Goal: Task Accomplishment & Management: Manage account settings

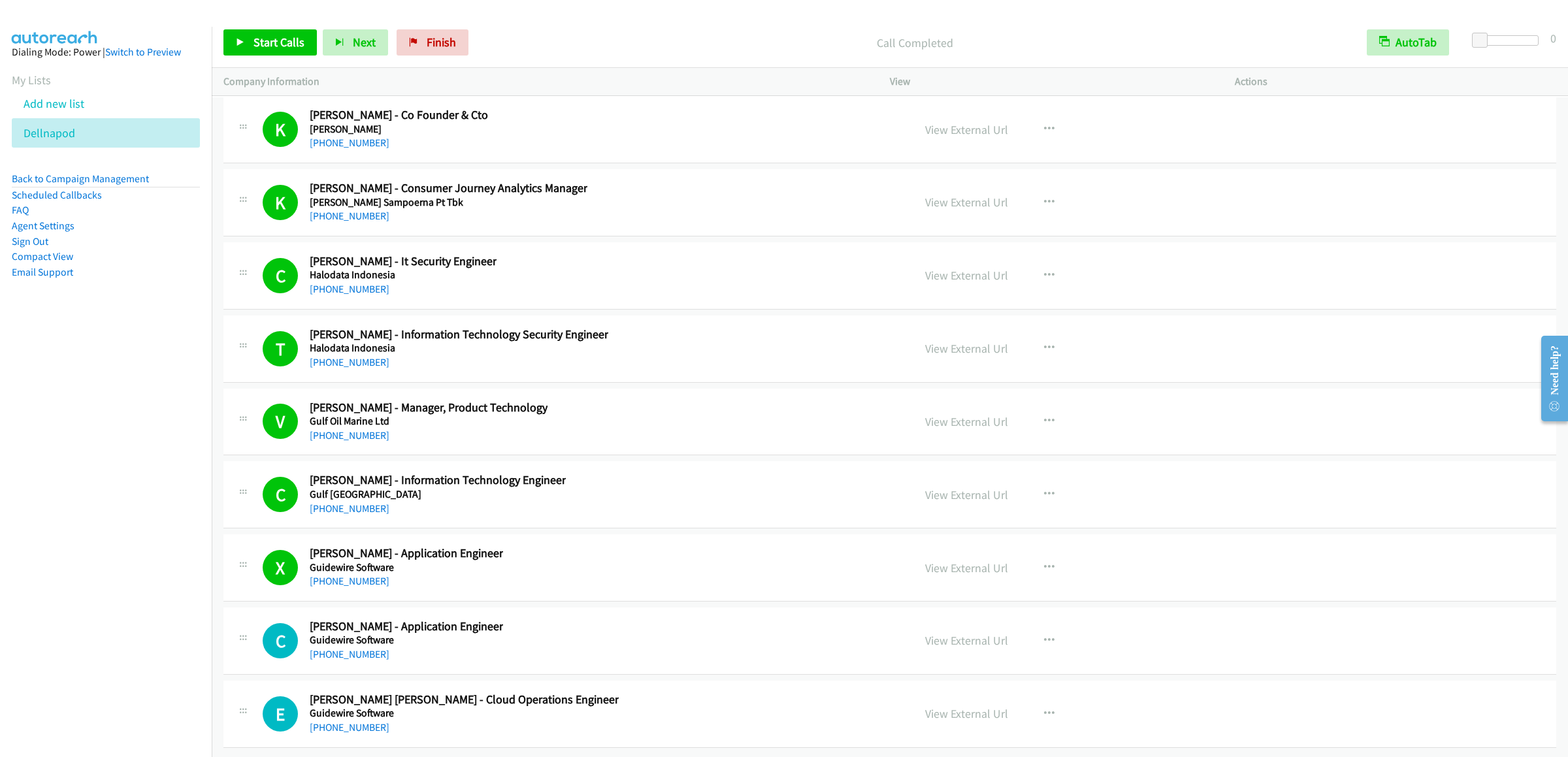
scroll to position [18113, 0]
click at [277, 39] on span "Start Calls" at bounding box center [279, 42] width 51 height 15
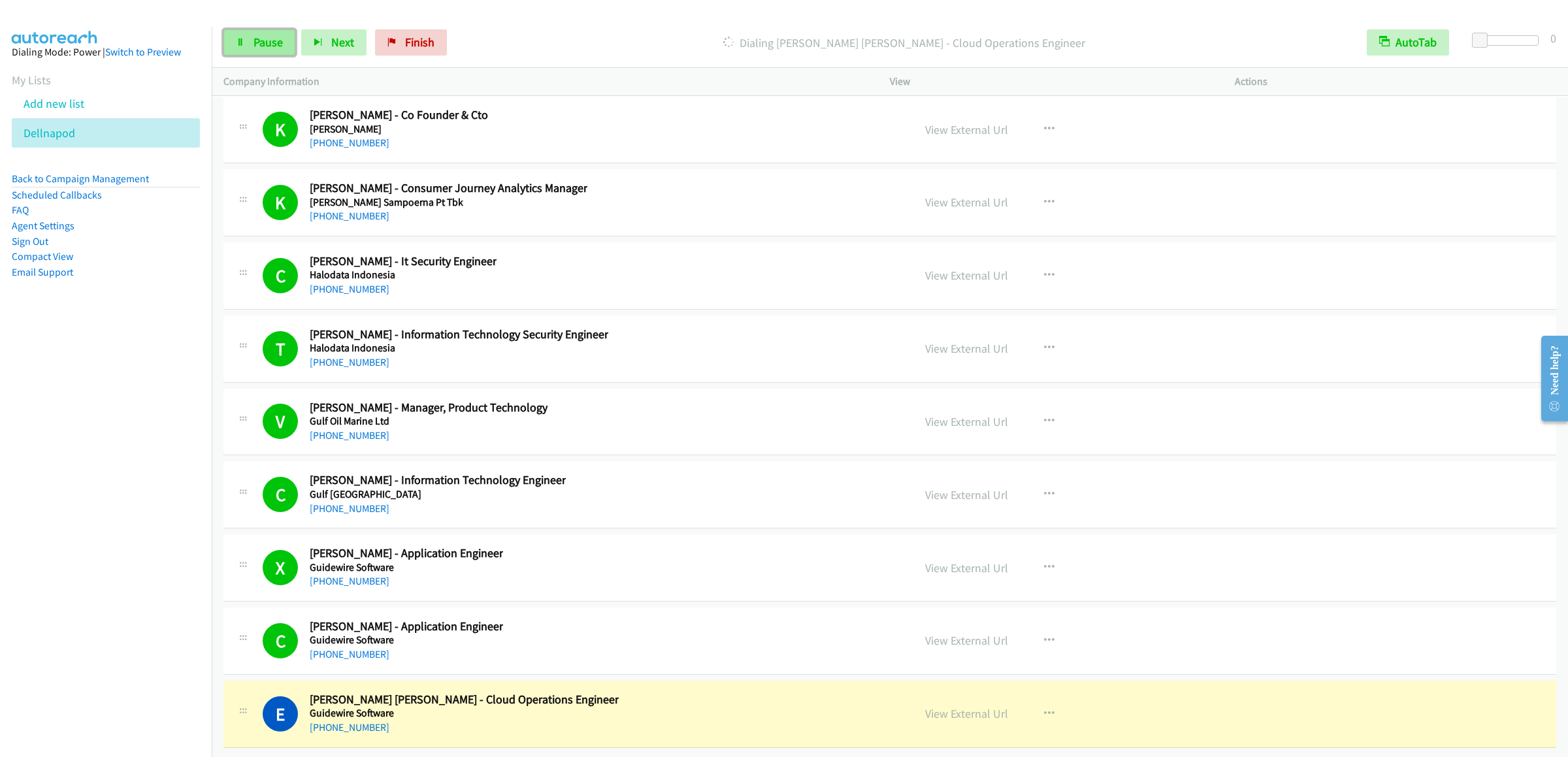
click at [269, 47] on span "Pause" at bounding box center [268, 42] width 30 height 15
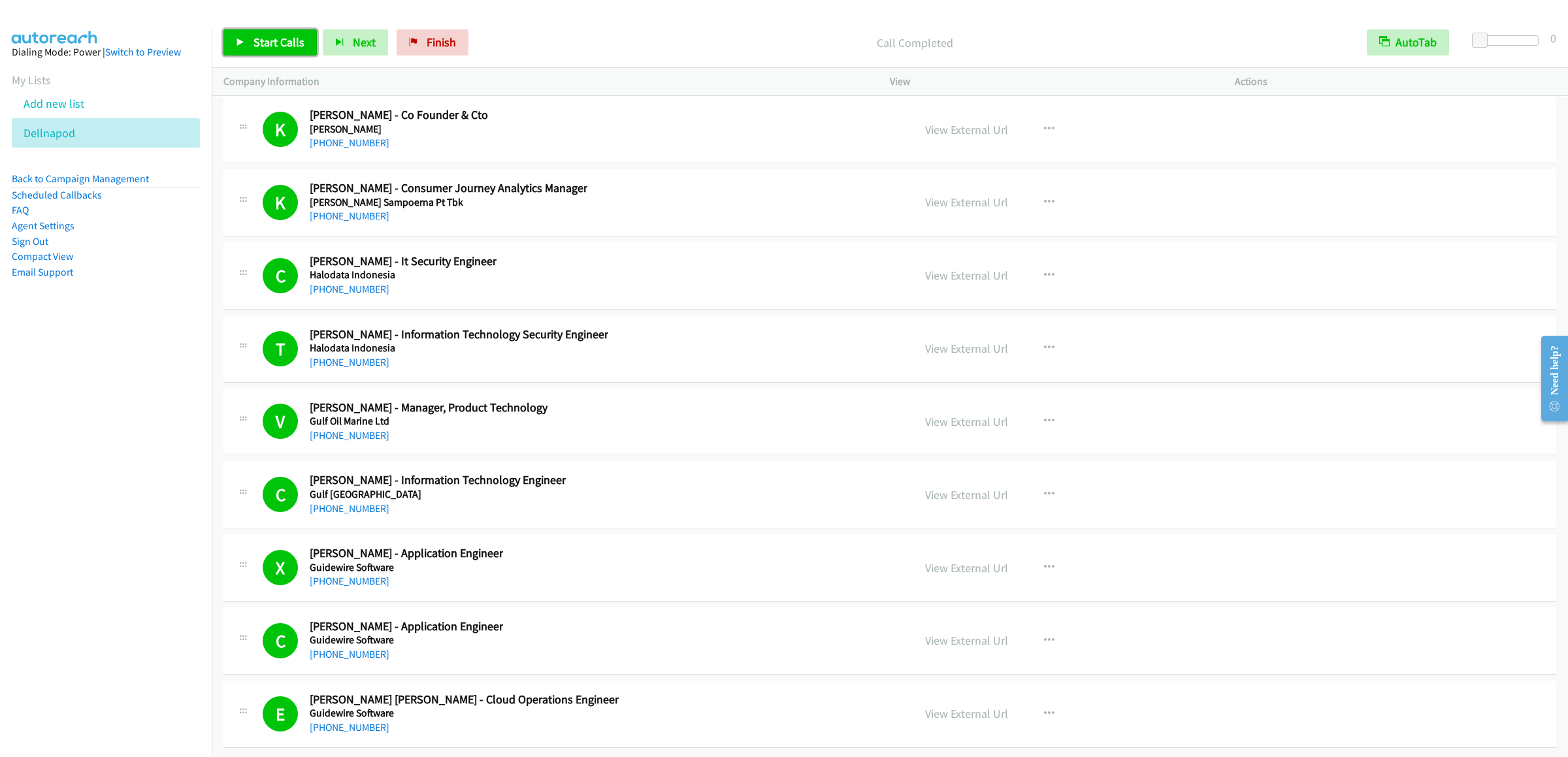
click at [265, 41] on span "Start Calls" at bounding box center [279, 42] width 51 height 15
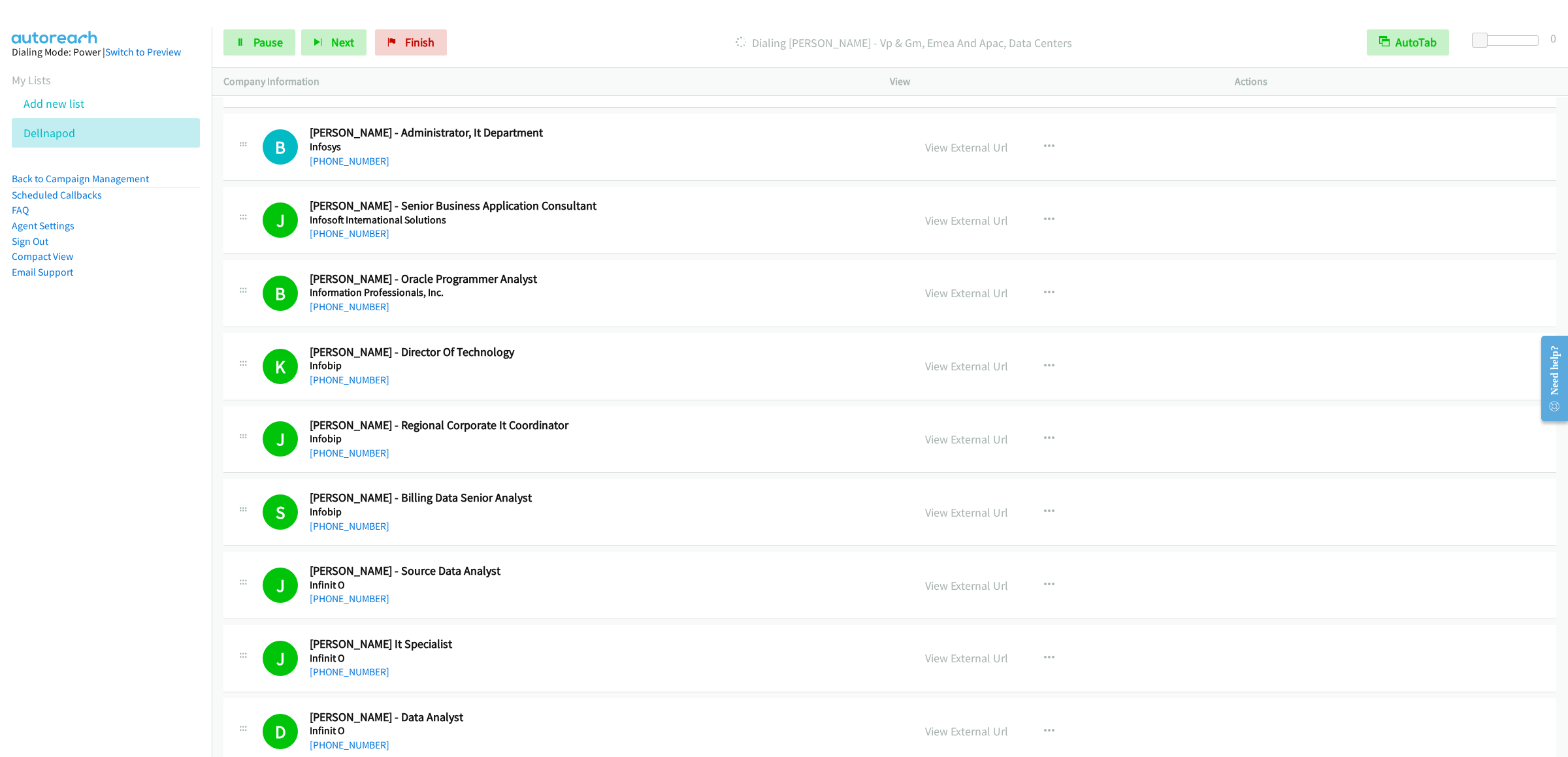
scroll to position [7197, 0]
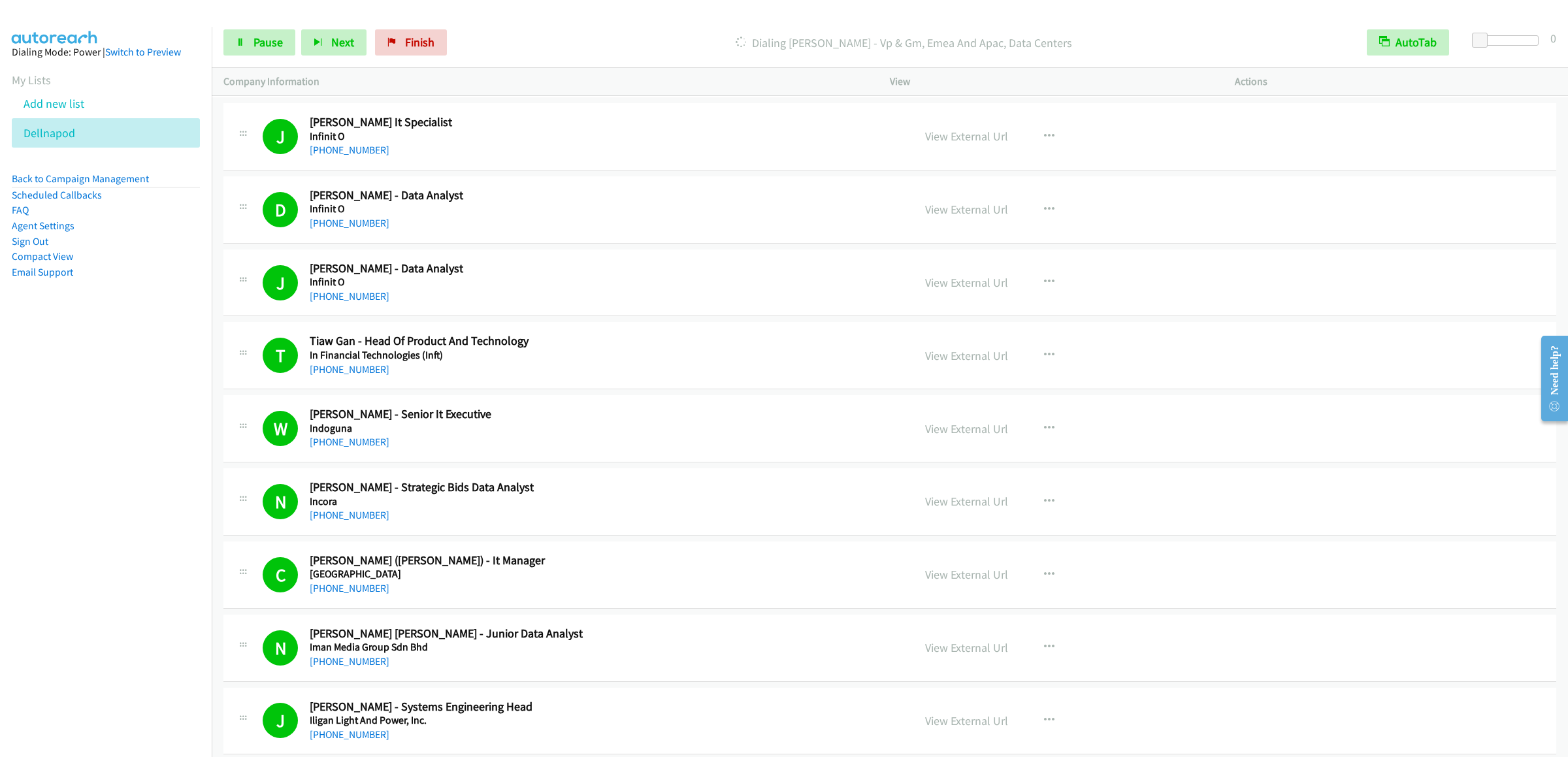
click at [718, 231] on div "D Callback Scheduled Daniel Vitug - Data Analyst Infinit O Asia/Manila +63 906 …" at bounding box center [582, 210] width 639 height 43
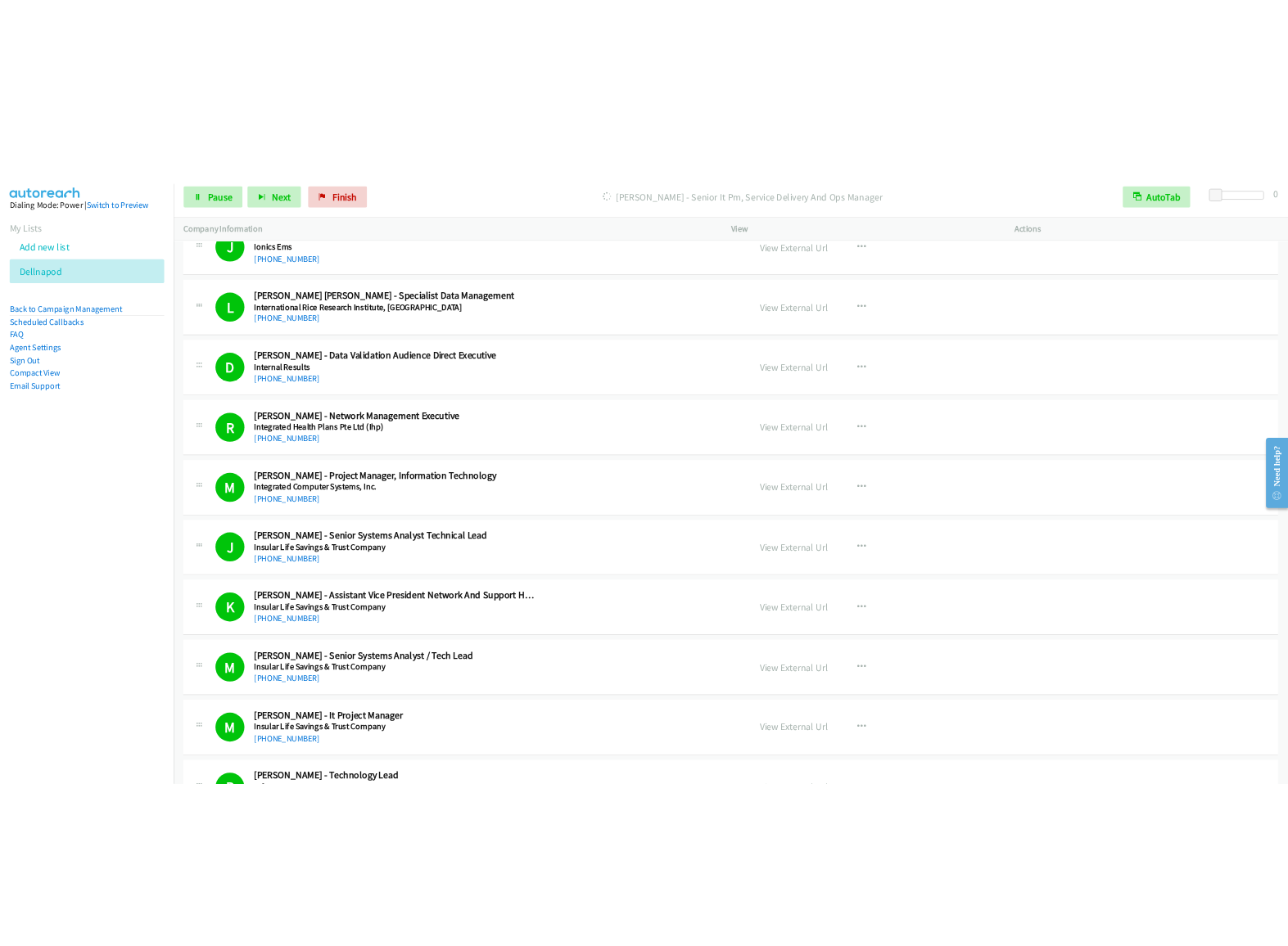
scroll to position [2666, 0]
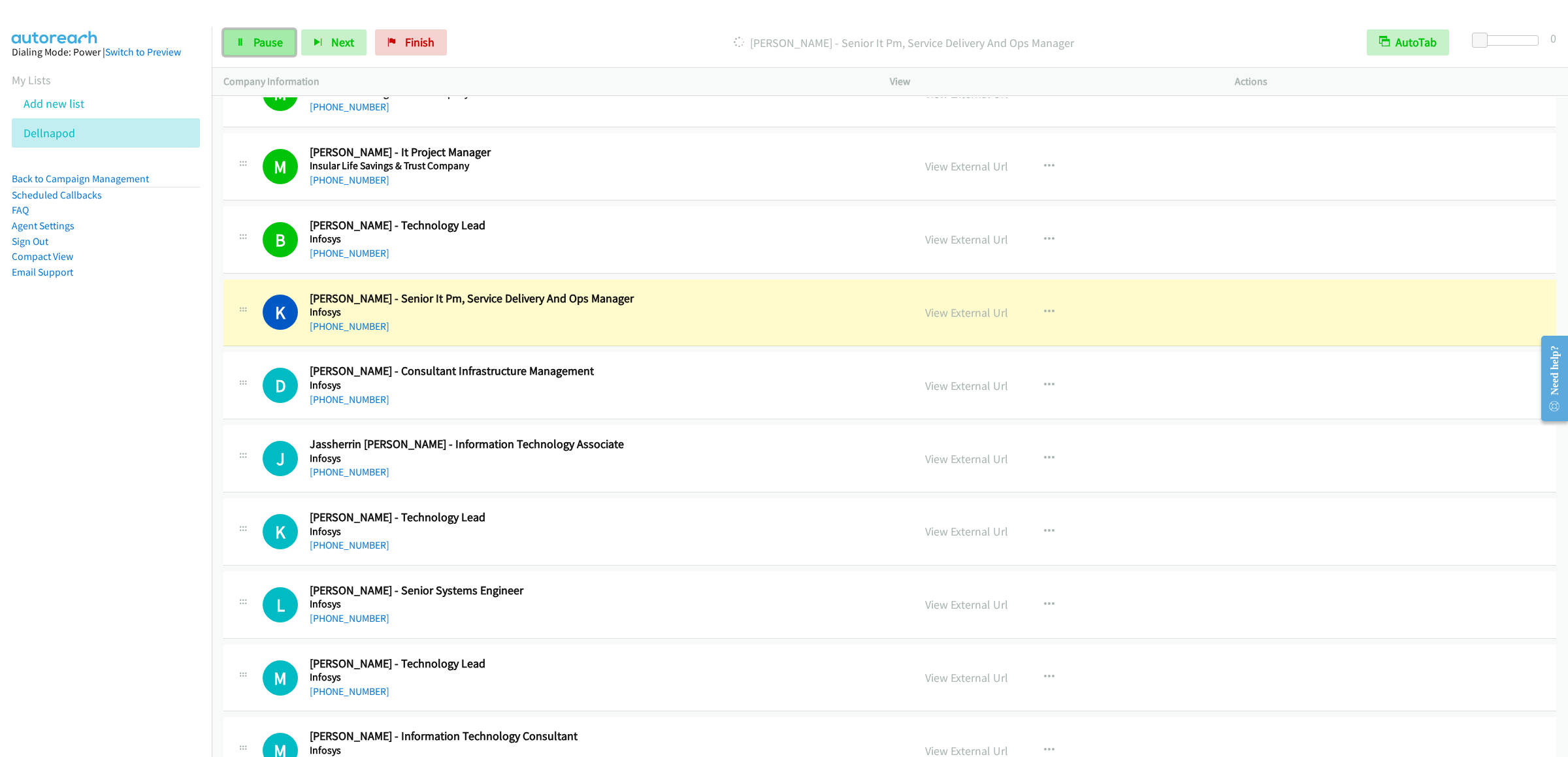
click at [249, 42] on link "Pause" at bounding box center [259, 43] width 72 height 26
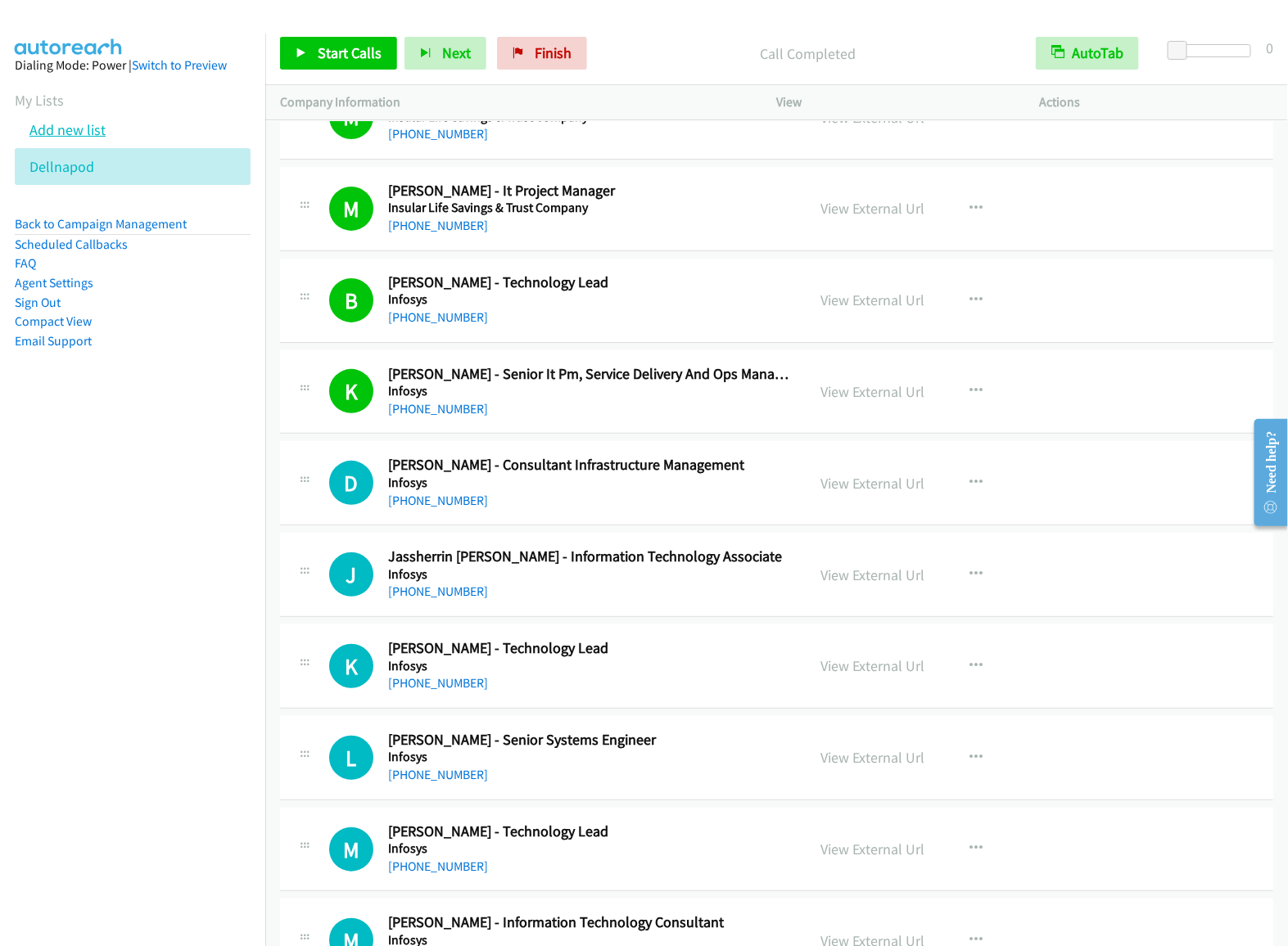
click at [76, 139] on link "Add new list" at bounding box center [67, 130] width 76 height 19
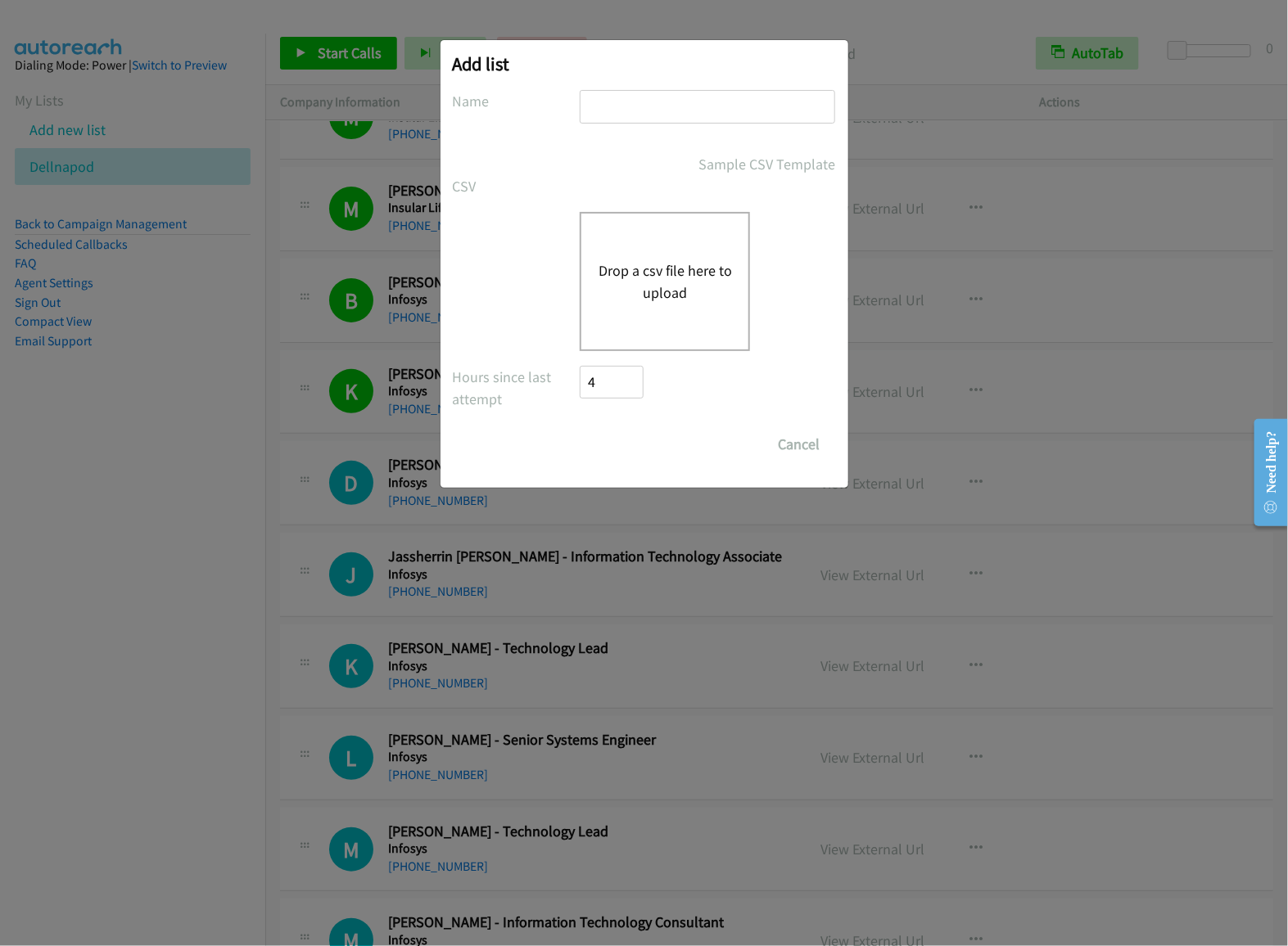
click at [629, 102] on input "text" at bounding box center [707, 107] width 256 height 34
type input "d"
type input "t"
type input "dellthur"
click at [710, 251] on div "Drop a csv file here to upload" at bounding box center [665, 281] width 170 height 139
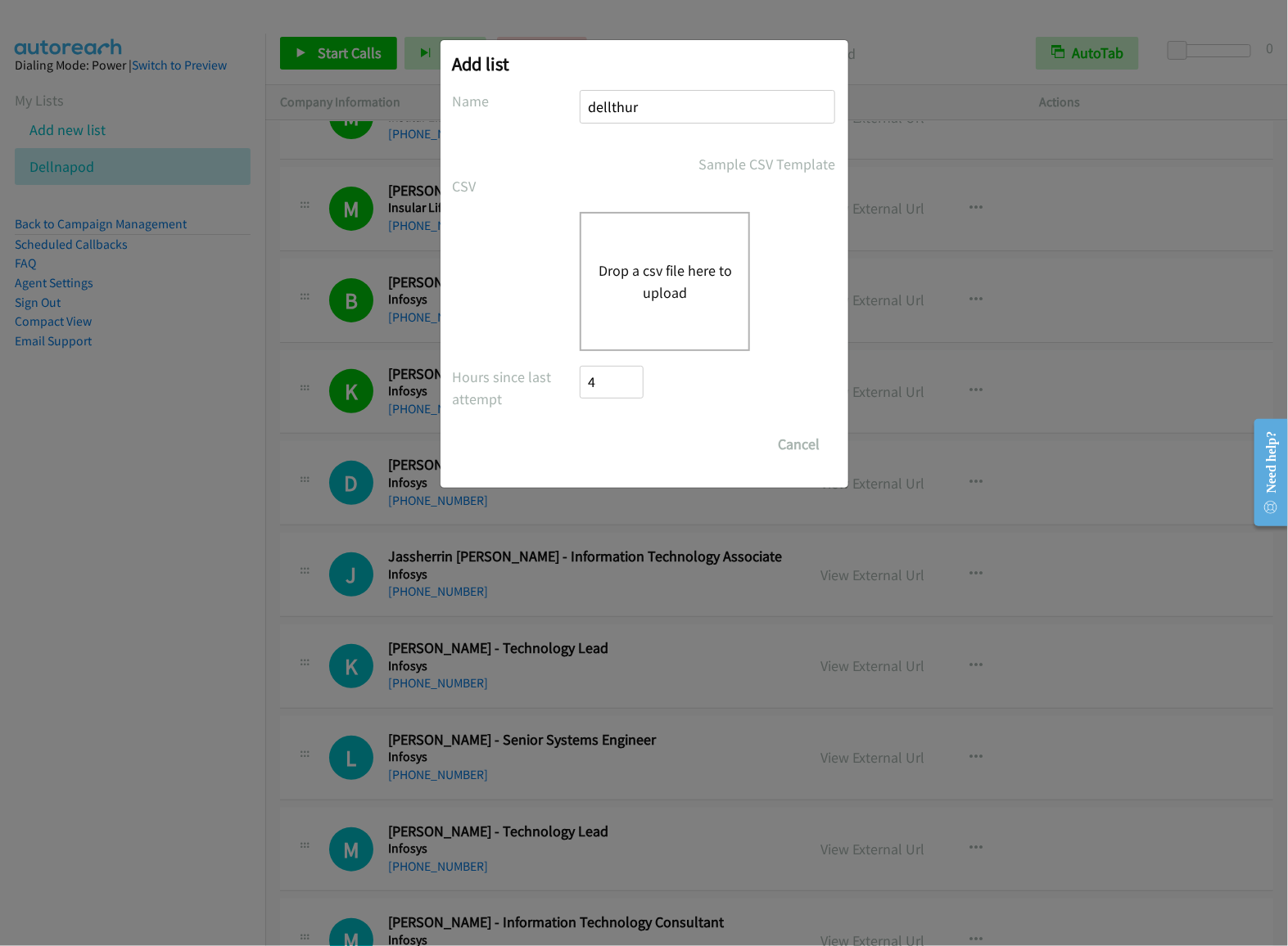
click at [678, 270] on button "Drop a csv file here to upload" at bounding box center [665, 281] width 134 height 44
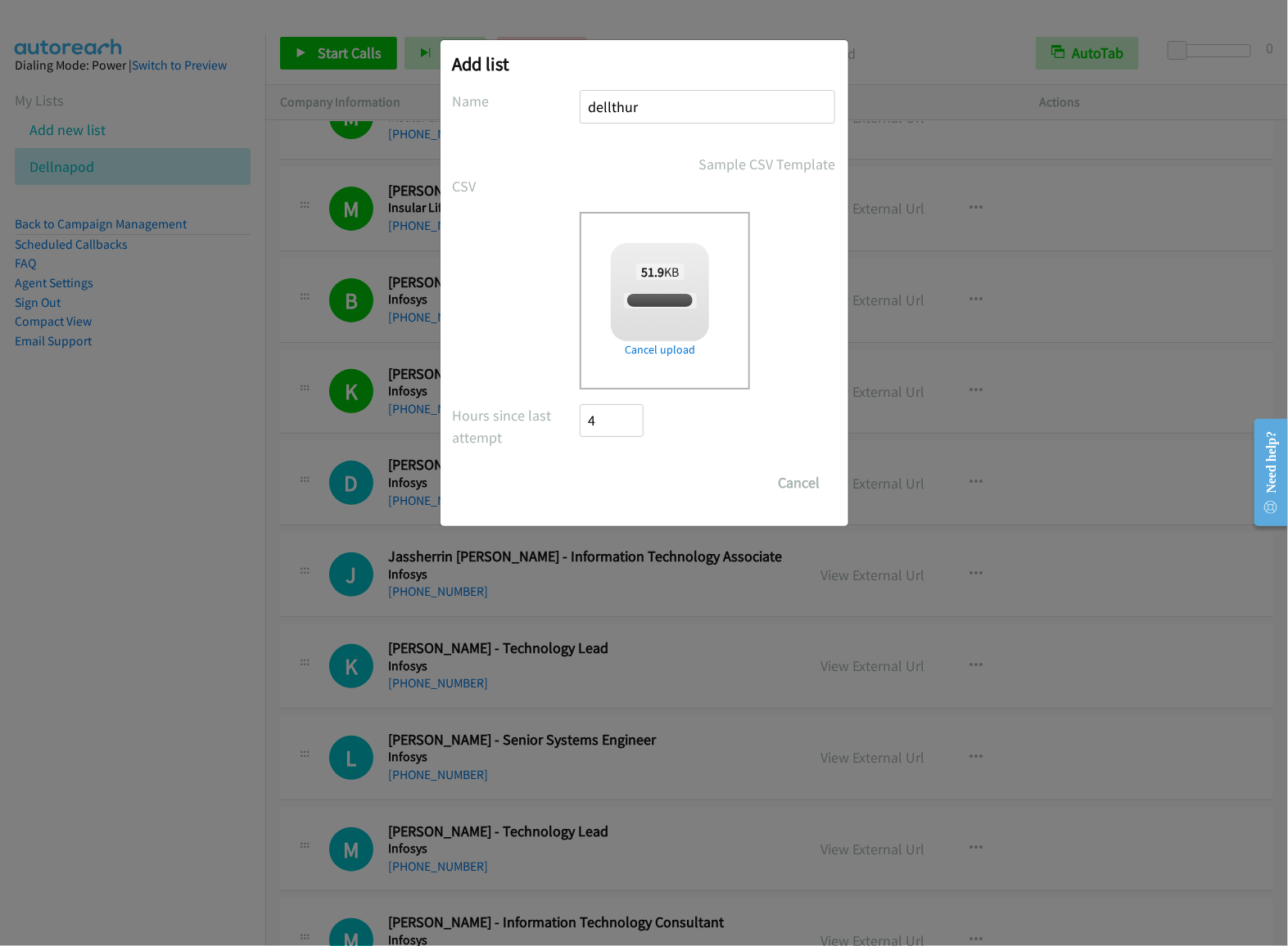
checkbox input "true"
click at [619, 484] on input "Save List" at bounding box center [623, 483] width 86 height 33
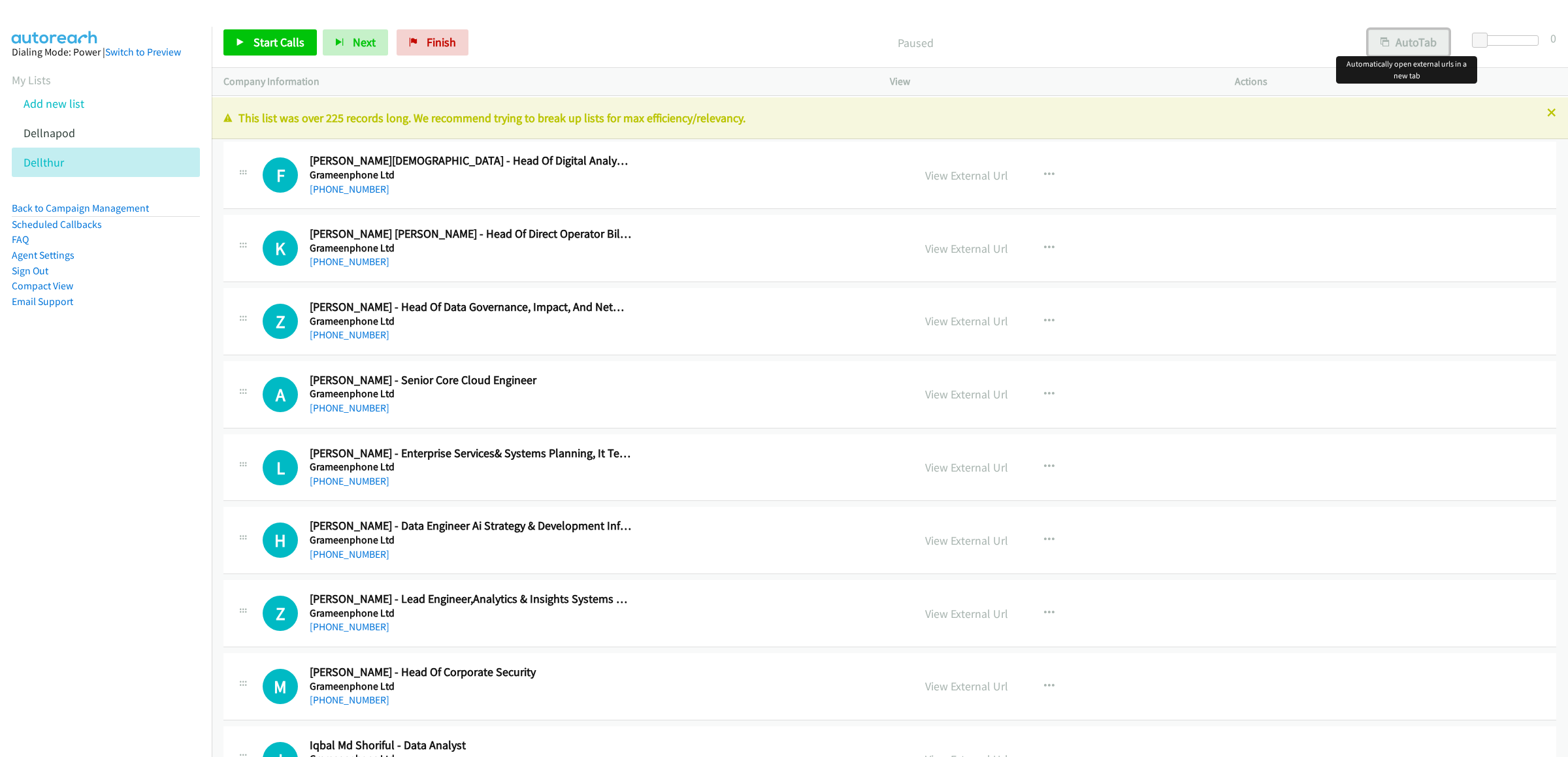
click at [1027, 53] on button "AutoTab" at bounding box center [1409, 43] width 81 height 26
click at [242, 52] on link "Start Calls" at bounding box center [270, 43] width 93 height 26
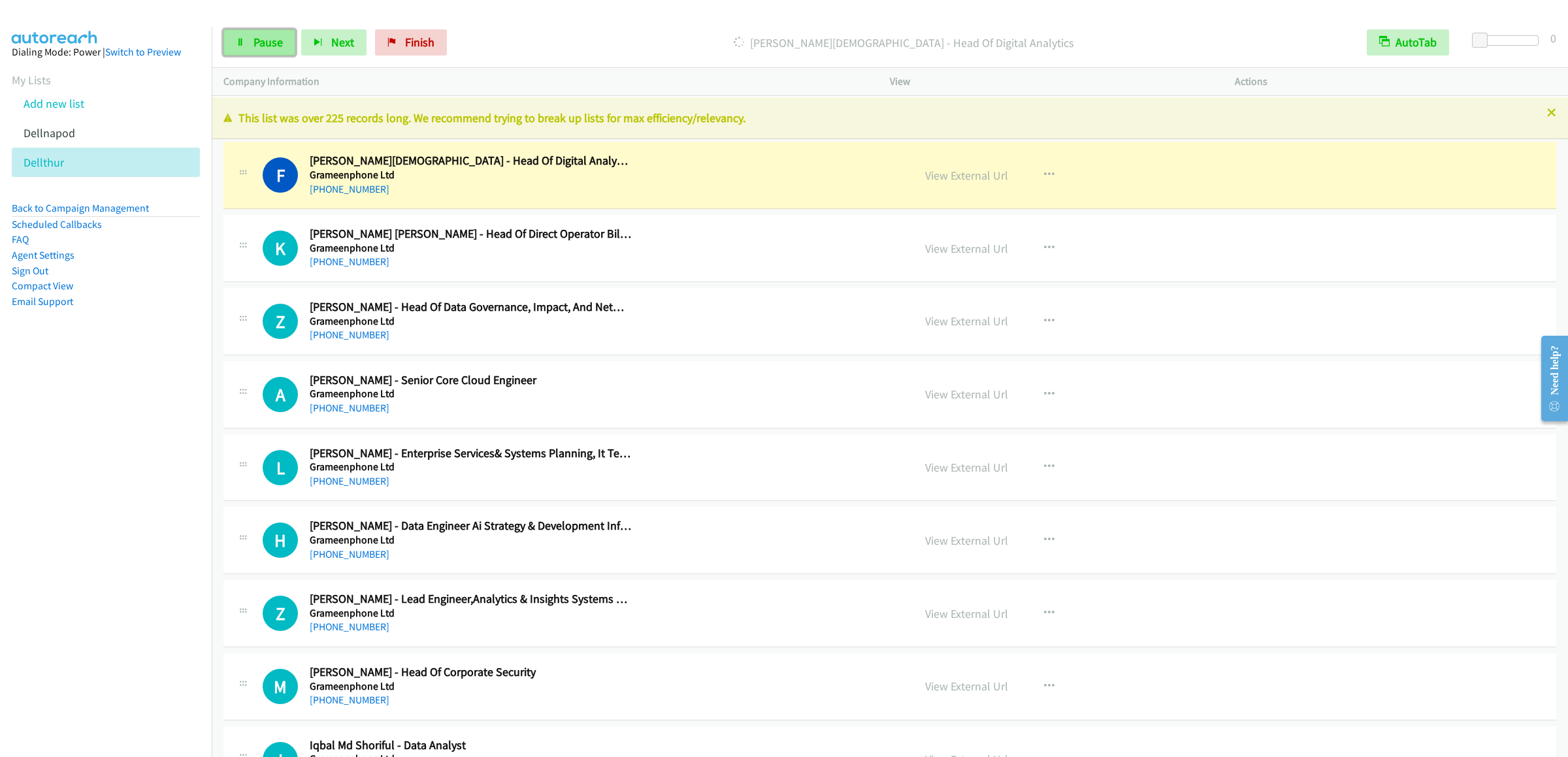
click at [254, 41] on span "Pause" at bounding box center [268, 42] width 30 height 15
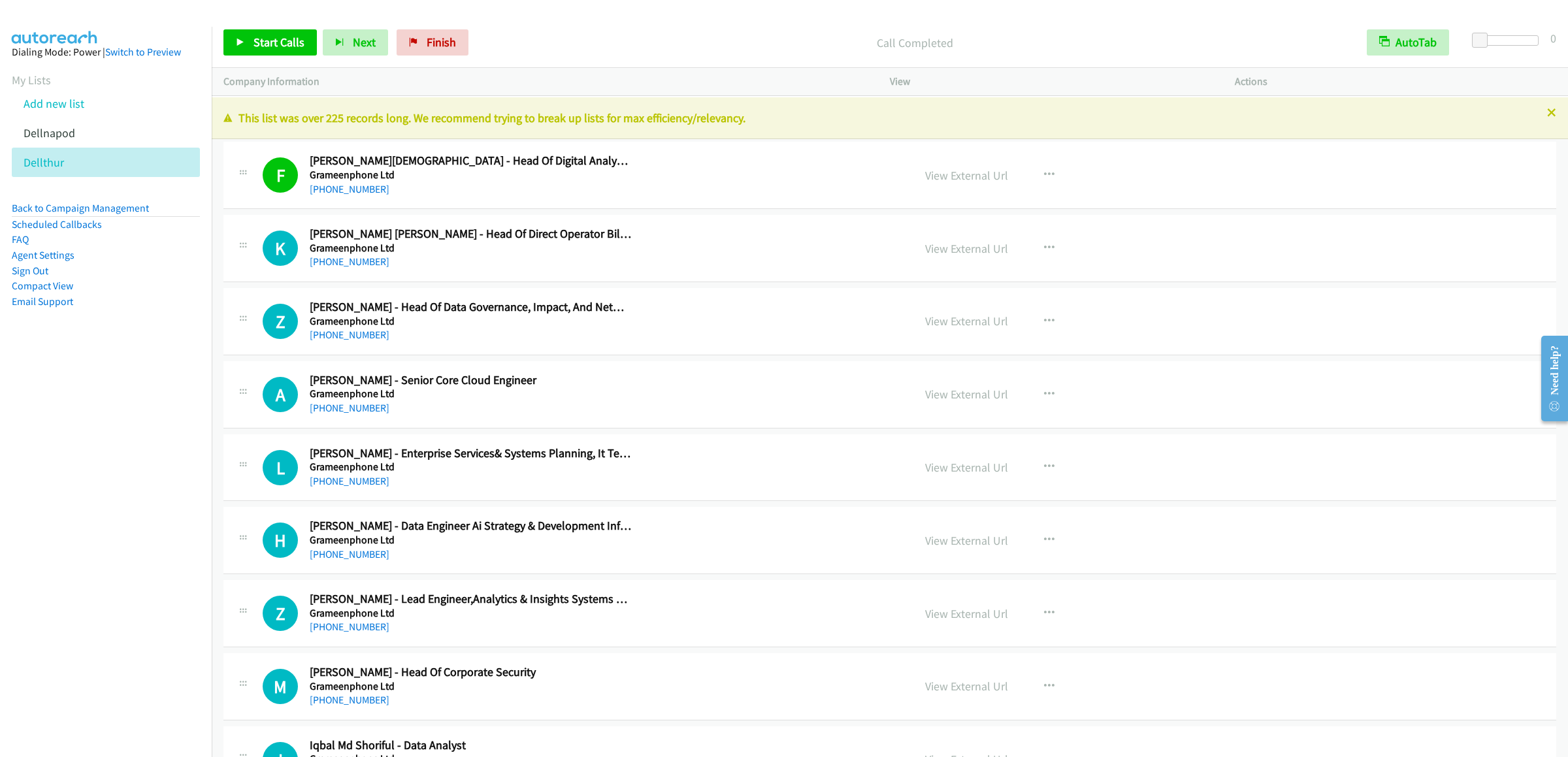
click at [287, 27] on div "Start Calls Pause Next Finish Call Completed AutoTab AutoTab 0" at bounding box center [890, 43] width 1356 height 50
click at [275, 45] on span "Start Calls" at bounding box center [279, 42] width 51 height 15
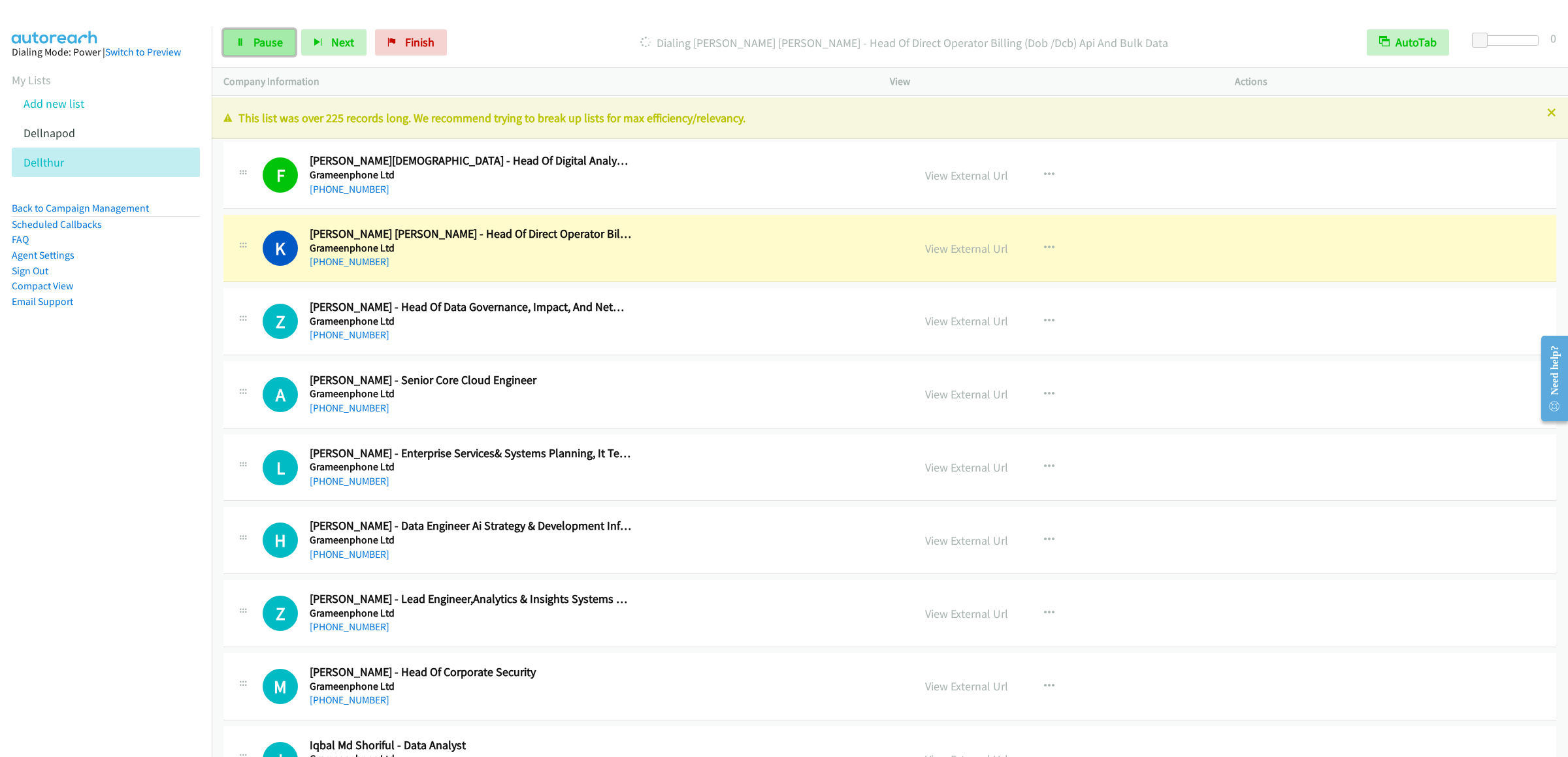
click at [275, 45] on span "Pause" at bounding box center [268, 42] width 30 height 15
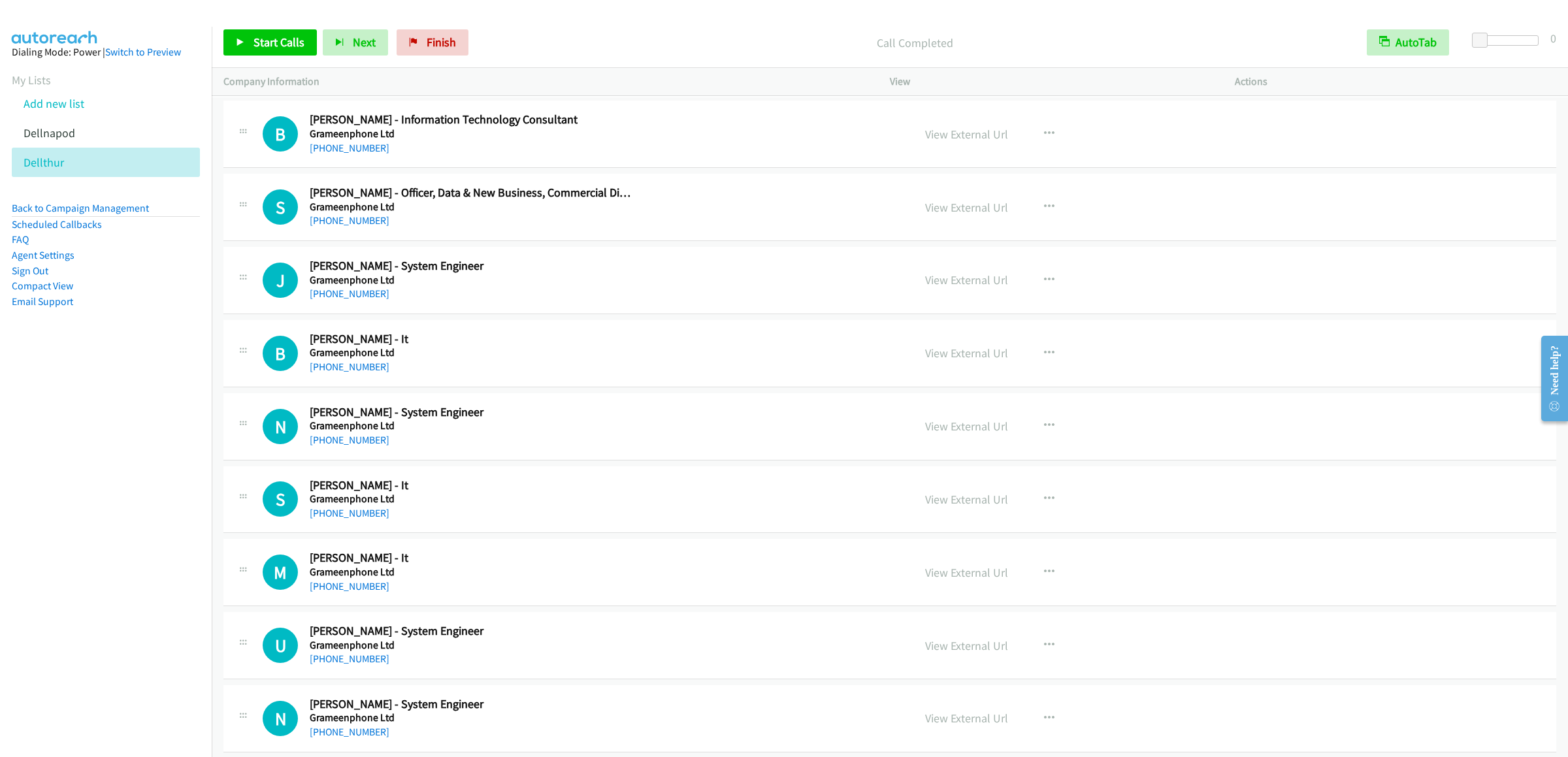
scroll to position [3397, 0]
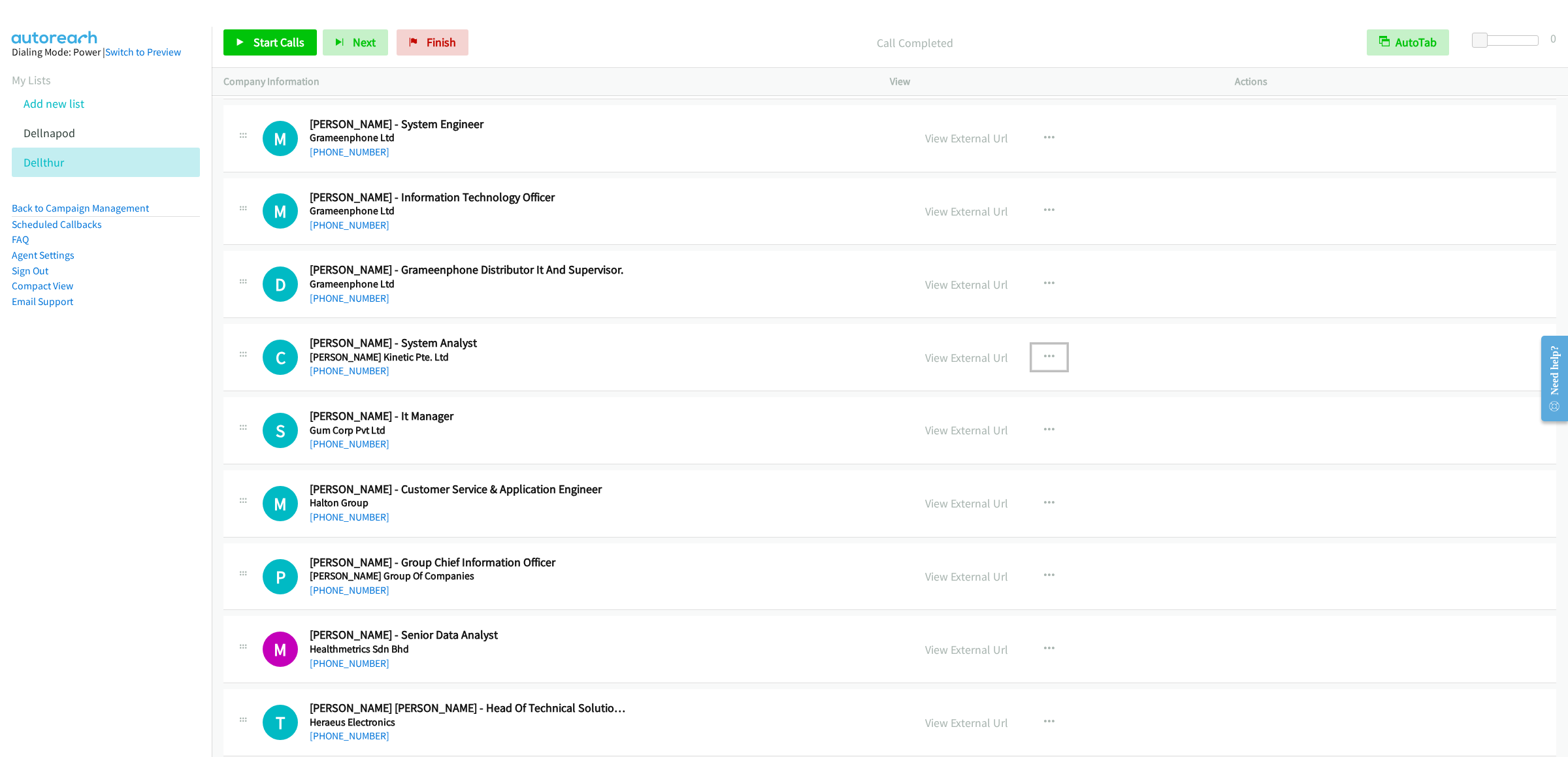
click at [1027, 370] on button "button" at bounding box center [1049, 357] width 35 height 26
click at [970, 456] on link "Start Calls Here" at bounding box center [979, 443] width 174 height 26
click at [237, 34] on link "Start Calls" at bounding box center [270, 43] width 93 height 26
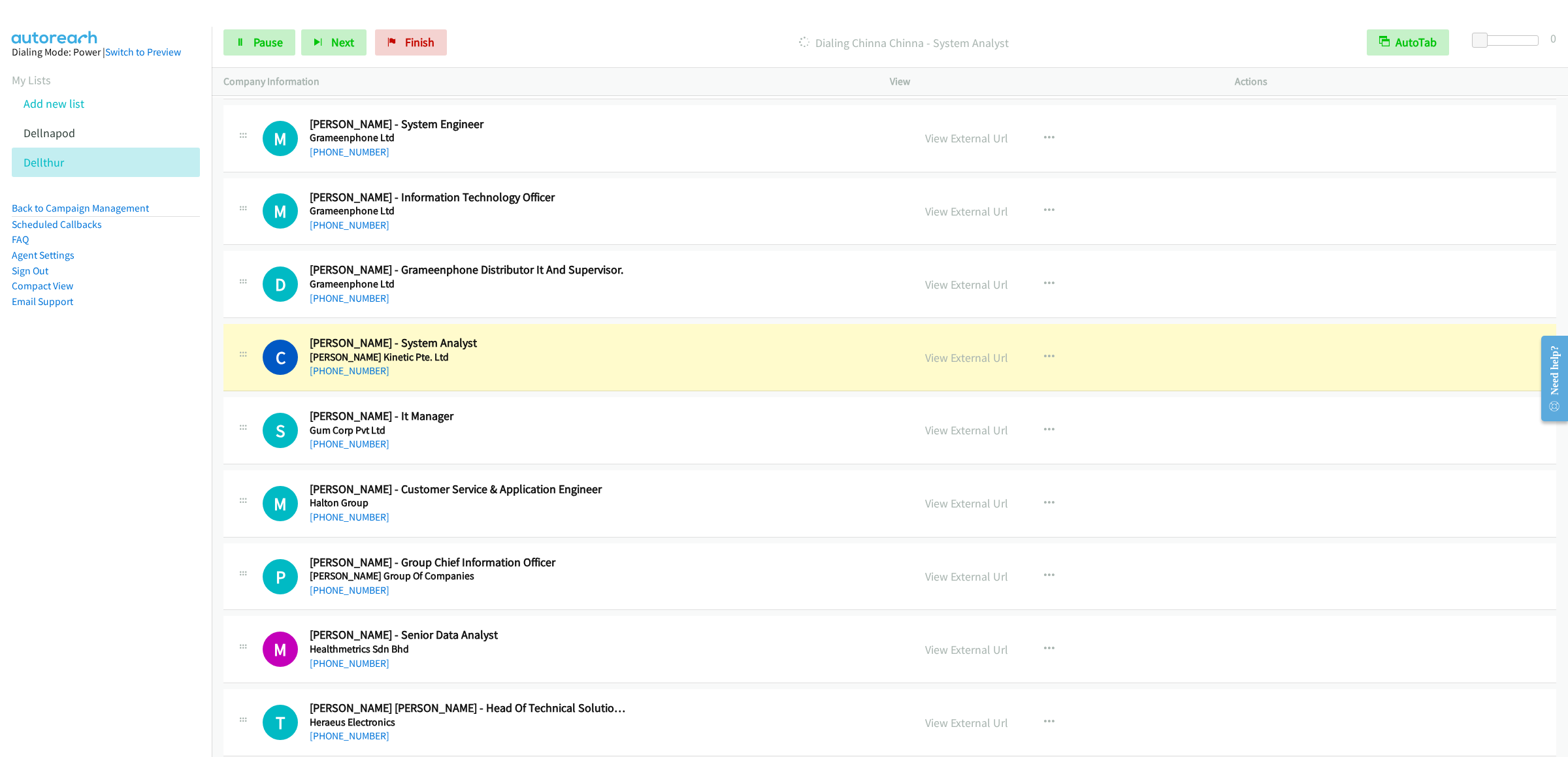
scroll to position [3528, 0]
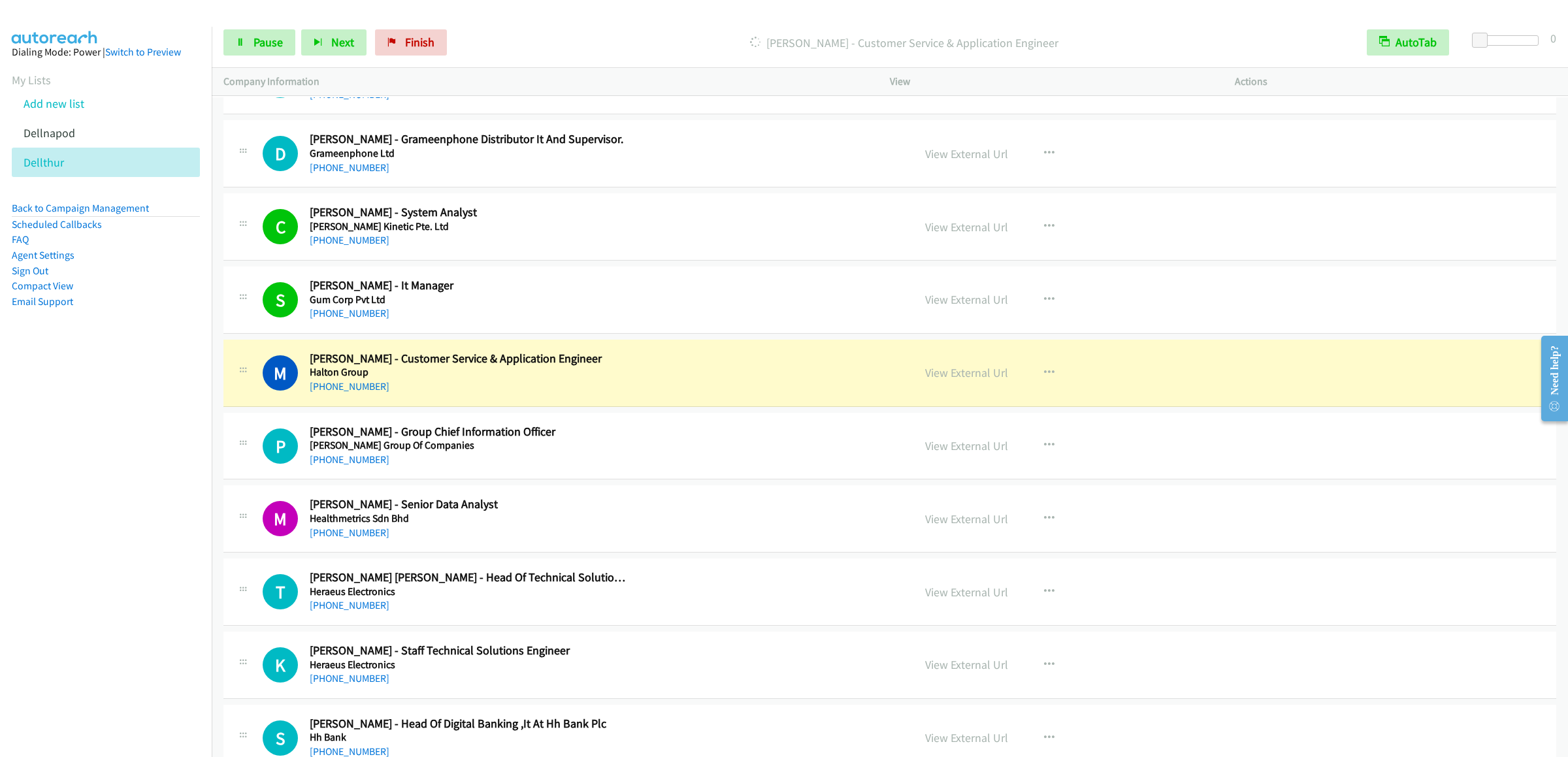
click at [245, 23] on div "Start Calls Pause Next Finish Dialing Marie Quek - Customer Service & Applicati…" at bounding box center [890, 43] width 1356 height 50
click at [230, 49] on link "Pause" at bounding box center [259, 43] width 72 height 26
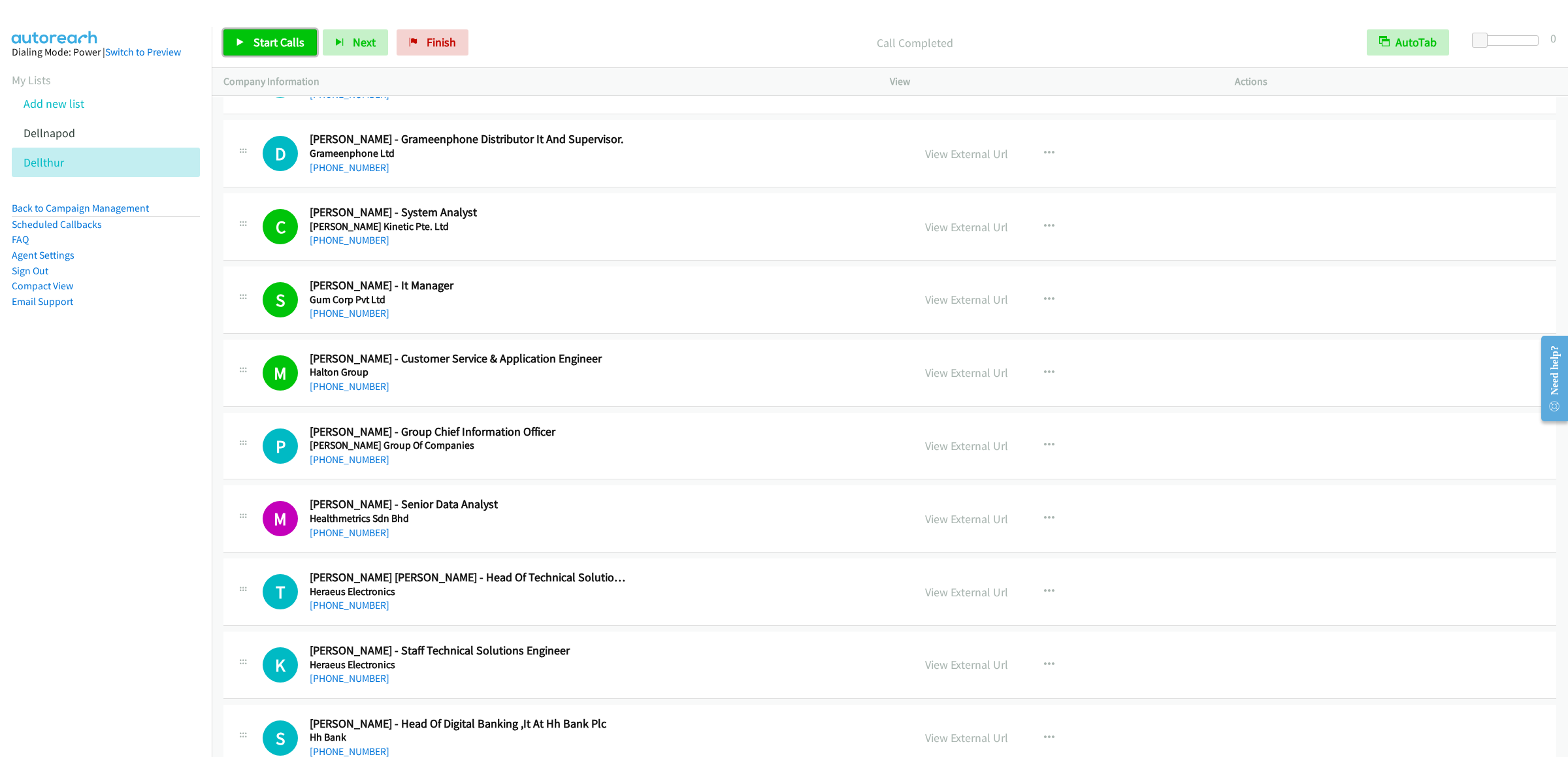
click at [283, 36] on span "Start Calls" at bounding box center [279, 42] width 51 height 15
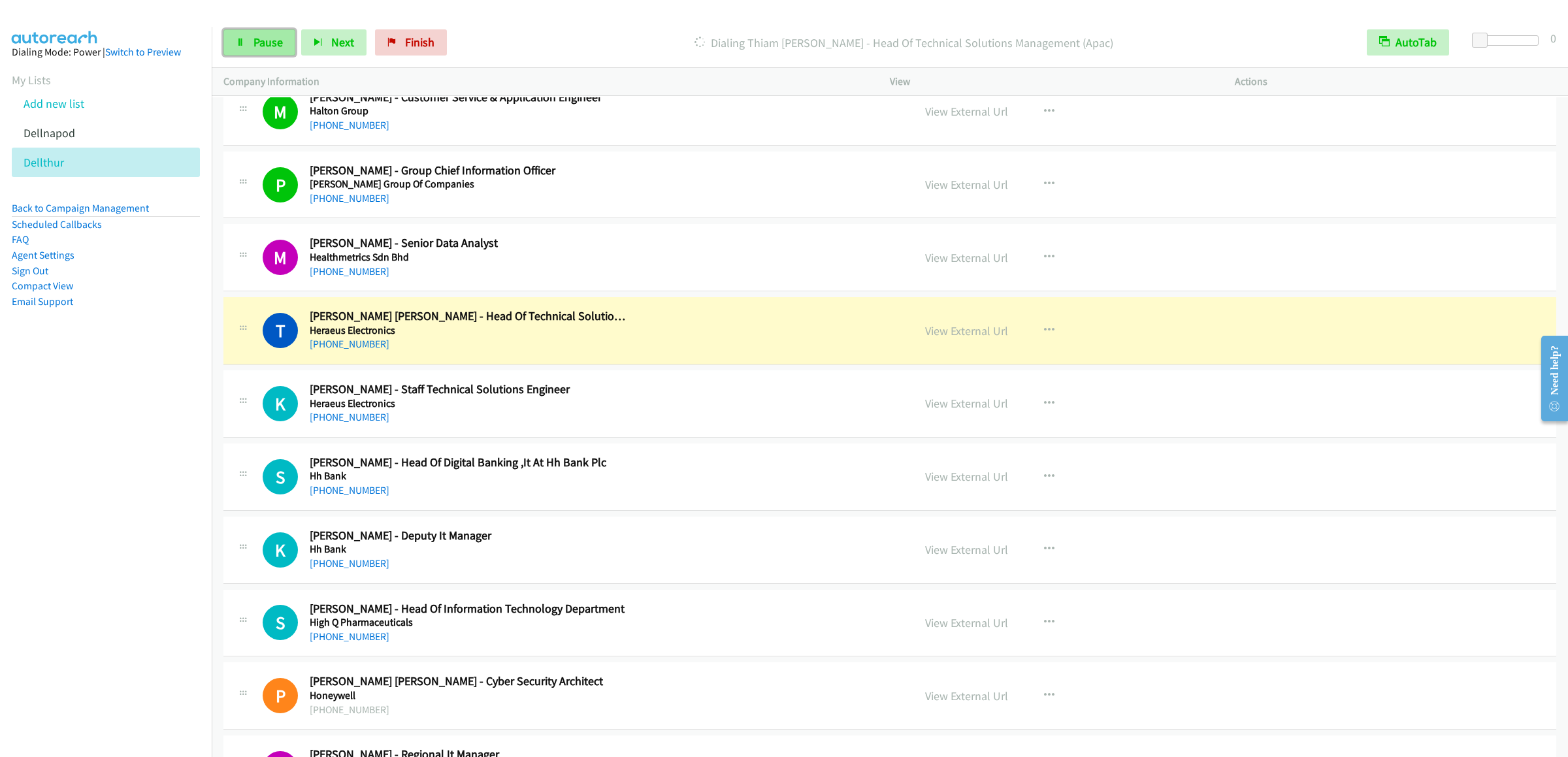
click at [254, 38] on span "Pause" at bounding box center [268, 42] width 30 height 15
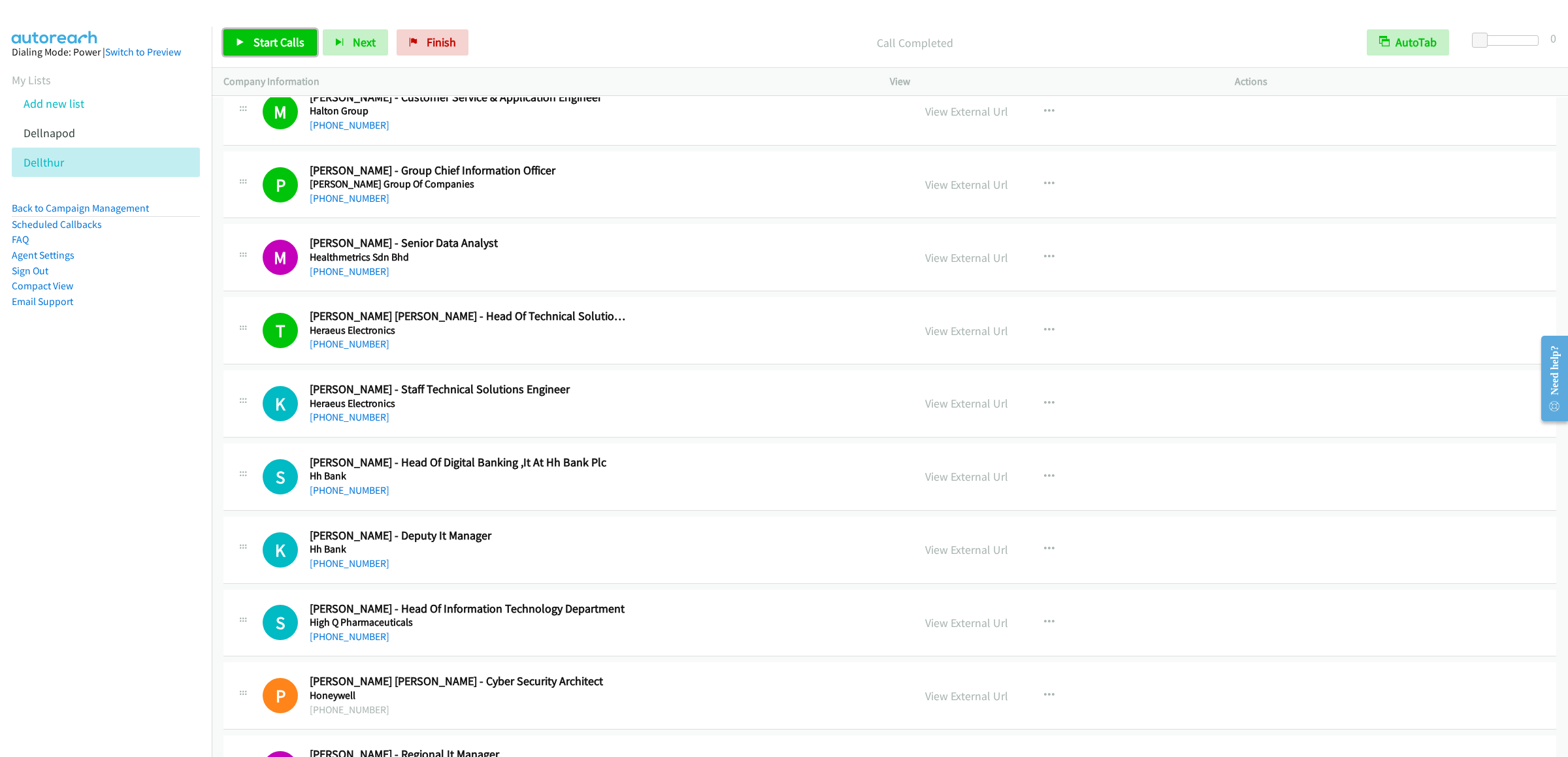
click at [260, 49] on span "Start Calls" at bounding box center [279, 42] width 51 height 15
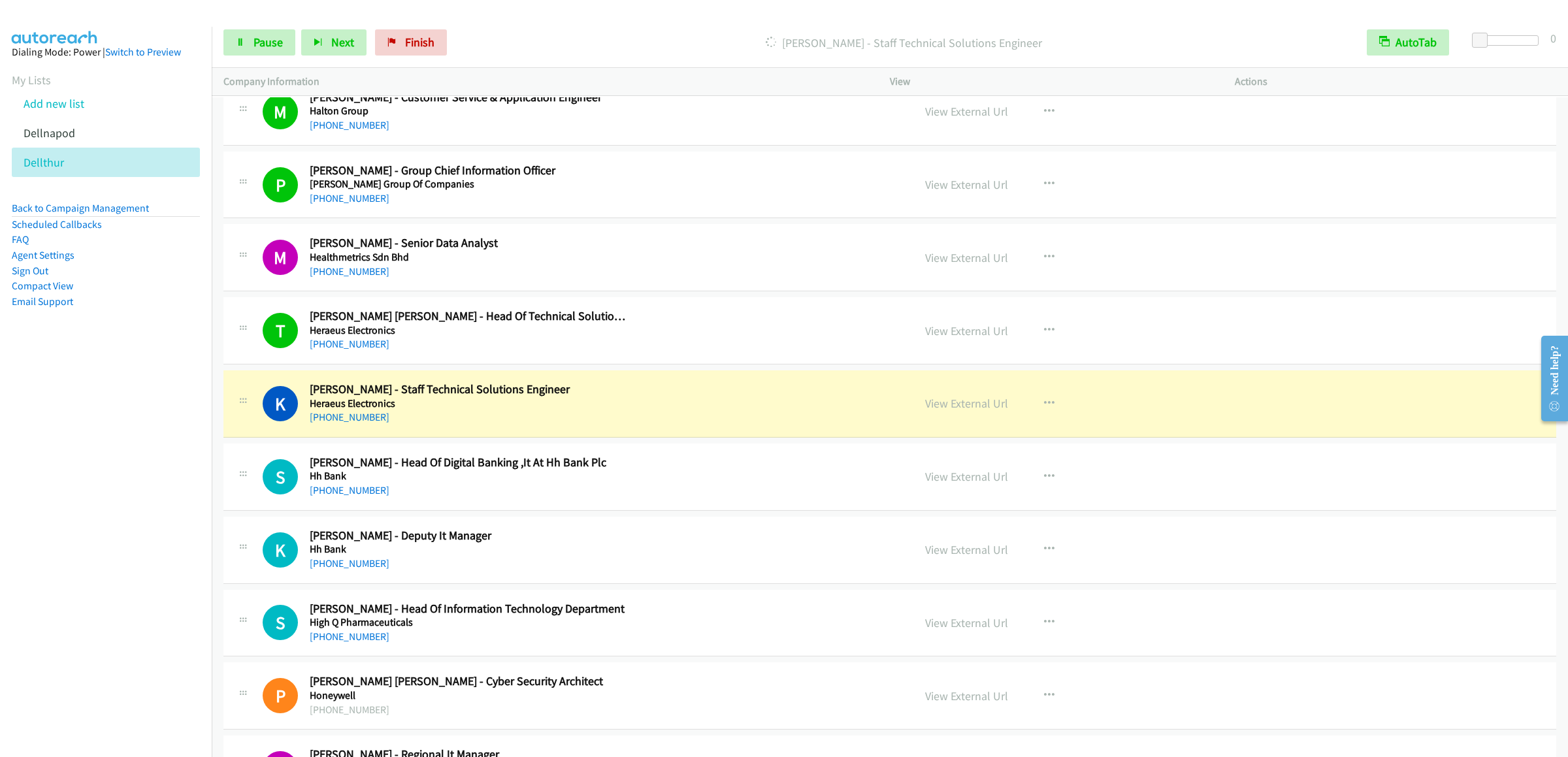
scroll to position [3920, 0]
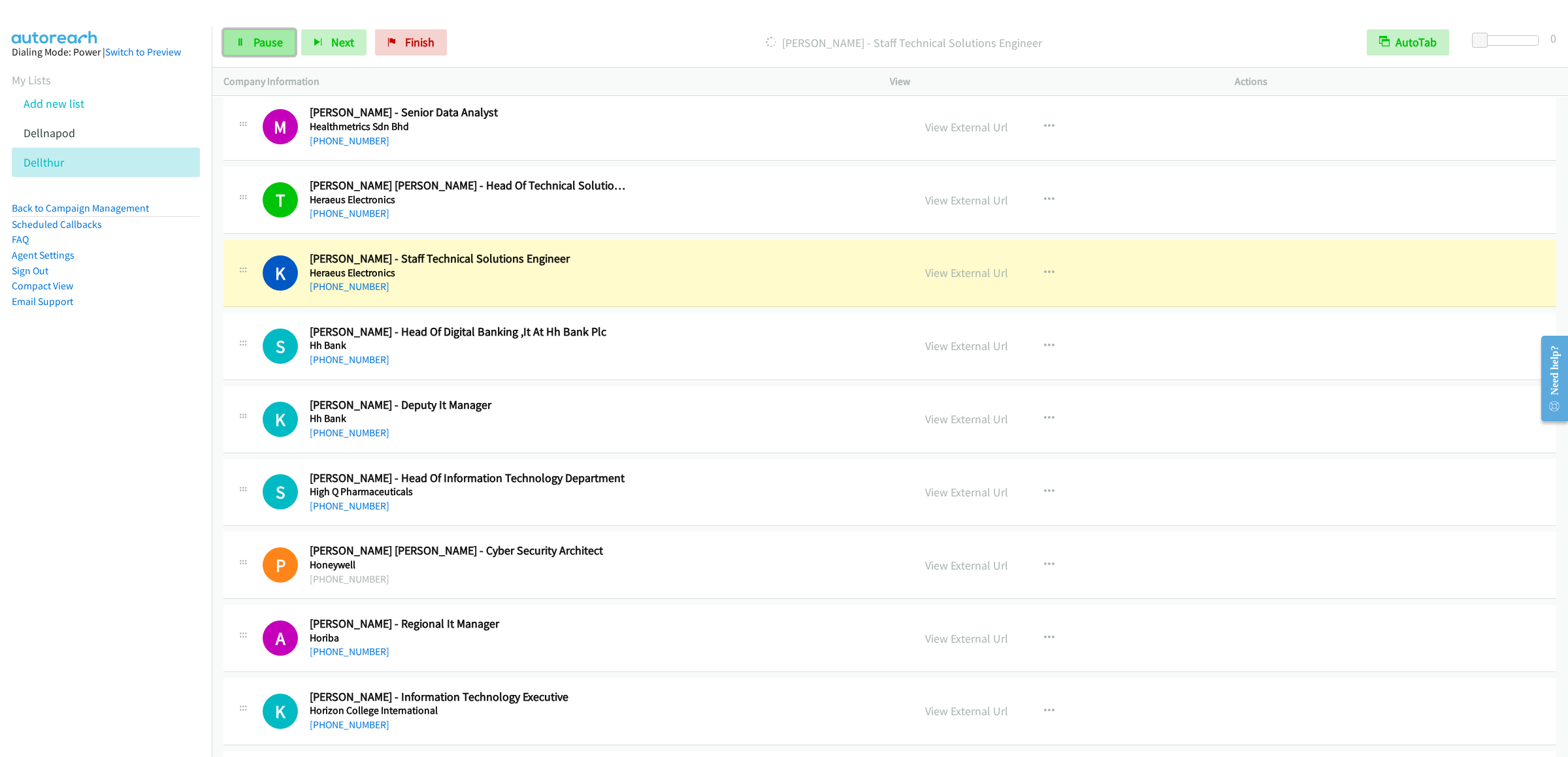
click at [245, 49] on link "Pause" at bounding box center [259, 43] width 72 height 26
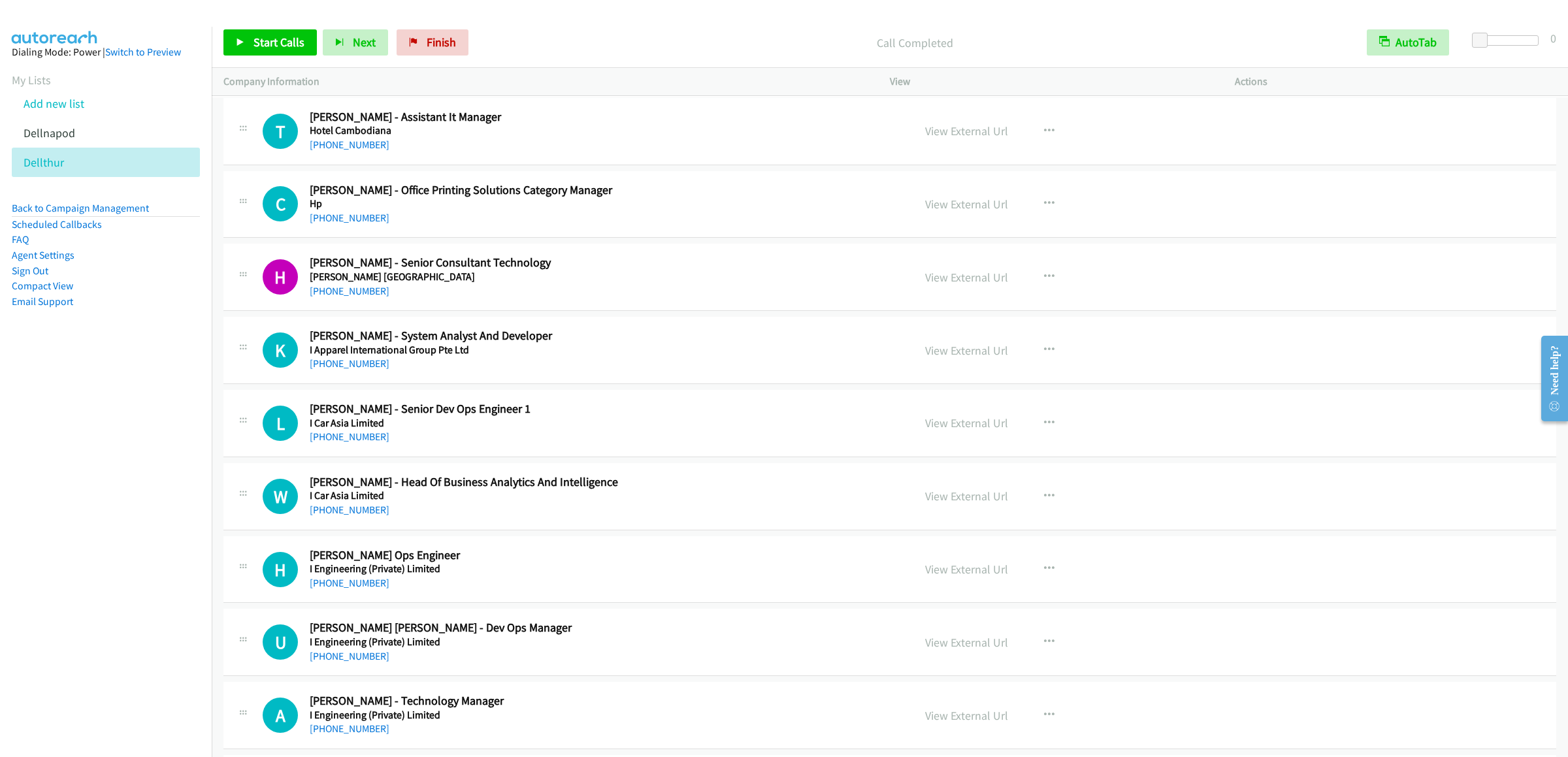
scroll to position [4312, 0]
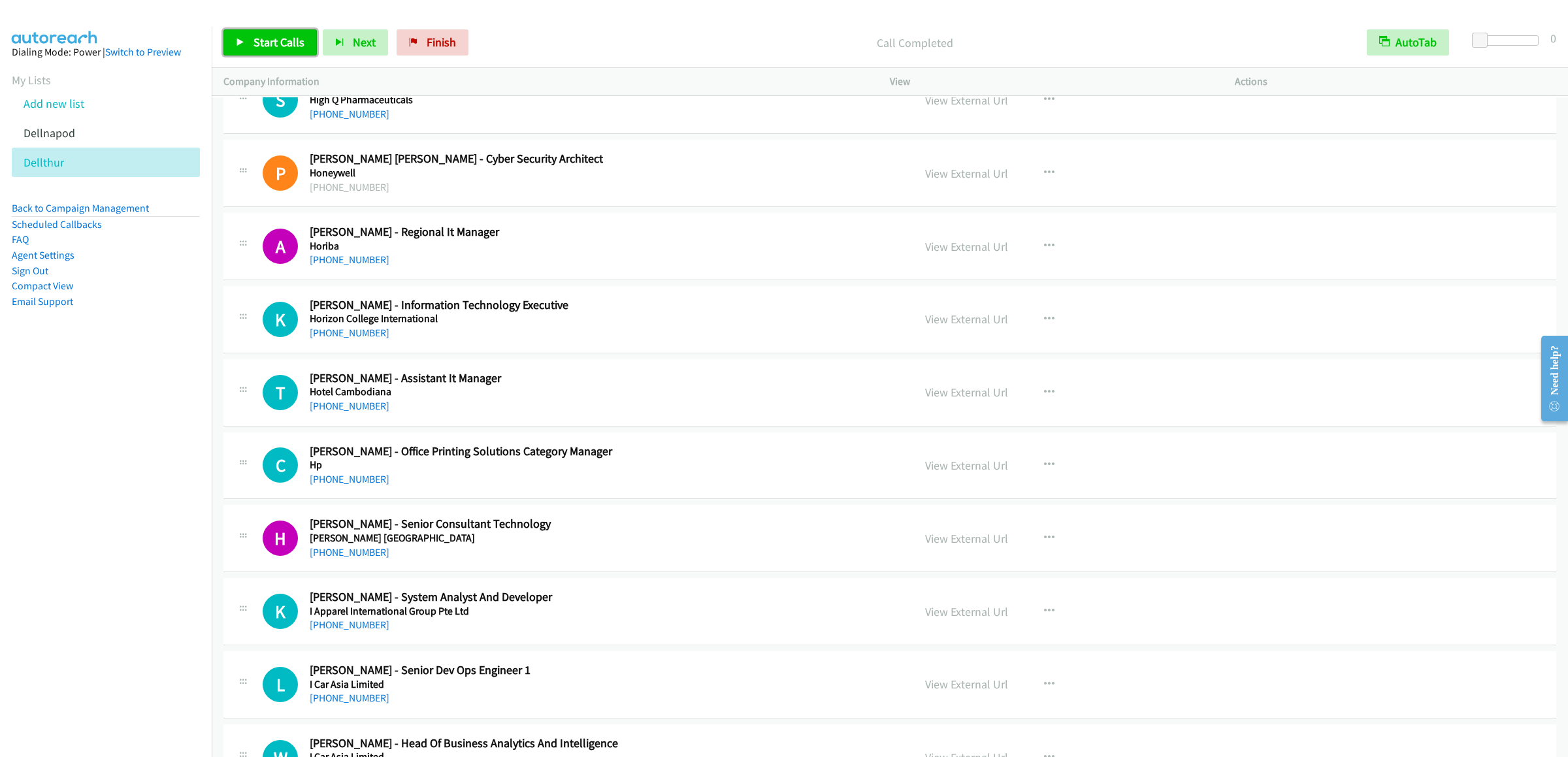
click at [246, 47] on link "Start Calls" at bounding box center [270, 43] width 93 height 26
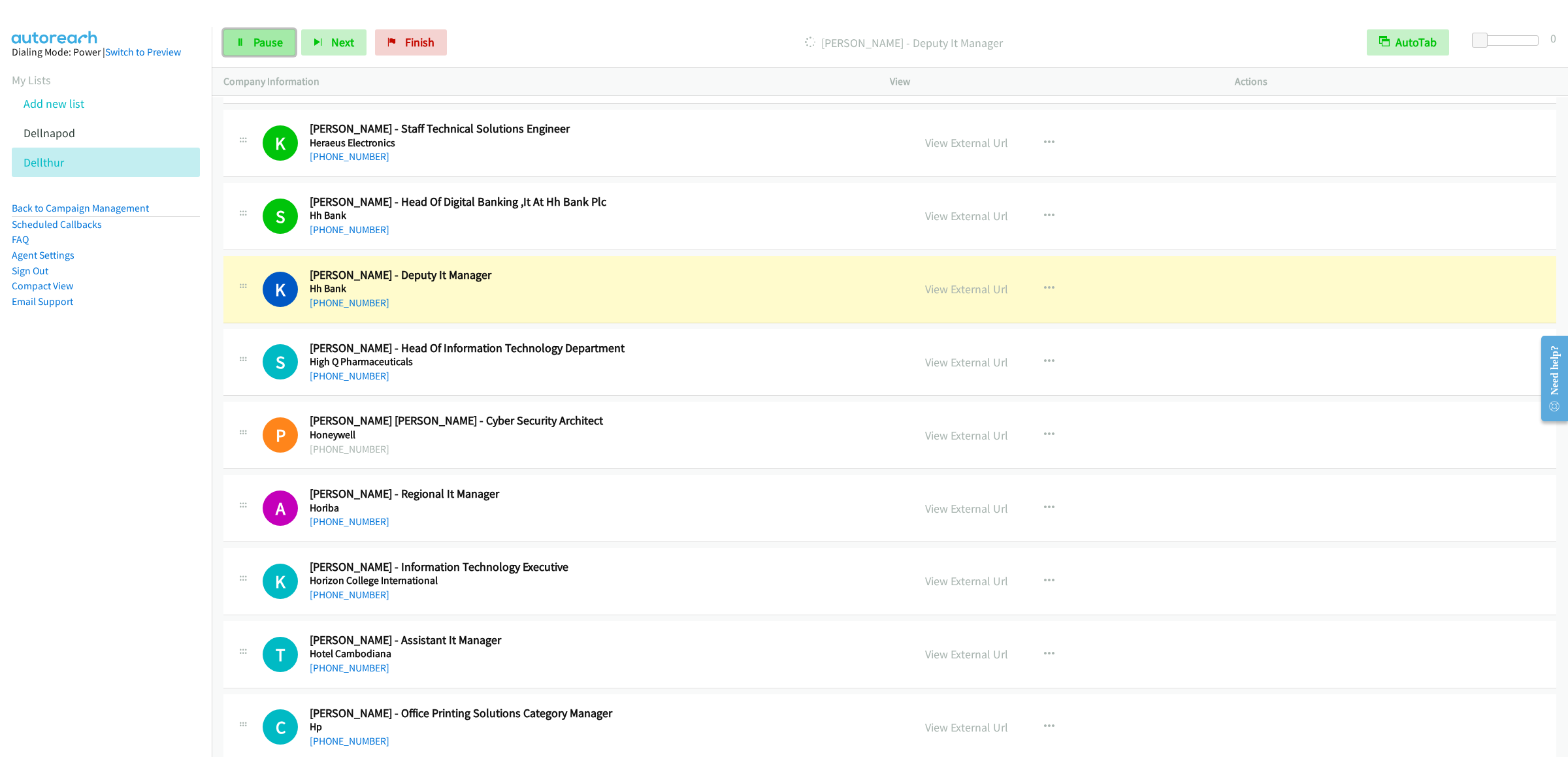
click at [271, 37] on span "Pause" at bounding box center [268, 42] width 30 height 15
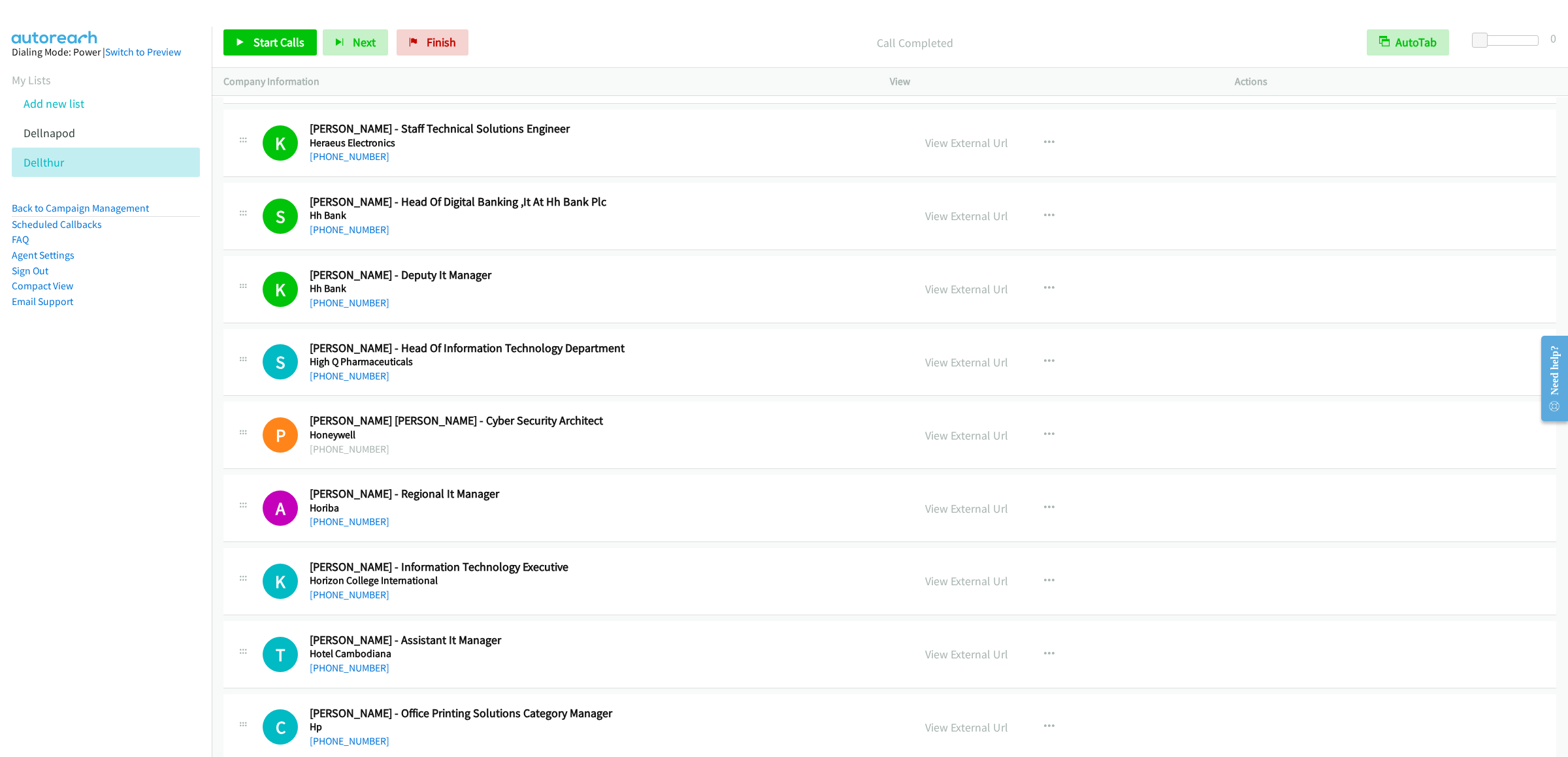
scroll to position [4442, 0]
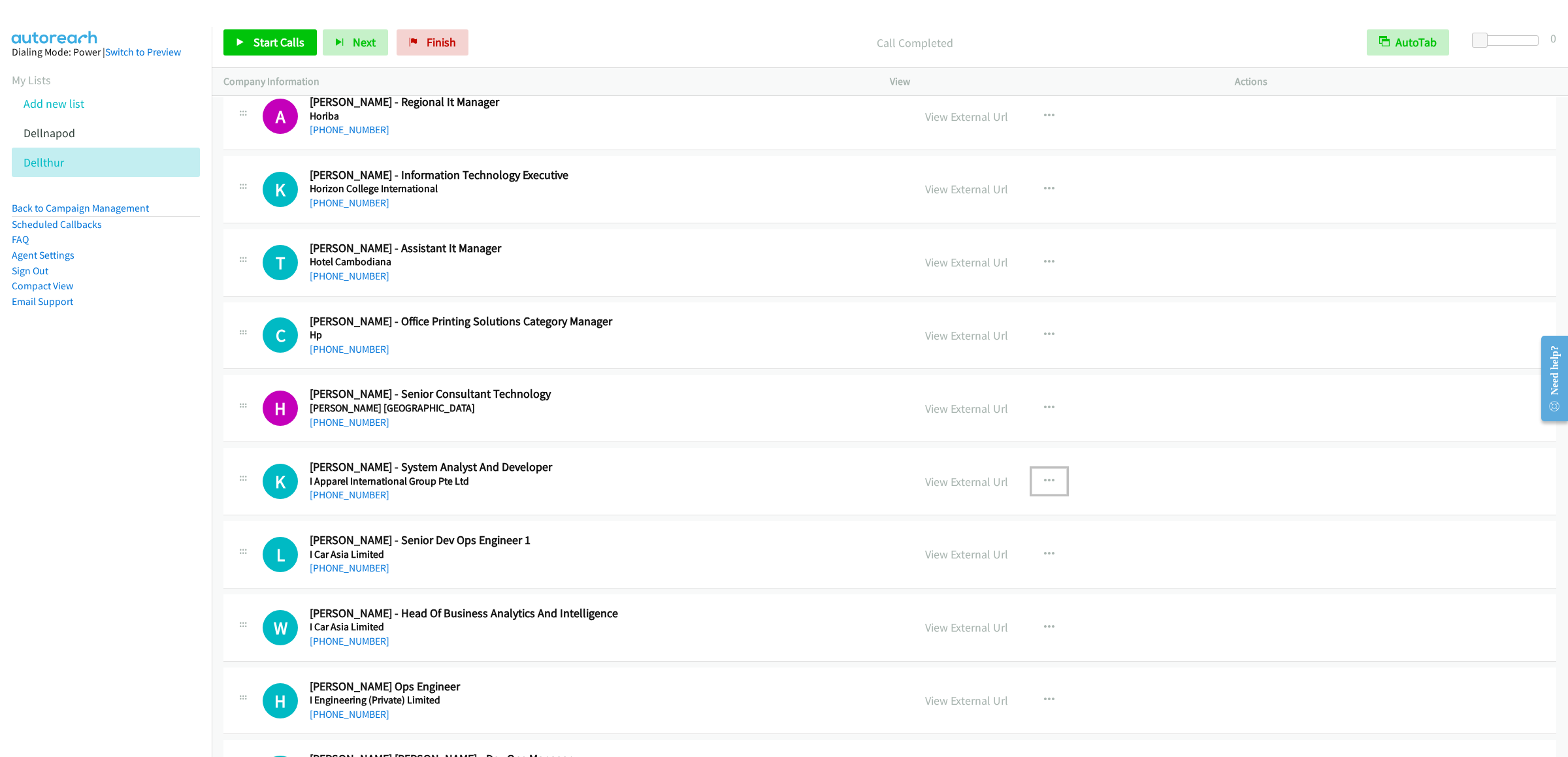
click at [1027, 487] on icon "button" at bounding box center [1049, 481] width 10 height 10
click at [952, 580] on link "Start Calls Here" at bounding box center [979, 567] width 174 height 26
click at [277, 47] on span "Start Calls" at bounding box center [279, 42] width 51 height 15
click at [271, 47] on span "Pause" at bounding box center [268, 42] width 30 height 15
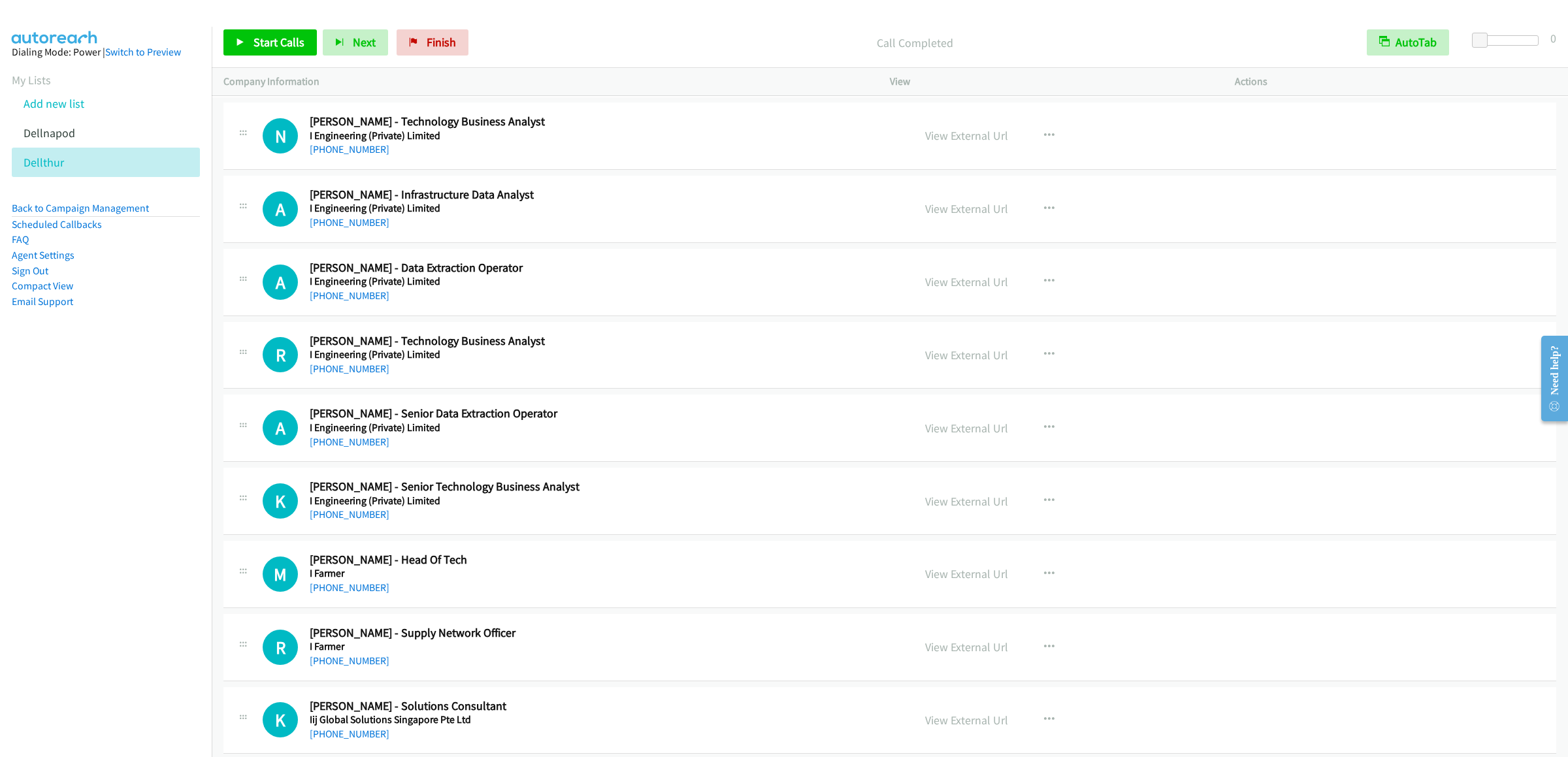
scroll to position [5488, 0]
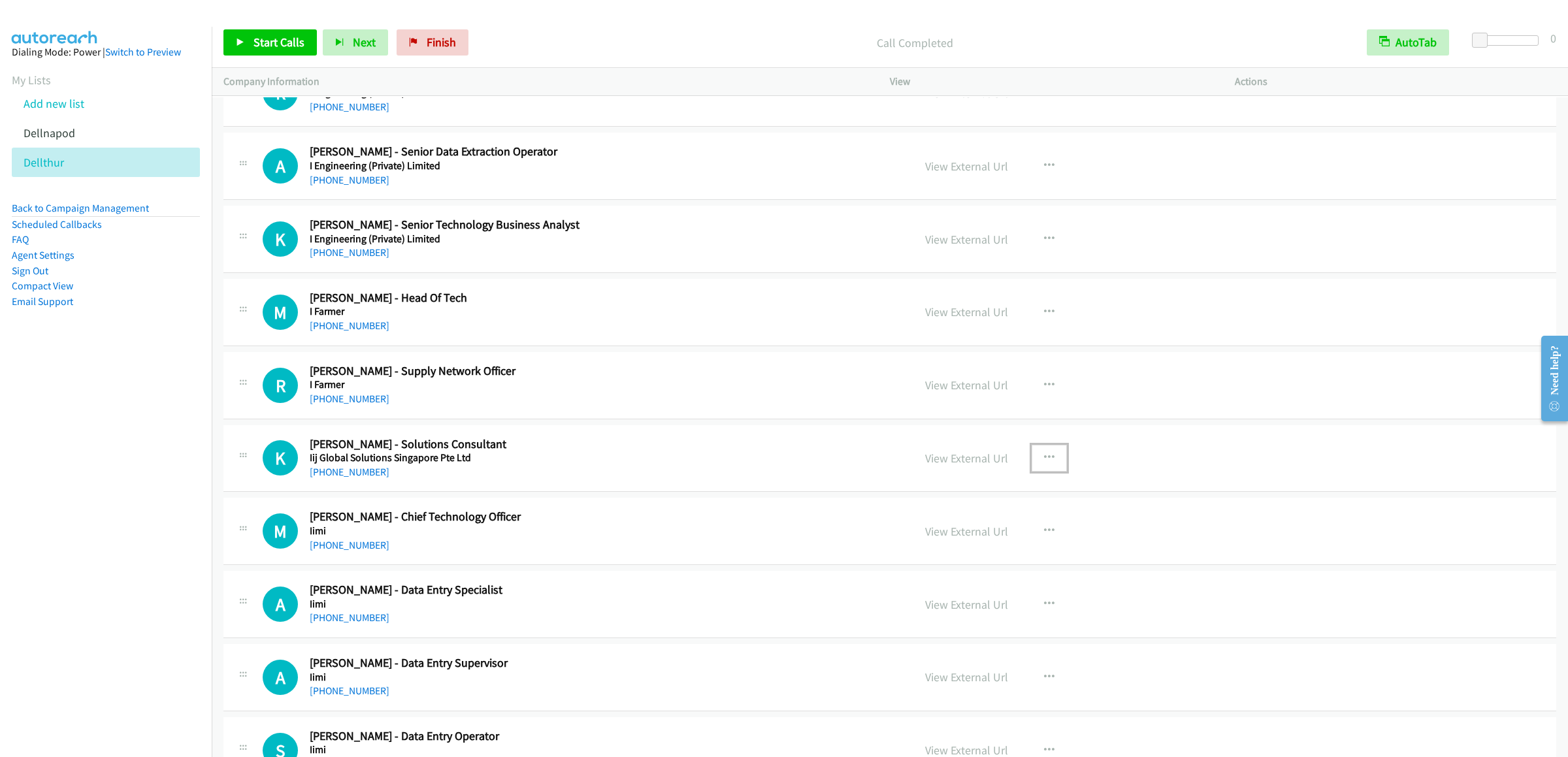
click at [1027, 463] on icon "button" at bounding box center [1049, 457] width 10 height 10
click at [979, 483] on div at bounding box center [784, 378] width 1568 height 757
click at [955, 466] on link "View External Url" at bounding box center [967, 458] width 83 height 15
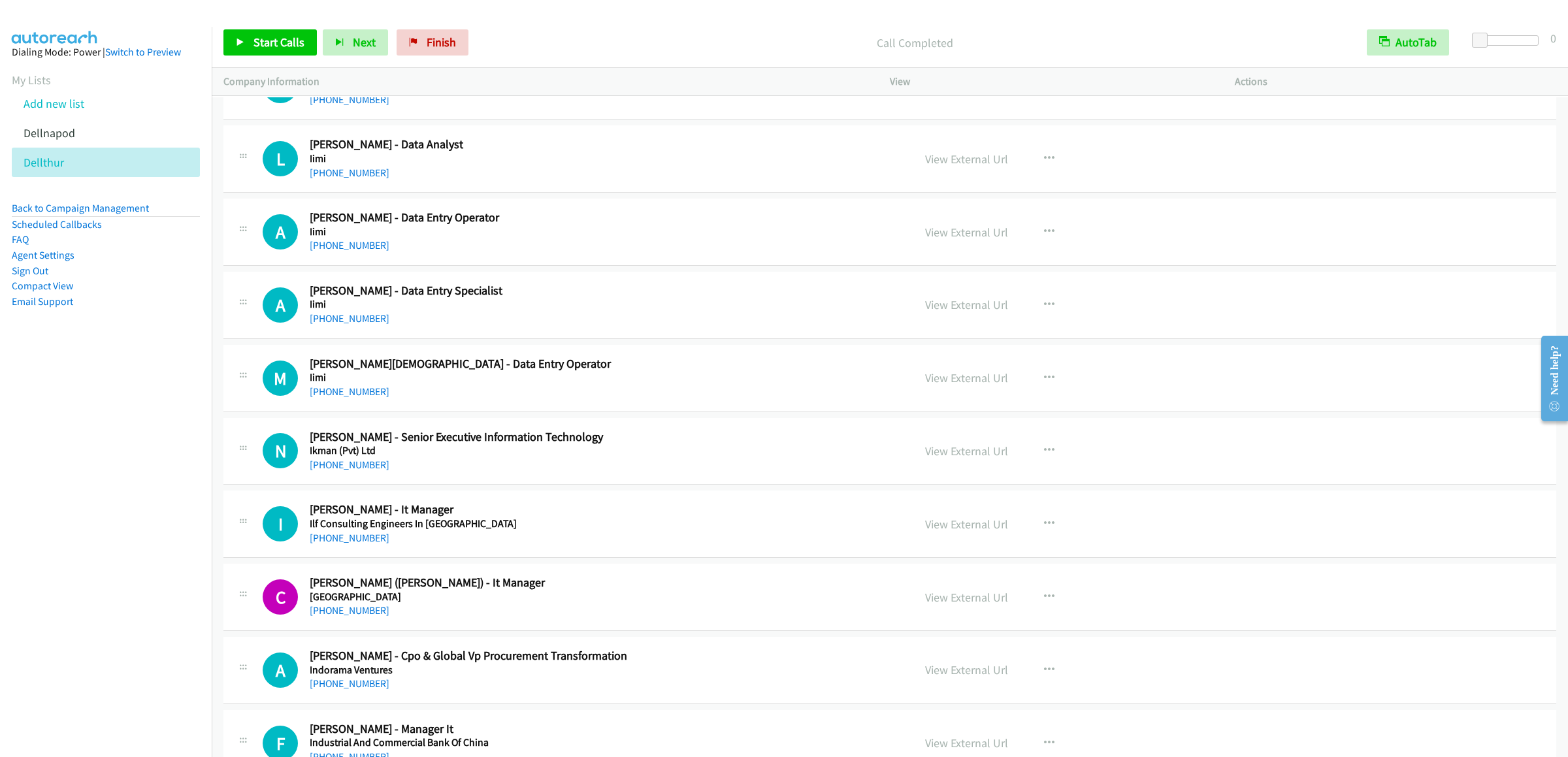
scroll to position [6925, 0]
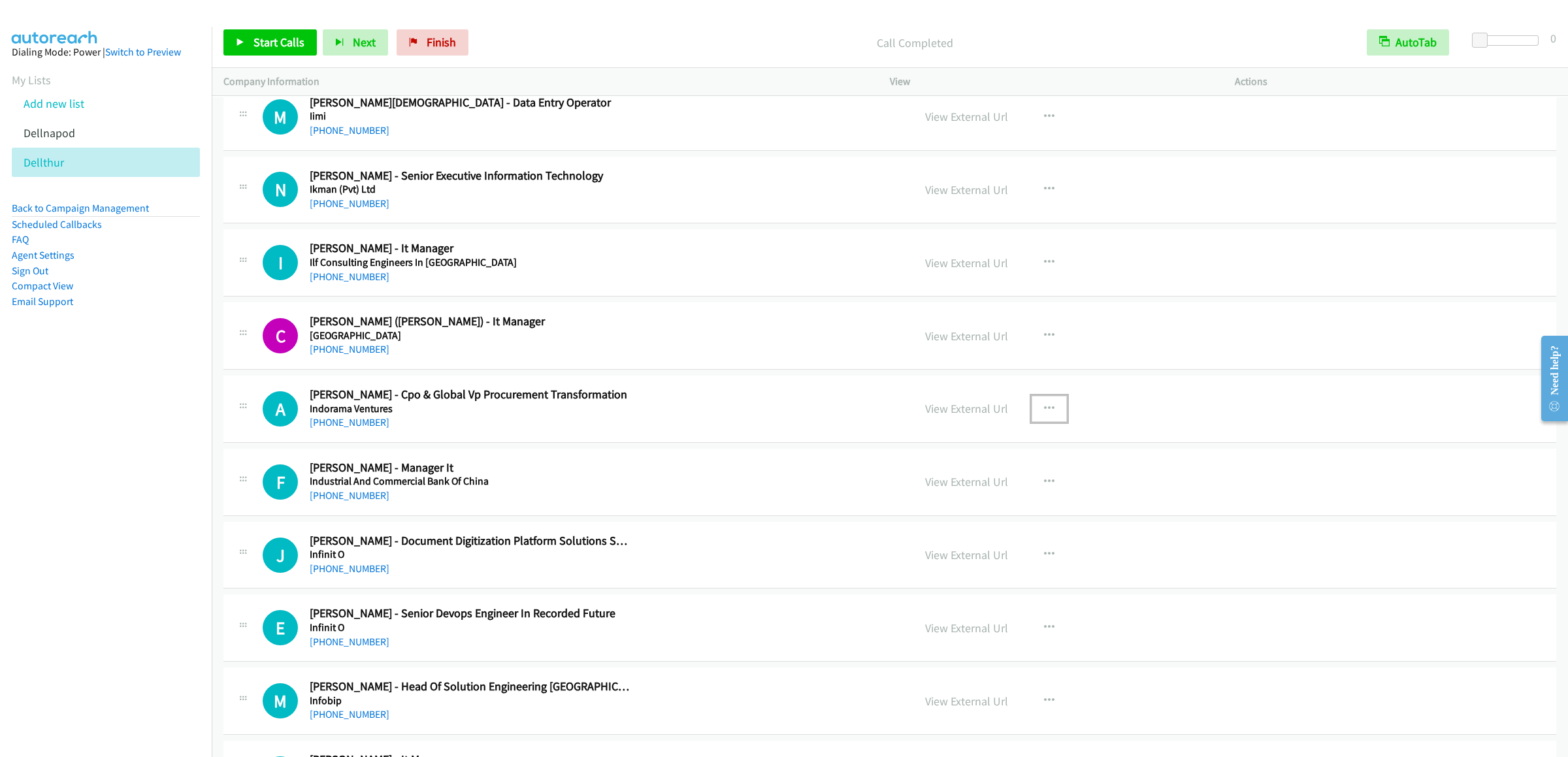
click at [1027, 414] on icon "button" at bounding box center [1049, 409] width 10 height 10
click at [949, 508] on link "Start Calls Here" at bounding box center [979, 495] width 174 height 26
click at [292, 47] on span "Start Calls" at bounding box center [279, 42] width 51 height 15
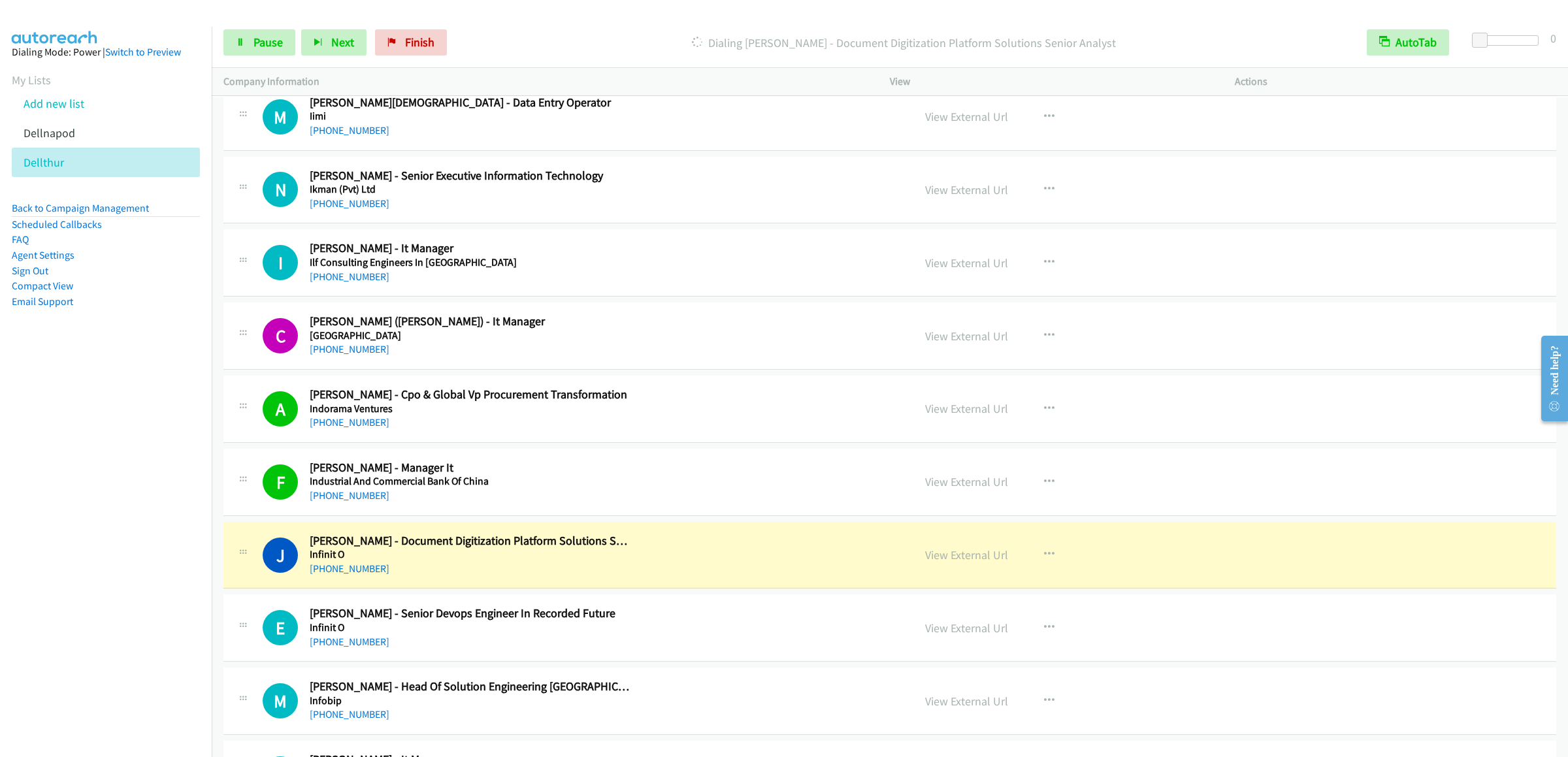
click at [265, 59] on div "Start Calls Pause Next Finish Dialing Justine Villarosa - Document Digitization…" at bounding box center [890, 43] width 1356 height 50
click at [262, 47] on span "Pause" at bounding box center [268, 42] width 30 height 15
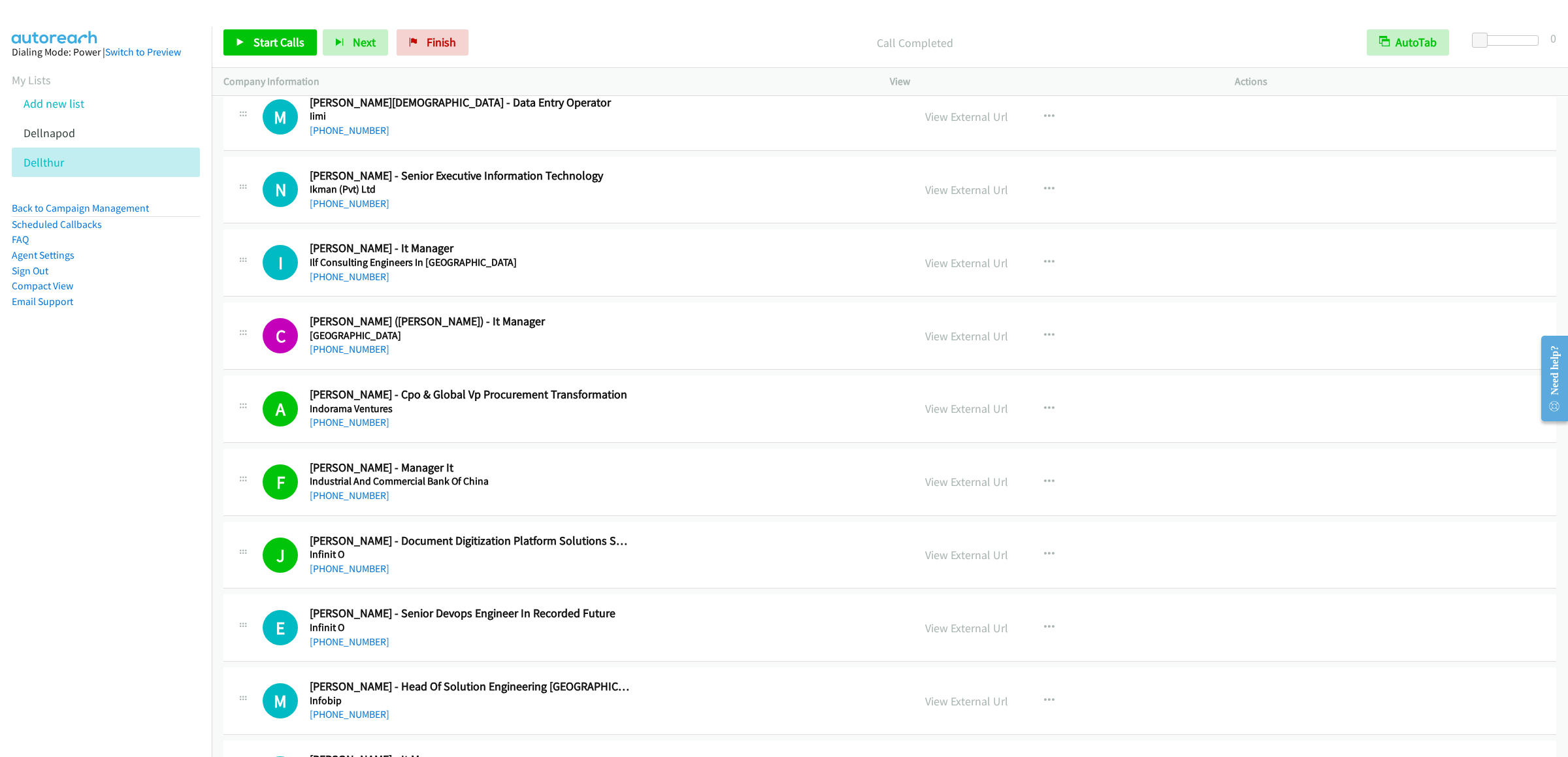
scroll to position [7185, 0]
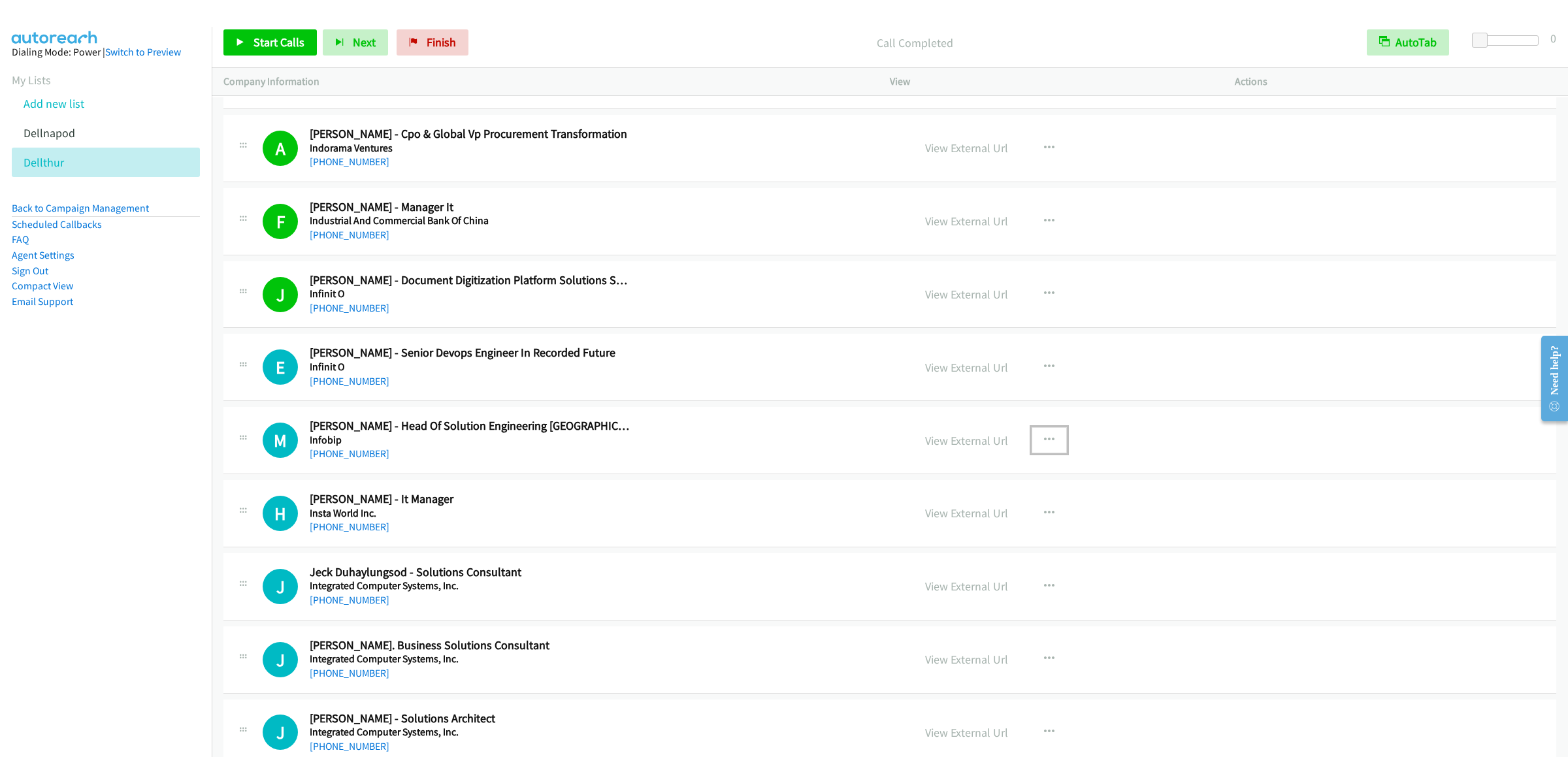
click at [1027, 453] on button "button" at bounding box center [1049, 440] width 35 height 26
click at [963, 539] on link "Start Calls Here" at bounding box center [979, 526] width 174 height 26
click at [271, 51] on link "Start Calls" at bounding box center [270, 43] width 93 height 26
click at [246, 39] on link "Pause" at bounding box center [259, 43] width 72 height 26
click at [269, 49] on link "Start Calls" at bounding box center [270, 43] width 93 height 26
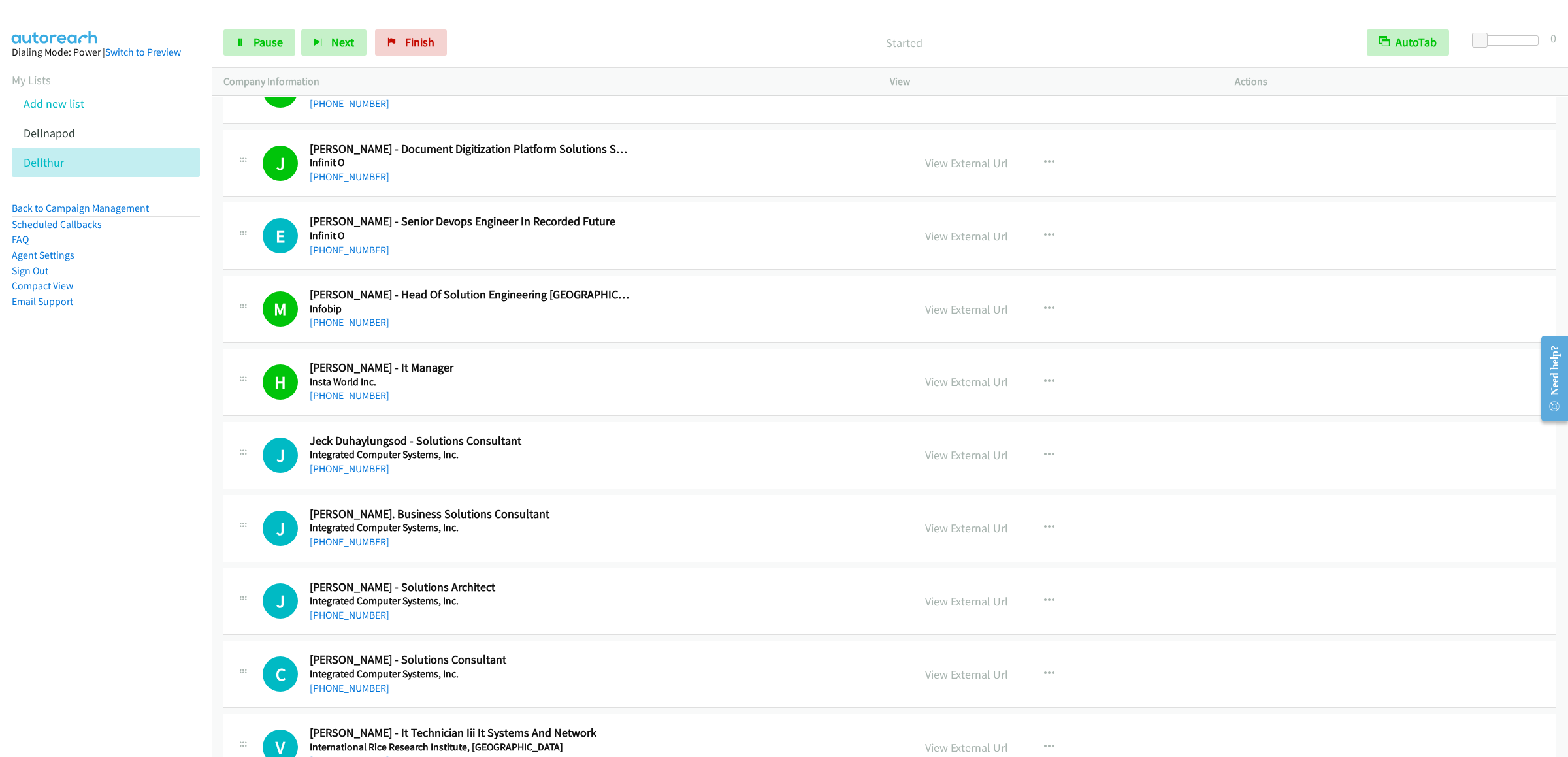
scroll to position [7578, 0]
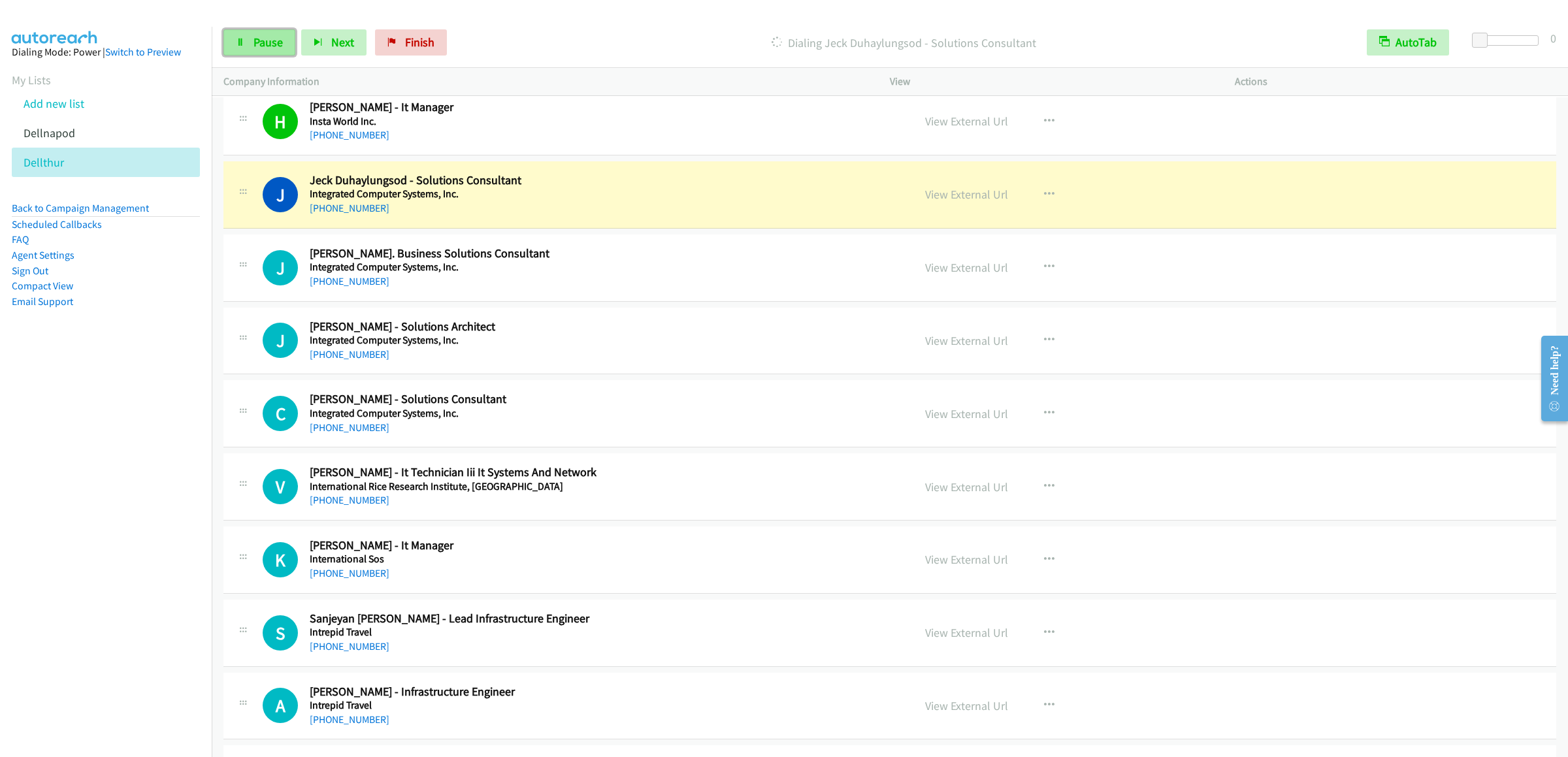
click at [269, 35] on span "Pause" at bounding box center [268, 42] width 30 height 15
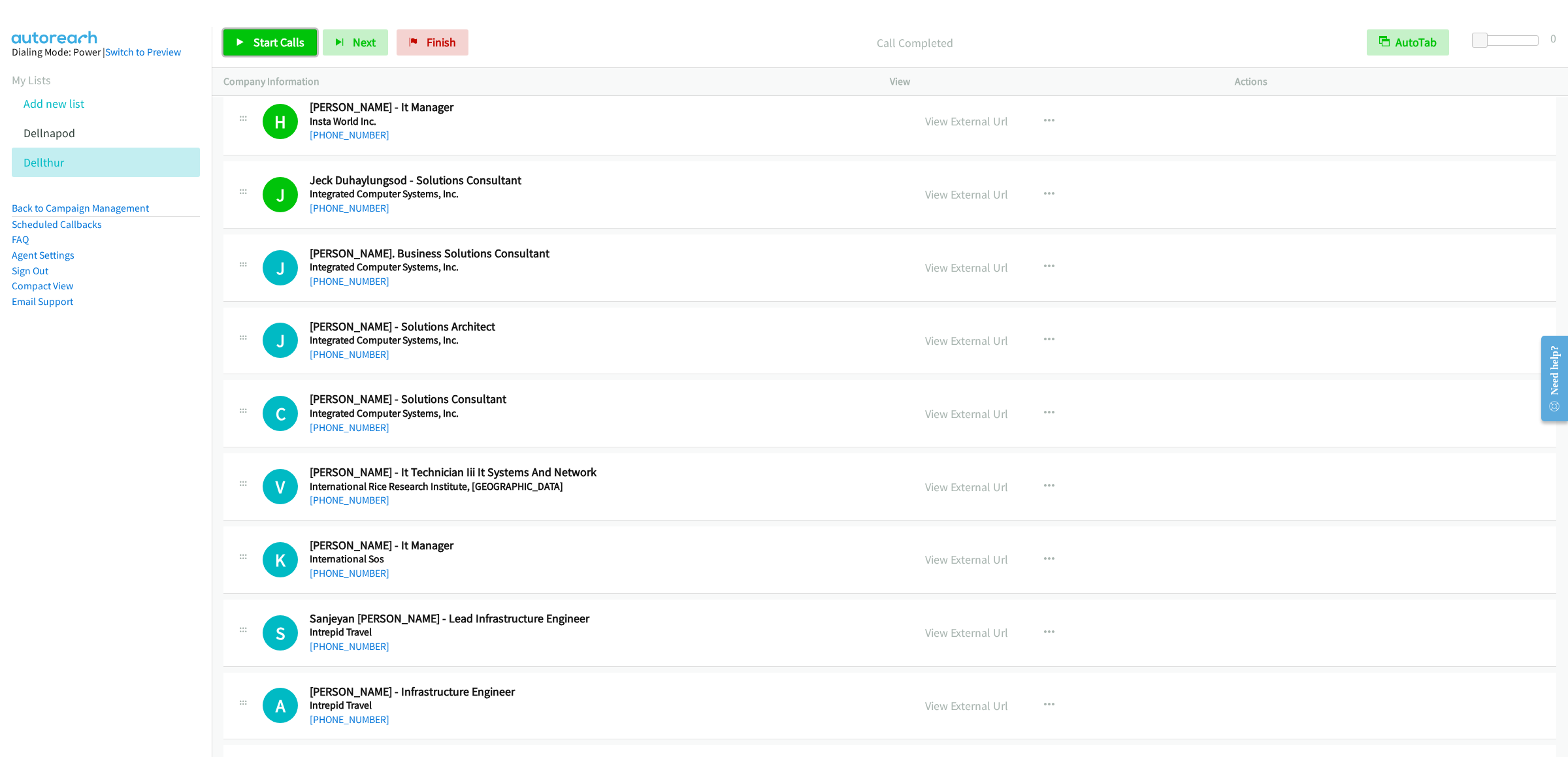
click at [260, 47] on span "Start Calls" at bounding box center [279, 42] width 51 height 15
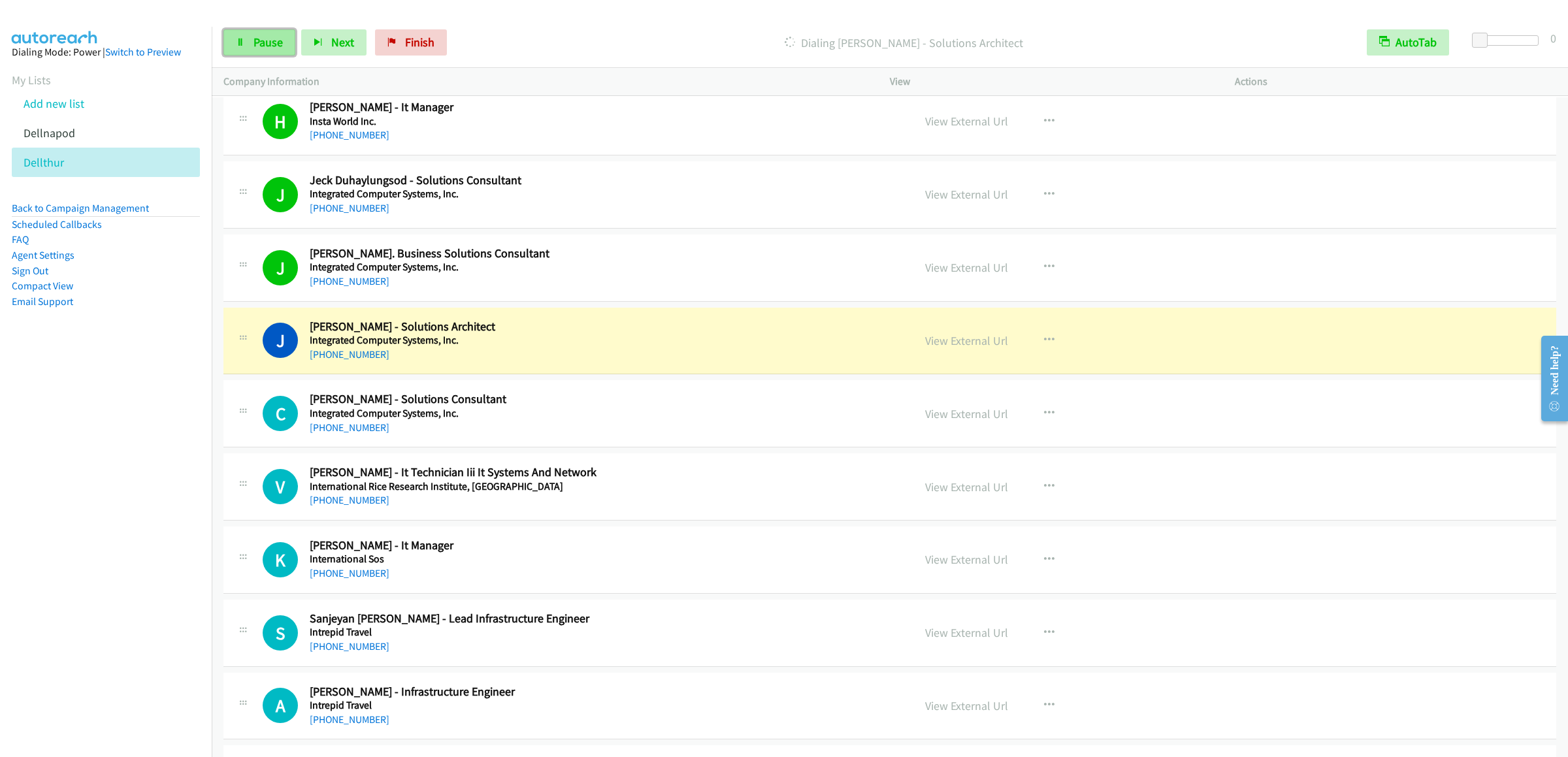
click at [254, 52] on link "Pause" at bounding box center [259, 43] width 72 height 26
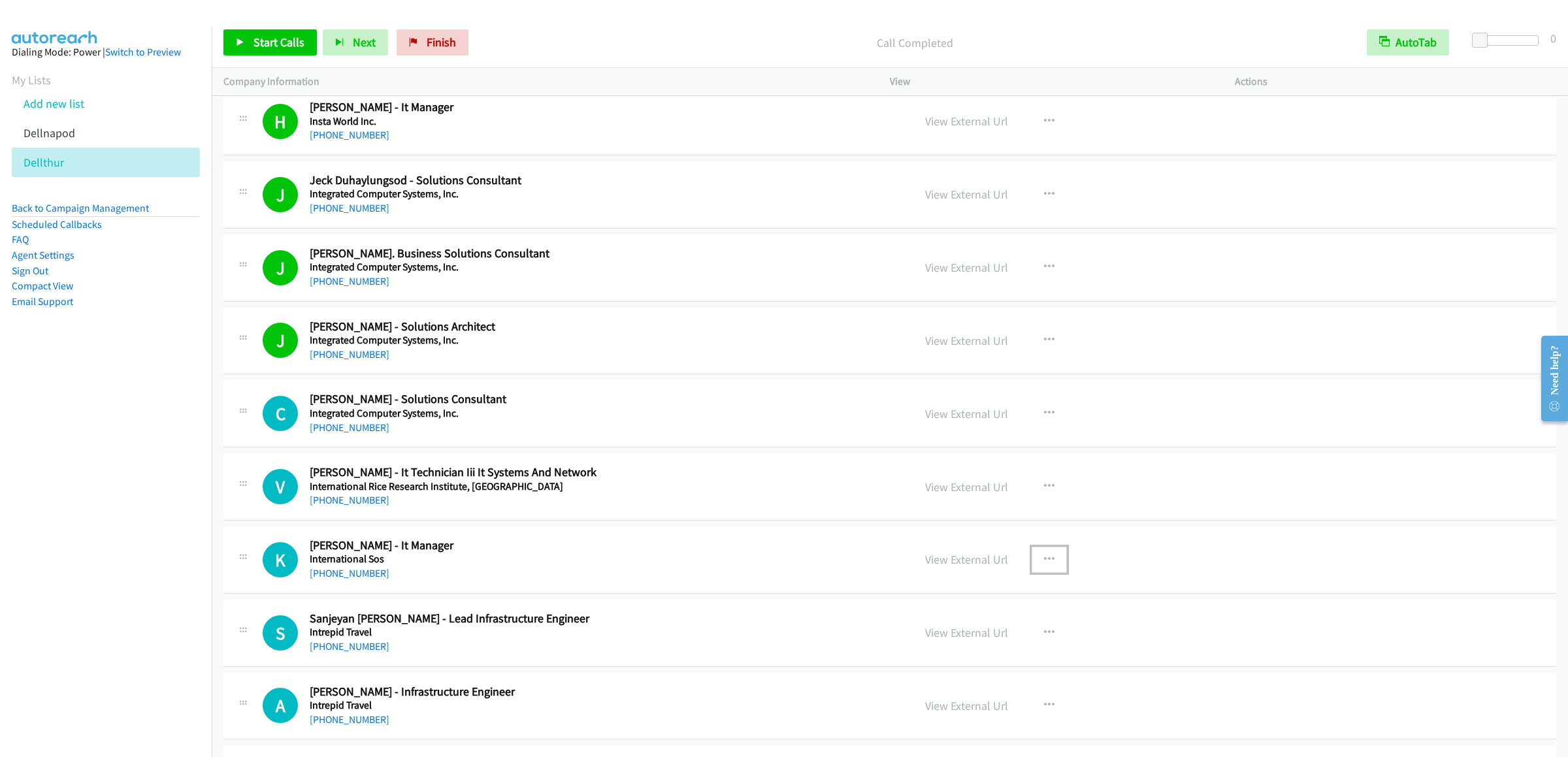
click at [1027, 565] on icon "button" at bounding box center [1049, 559] width 10 height 10
click at [973, 658] on link "Start Calls Here" at bounding box center [979, 645] width 174 height 26
click at [247, 47] on link "Start Calls" at bounding box center [270, 43] width 93 height 26
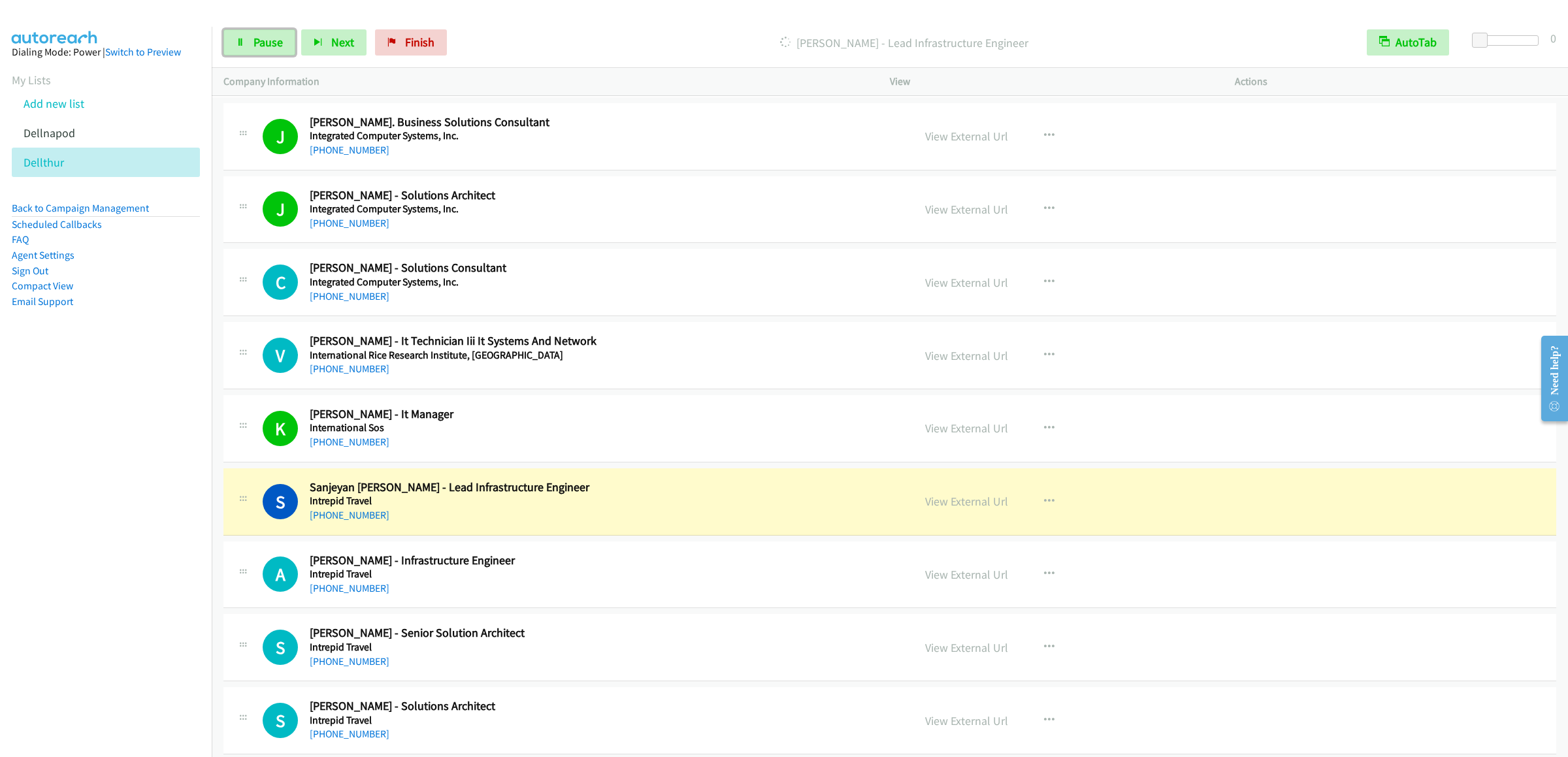
drag, startPoint x: 258, startPoint y: 34, endPoint x: 1554, endPoint y: 234, distance: 1311.3
click at [258, 34] on link "Pause" at bounding box center [259, 43] width 72 height 26
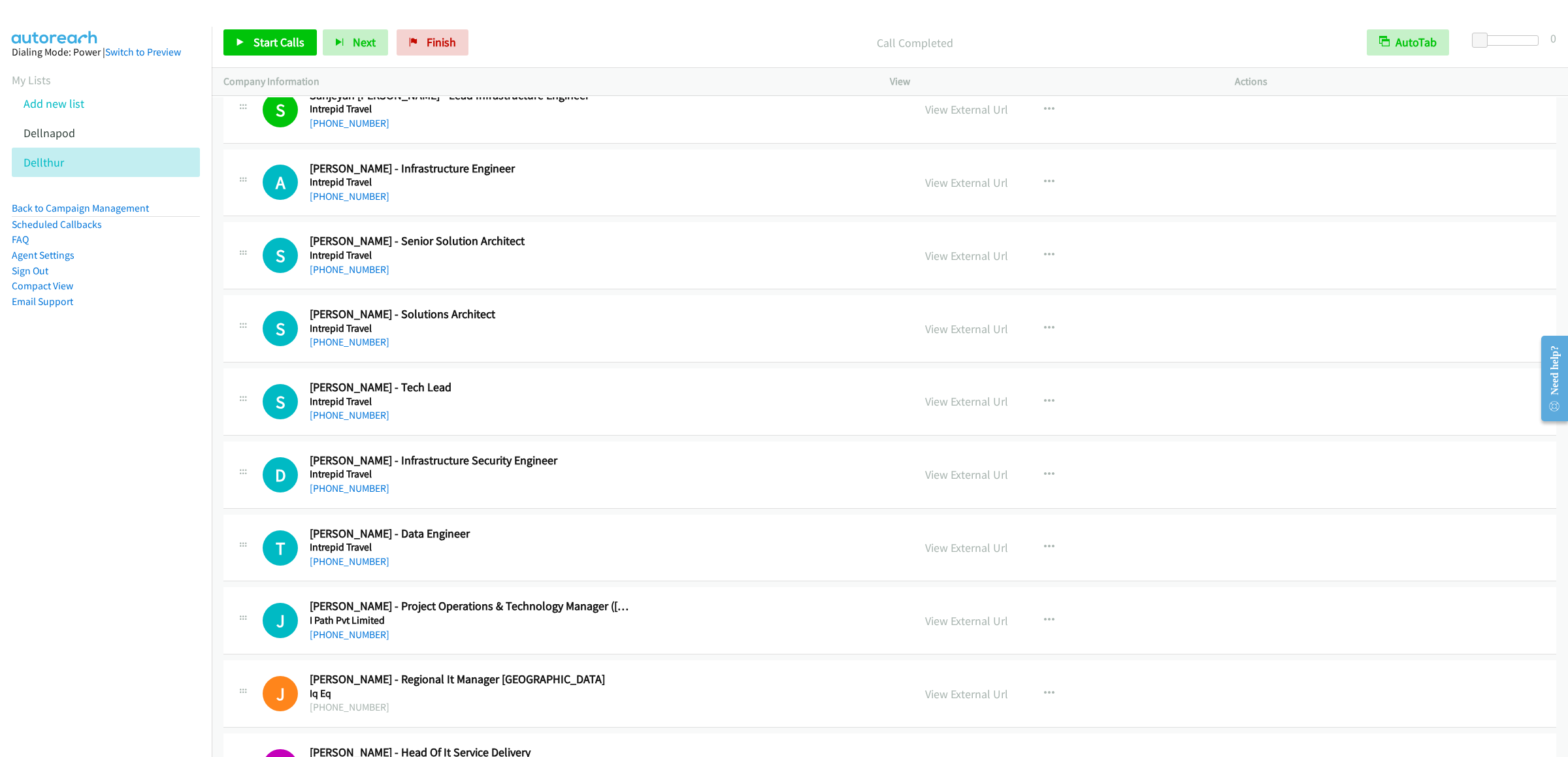
scroll to position [8493, 0]
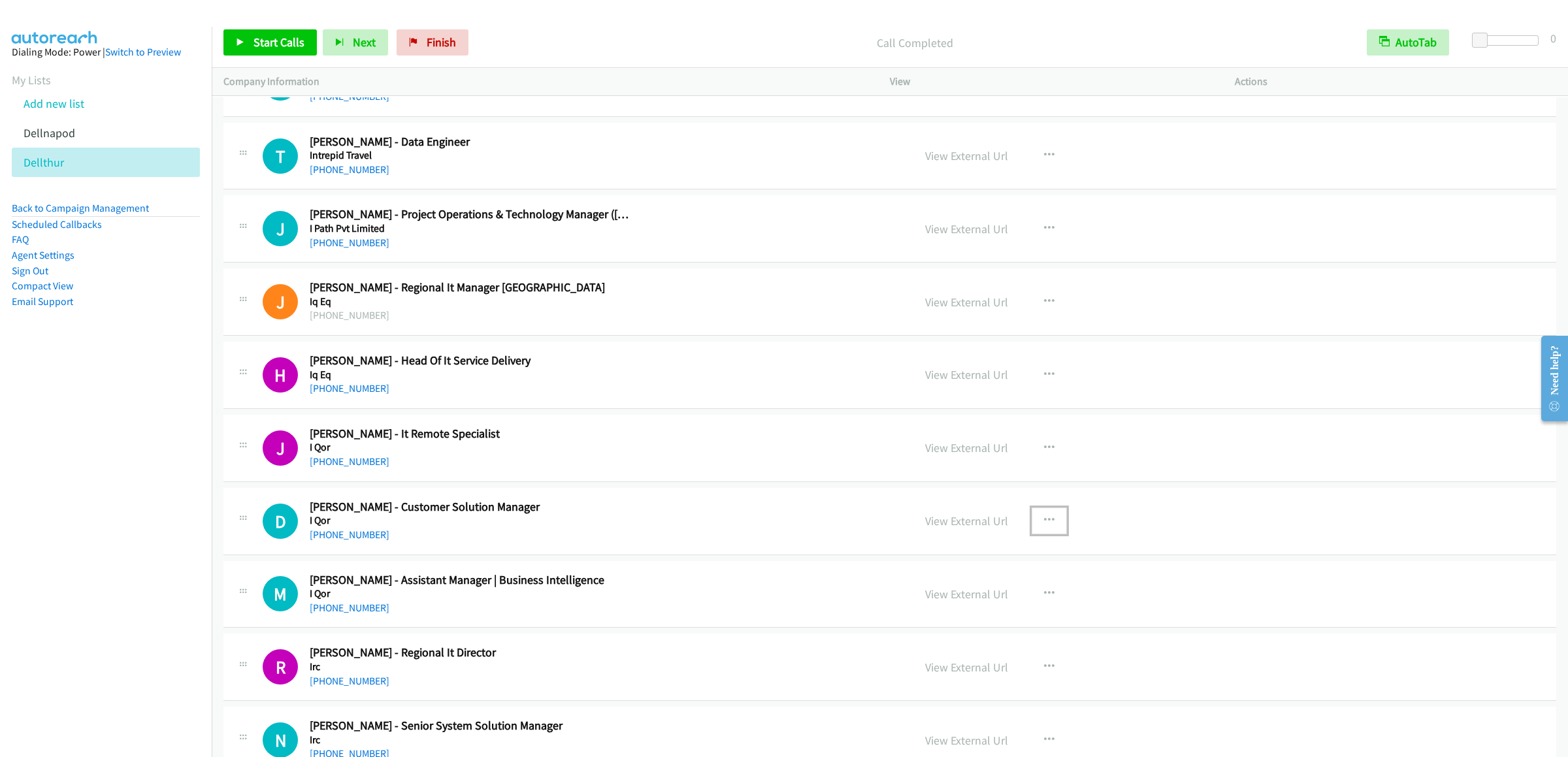
click at [1027, 534] on button "button" at bounding box center [1049, 521] width 35 height 26
click at [949, 620] on link "Start Calls Here" at bounding box center [979, 607] width 174 height 26
click at [254, 40] on span "Start Calls" at bounding box center [279, 42] width 51 height 15
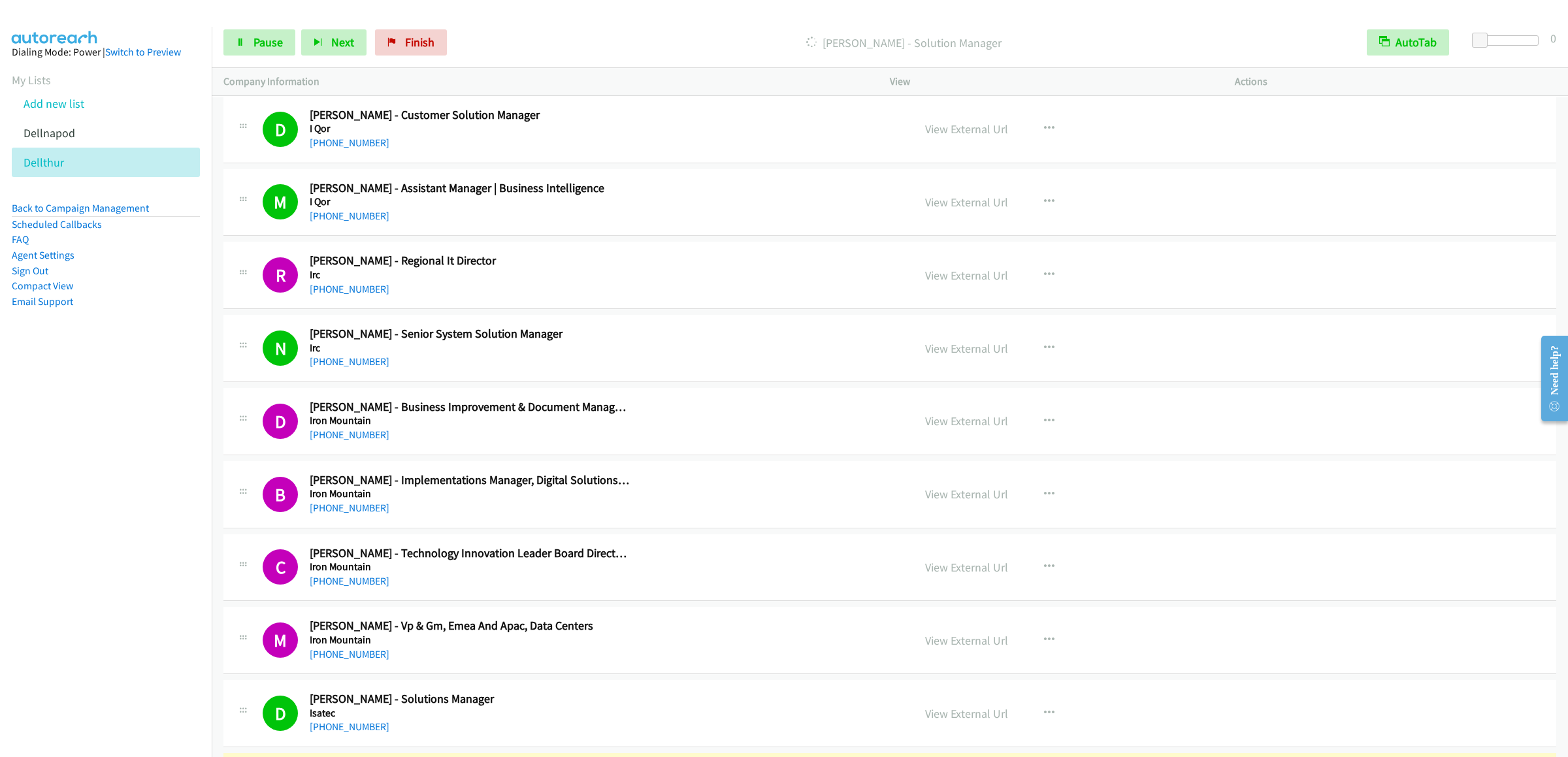
scroll to position [9408, 0]
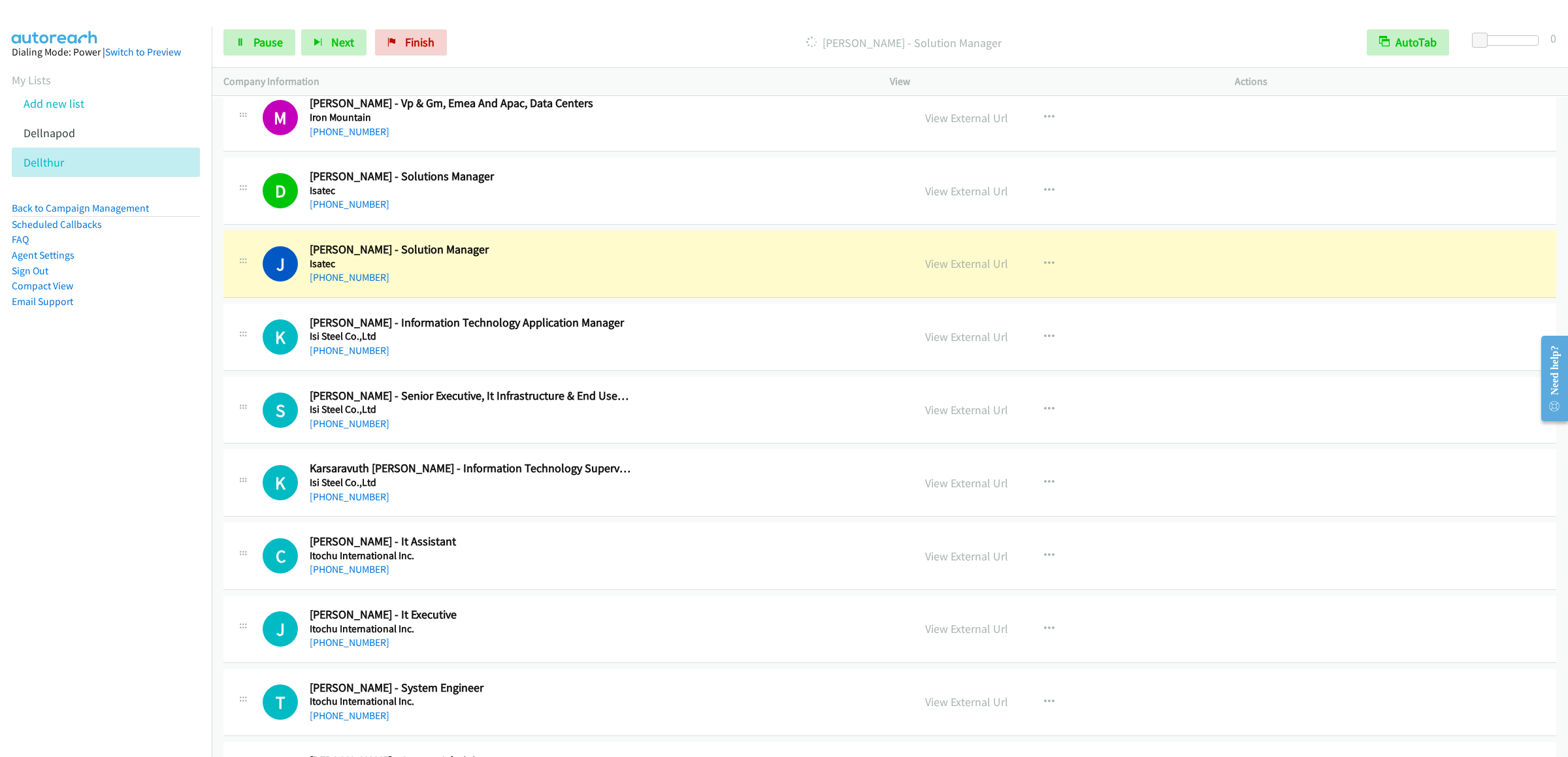
click at [243, 27] on div "Start Calls Pause Next Finish Dialing Jaykay Wong - Solution Manager AutoTab Au…" at bounding box center [890, 43] width 1356 height 50
click at [243, 39] on icon at bounding box center [240, 43] width 9 height 9
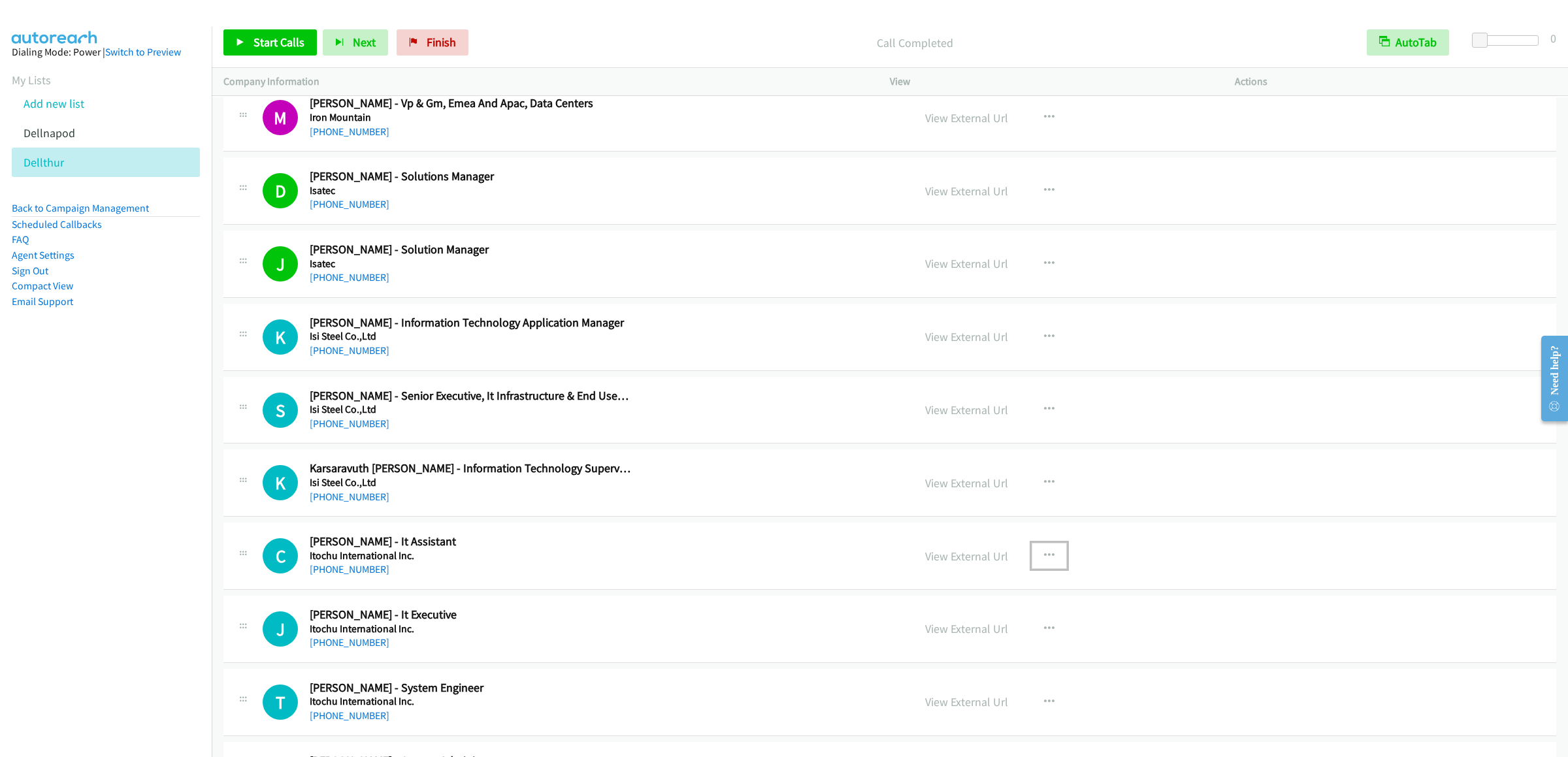
click at [1027, 561] on icon "button" at bounding box center [1049, 556] width 10 height 10
click at [961, 655] on link "Start Calls Here" at bounding box center [979, 642] width 174 height 26
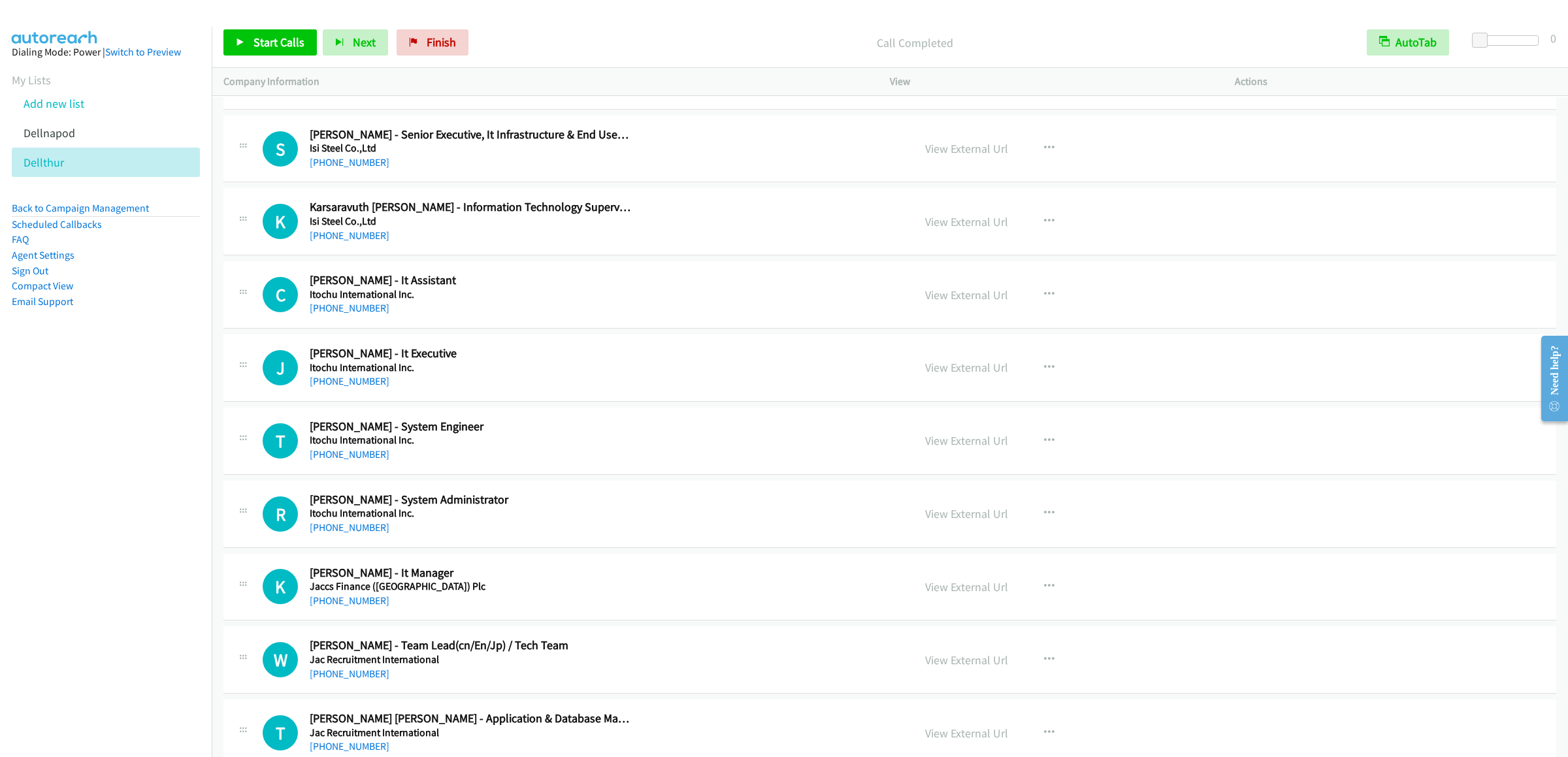
scroll to position [9537, 0]
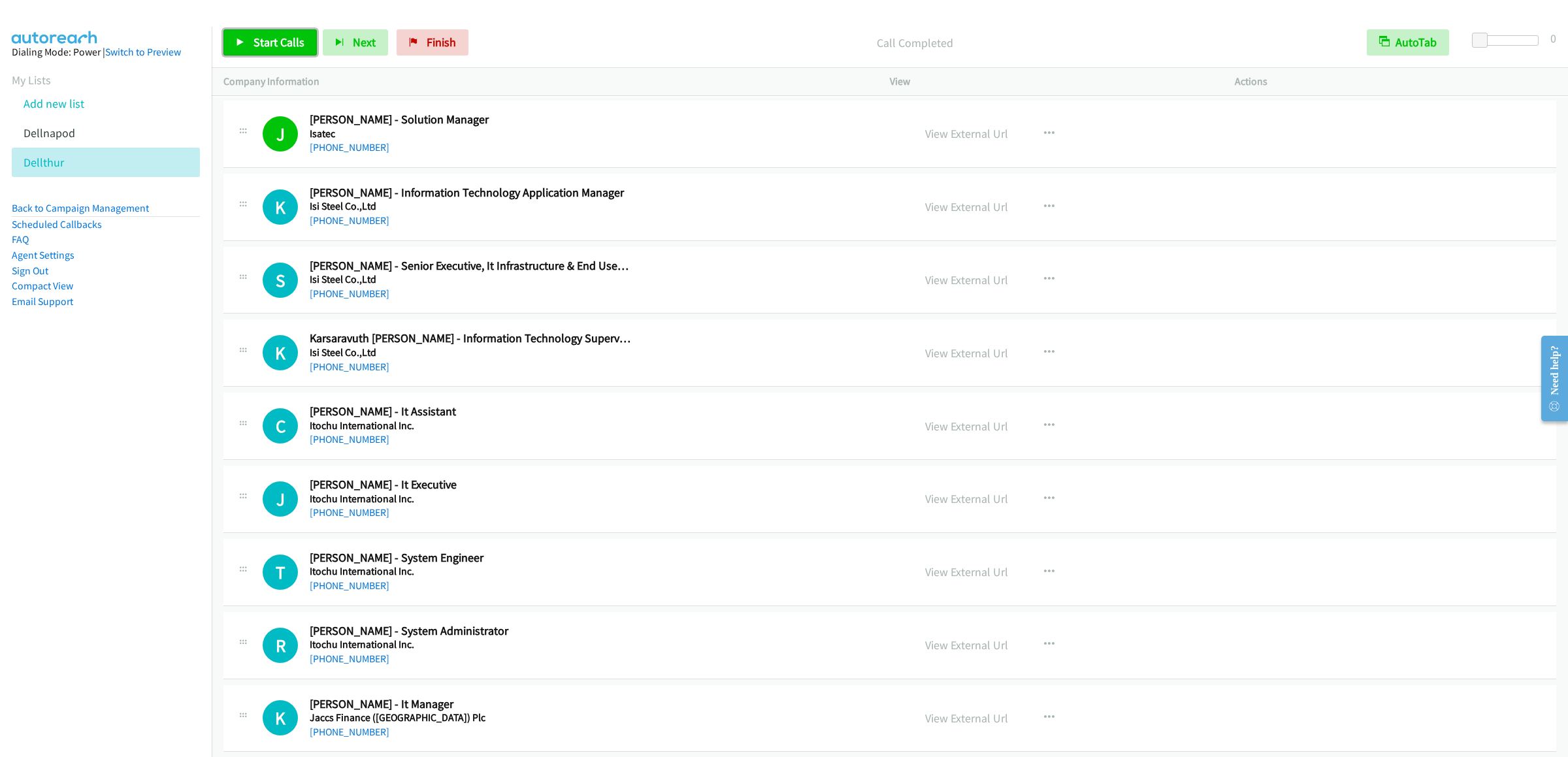
click at [246, 32] on link "Start Calls" at bounding box center [270, 43] width 93 height 26
click at [1027, 439] on button "button" at bounding box center [1049, 426] width 35 height 26
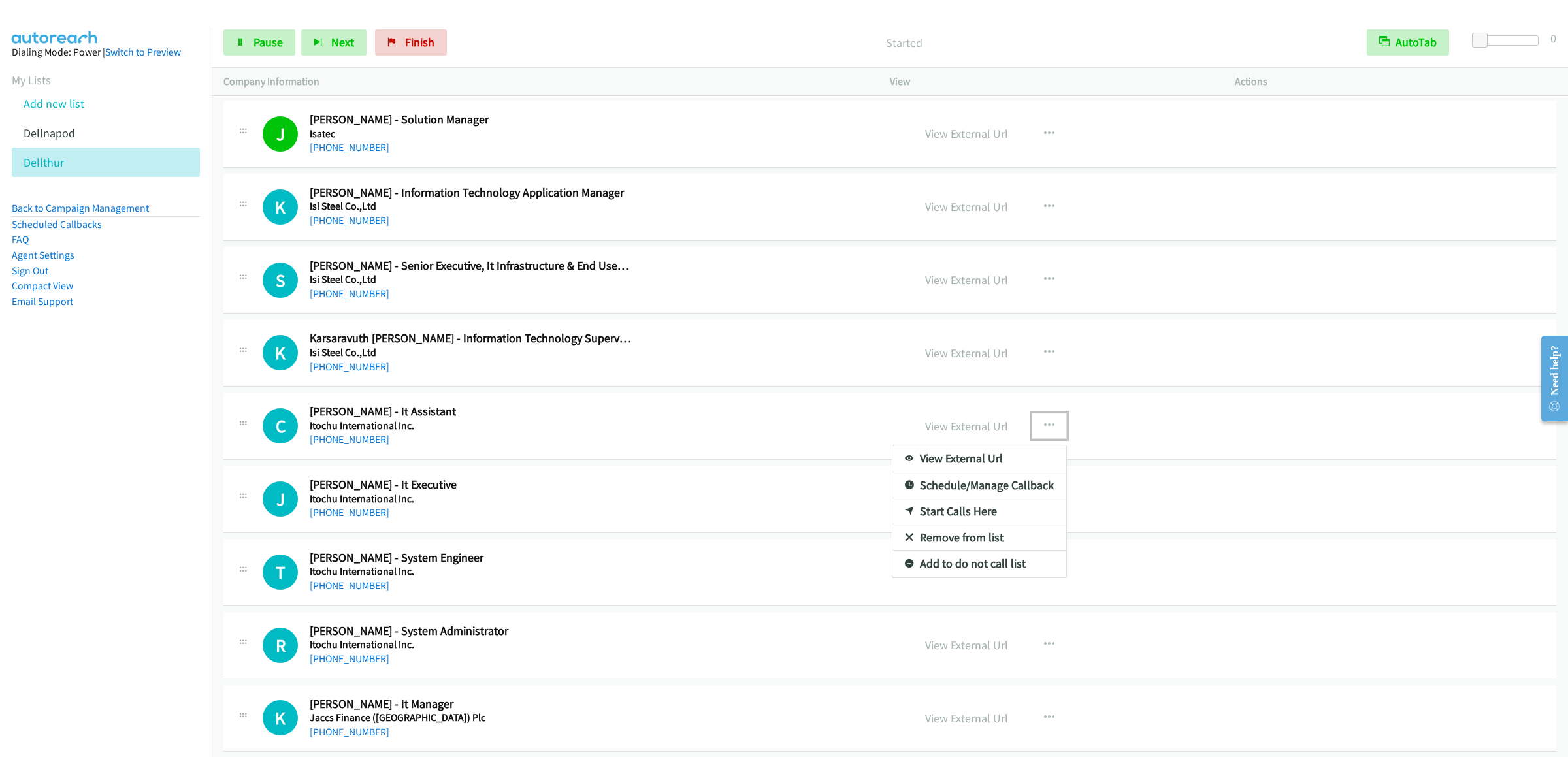
click at [959, 525] on link "Start Calls Here" at bounding box center [979, 512] width 174 height 26
click at [1027, 504] on icon "button" at bounding box center [1049, 499] width 10 height 10
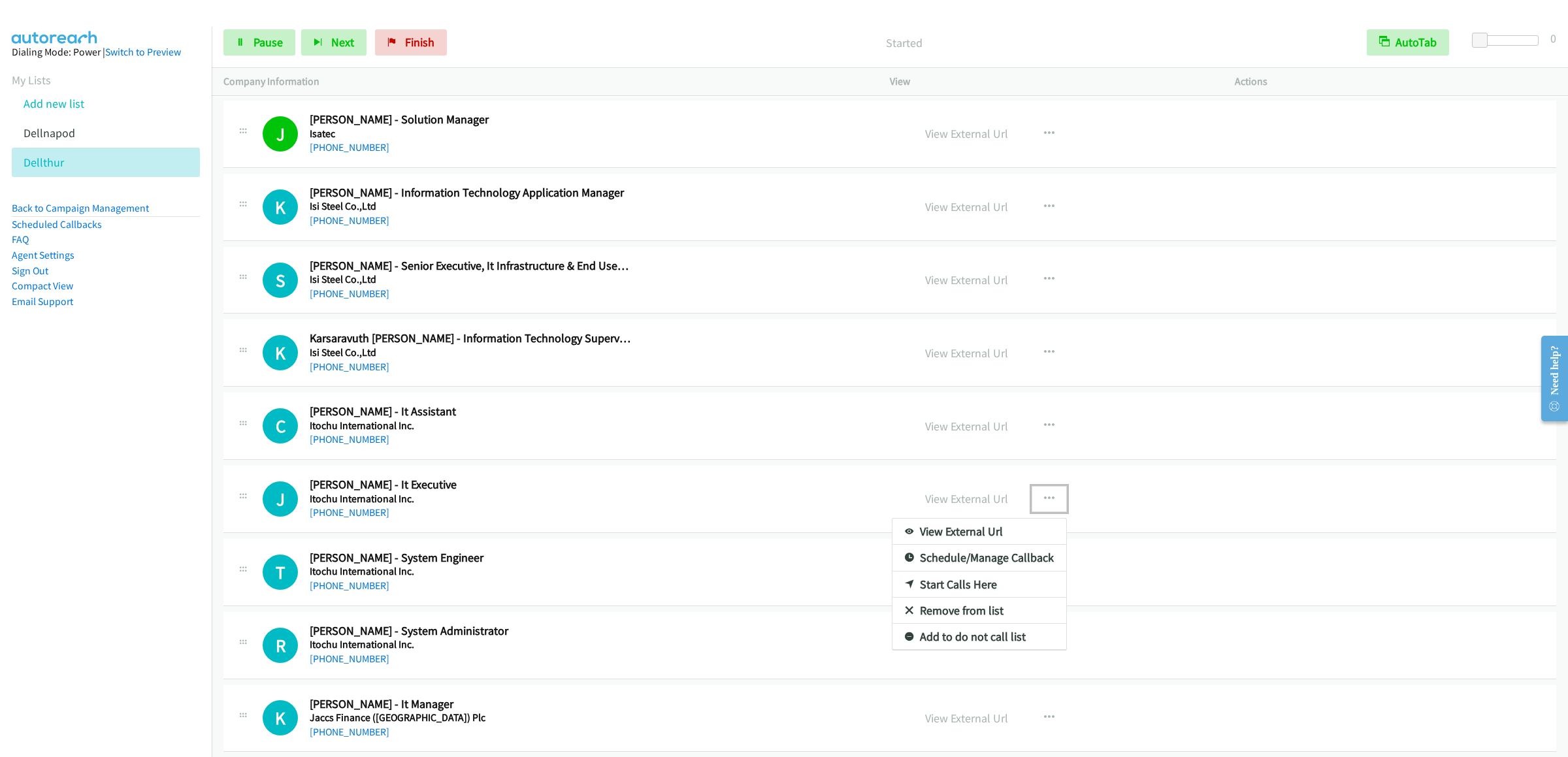
click at [967, 598] on link "Start Calls Here" at bounding box center [979, 585] width 174 height 26
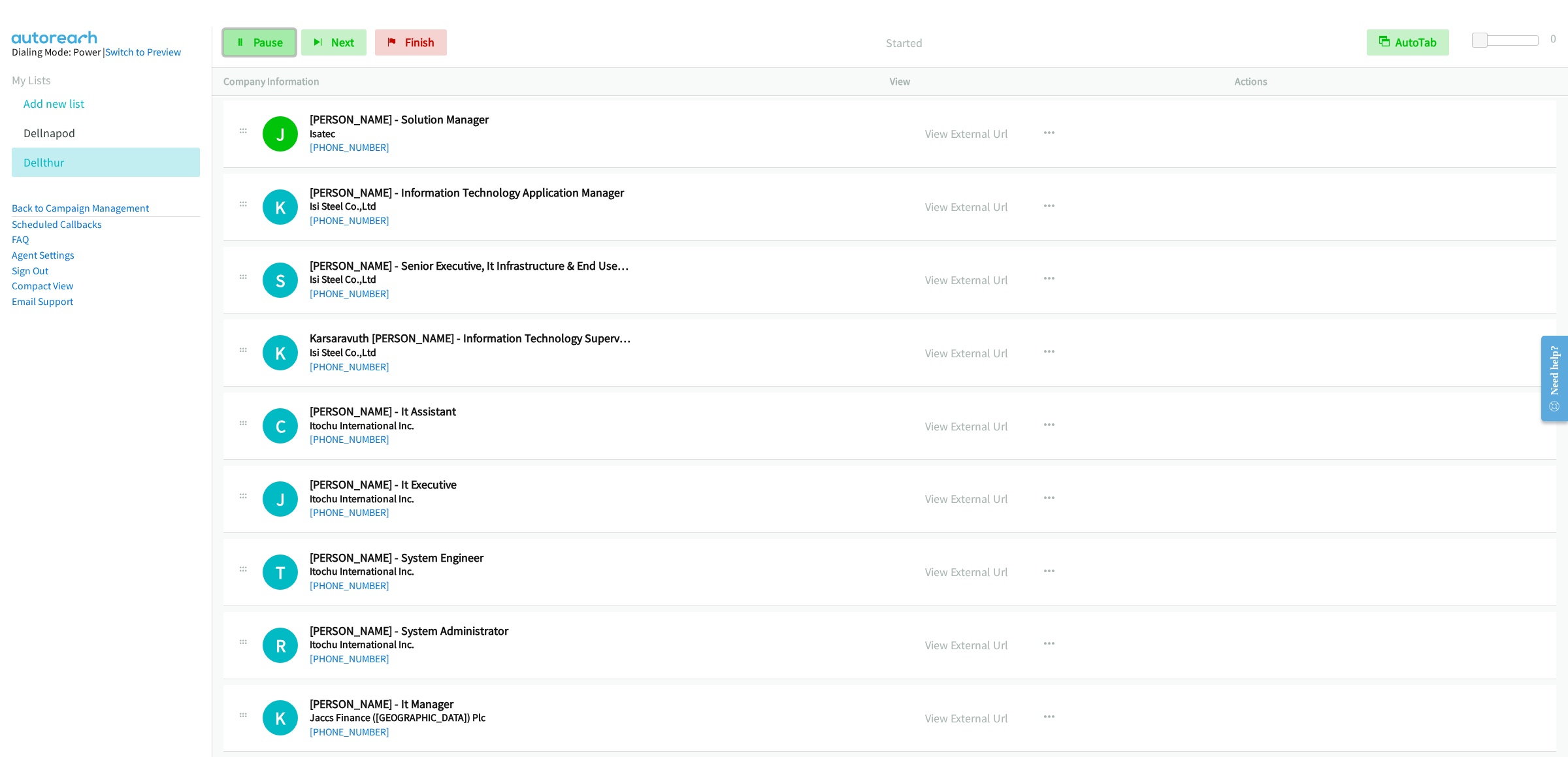
click at [247, 40] on link "Pause" at bounding box center [259, 43] width 72 height 26
click at [247, 40] on link "Start Calls" at bounding box center [270, 43] width 93 height 26
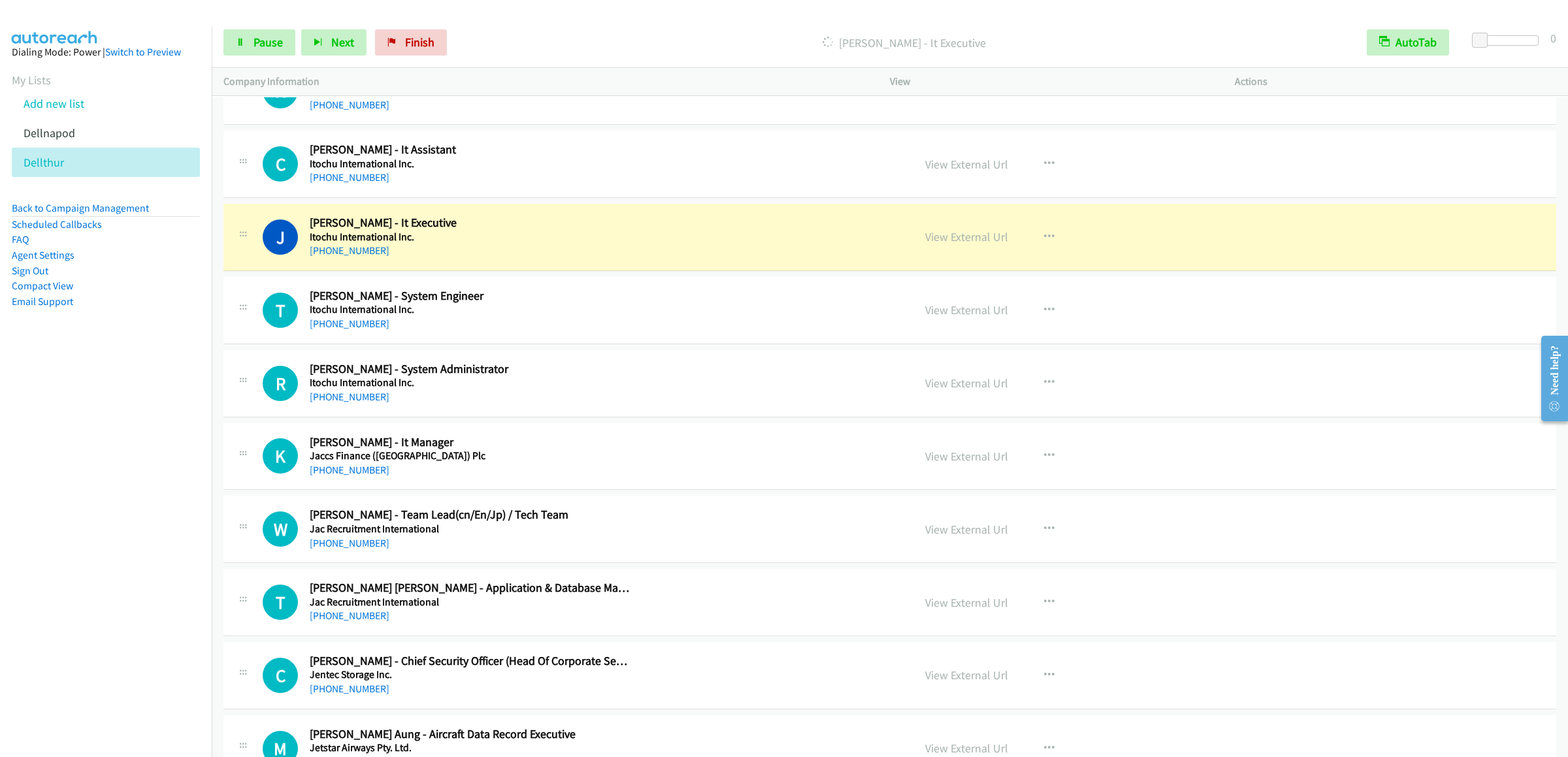
scroll to position [9930, 0]
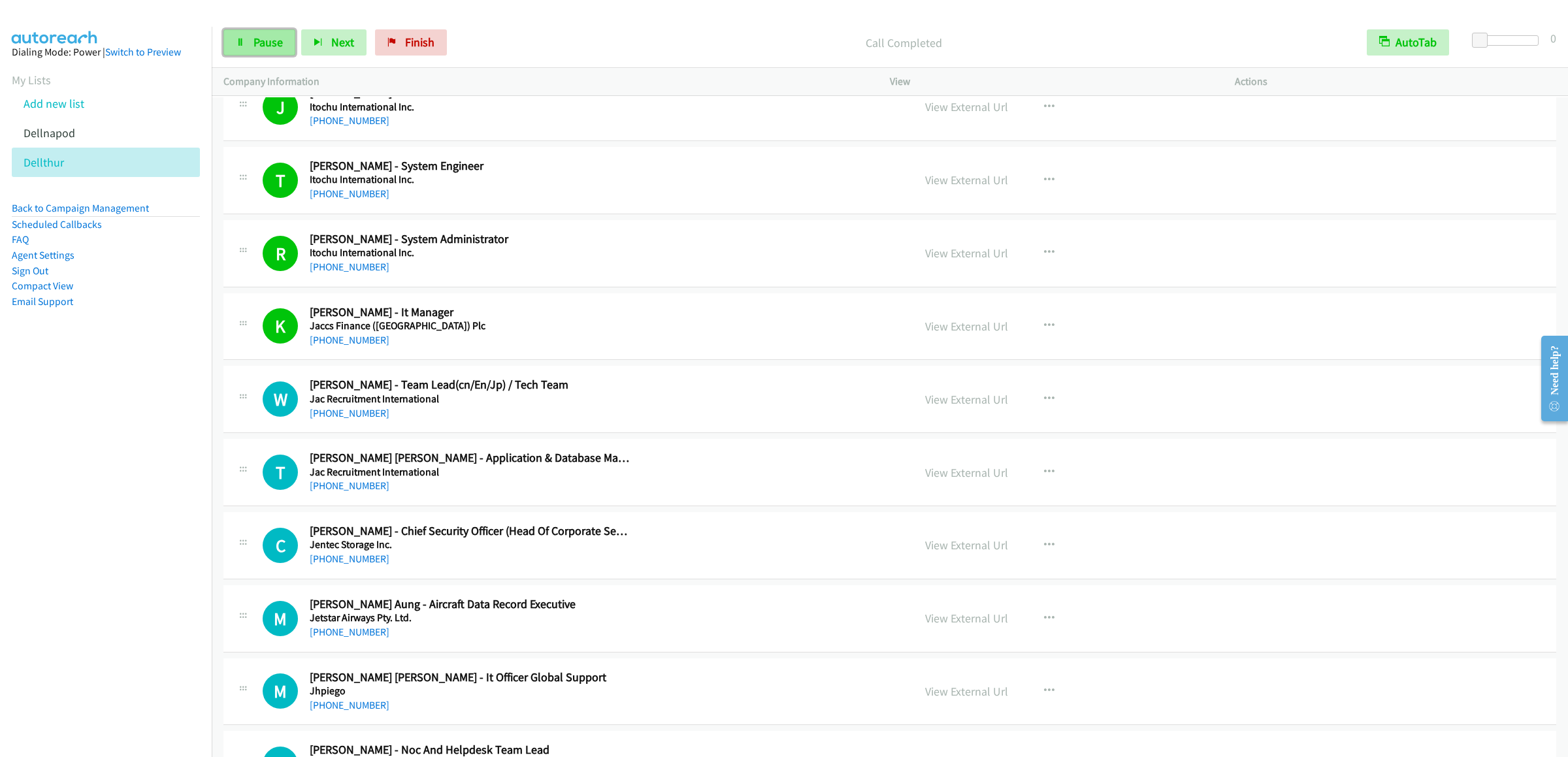
click at [230, 39] on link "Pause" at bounding box center [259, 43] width 72 height 26
click at [254, 45] on span "Start Calls" at bounding box center [279, 42] width 51 height 15
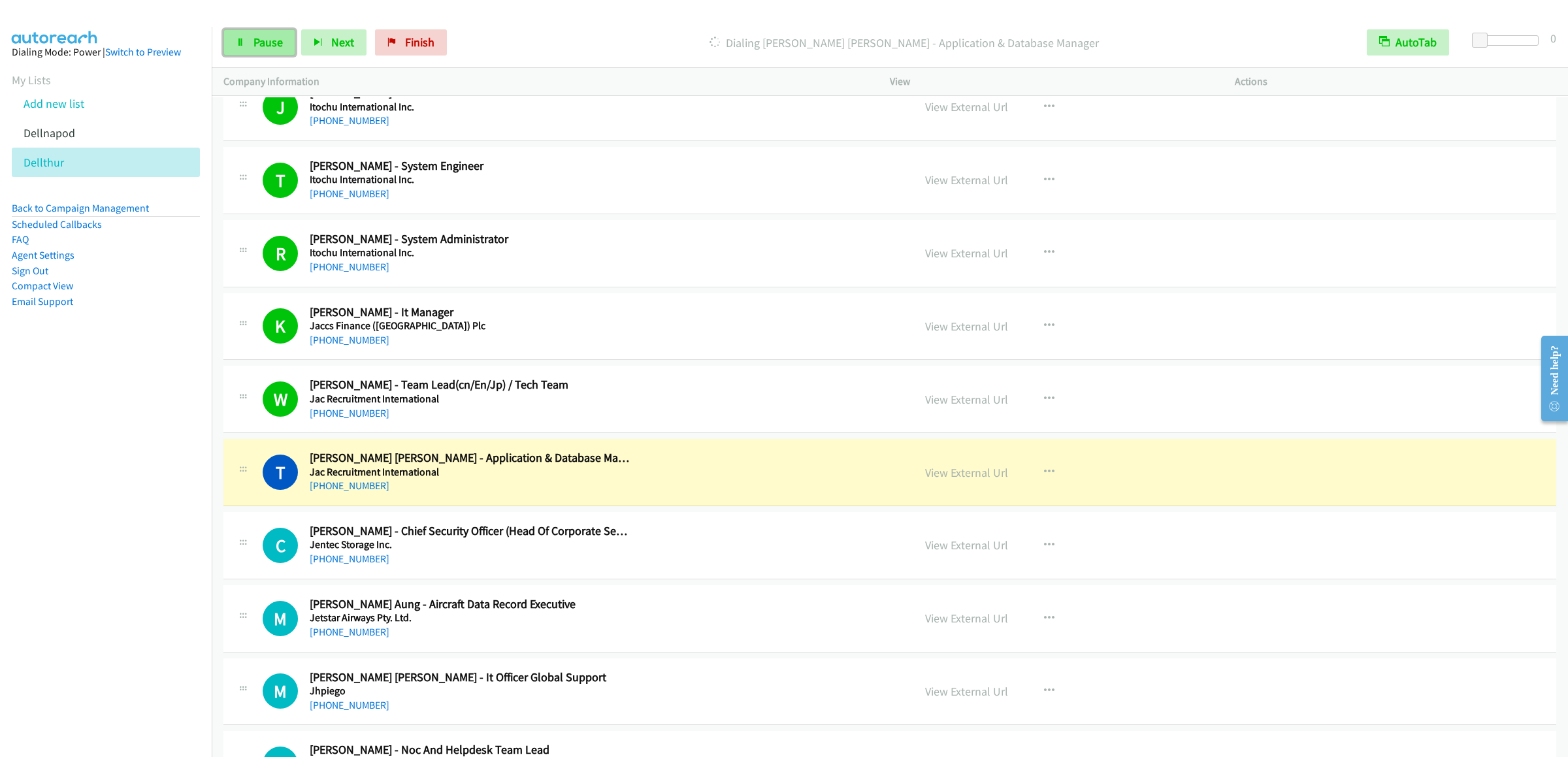
click at [255, 34] on link "Pause" at bounding box center [259, 43] width 72 height 26
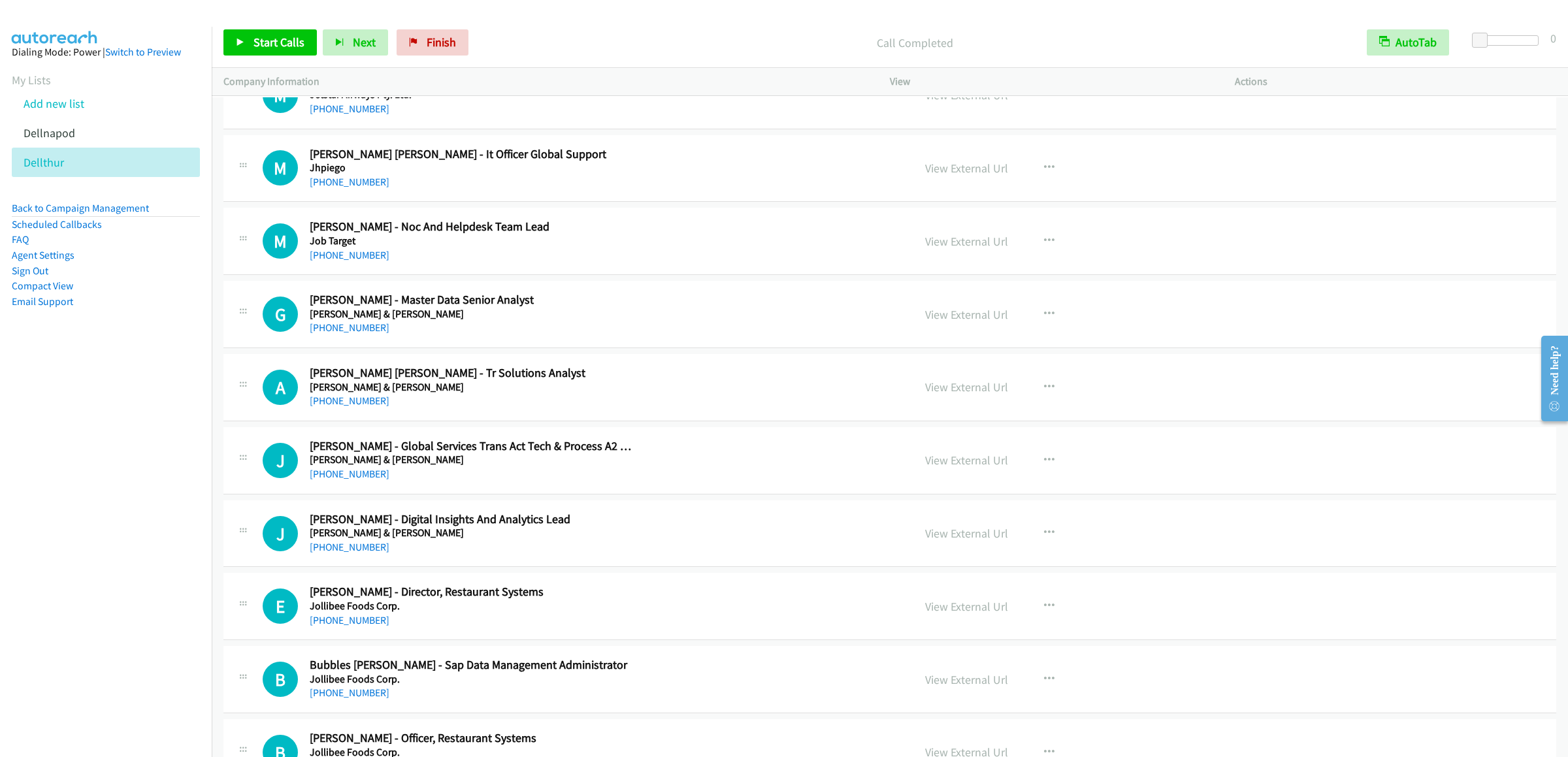
scroll to position [10321, 0]
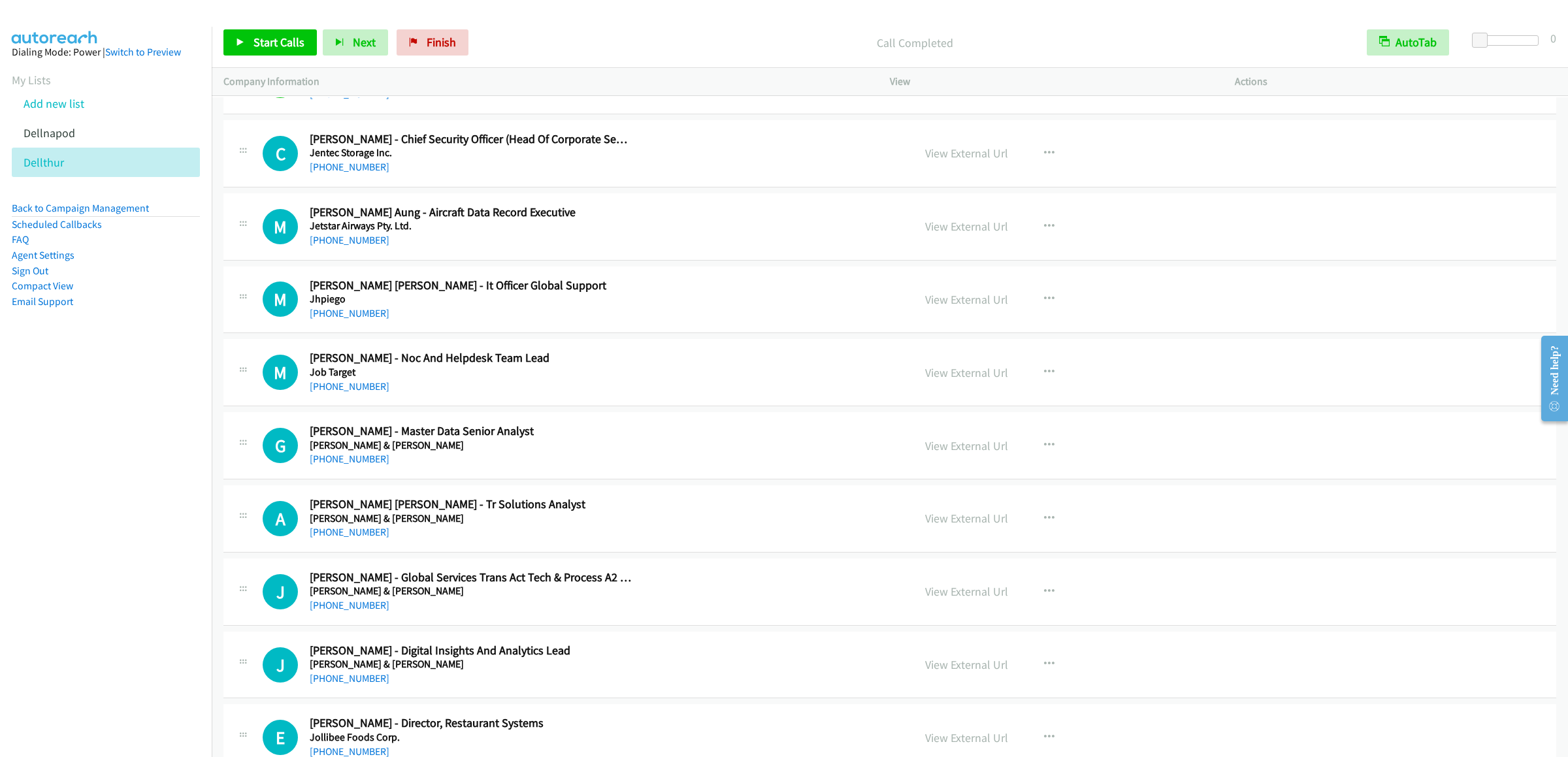
click at [477, 682] on div "J Callback Scheduled Jancy Garcia - Digital Insights And Analytics Lead Johnson…" at bounding box center [890, 666] width 1333 height 67
click at [254, 45] on span "Start Calls" at bounding box center [279, 42] width 51 height 15
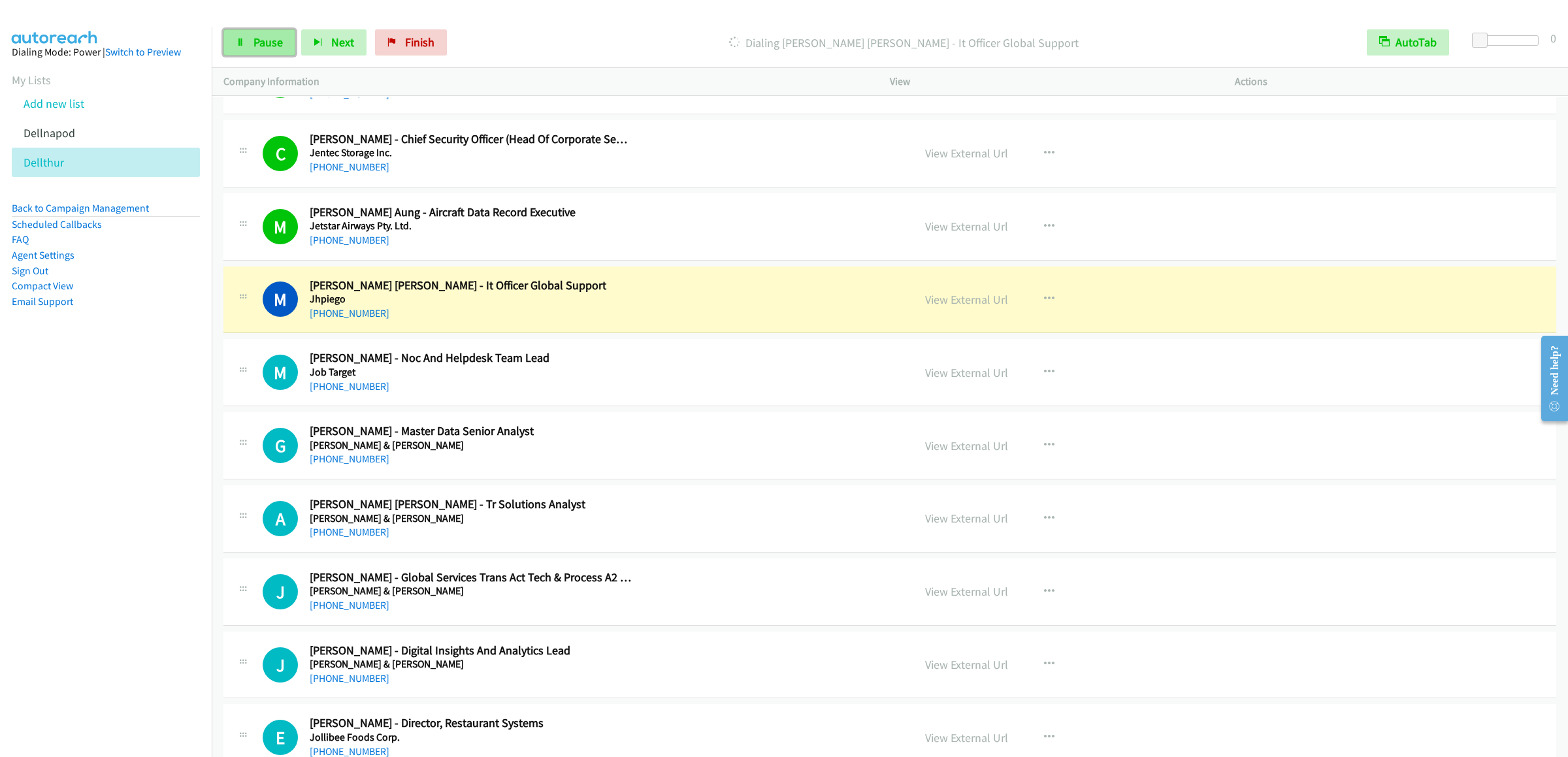
click at [267, 35] on span "Pause" at bounding box center [268, 42] width 30 height 15
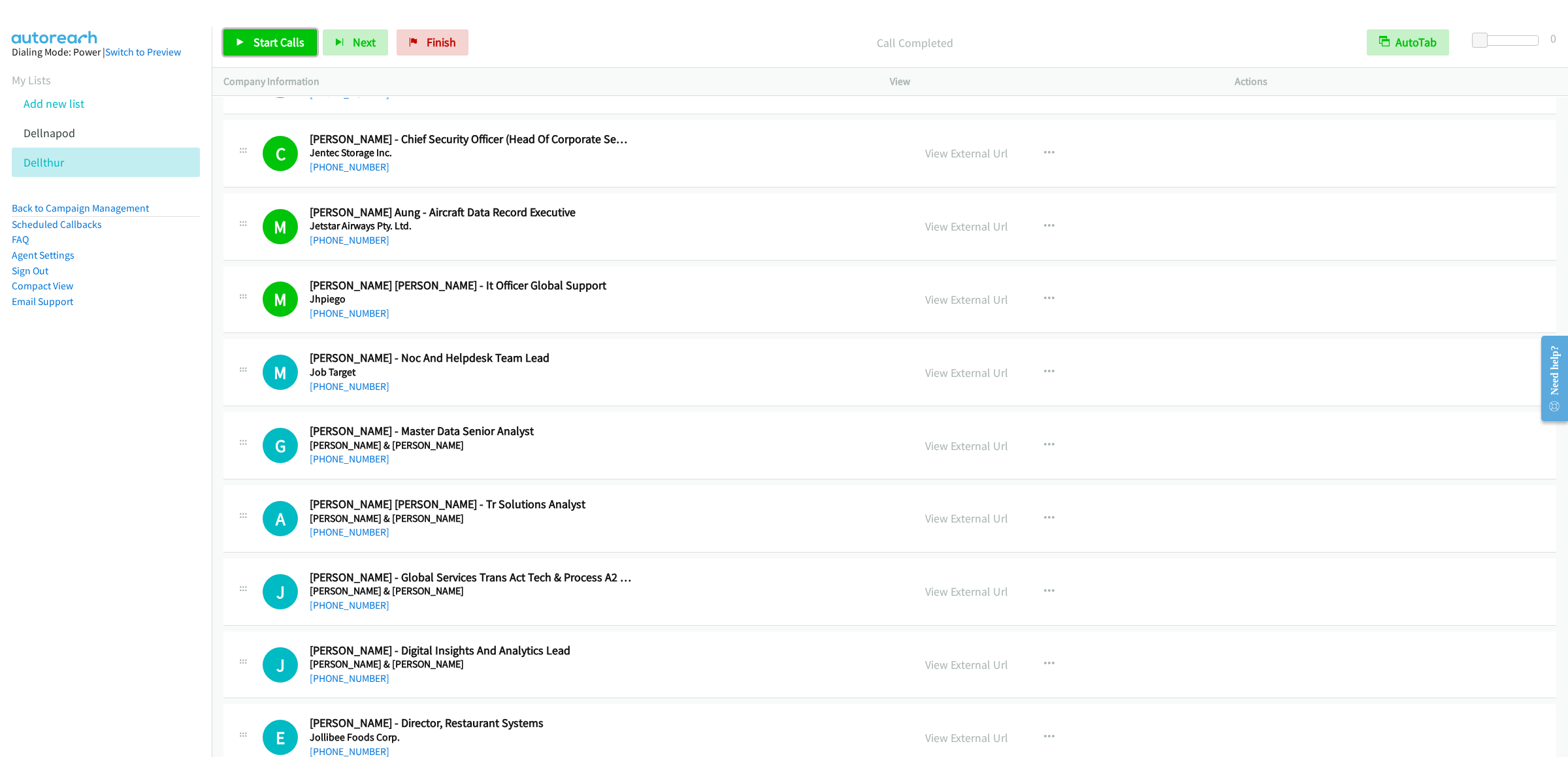
click at [282, 49] on span "Start Calls" at bounding box center [279, 42] width 51 height 15
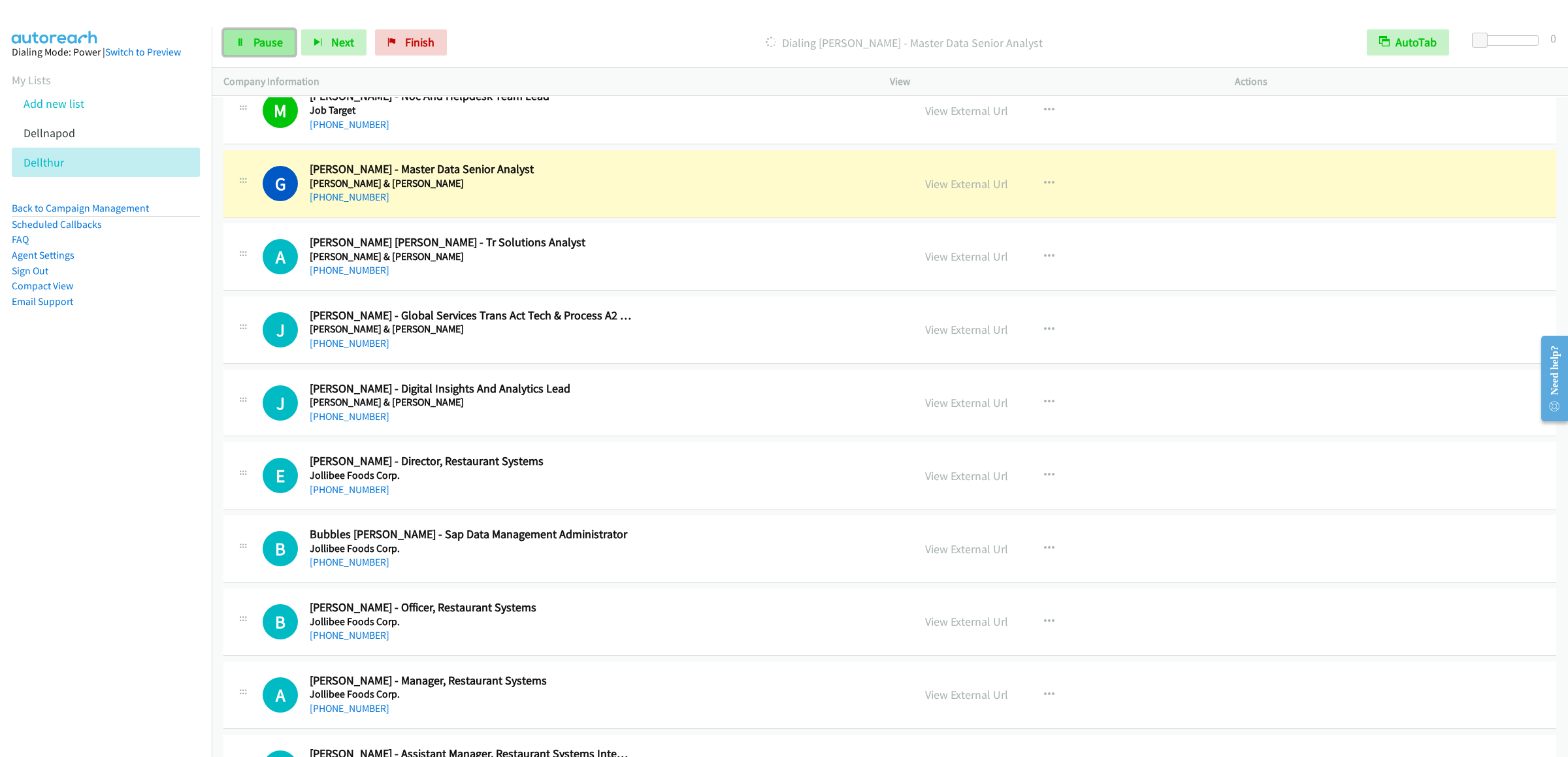
click at [243, 49] on link "Pause" at bounding box center [259, 43] width 72 height 26
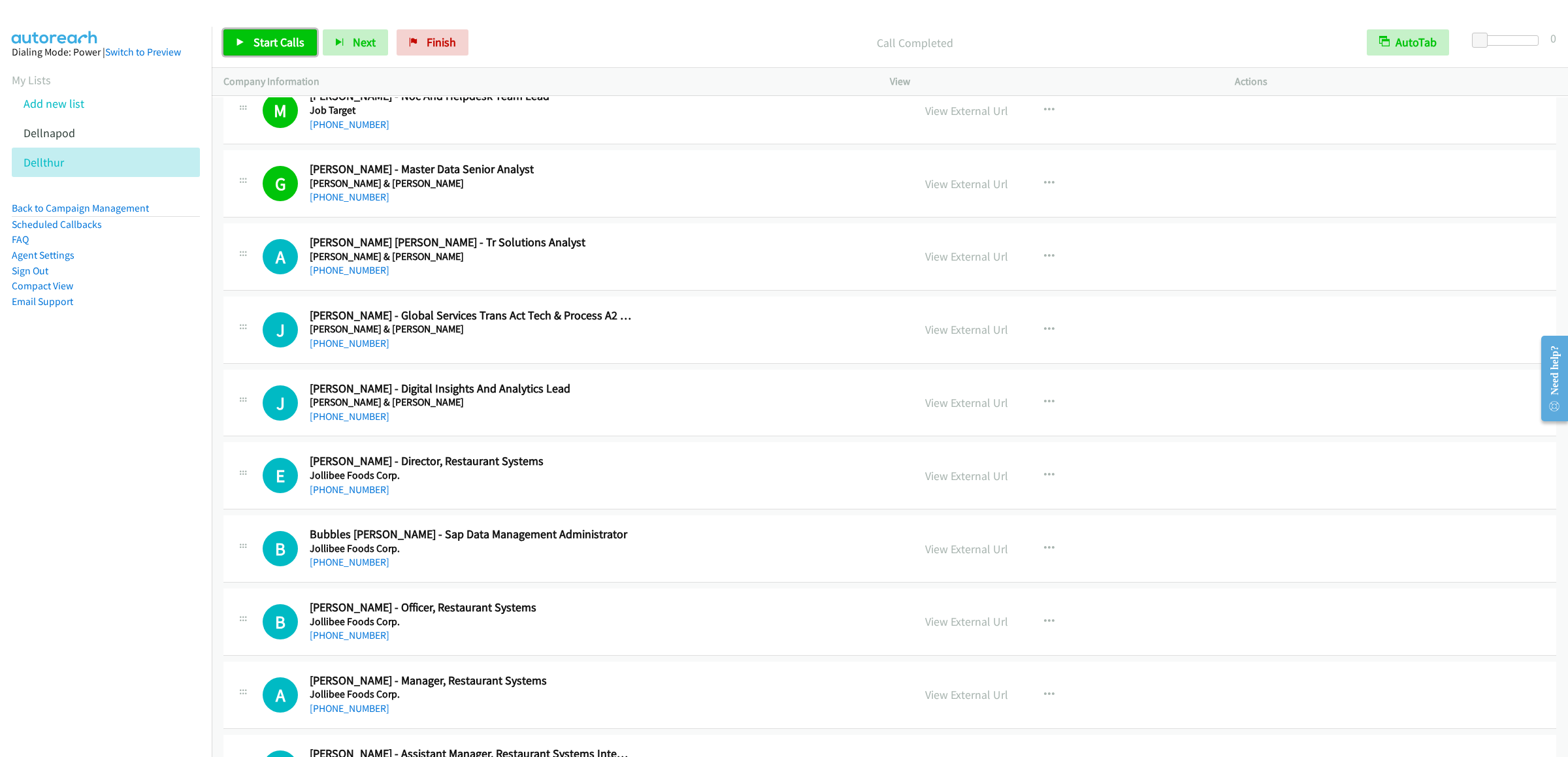
click at [287, 47] on span "Start Calls" at bounding box center [279, 42] width 51 height 15
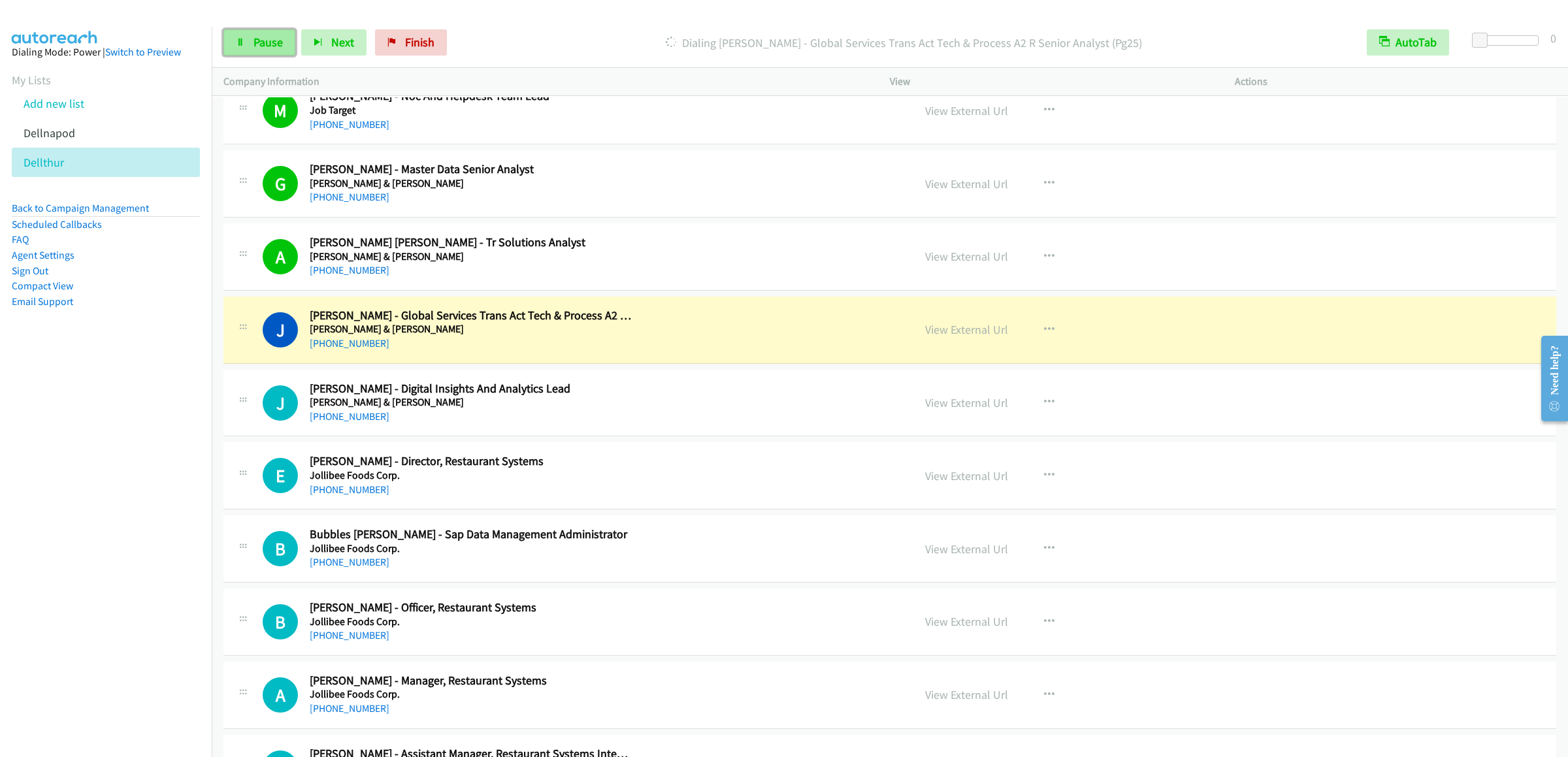
click at [249, 49] on link "Pause" at bounding box center [259, 43] width 72 height 26
drag, startPoint x: 1216, startPoint y: 23, endPoint x: 1200, endPoint y: 20, distance: 16.3
click at [1027, 23] on div "Start Calls Pause Next Finish Paused AutoTab AutoTab 0" at bounding box center [890, 43] width 1356 height 50
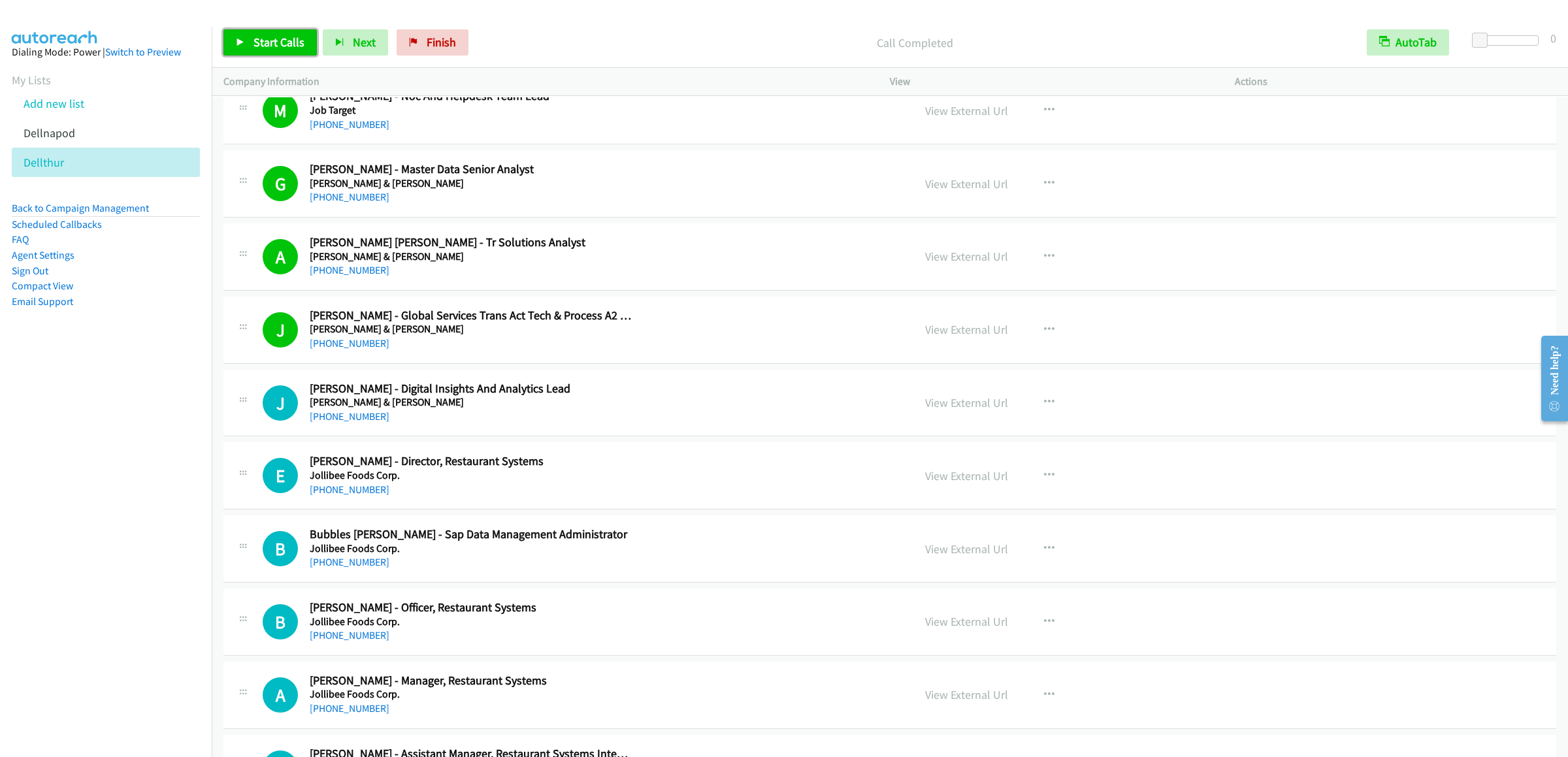
click at [280, 55] on link "Start Calls" at bounding box center [270, 43] width 93 height 26
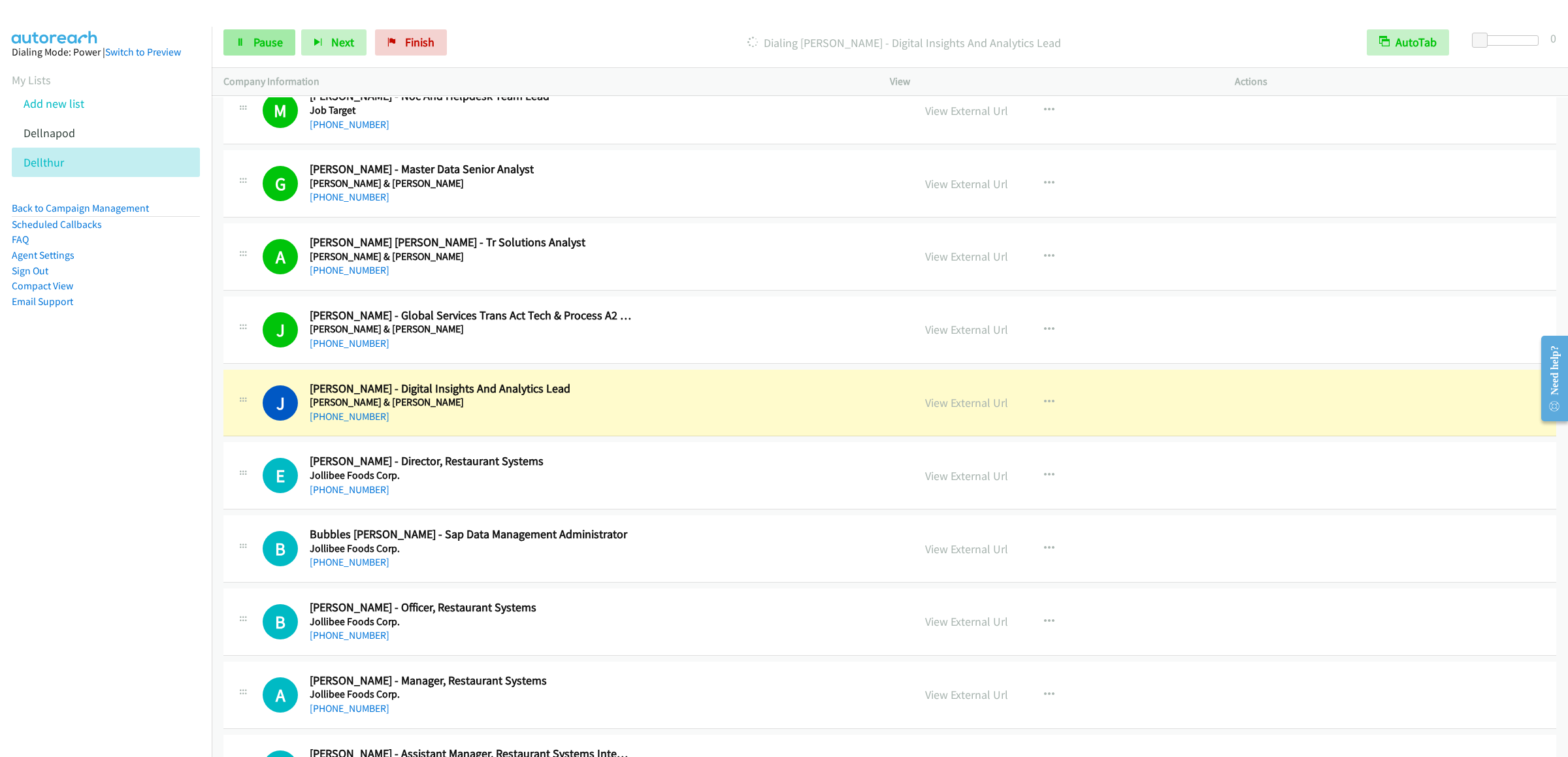
click at [276, 30] on div "Start Calls Pause Next Finish Dialing Jancy Garcia - Digital Insights And Analy…" at bounding box center [890, 43] width 1356 height 50
click at [274, 32] on link "Pause" at bounding box center [259, 43] width 72 height 26
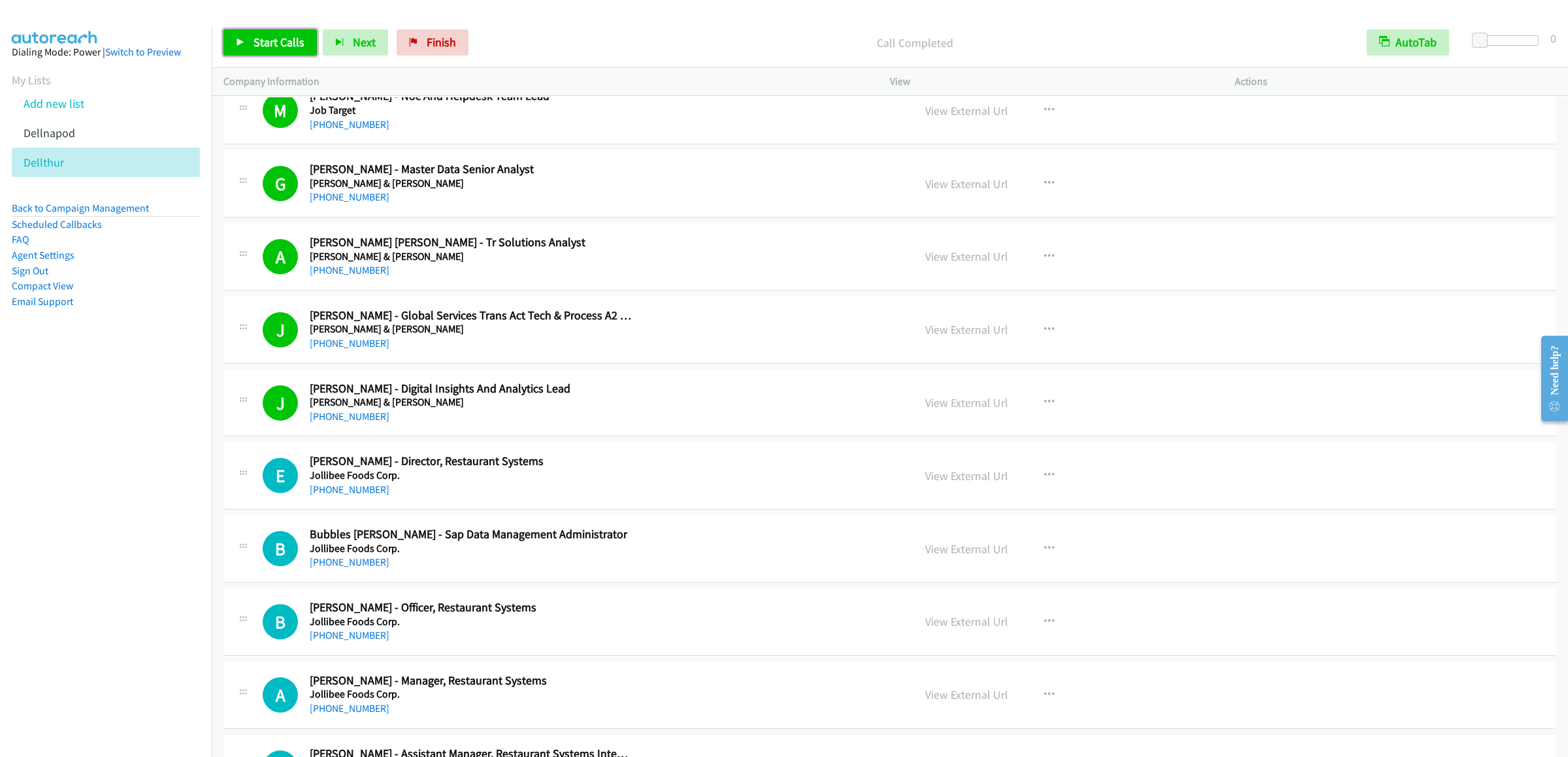
click at [273, 32] on link "Start Calls" at bounding box center [270, 43] width 93 height 26
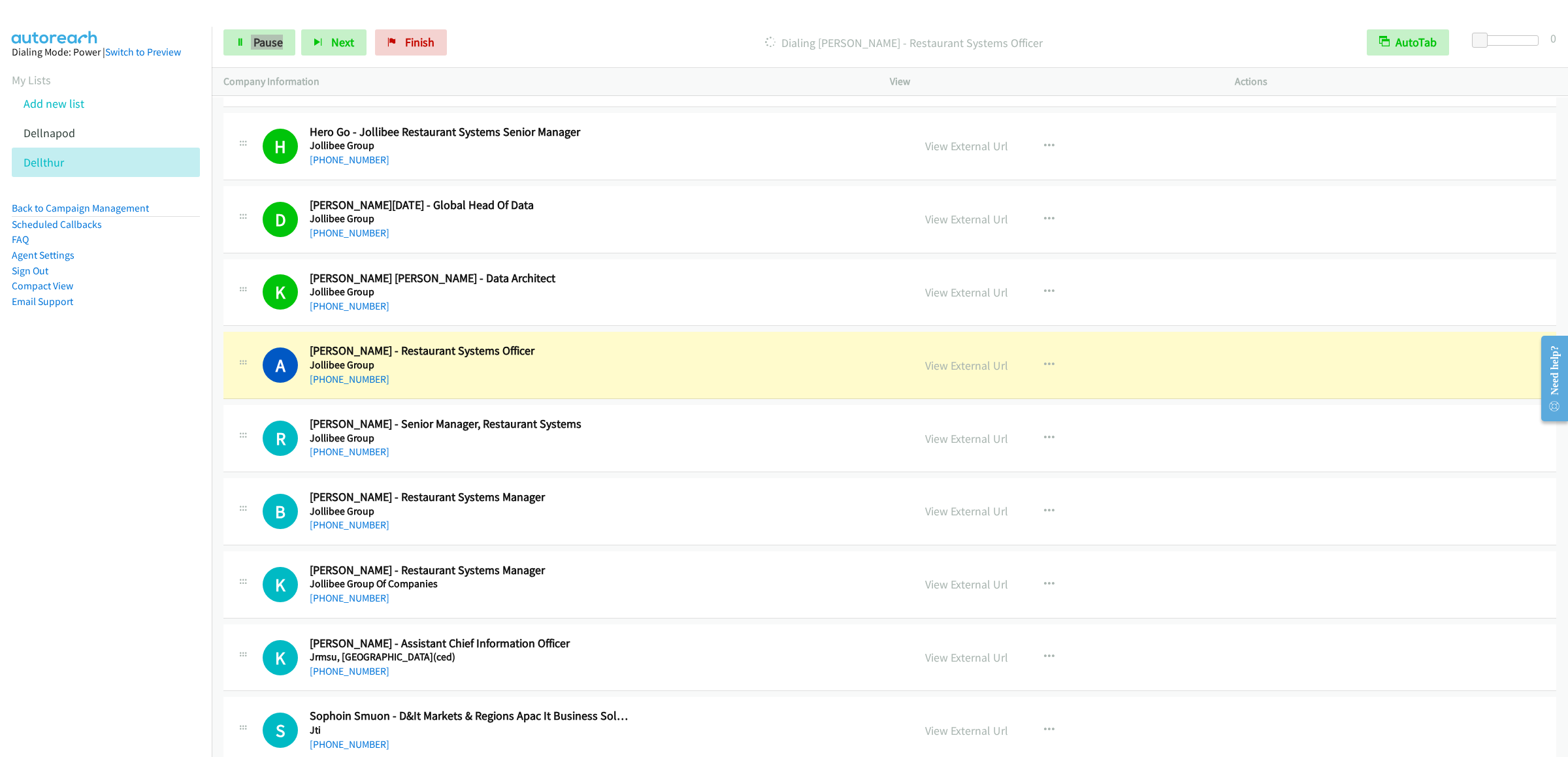
scroll to position [11759, 0]
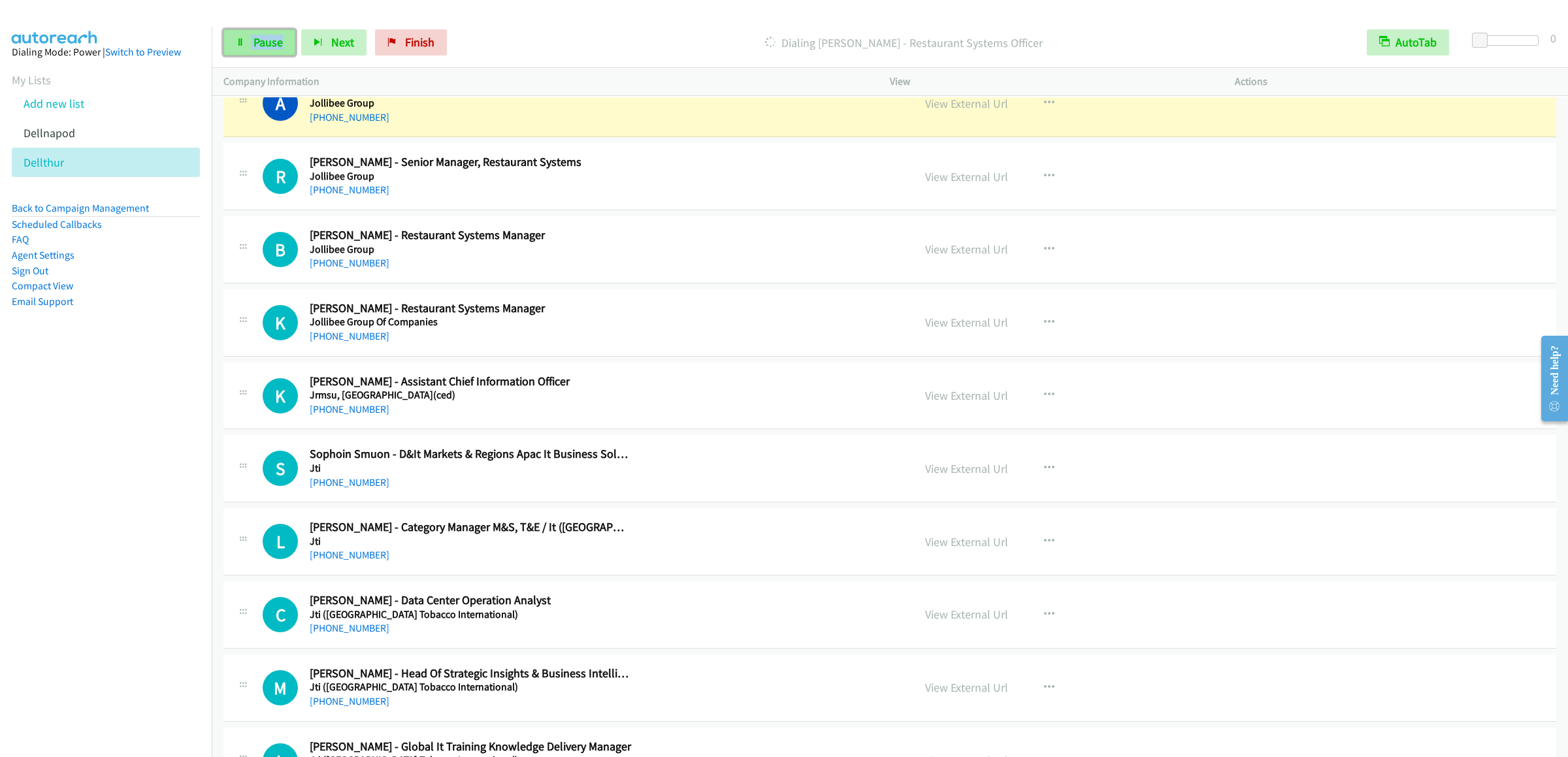
click at [242, 44] on icon at bounding box center [240, 43] width 9 height 9
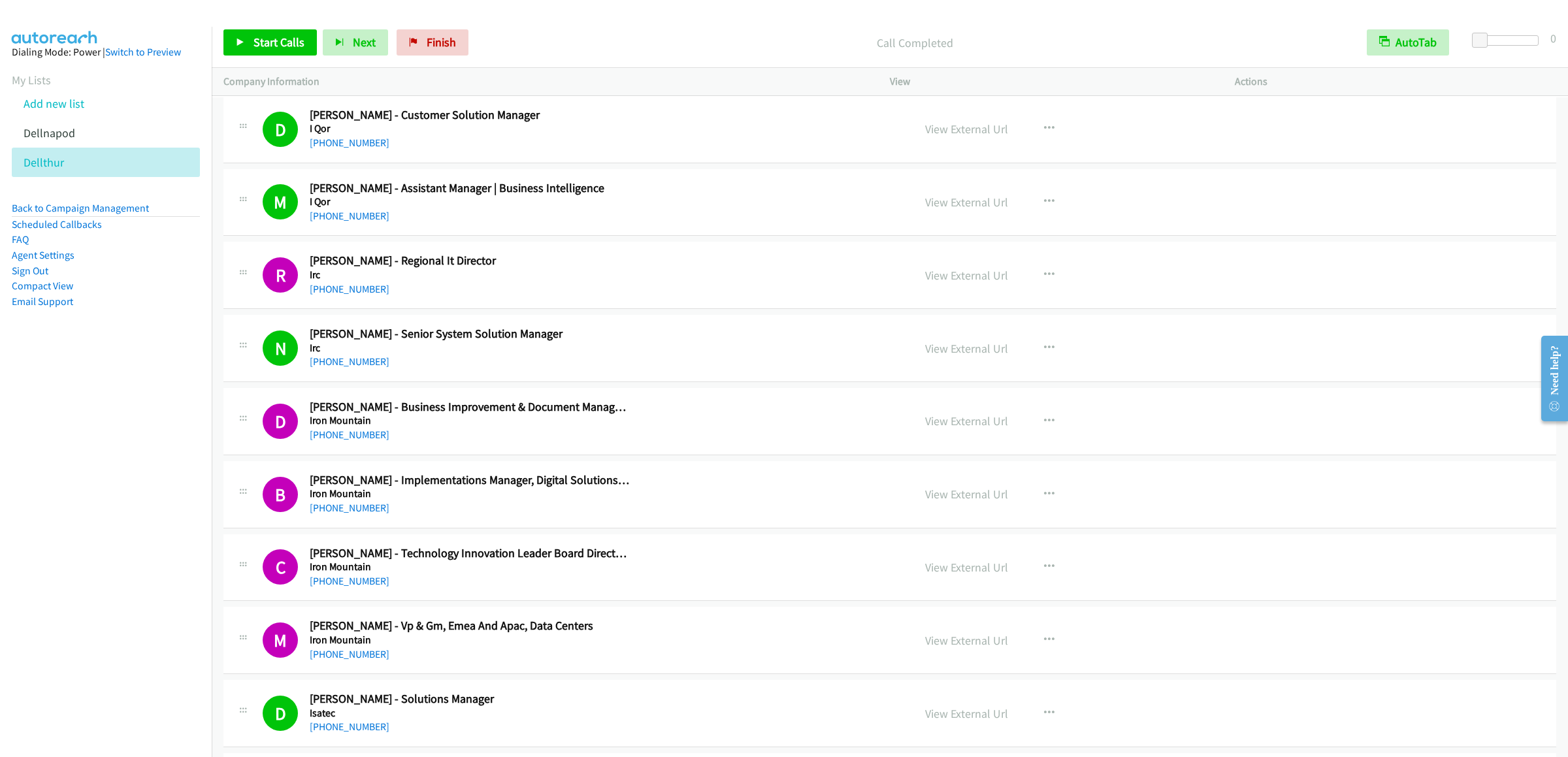
scroll to position [9015, 0]
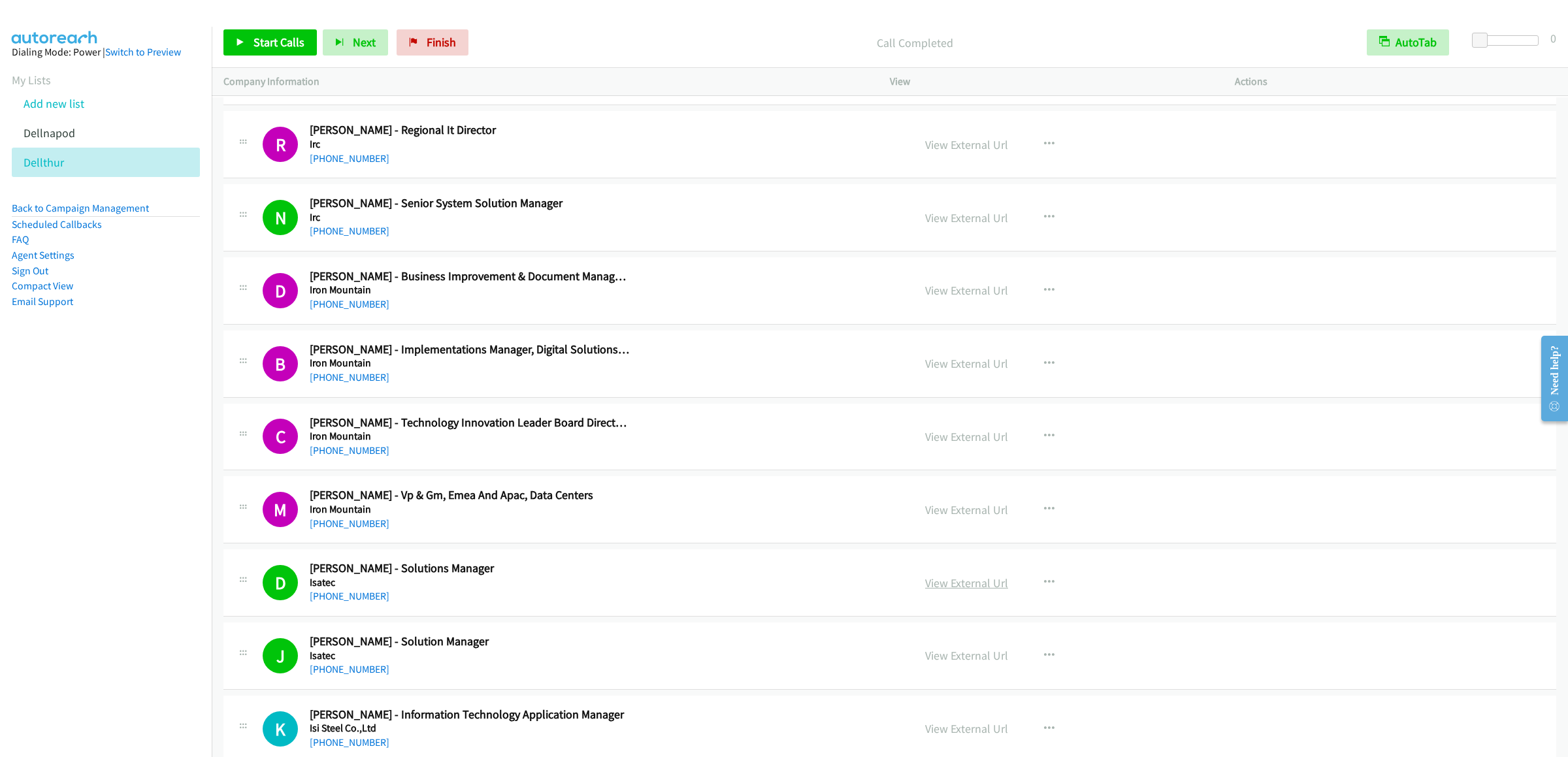
click at [939, 591] on link "View External Url" at bounding box center [967, 583] width 83 height 15
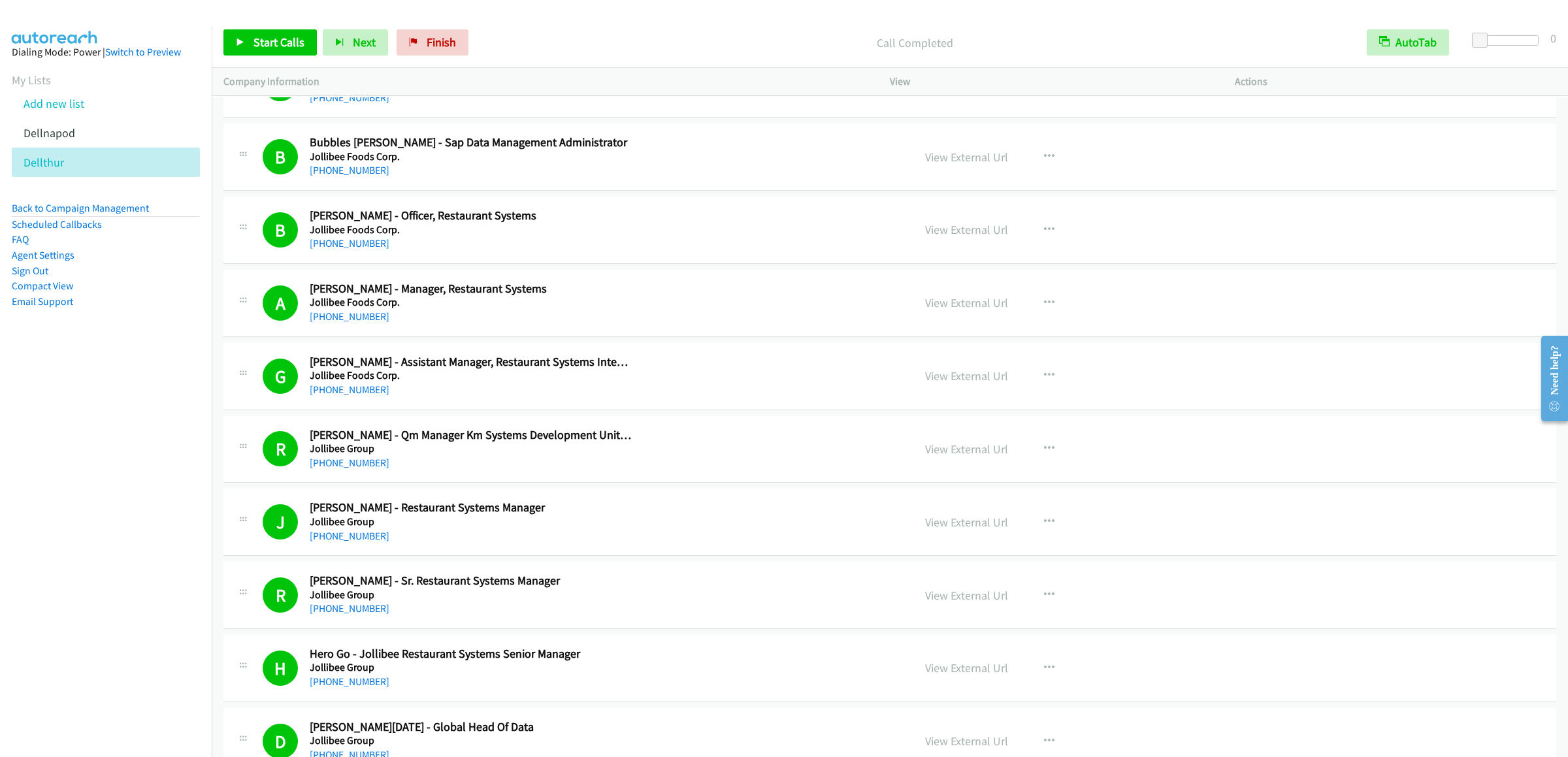
scroll to position [10584, 0]
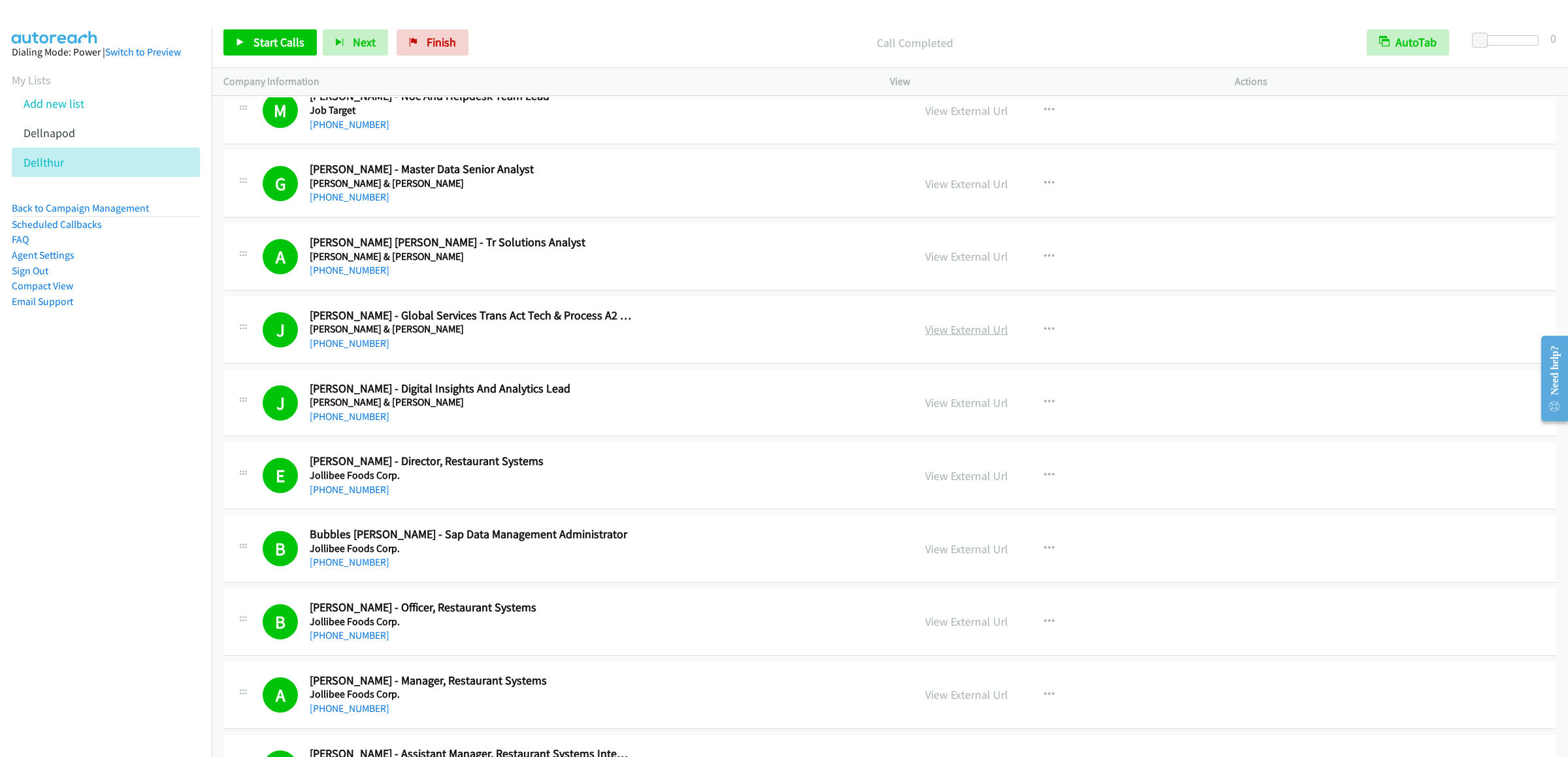
click at [989, 337] on link "View External Url" at bounding box center [967, 330] width 83 height 15
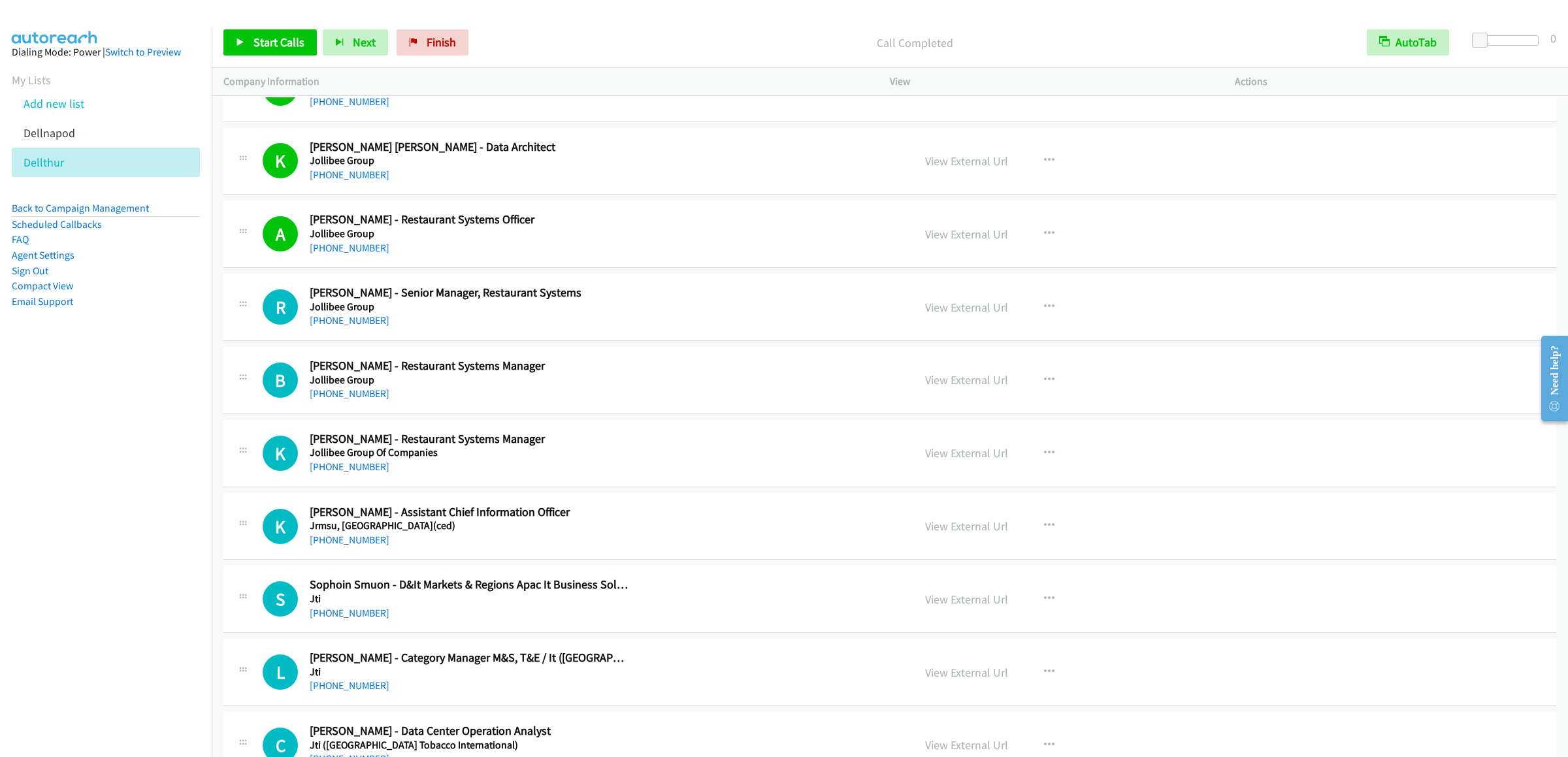
scroll to position [11759, 0]
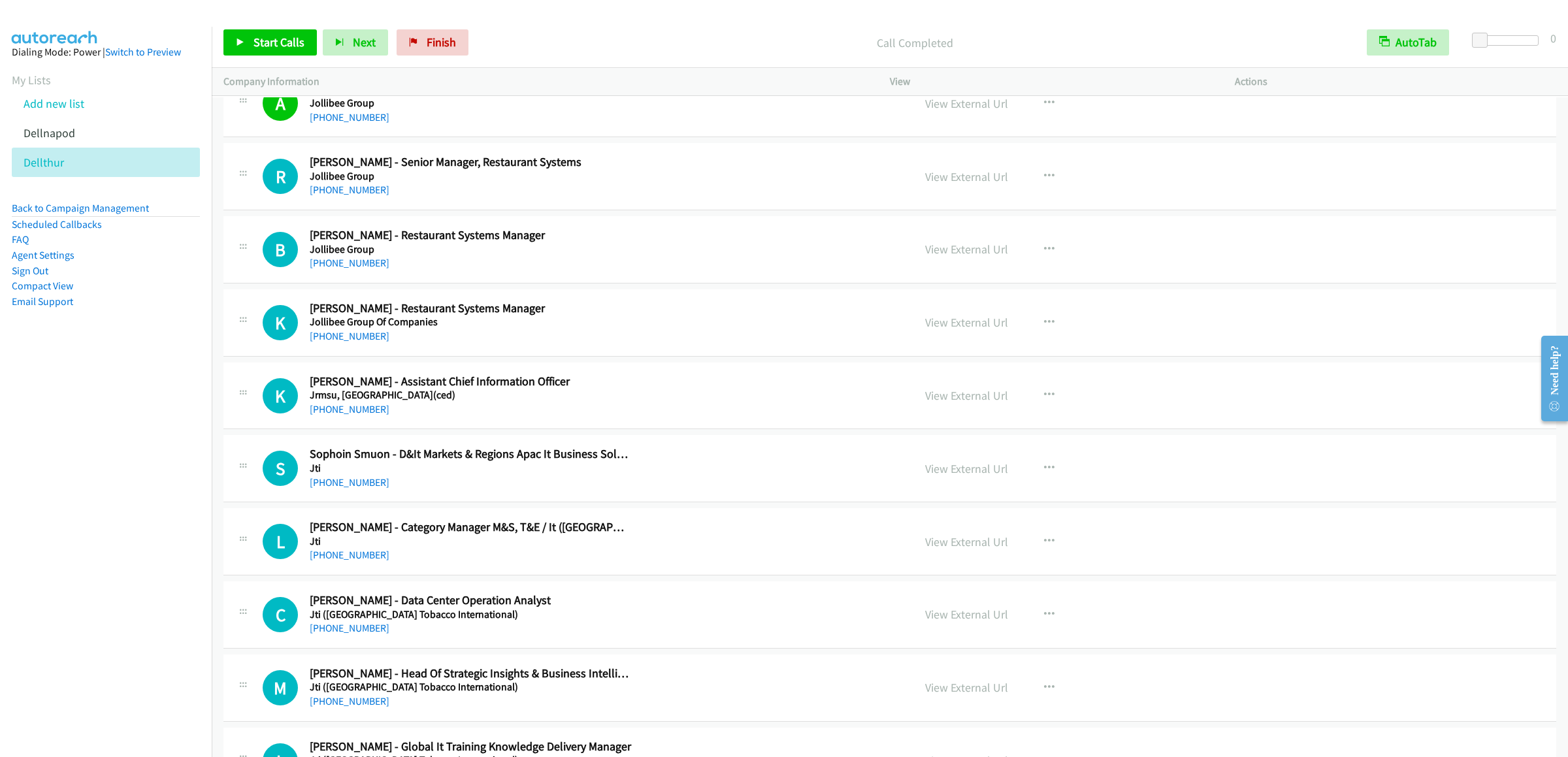
click at [259, 23] on div "Start Calls Pause Next Finish Call Completed AutoTab AutoTab 0" at bounding box center [890, 43] width 1356 height 50
click at [267, 35] on span "Start Calls" at bounding box center [279, 42] width 51 height 15
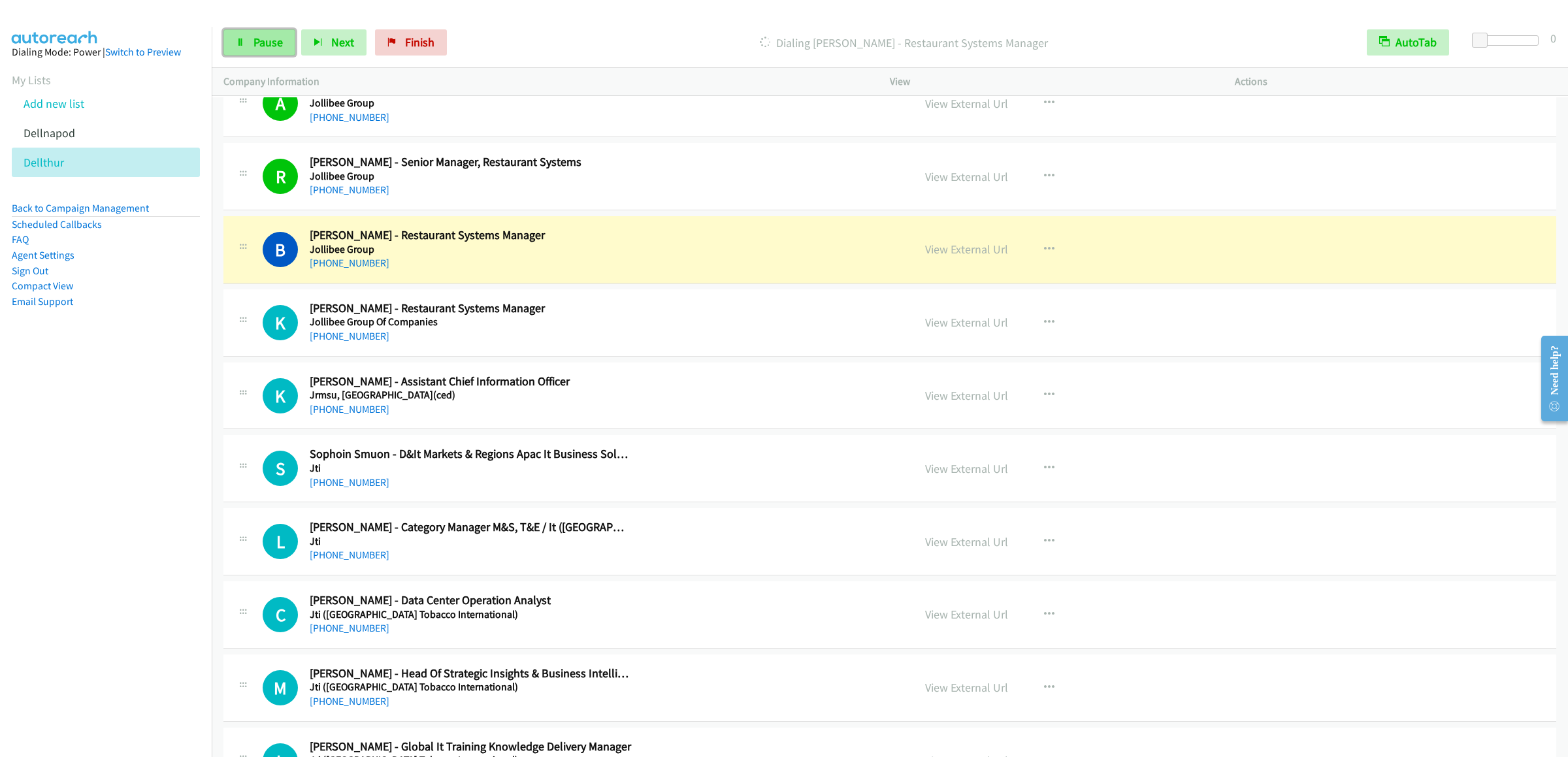
click at [251, 34] on link "Pause" at bounding box center [259, 43] width 72 height 26
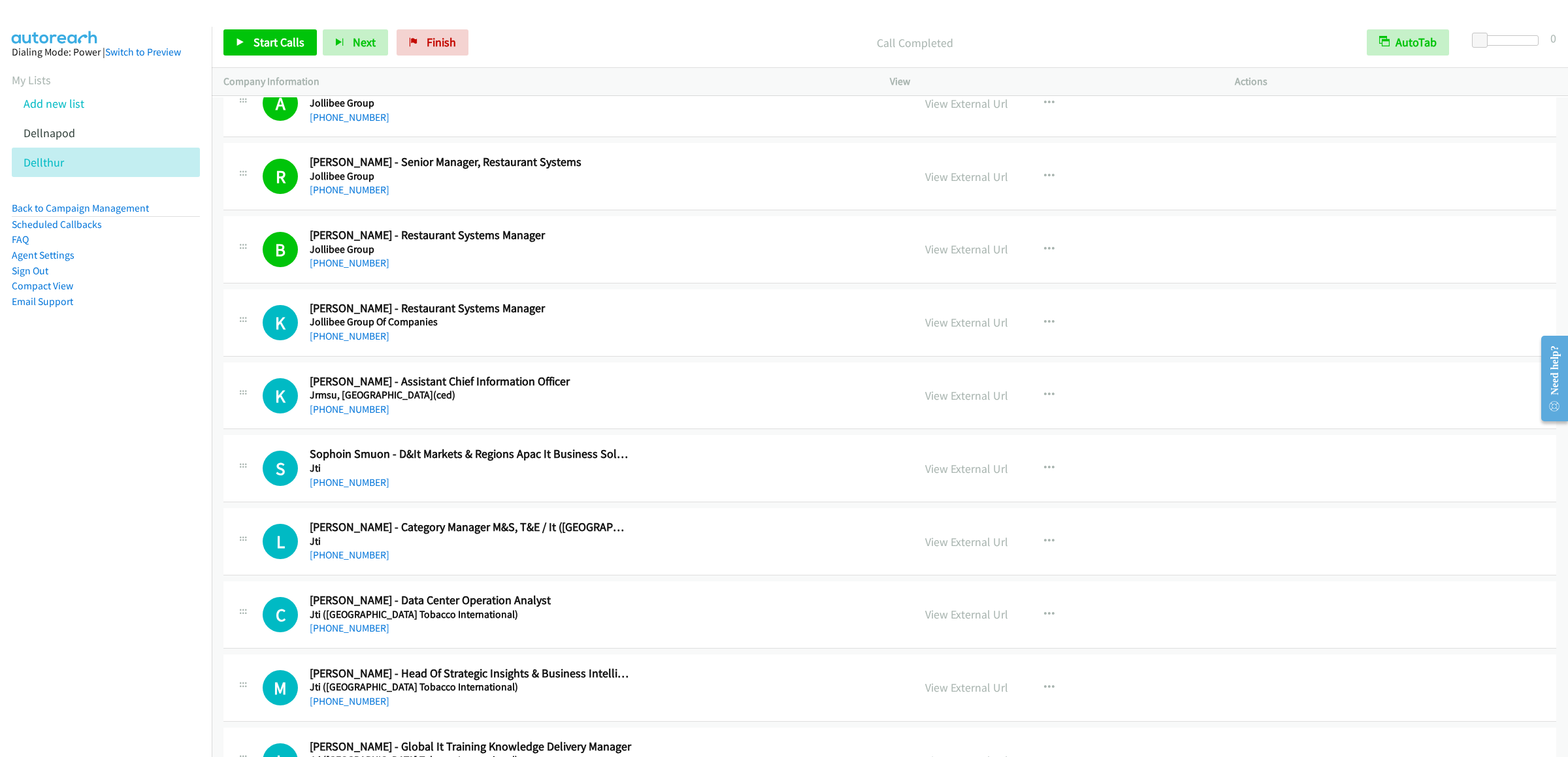
drag, startPoint x: 63, startPoint y: 120, endPoint x: 104, endPoint y: 98, distance: 46.5
click at [63, 111] on link "Add new list" at bounding box center [54, 104] width 60 height 15
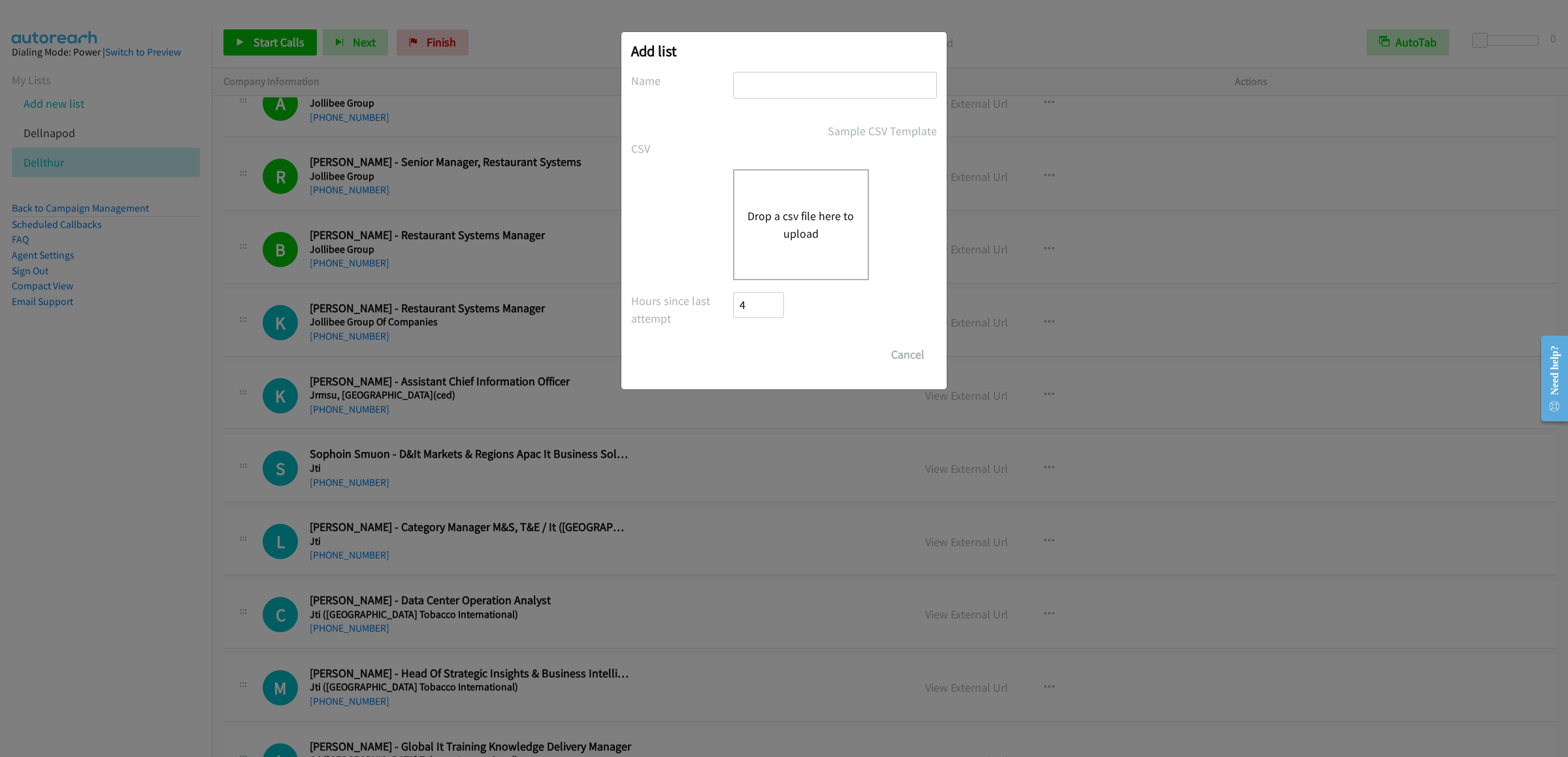
click at [798, 85] on input "text" at bounding box center [835, 85] width 204 height 27
type input "h"
type input "3rd dell"
click at [814, 245] on div "Drop a csv file here to upload" at bounding box center [801, 225] width 136 height 111
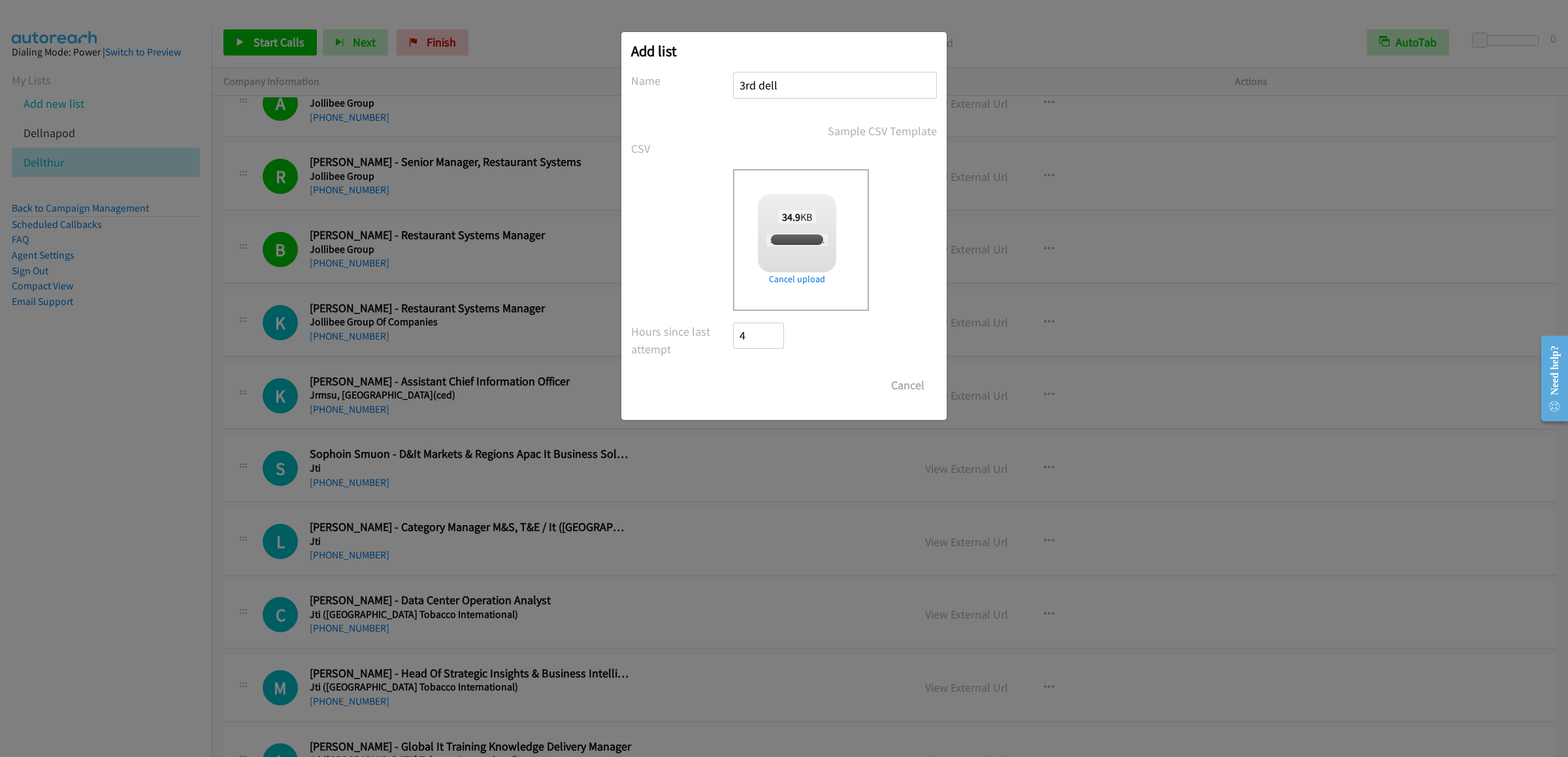
checkbox input "true"
click at [759, 389] on input "Save List" at bounding box center [768, 385] width 69 height 26
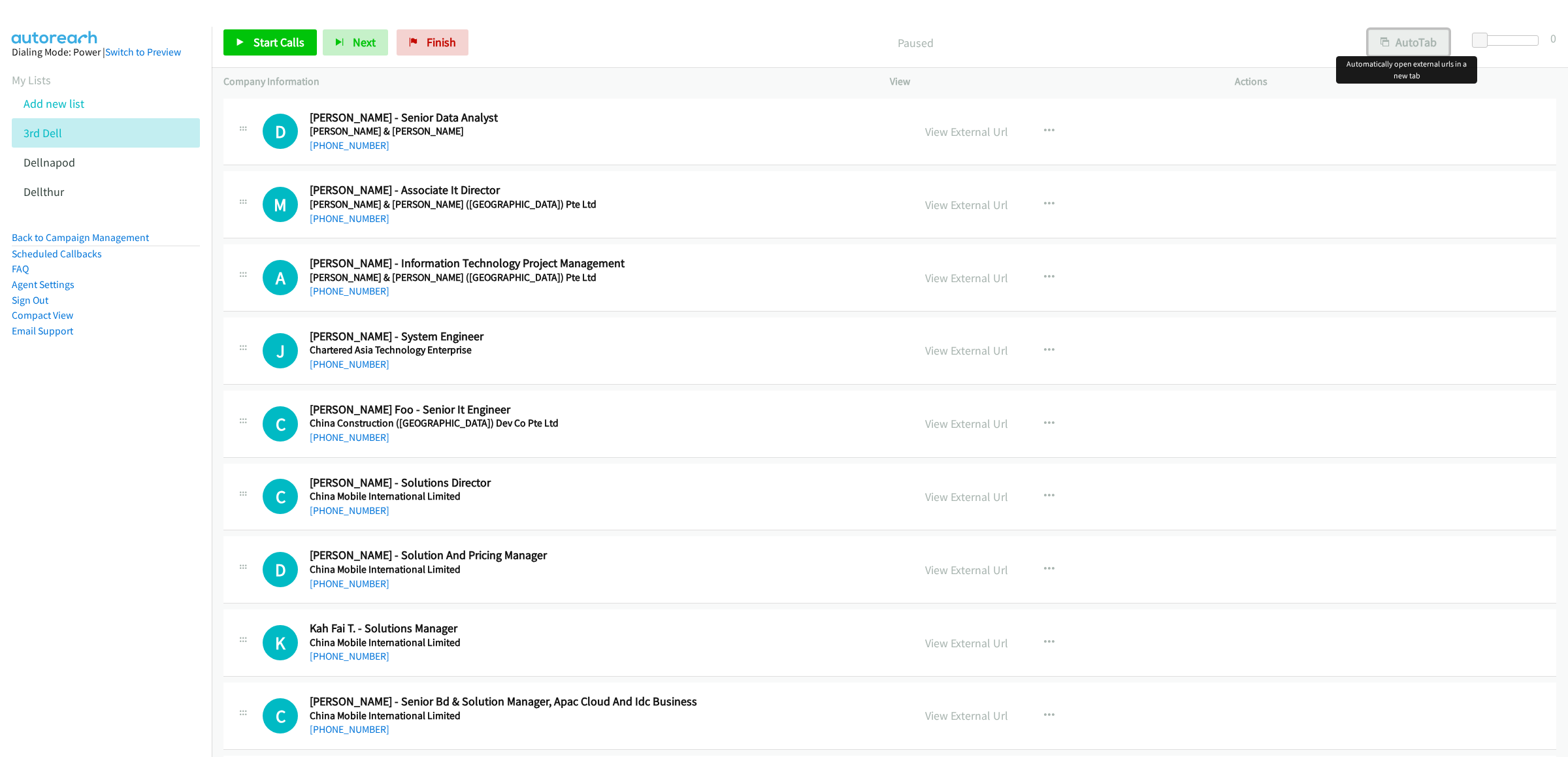
click at [1408, 43] on button "AutoTab" at bounding box center [1409, 43] width 81 height 26
click at [249, 49] on link "Start Calls" at bounding box center [270, 43] width 93 height 26
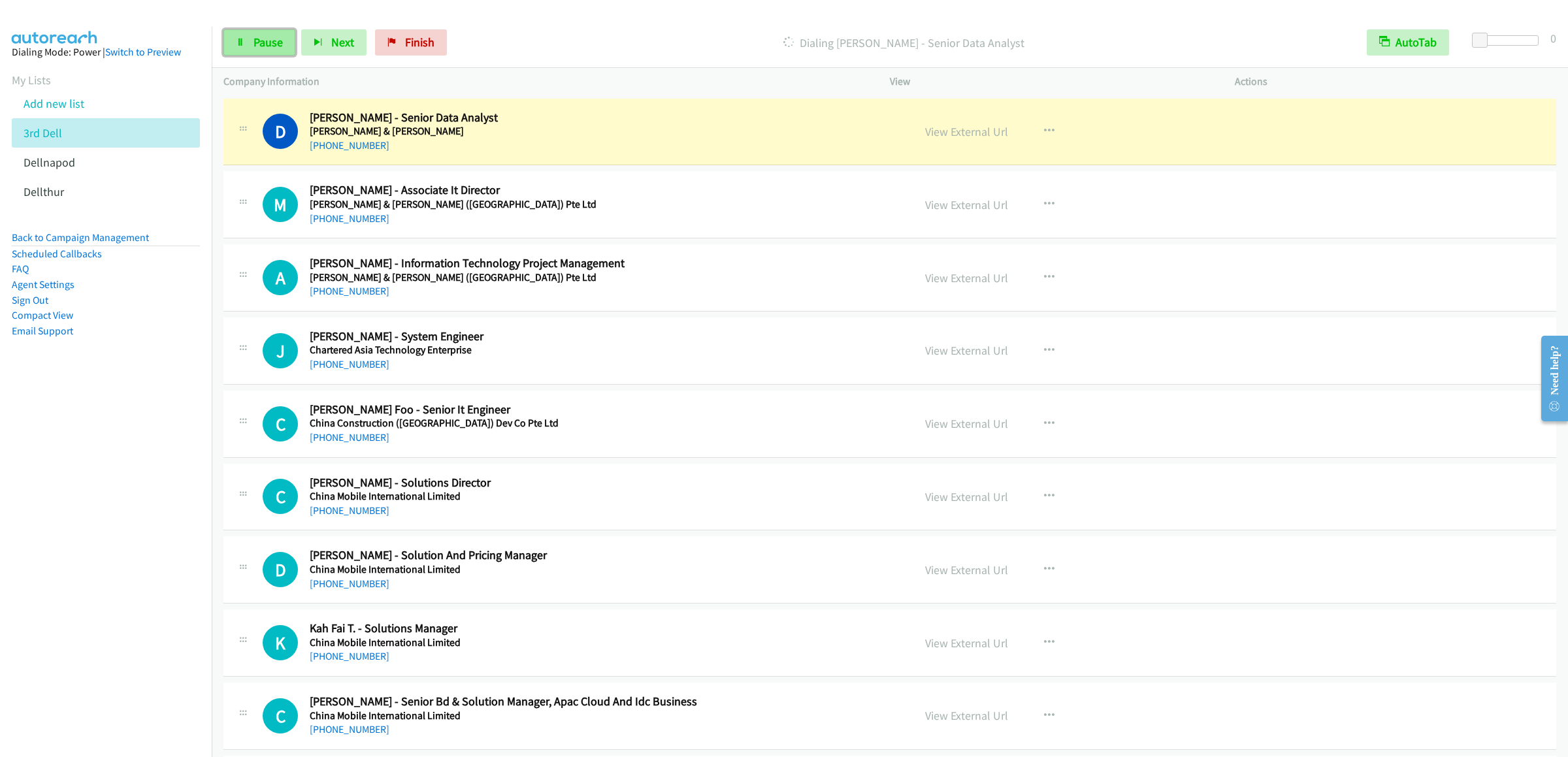
click at [251, 55] on link "Pause" at bounding box center [259, 43] width 72 height 26
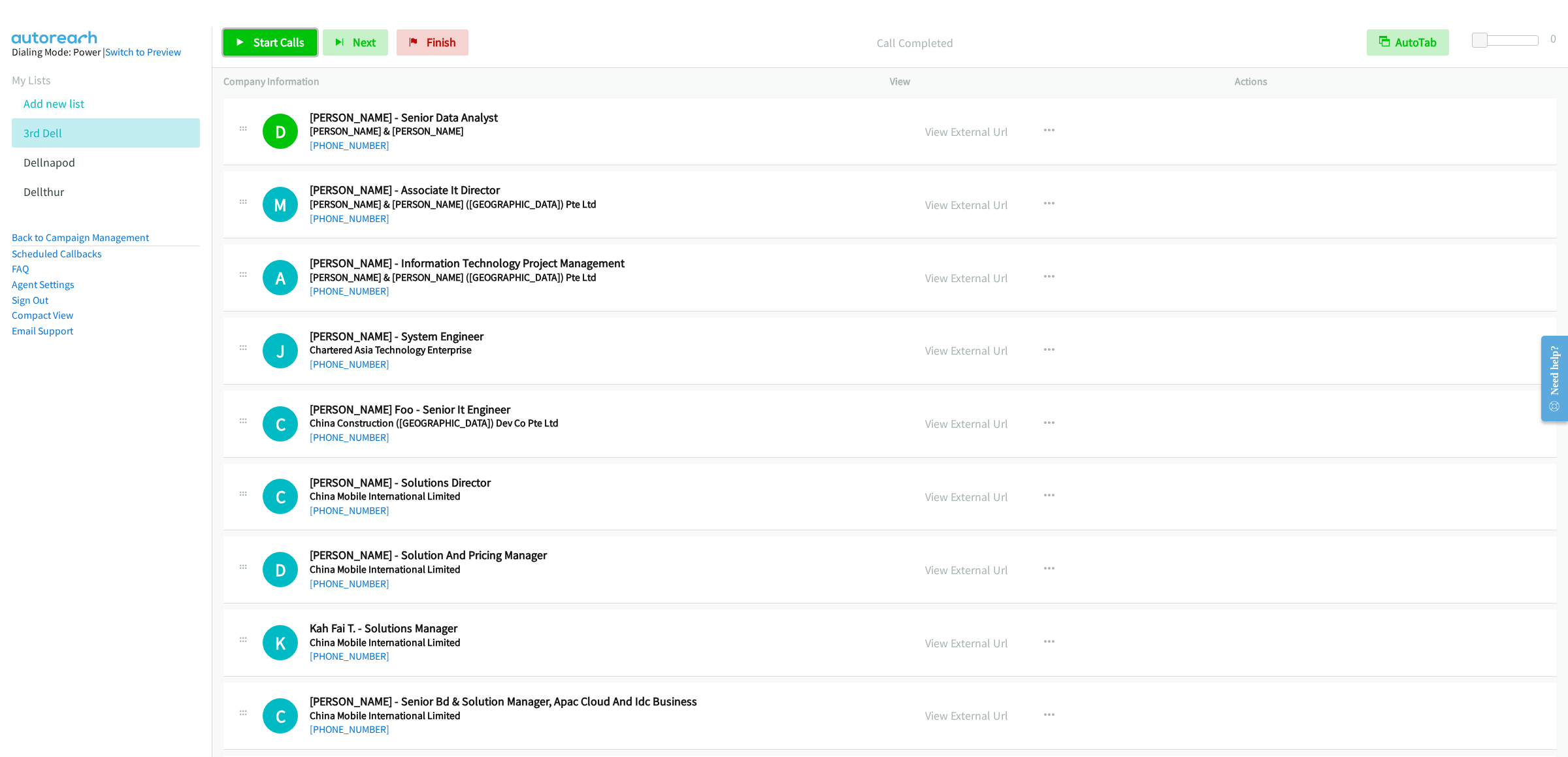
click at [300, 36] on span "Start Calls" at bounding box center [279, 42] width 51 height 15
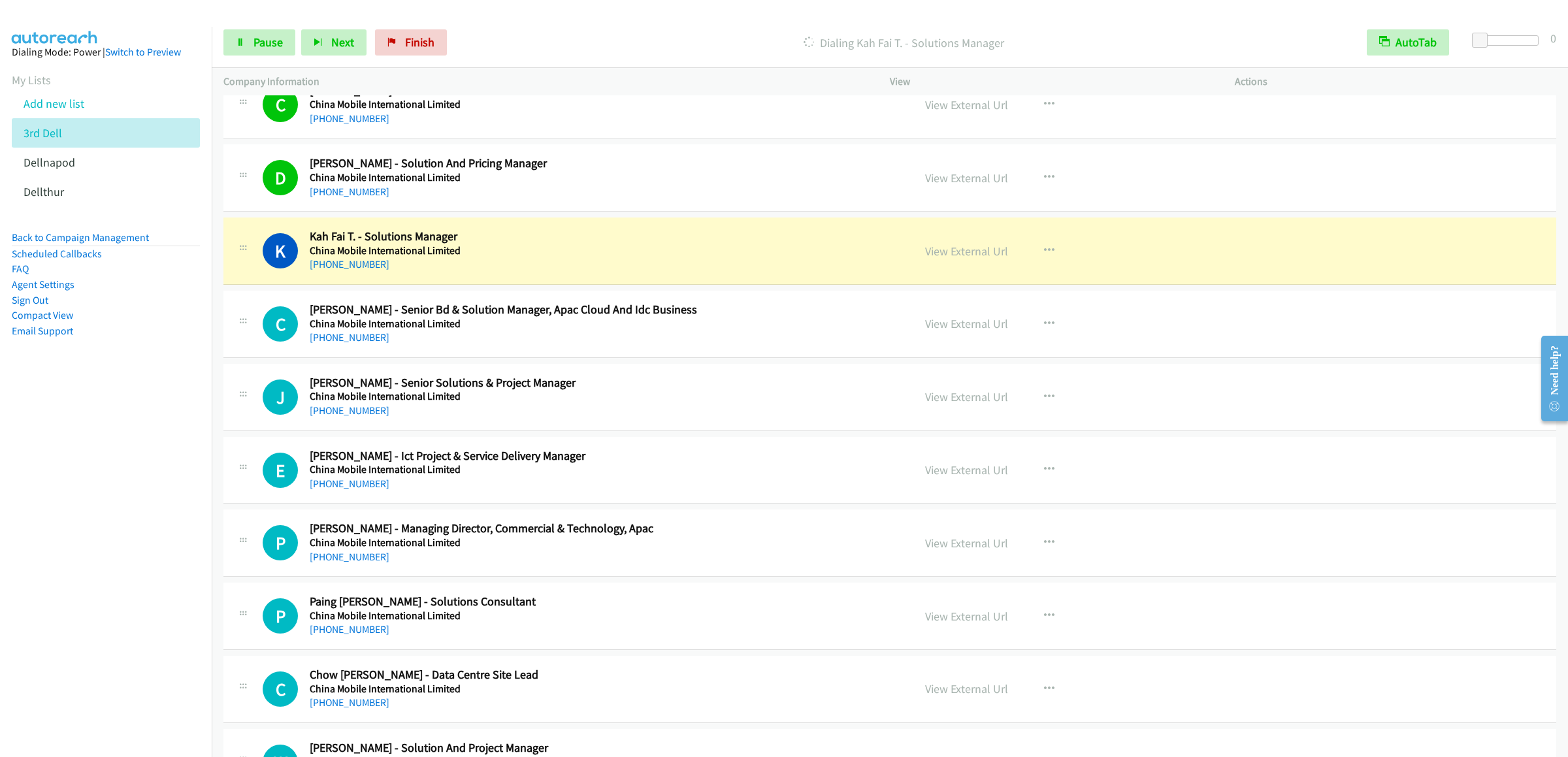
scroll to position [522, 0]
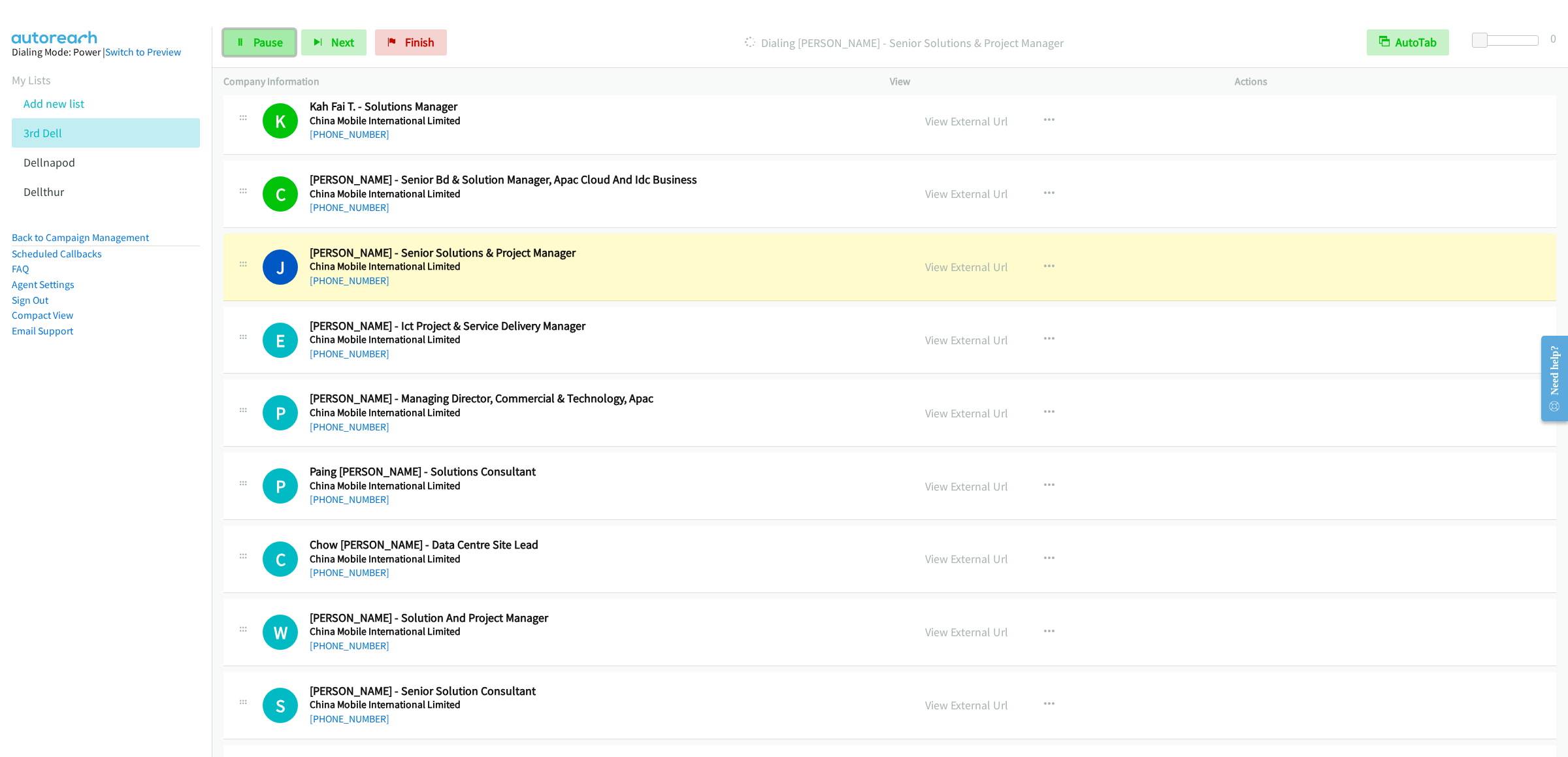
click at [260, 41] on span "Pause" at bounding box center [268, 42] width 30 height 15
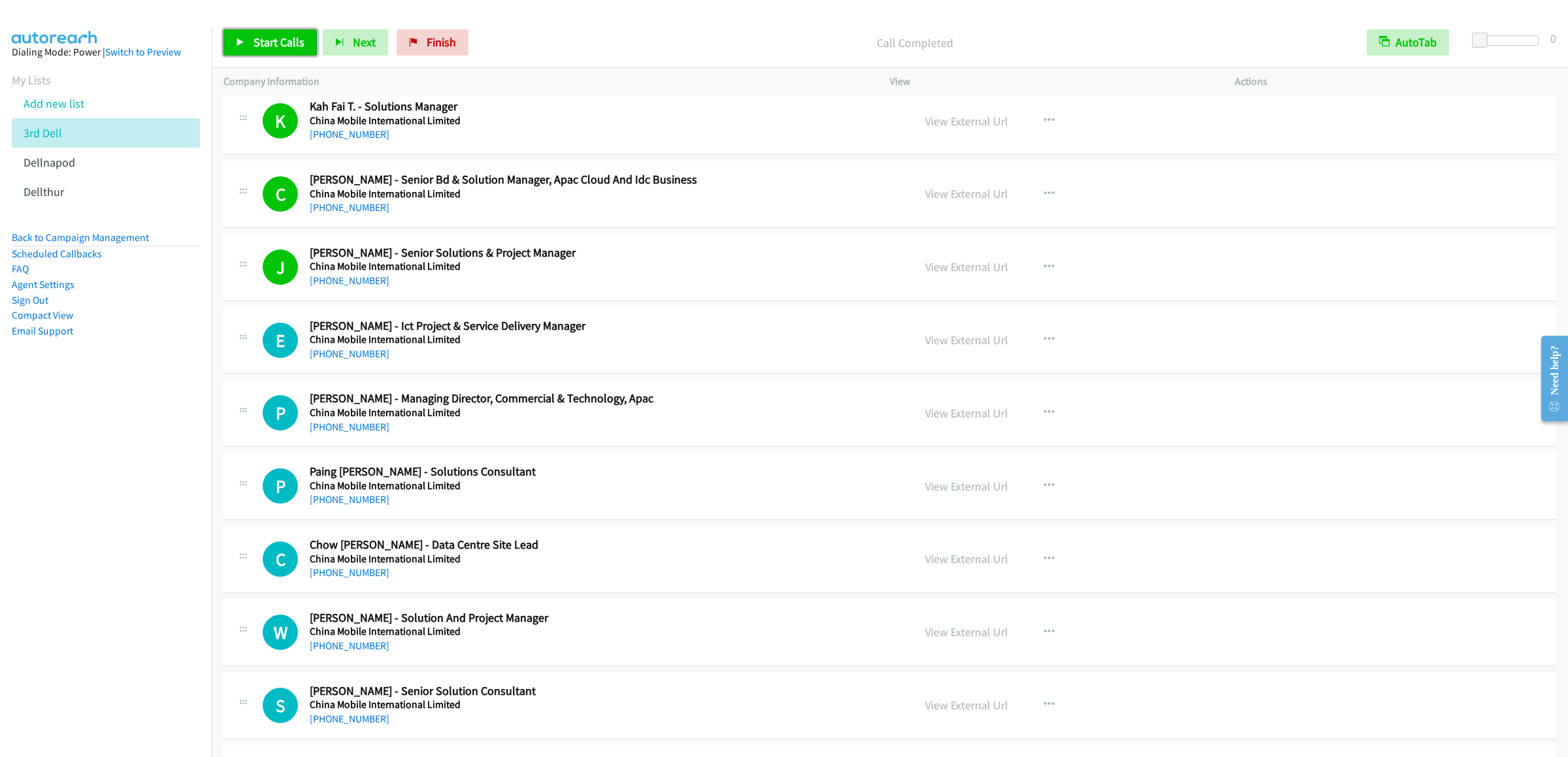
click at [292, 45] on span "Start Calls" at bounding box center [279, 42] width 51 height 15
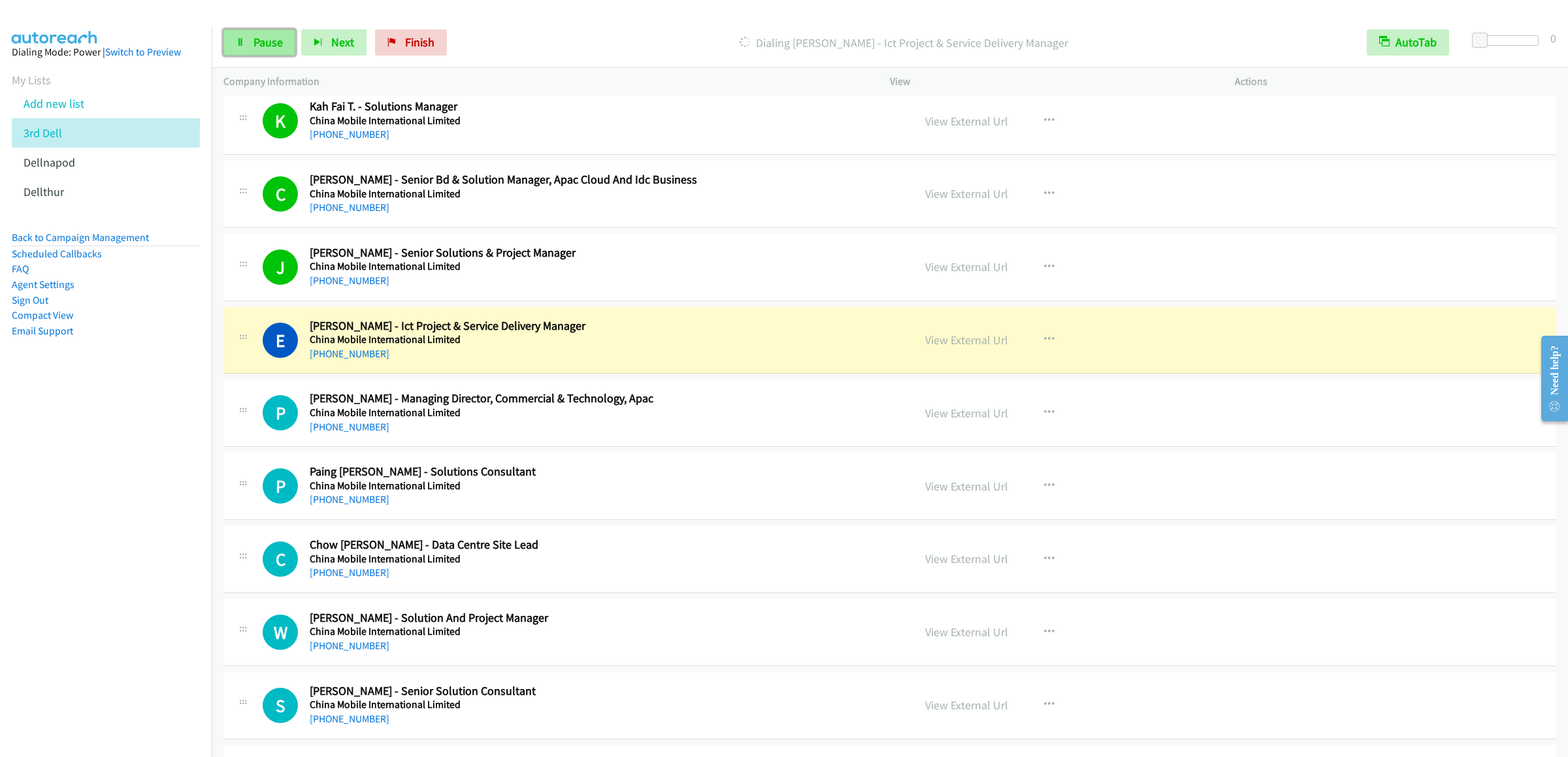
click at [273, 37] on span "Pause" at bounding box center [268, 42] width 30 height 15
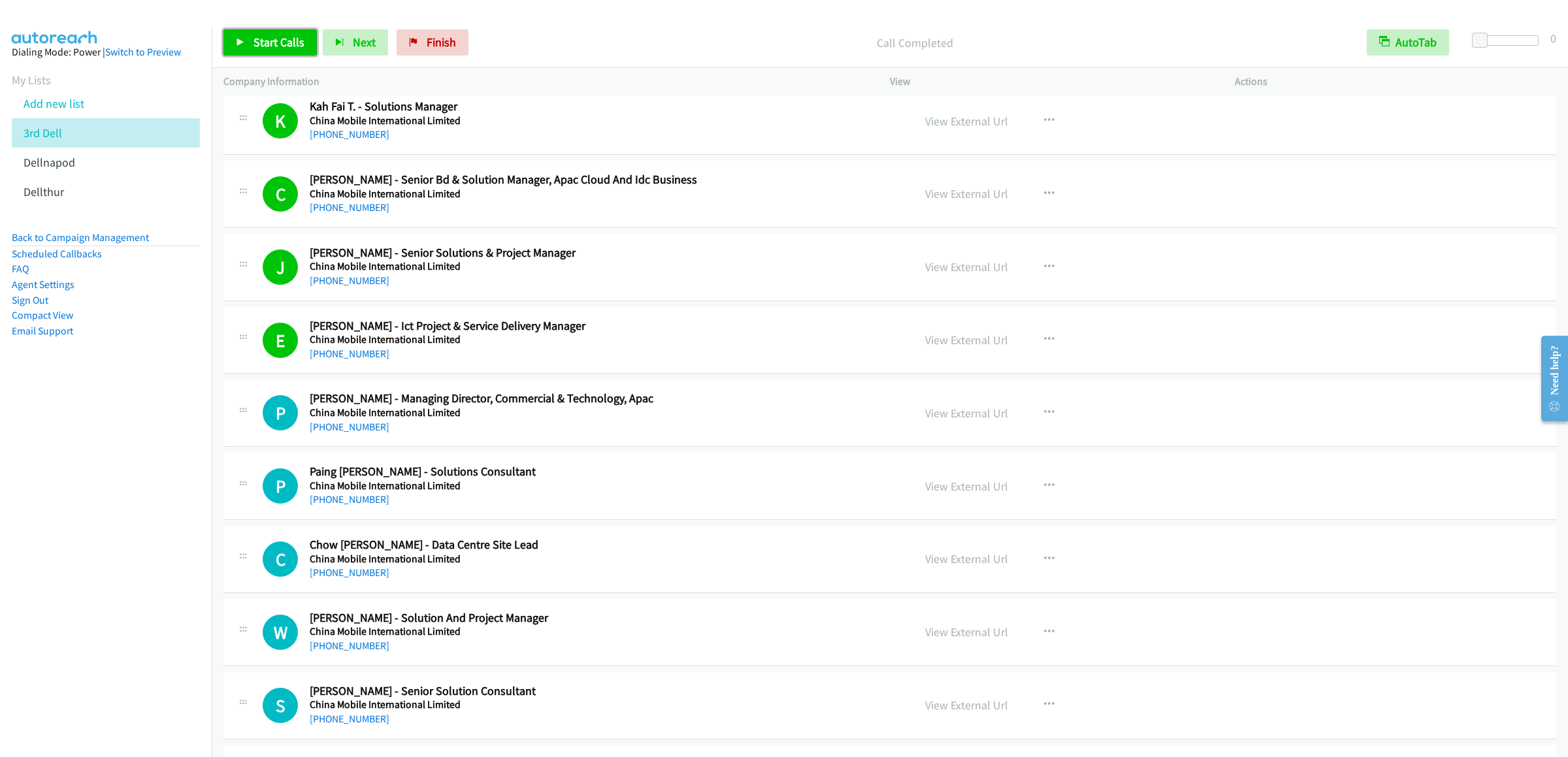
click at [244, 55] on link "Start Calls" at bounding box center [270, 43] width 93 height 26
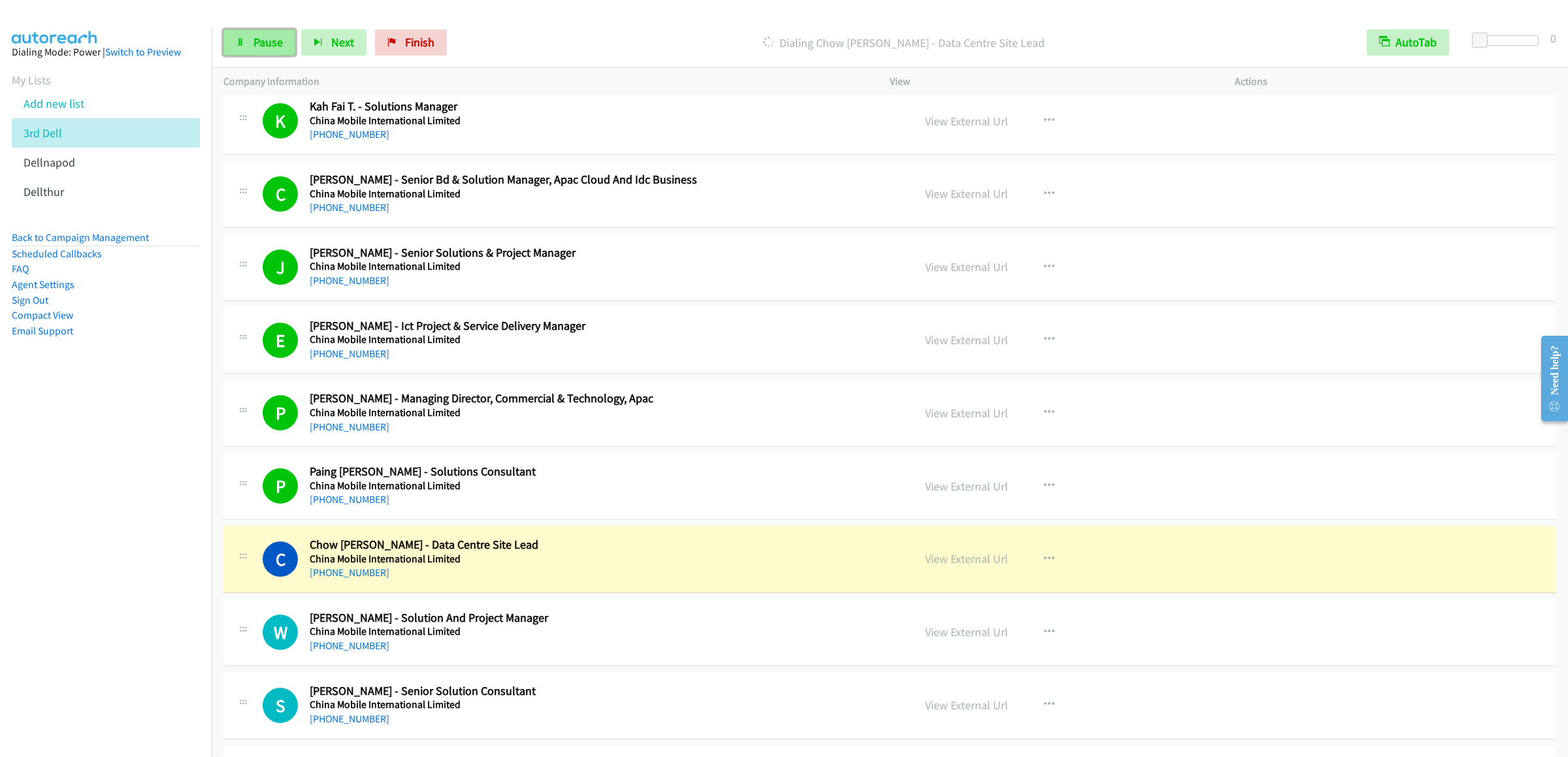
click at [254, 43] on span "Pause" at bounding box center [268, 42] width 30 height 15
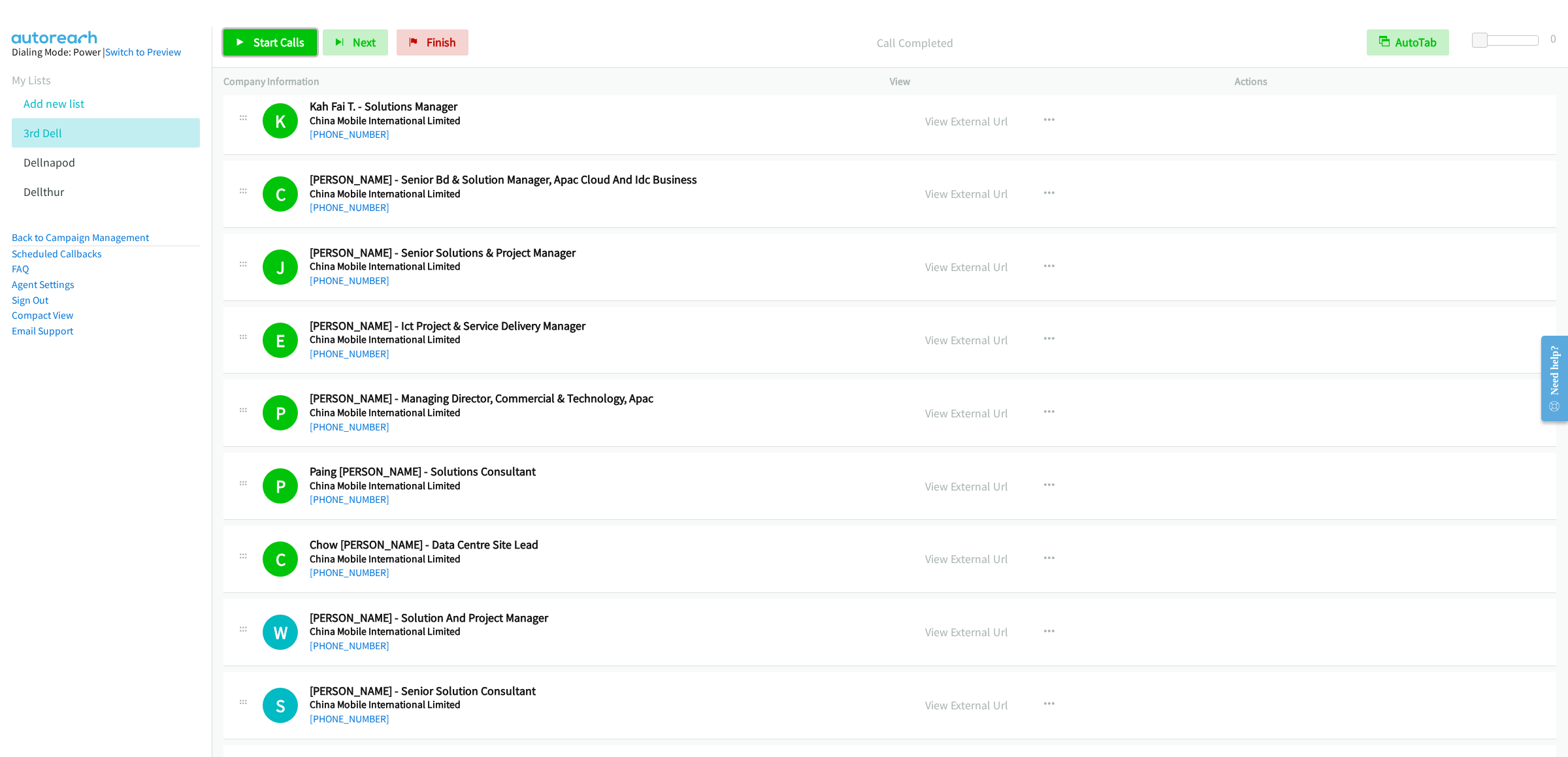
click at [273, 55] on link "Start Calls" at bounding box center [270, 43] width 93 height 26
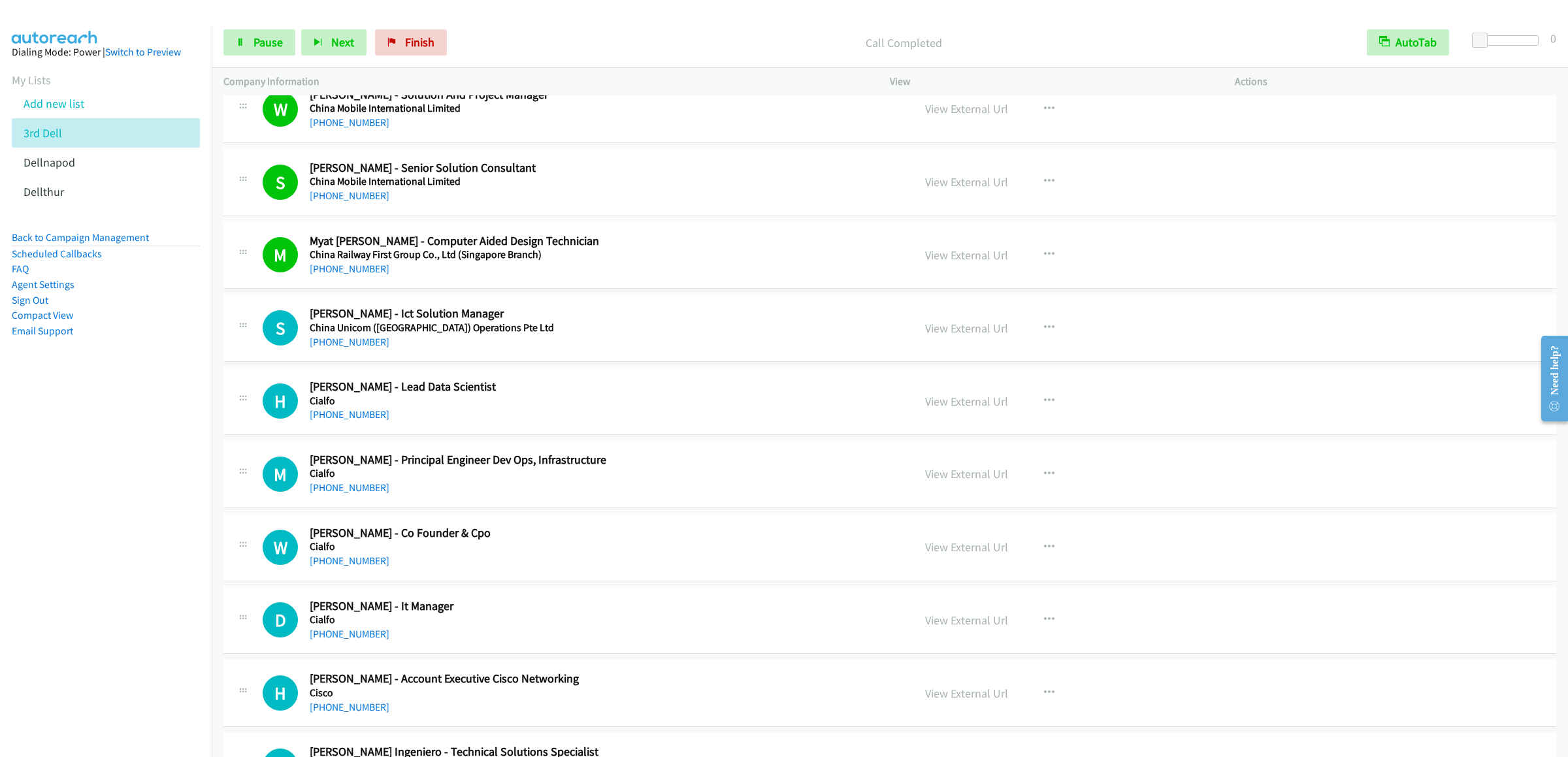
scroll to position [1176, 0]
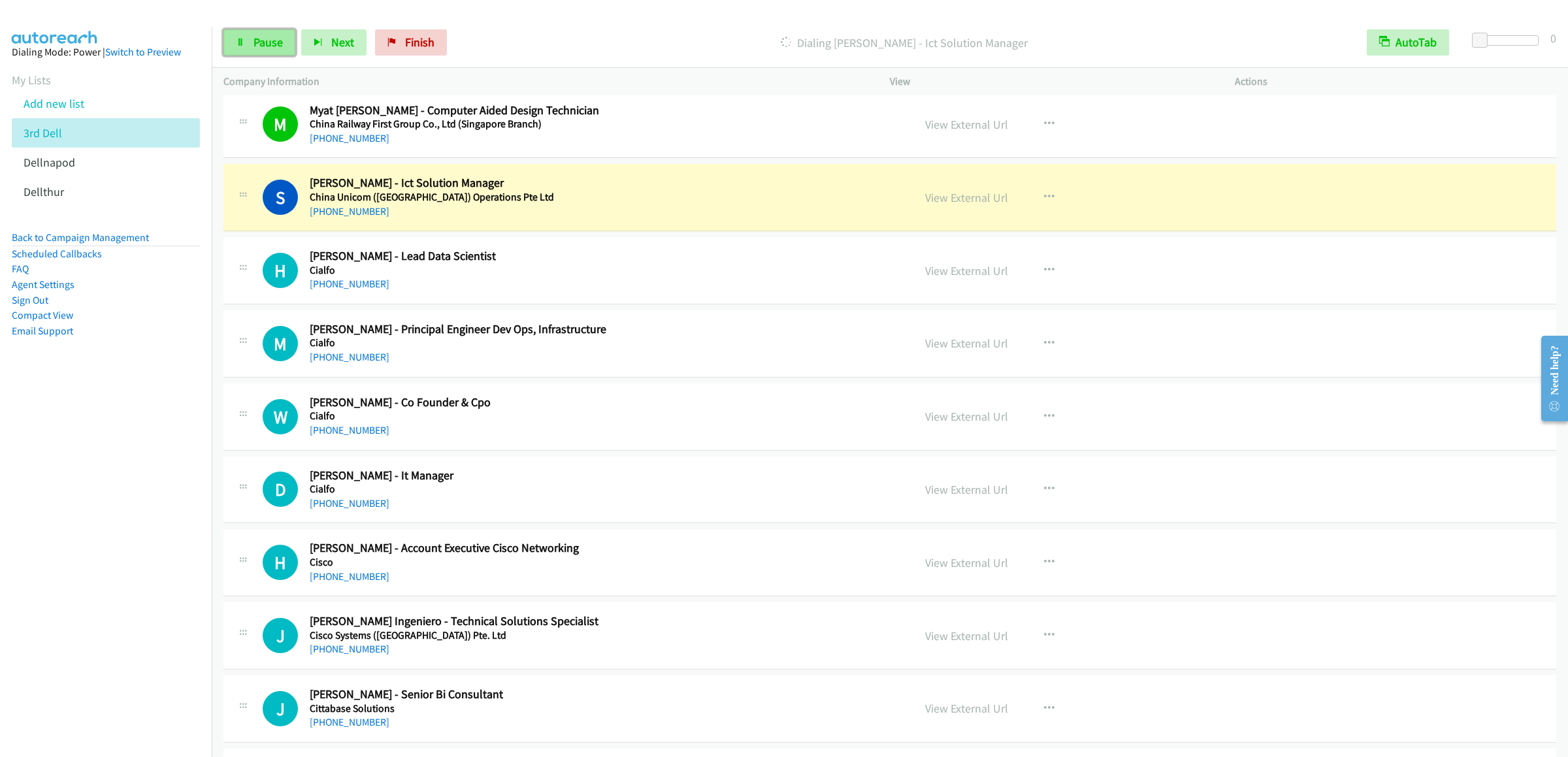
click at [235, 47] on link "Pause" at bounding box center [259, 43] width 72 height 26
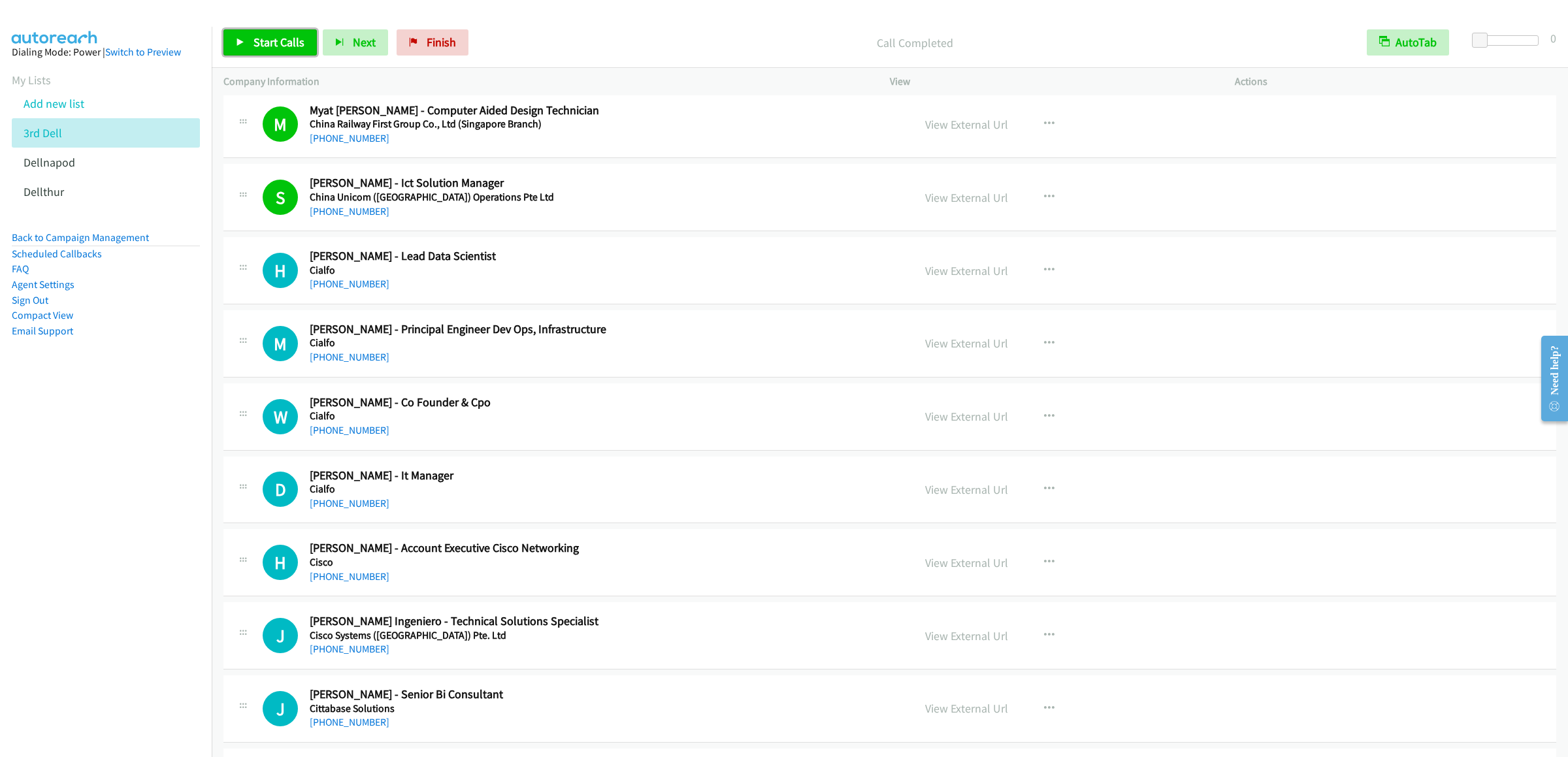
click at [271, 41] on span "Start Calls" at bounding box center [279, 42] width 51 height 15
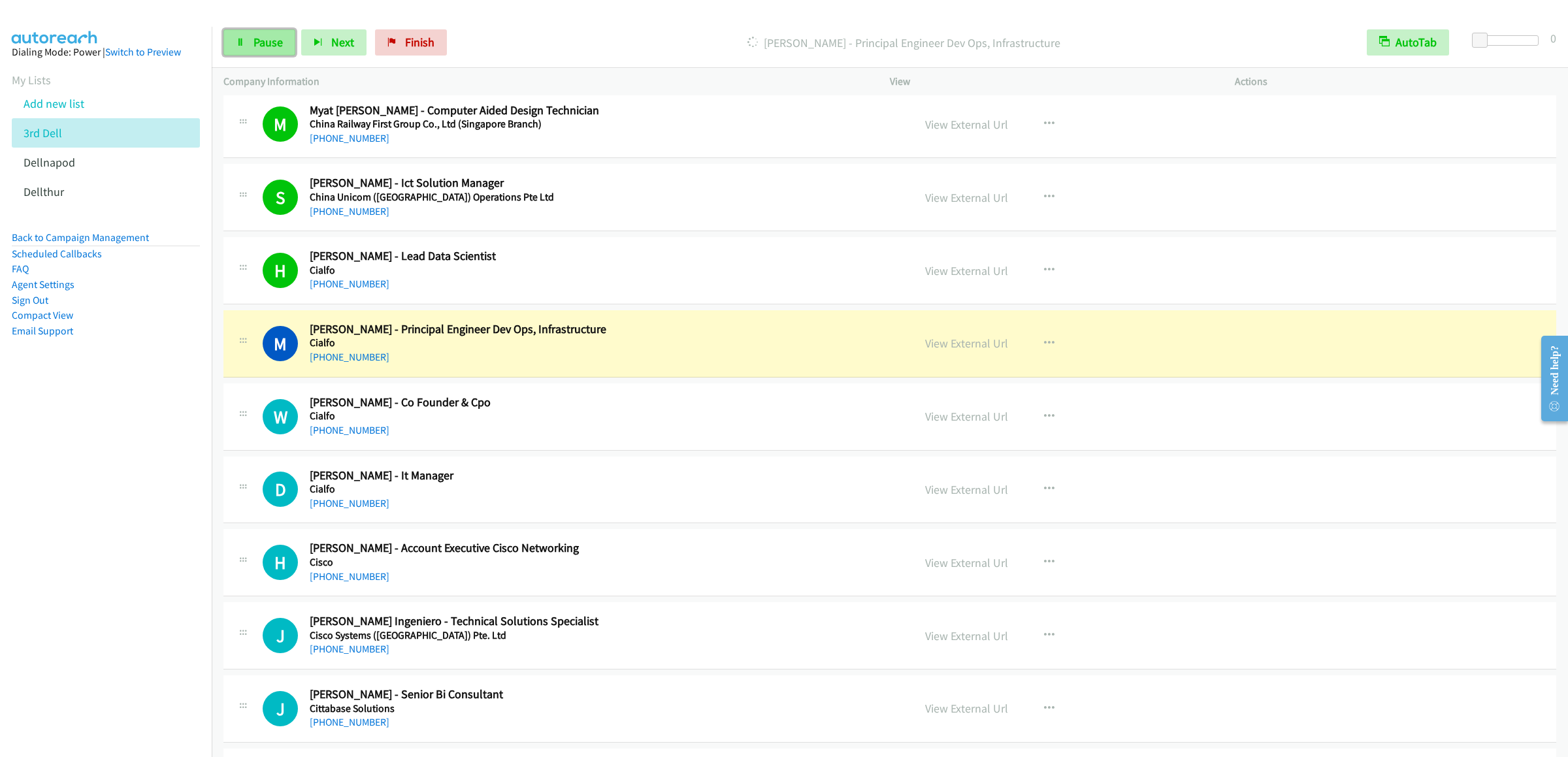
click at [237, 44] on icon at bounding box center [240, 43] width 9 height 9
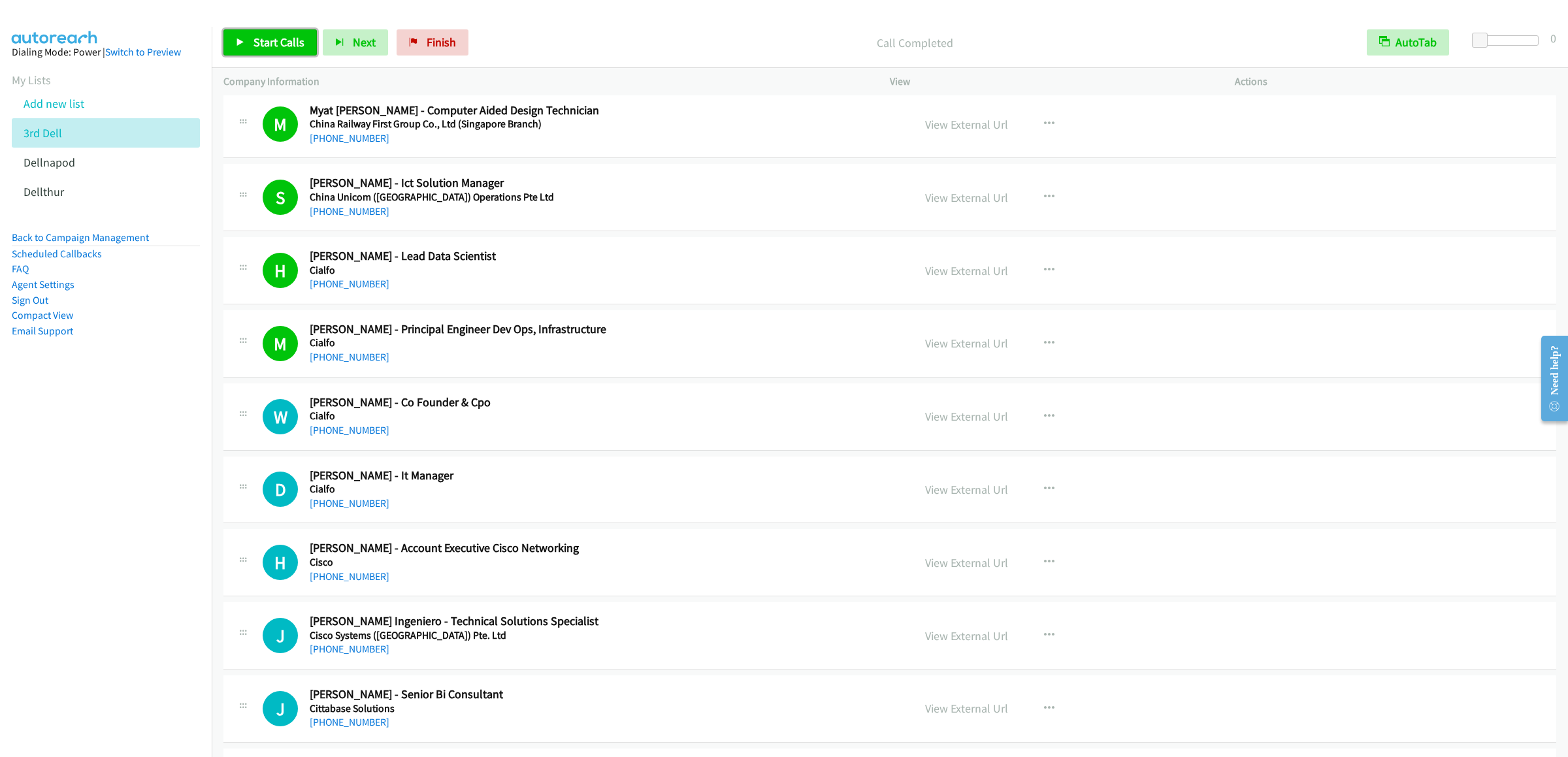
click at [283, 45] on span "Start Calls" at bounding box center [279, 42] width 51 height 15
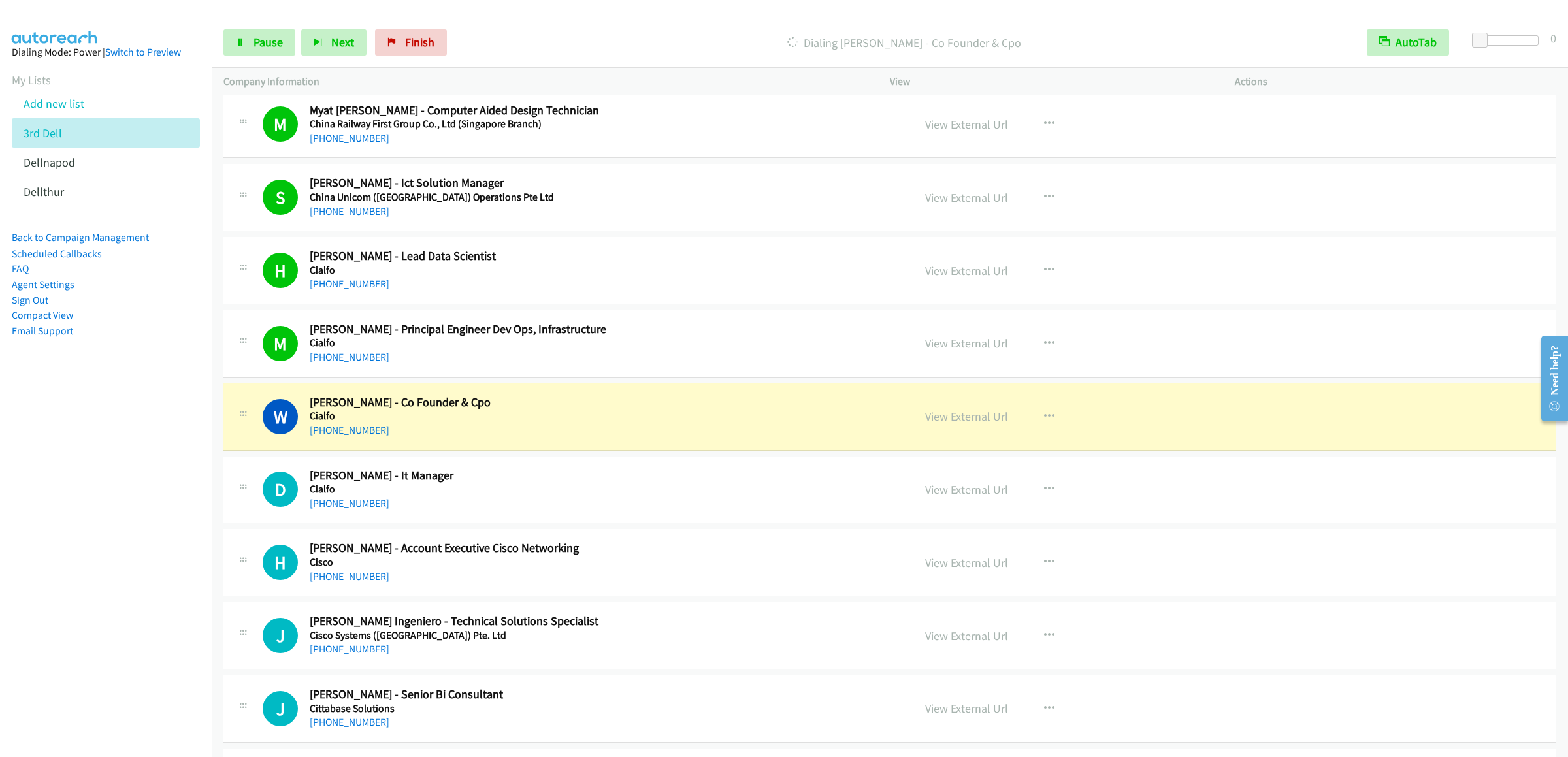
scroll to position [1437, 0]
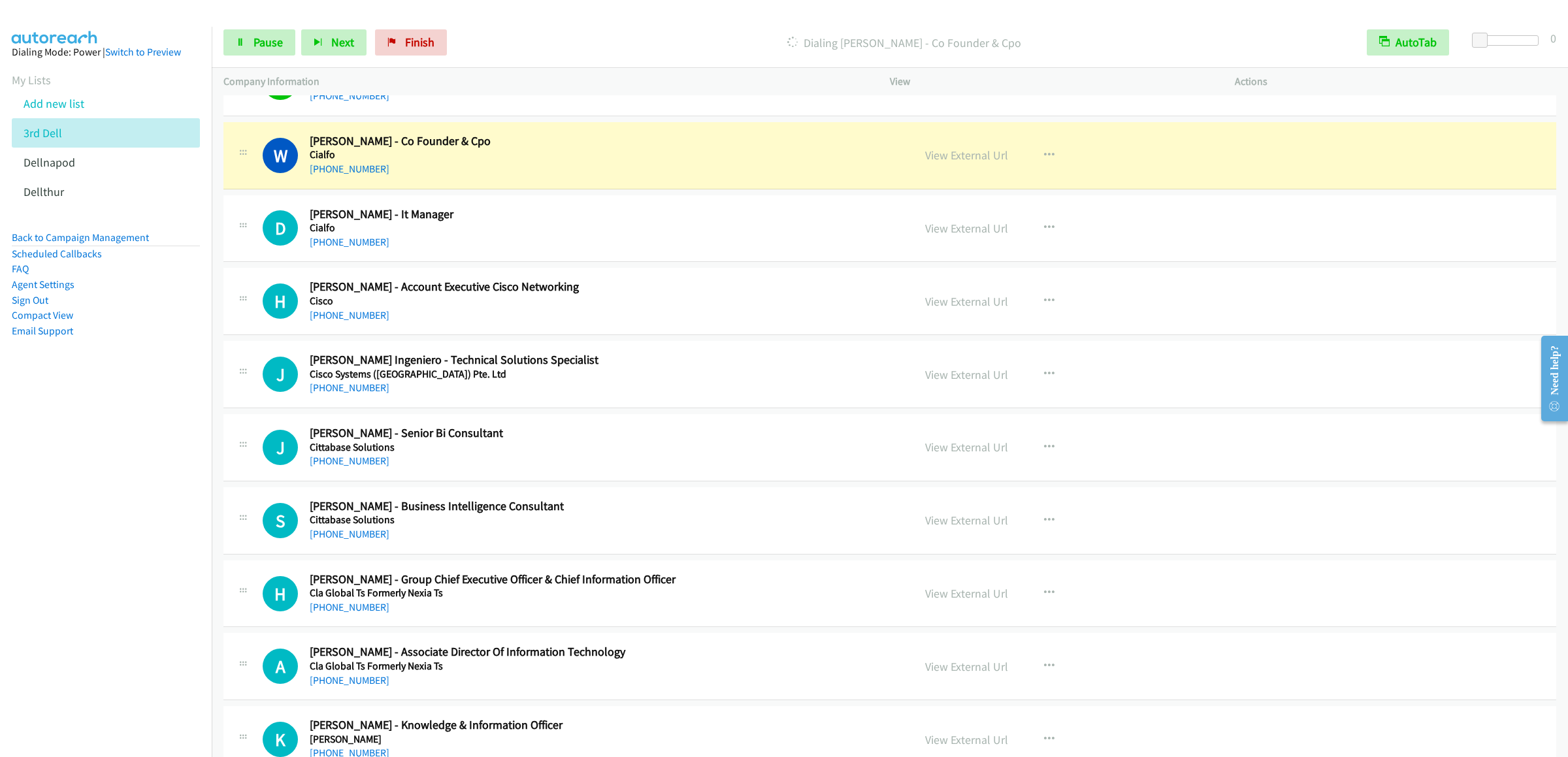
click at [274, 57] on div "Start Calls Pause Next Finish Dialing William Hund - Co Founder & Cpo AutoTab A…" at bounding box center [890, 43] width 1356 height 50
click at [269, 47] on span "Pause" at bounding box center [268, 42] width 30 height 15
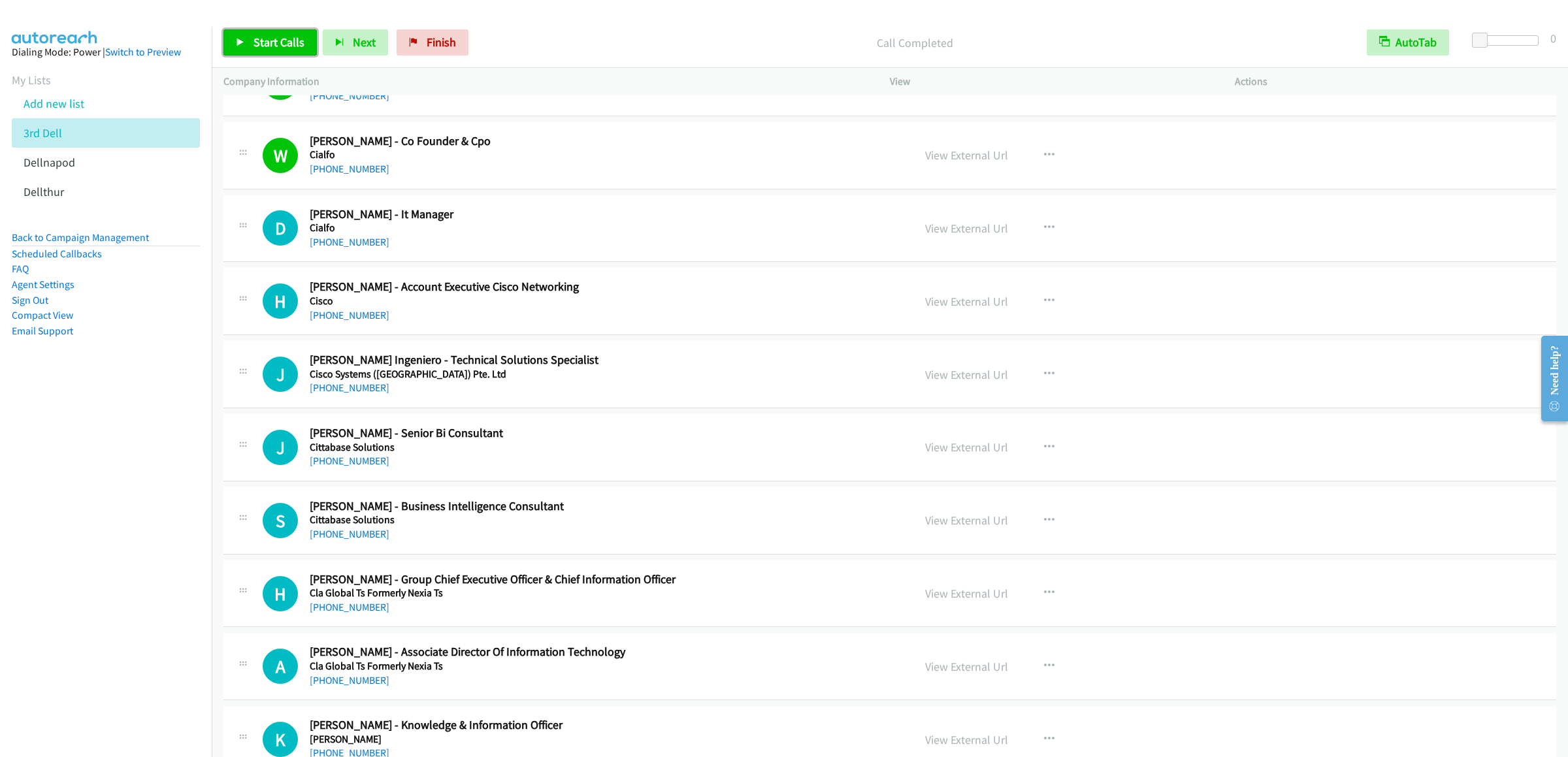
click at [255, 40] on span "Start Calls" at bounding box center [279, 42] width 51 height 15
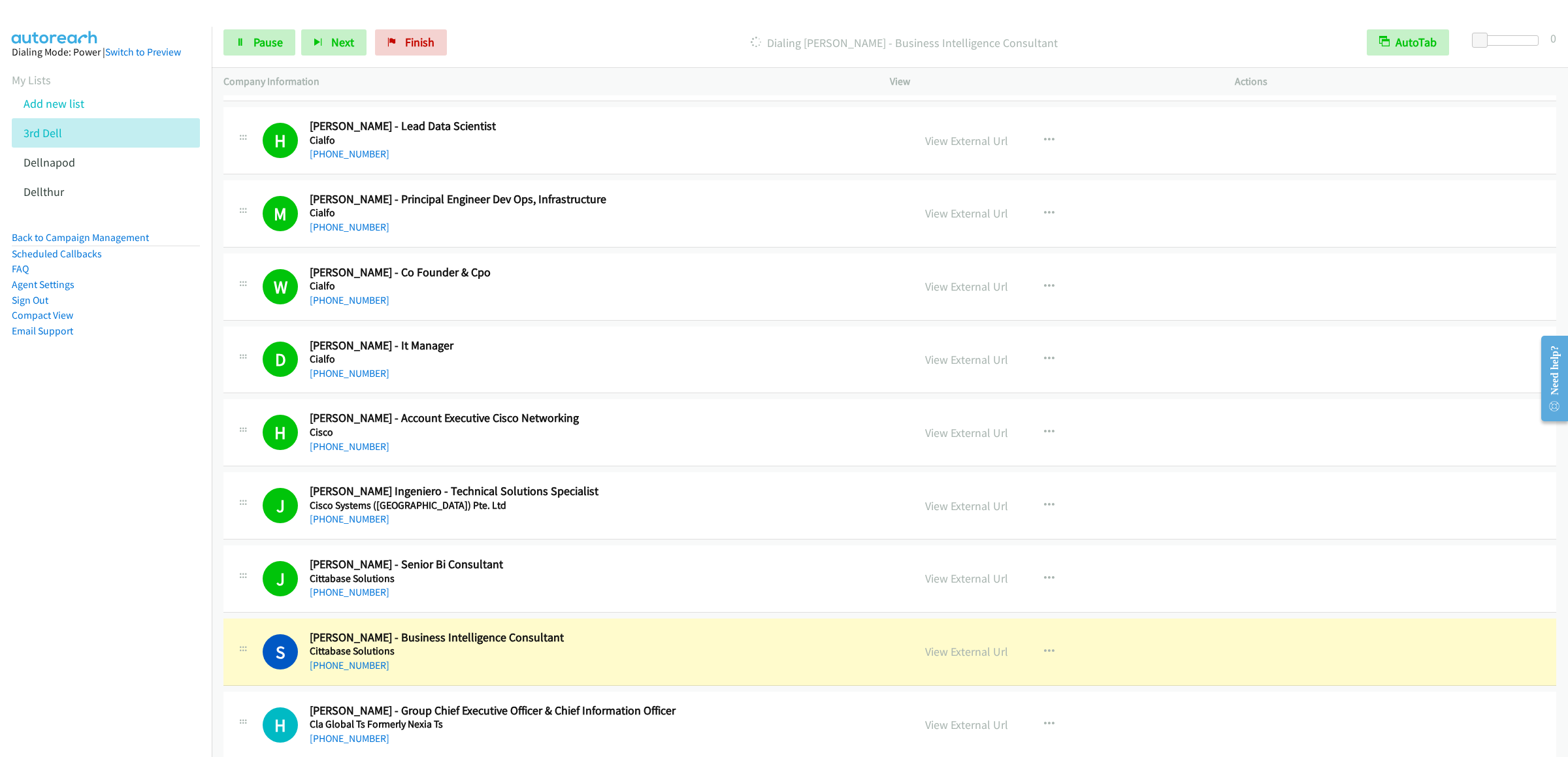
scroll to position [1829, 0]
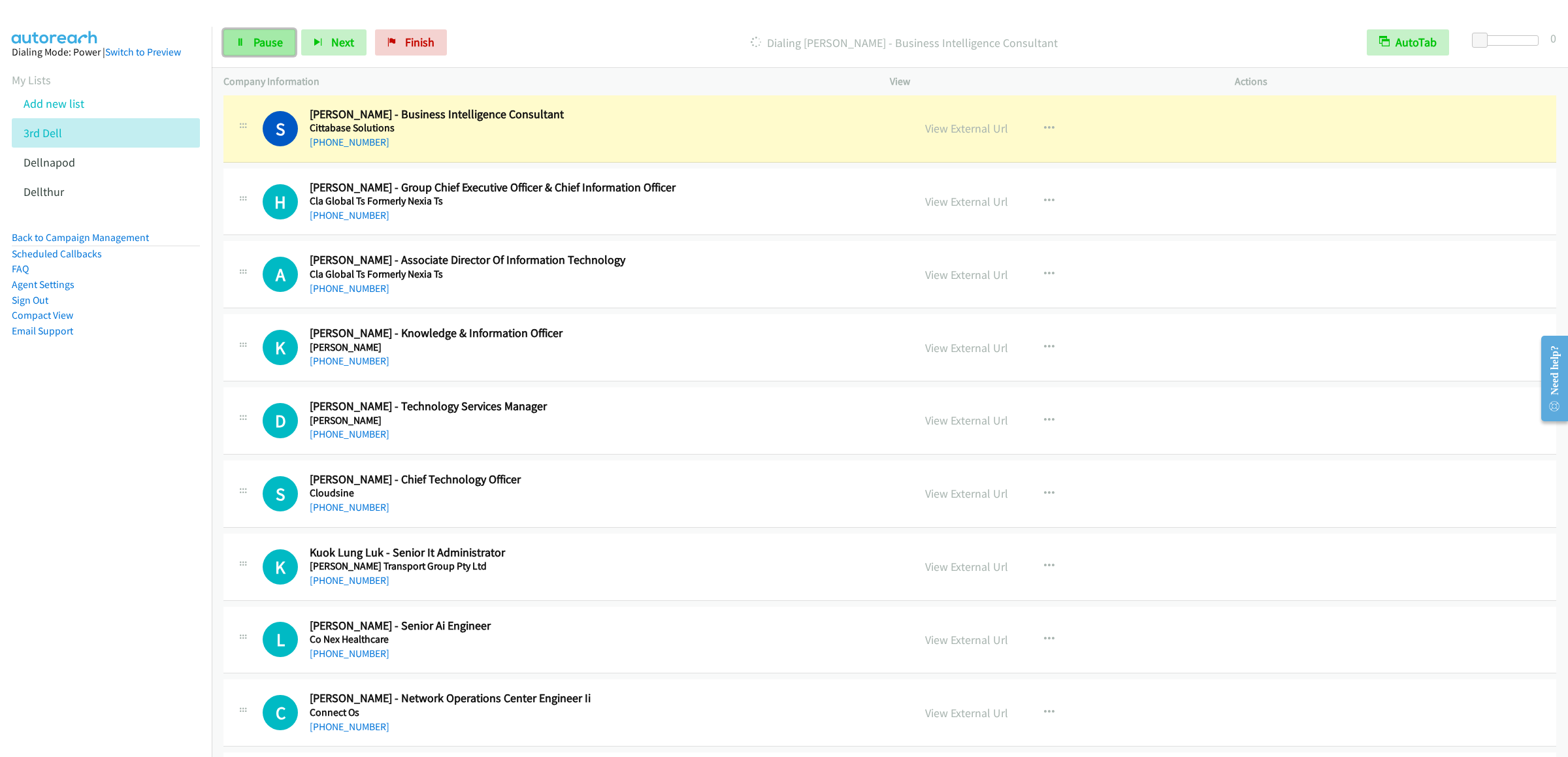
click at [230, 37] on link "Pause" at bounding box center [259, 43] width 72 height 26
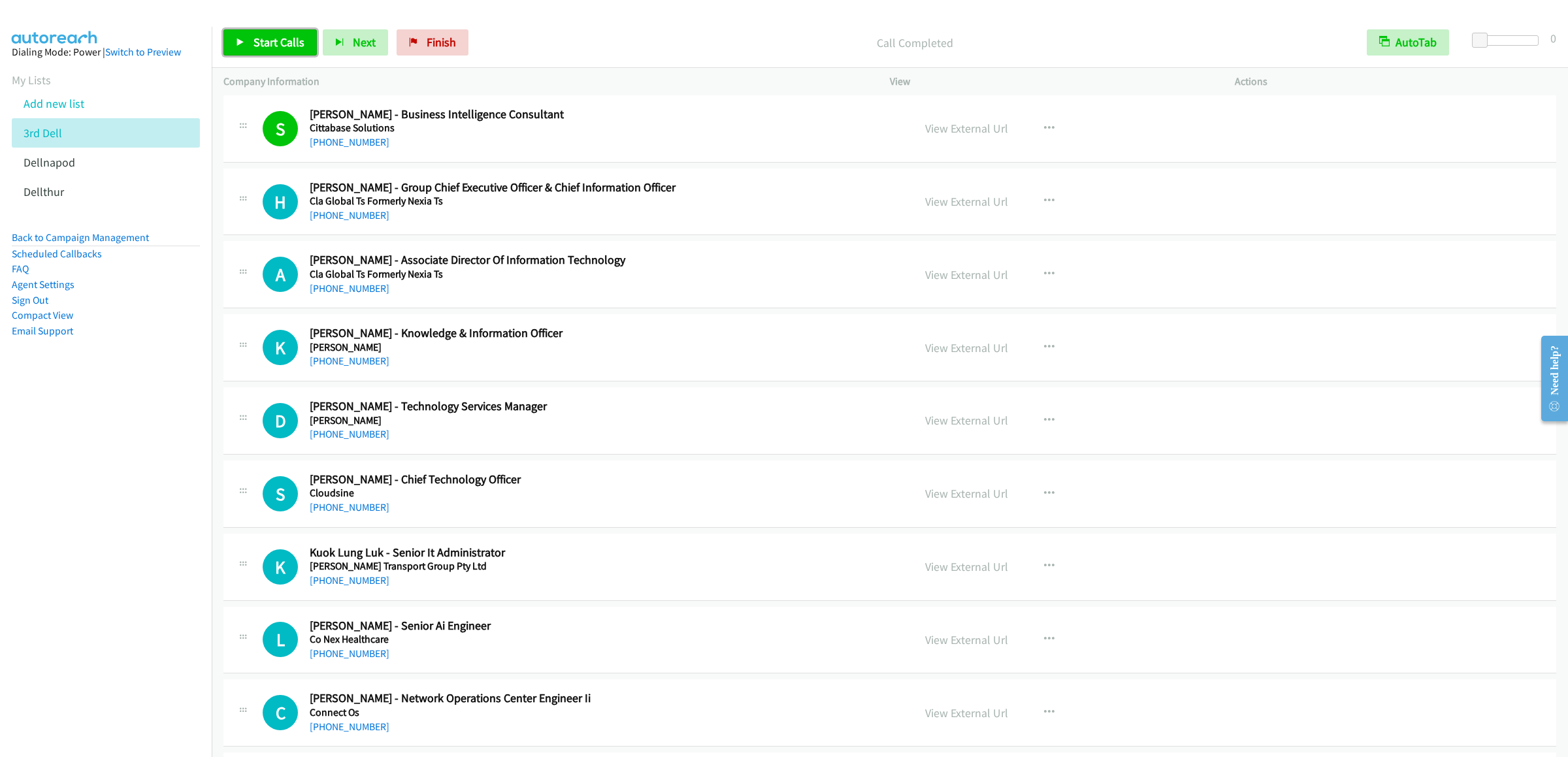
click at [275, 35] on span "Start Calls" at bounding box center [279, 42] width 51 height 15
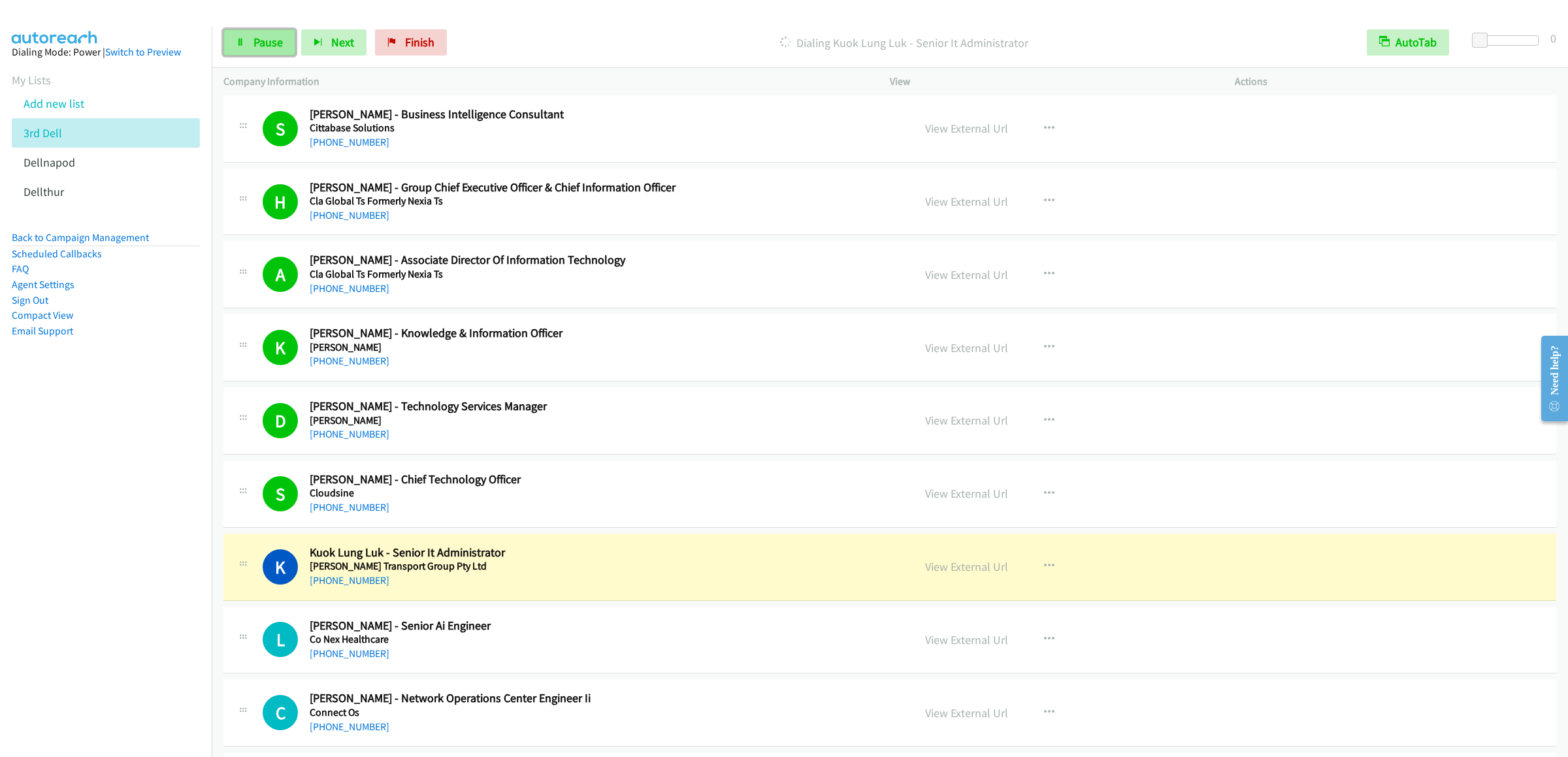
click at [260, 53] on link "Pause" at bounding box center [259, 43] width 72 height 26
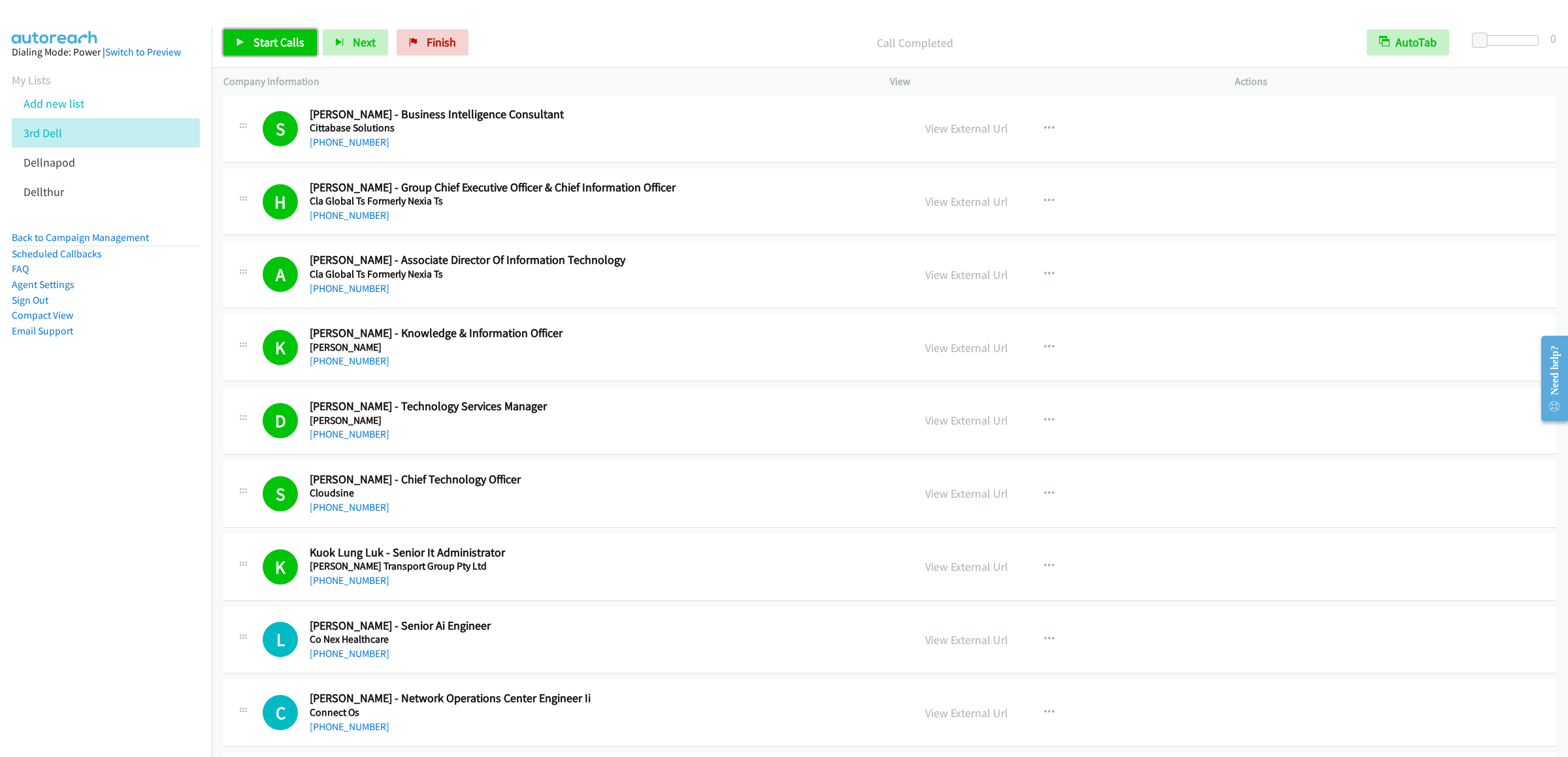
click at [271, 41] on span "Start Calls" at bounding box center [279, 42] width 51 height 15
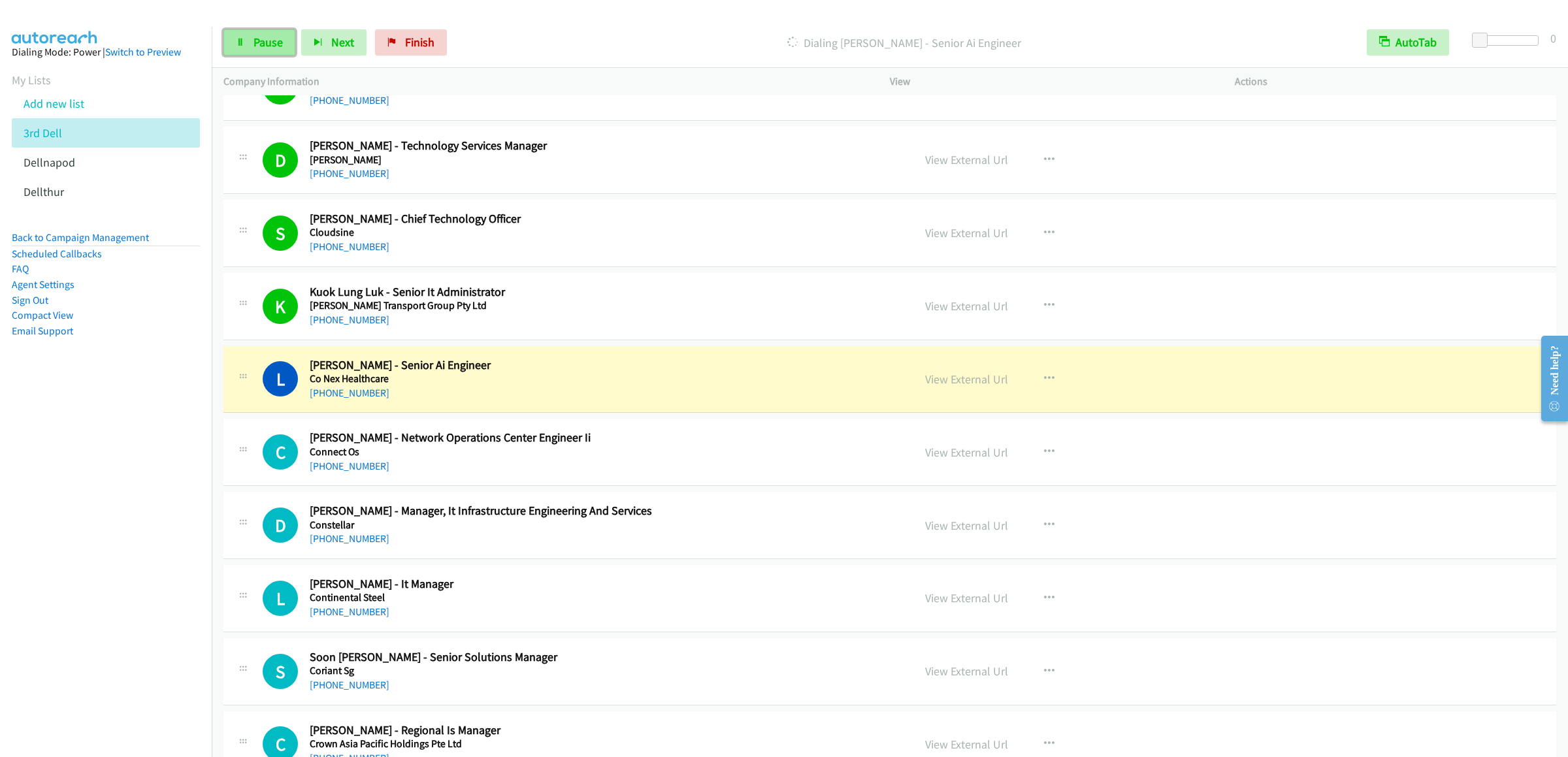
click at [261, 38] on span "Pause" at bounding box center [268, 42] width 30 height 15
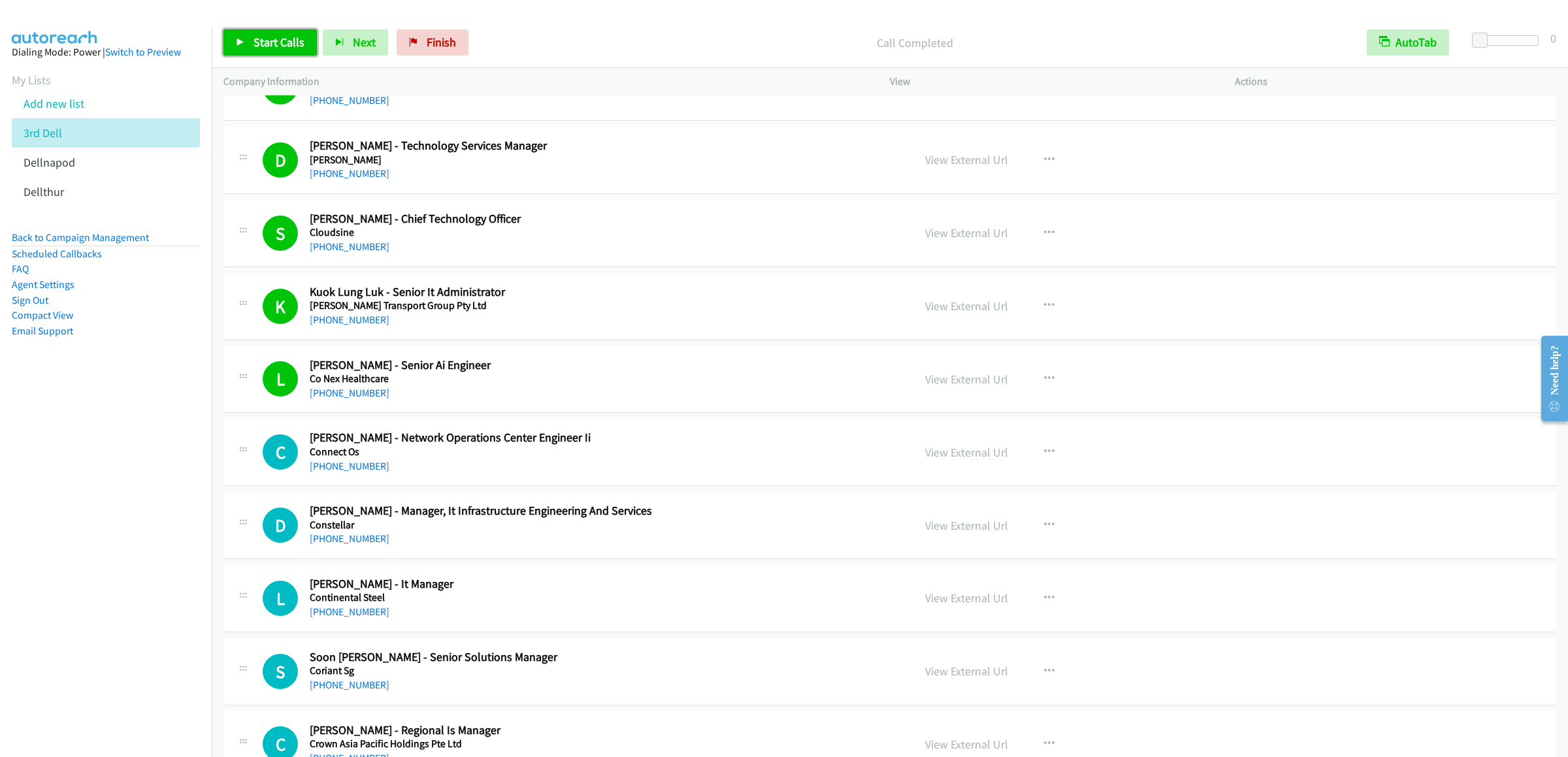
click at [296, 44] on span "Start Calls" at bounding box center [279, 42] width 51 height 15
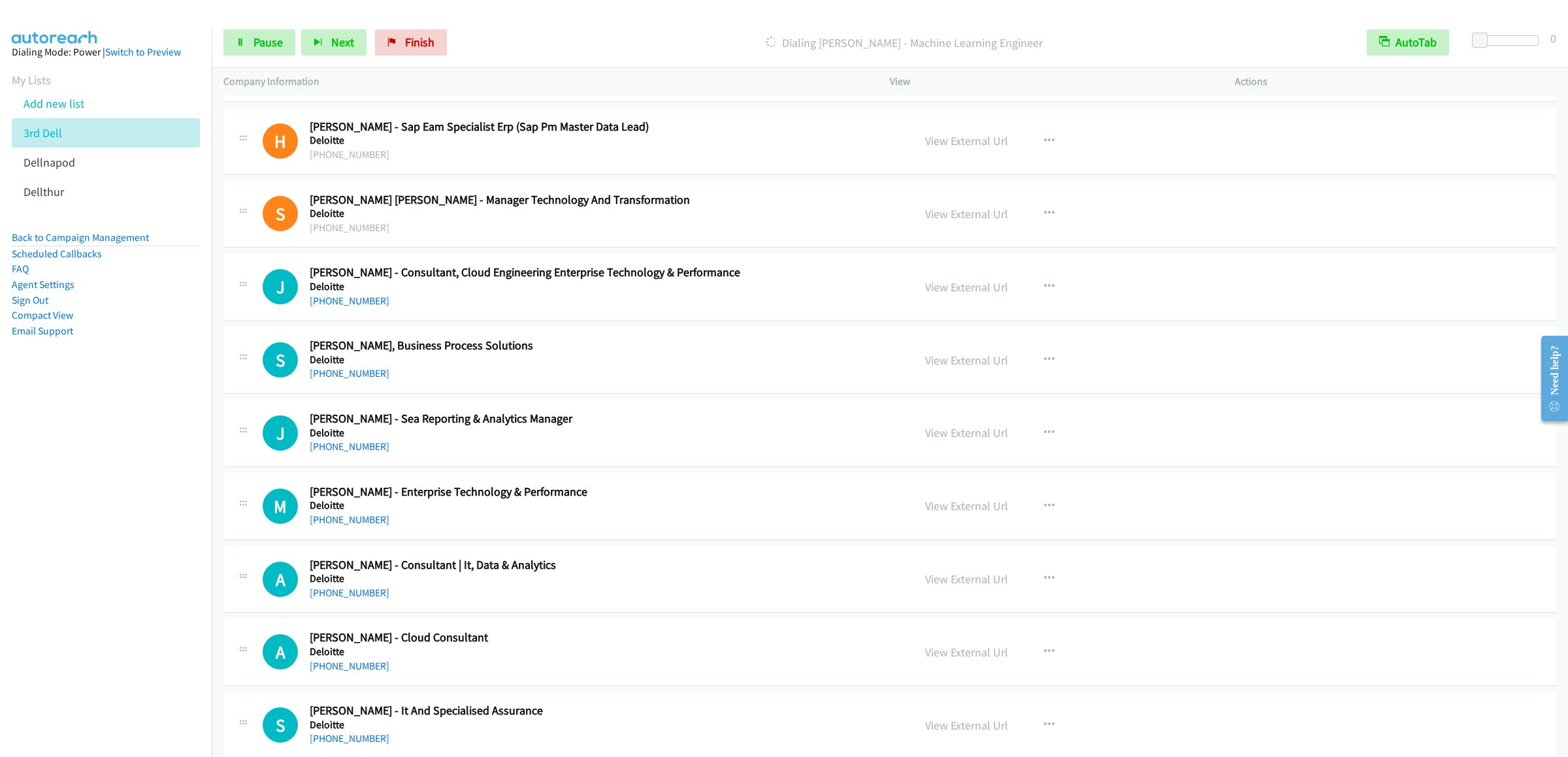
scroll to position [3528, 0]
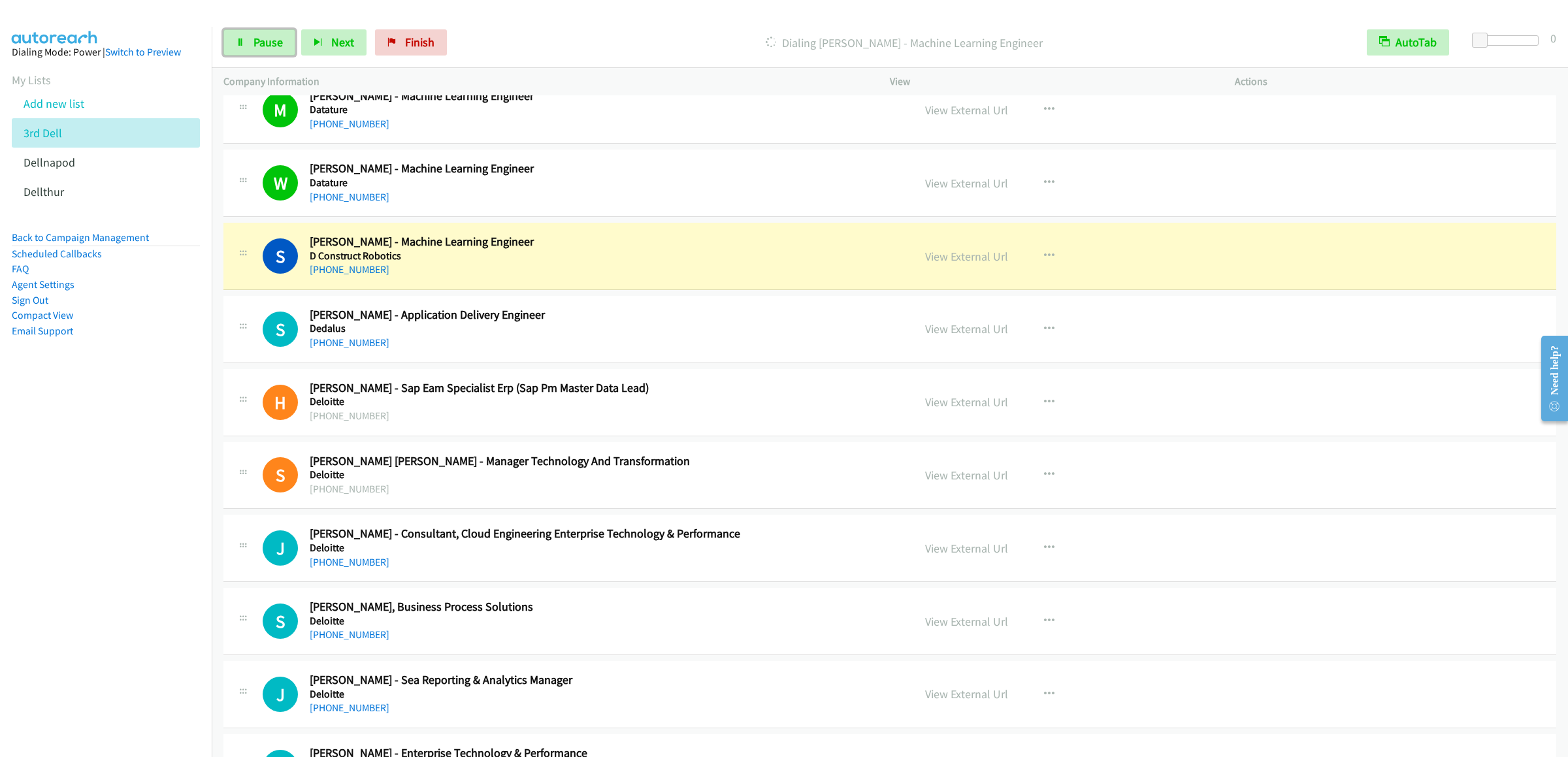
drag, startPoint x: 260, startPoint y: 41, endPoint x: 398, endPoint y: 90, distance: 146.4
click at [260, 41] on span "Pause" at bounding box center [268, 42] width 30 height 15
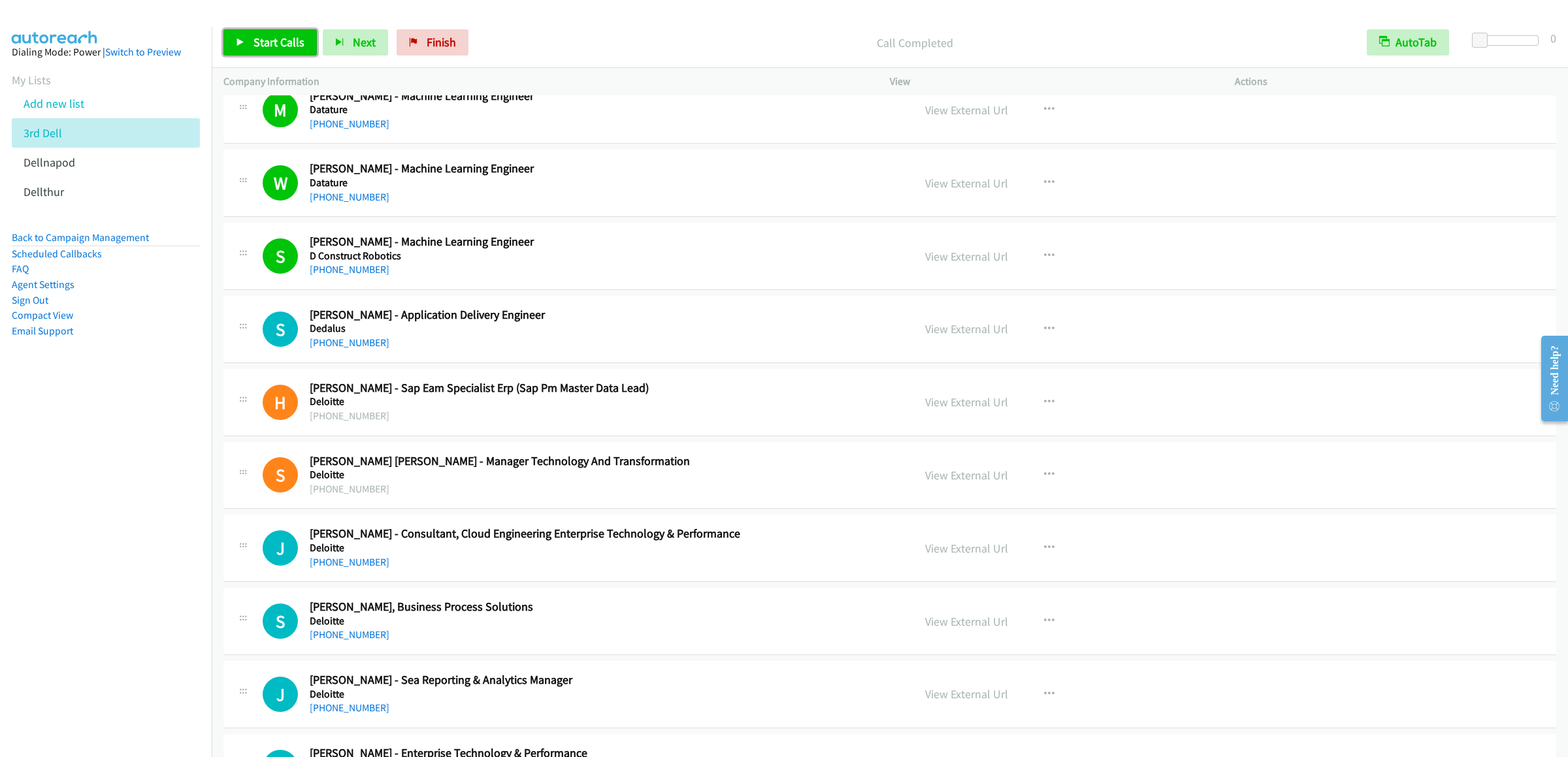
click at [267, 49] on link "Start Calls" at bounding box center [270, 43] width 93 height 26
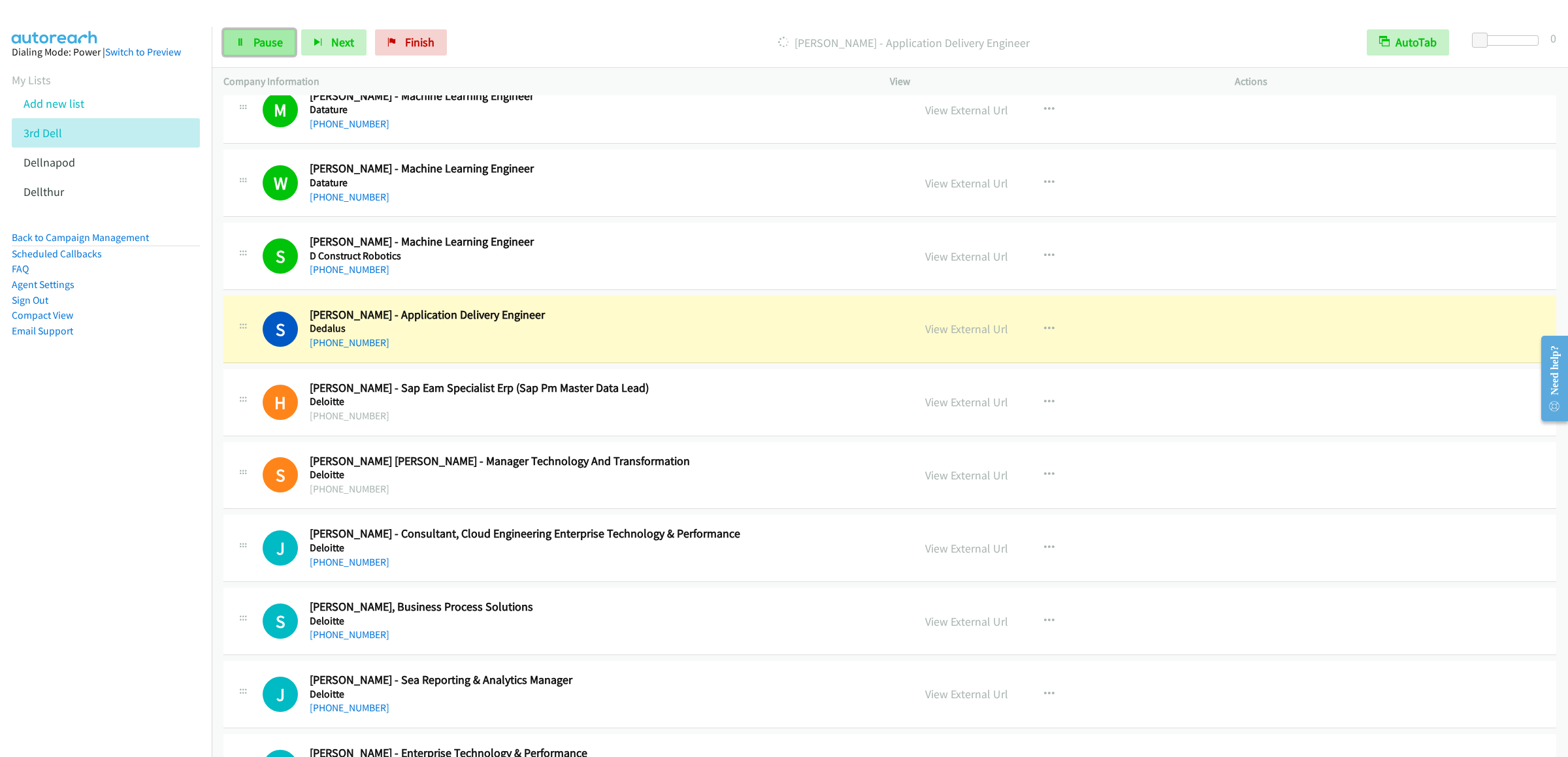
click at [269, 47] on span "Pause" at bounding box center [268, 42] width 30 height 15
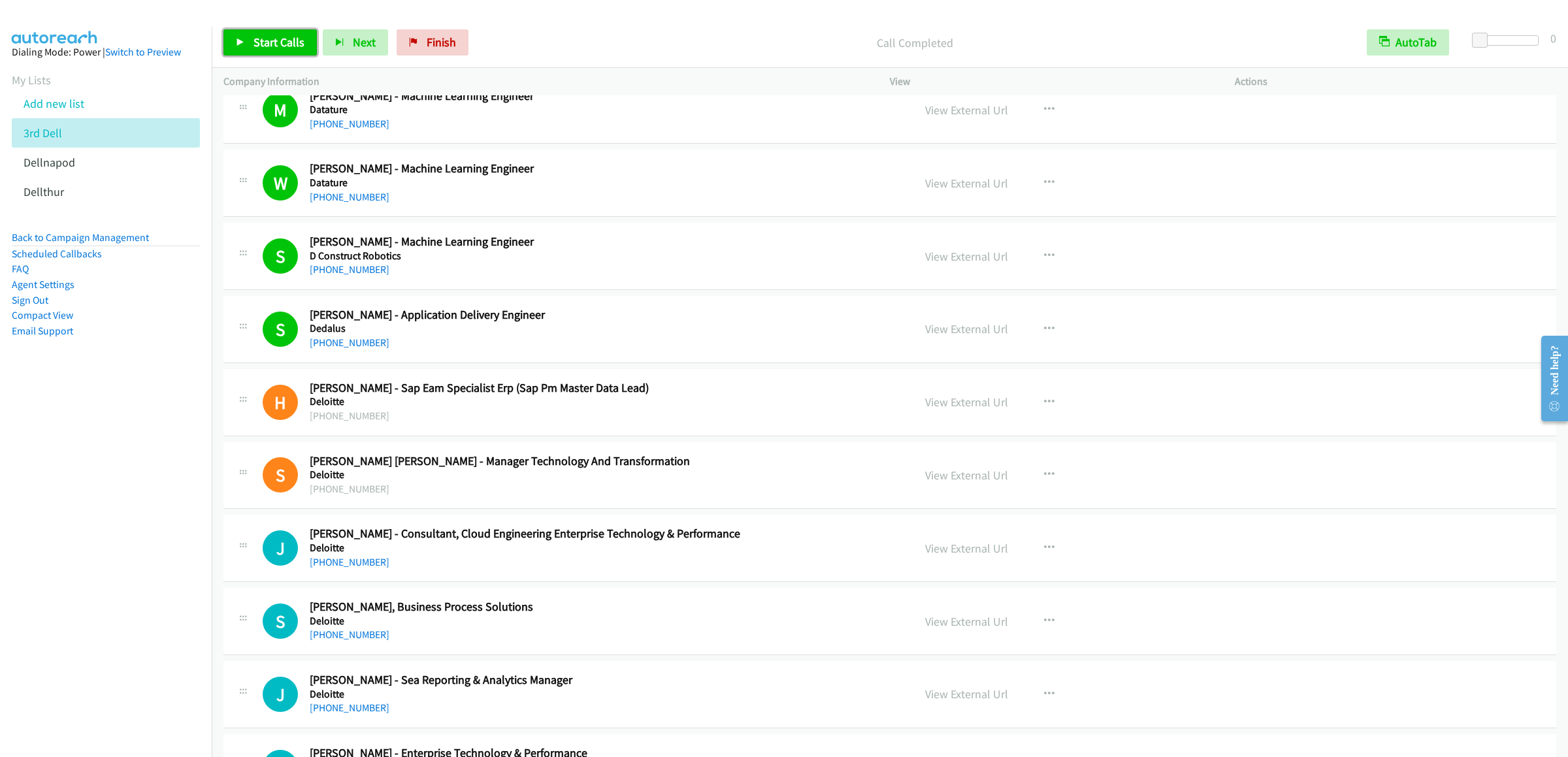
click at [273, 36] on span "Start Calls" at bounding box center [279, 42] width 51 height 15
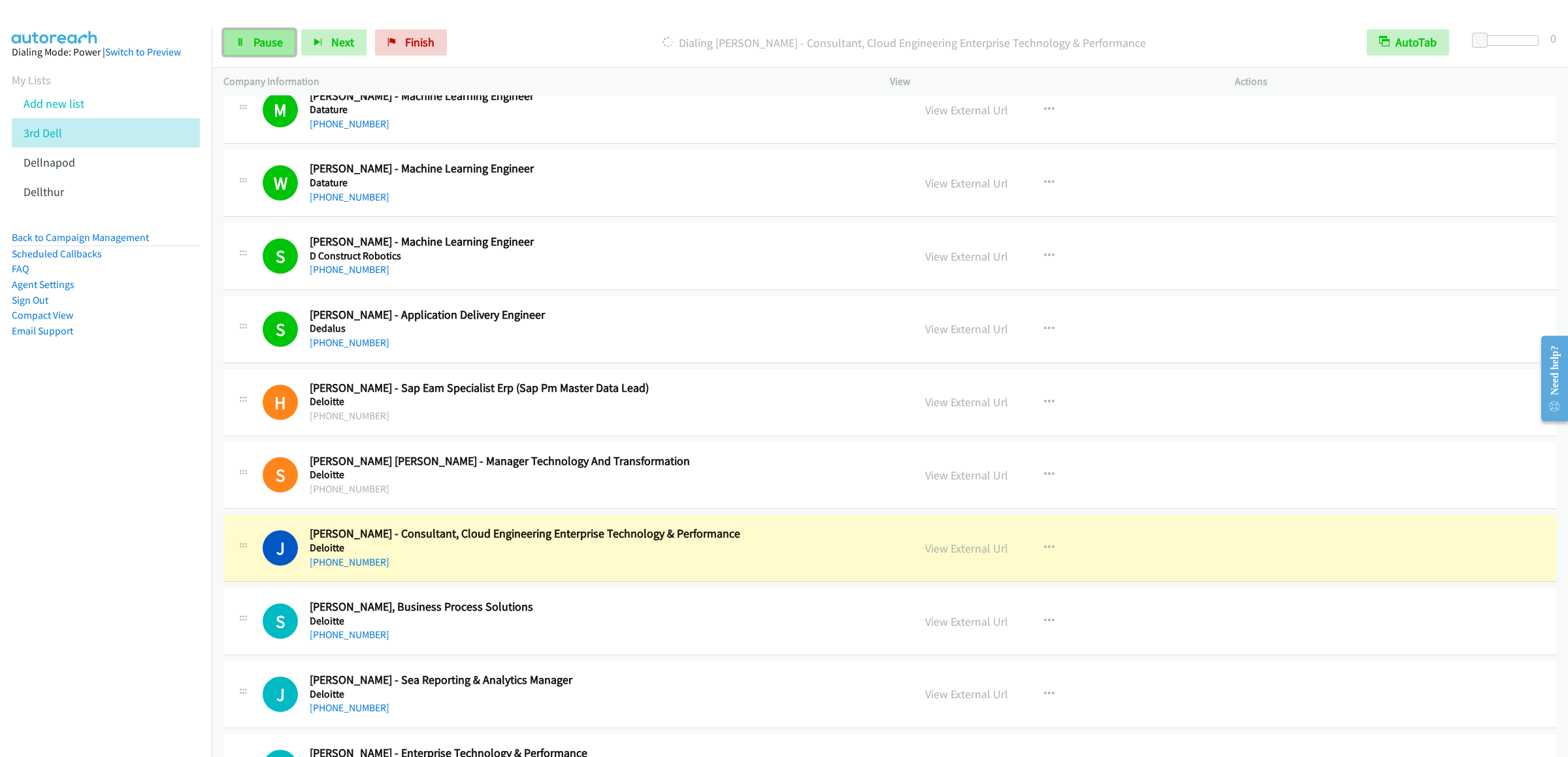
click at [262, 41] on span "Pause" at bounding box center [268, 42] width 30 height 15
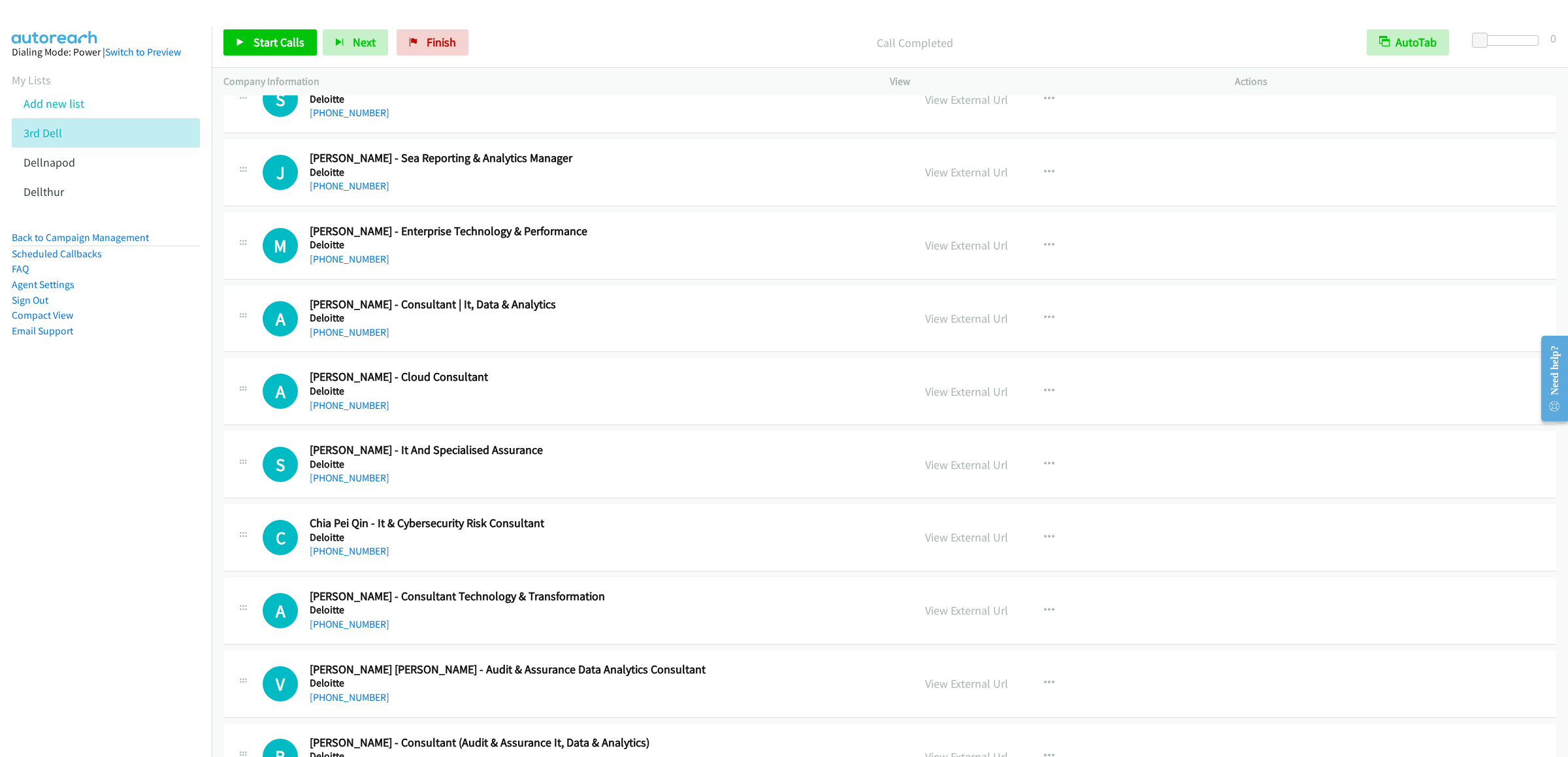
scroll to position [3920, 0]
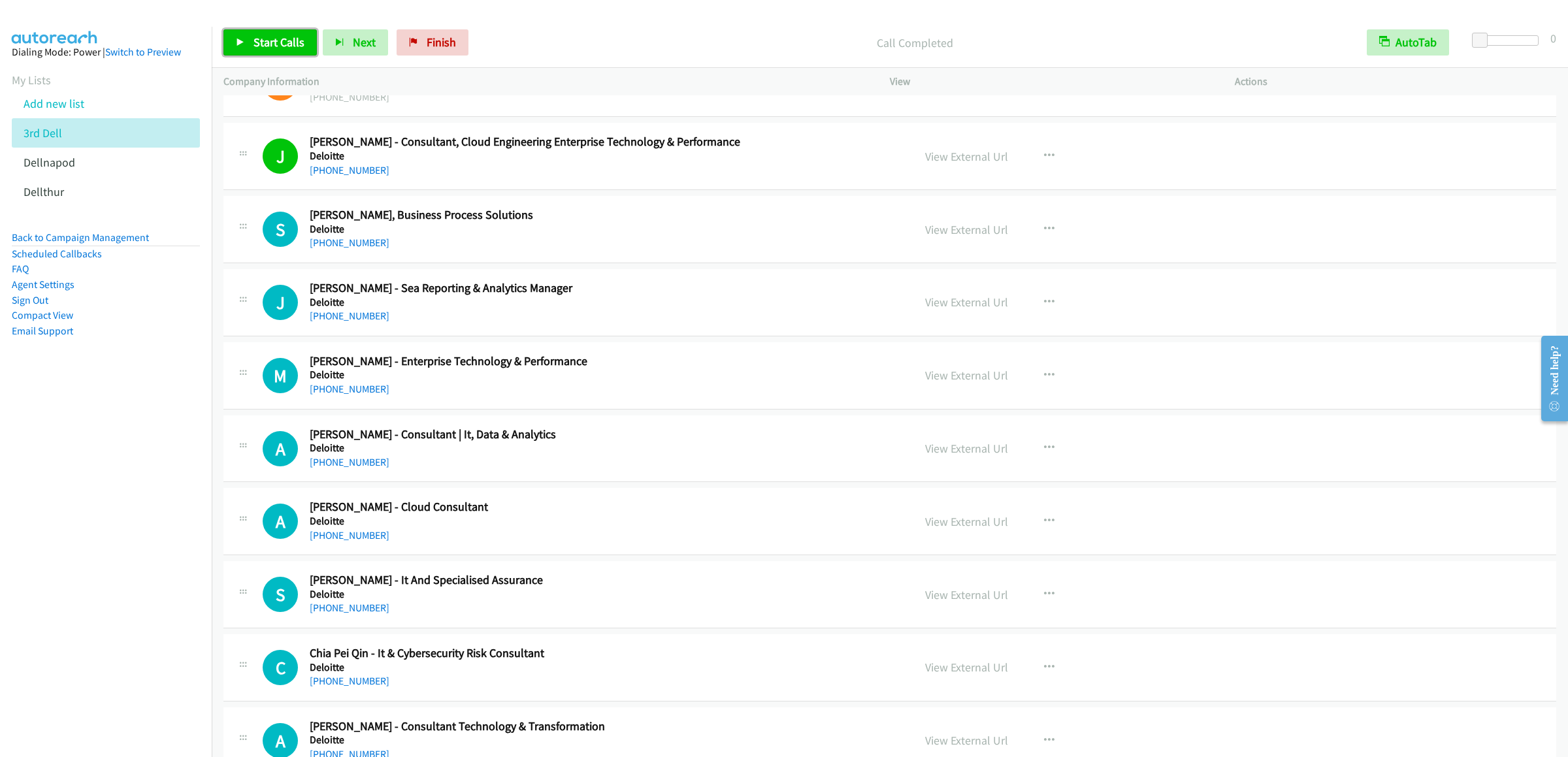
click at [262, 36] on span "Start Calls" at bounding box center [279, 42] width 51 height 15
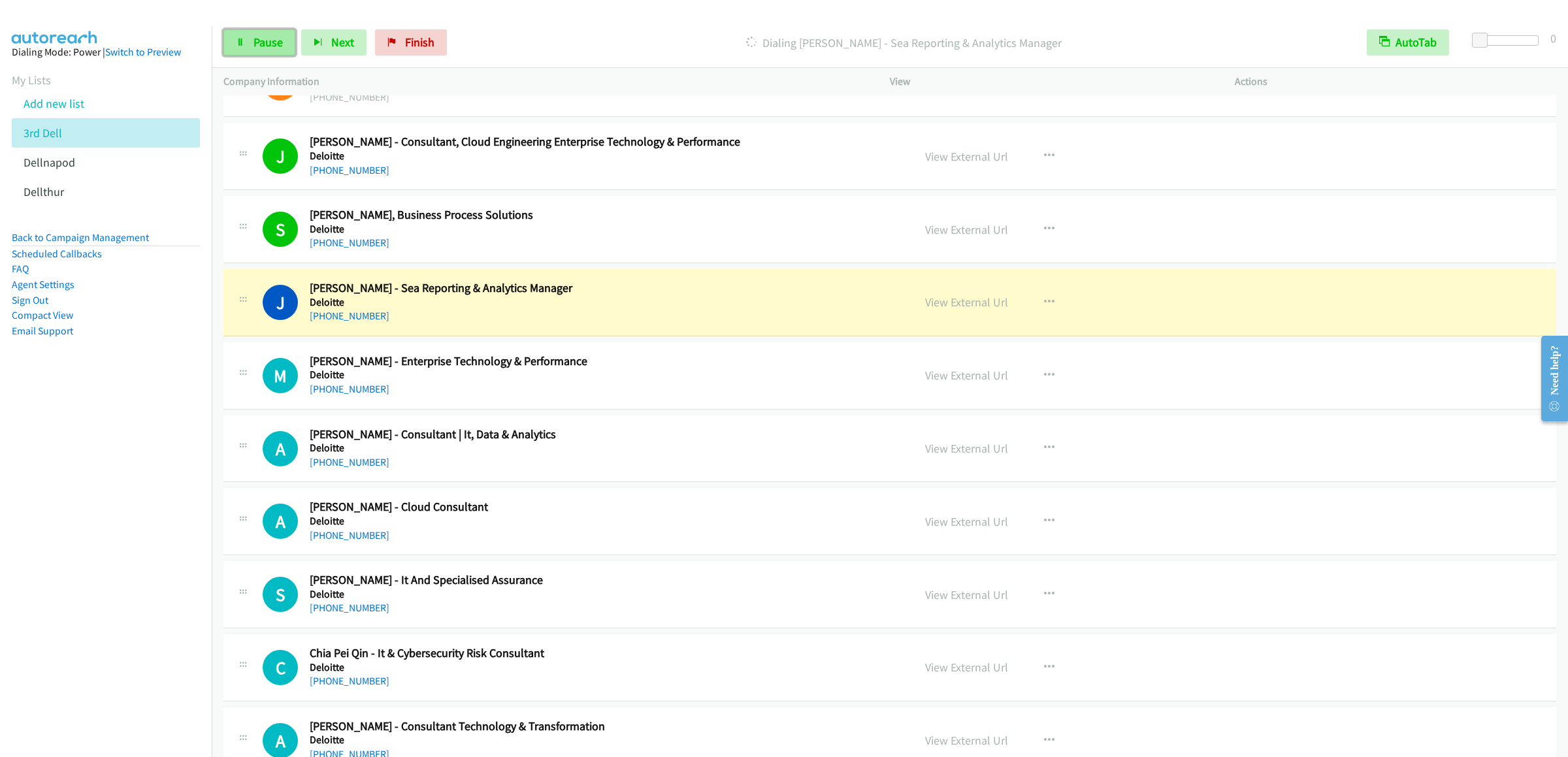
click at [271, 38] on span "Pause" at bounding box center [268, 42] width 30 height 15
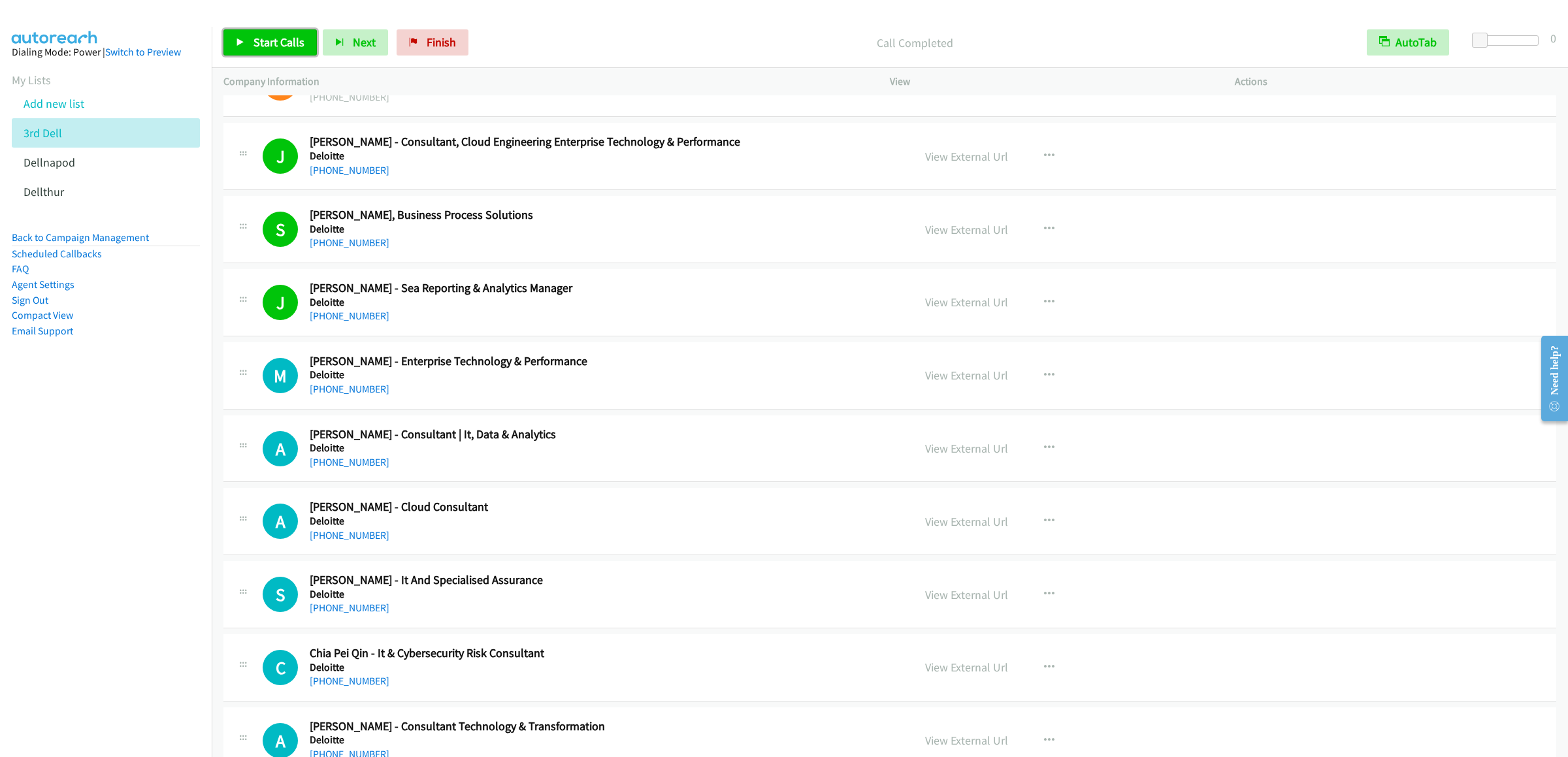
click at [263, 41] on span "Start Calls" at bounding box center [279, 42] width 51 height 15
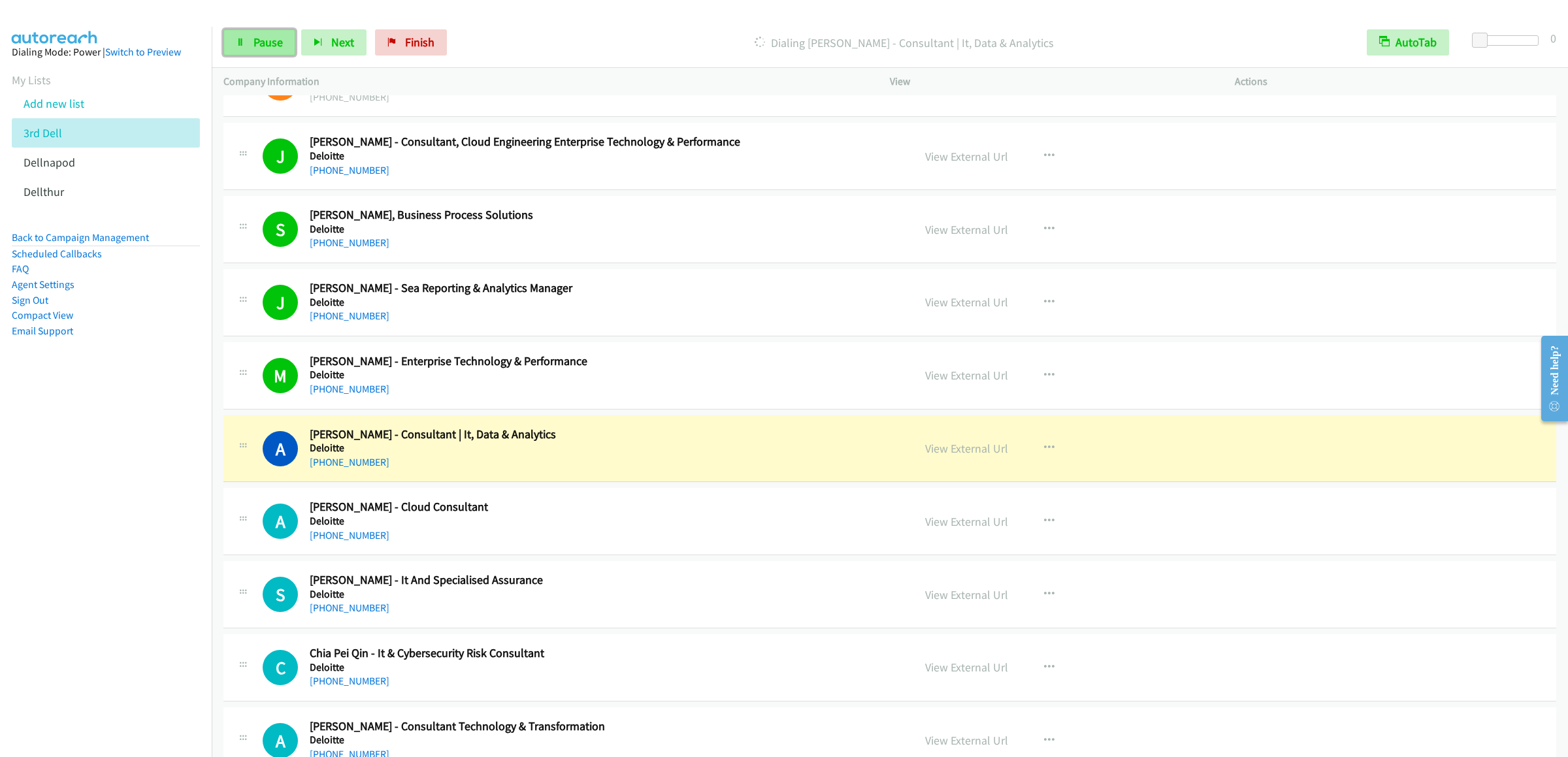
click at [271, 37] on span "Pause" at bounding box center [268, 42] width 30 height 15
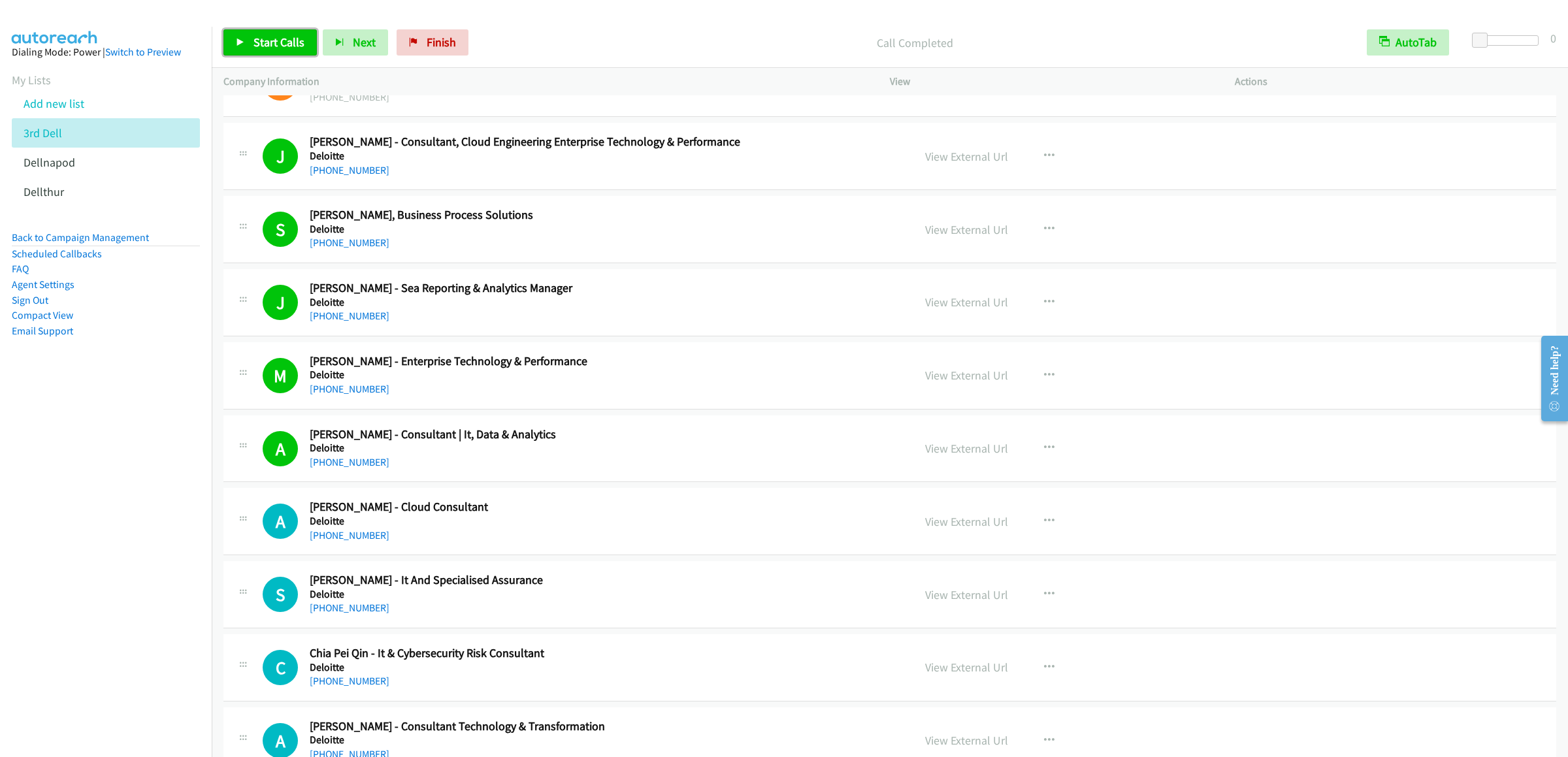
click at [267, 53] on link "Start Calls" at bounding box center [270, 43] width 93 height 26
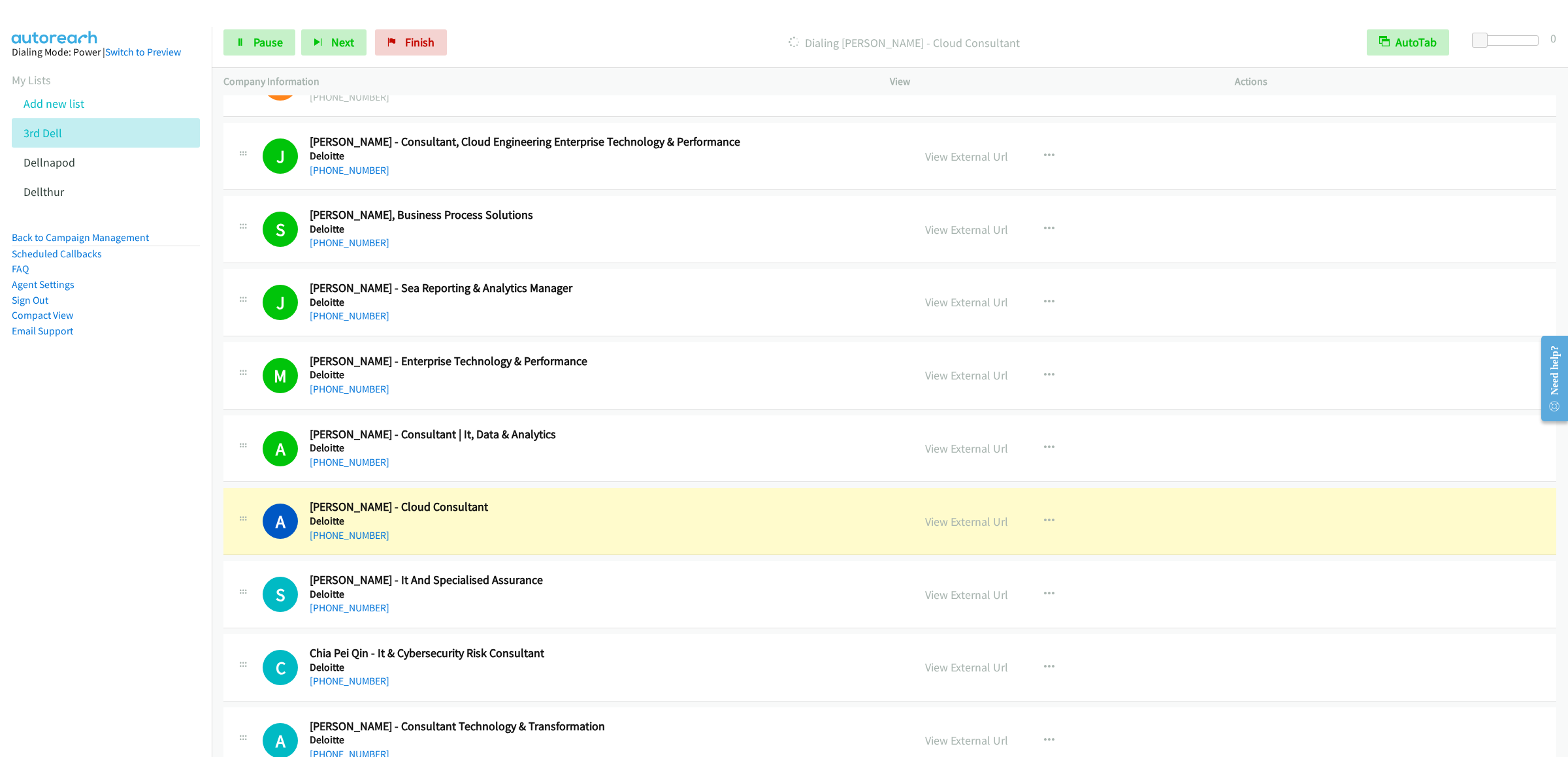
scroll to position [4312, 0]
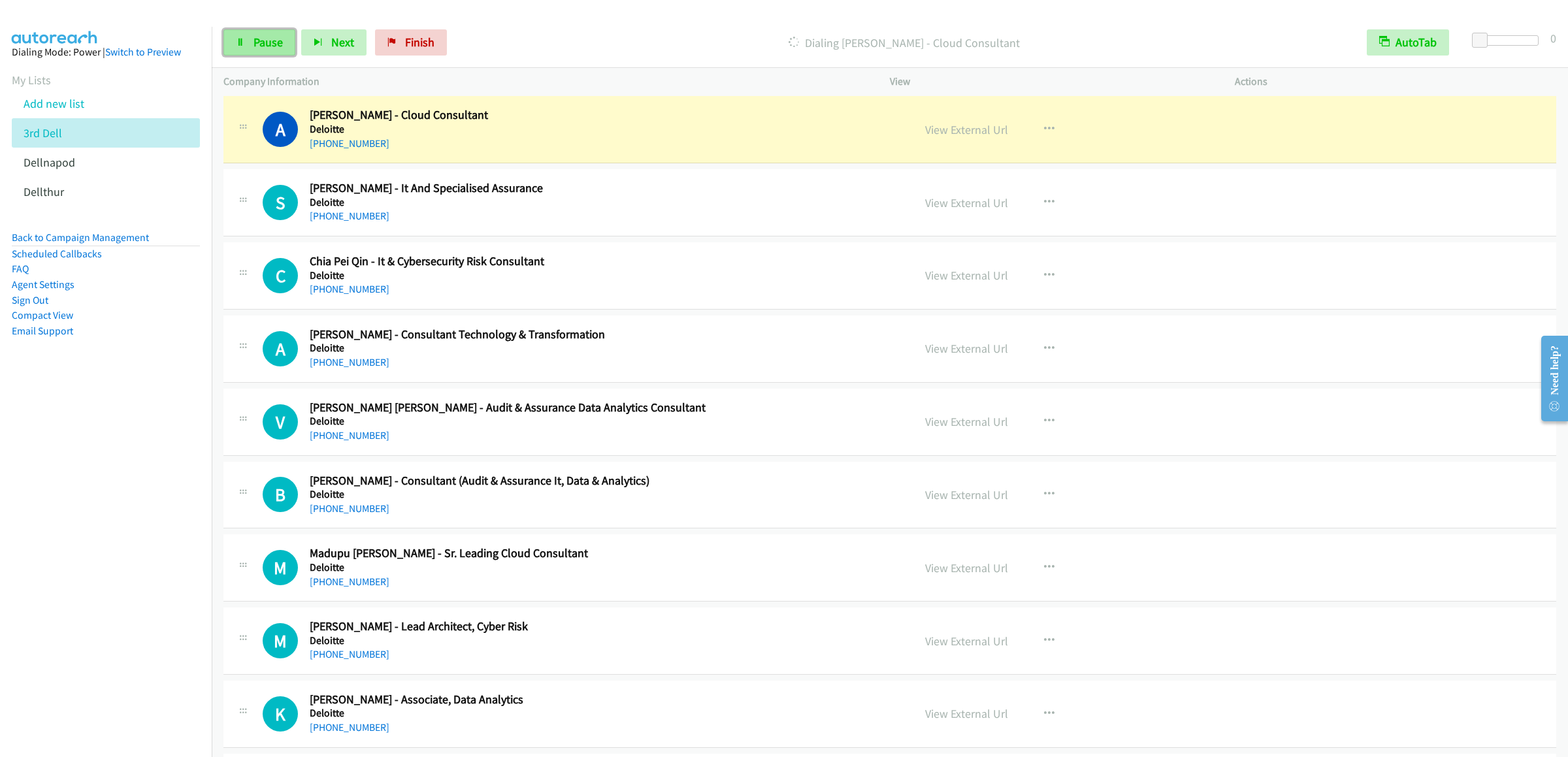
click at [241, 47] on link "Pause" at bounding box center [259, 43] width 72 height 26
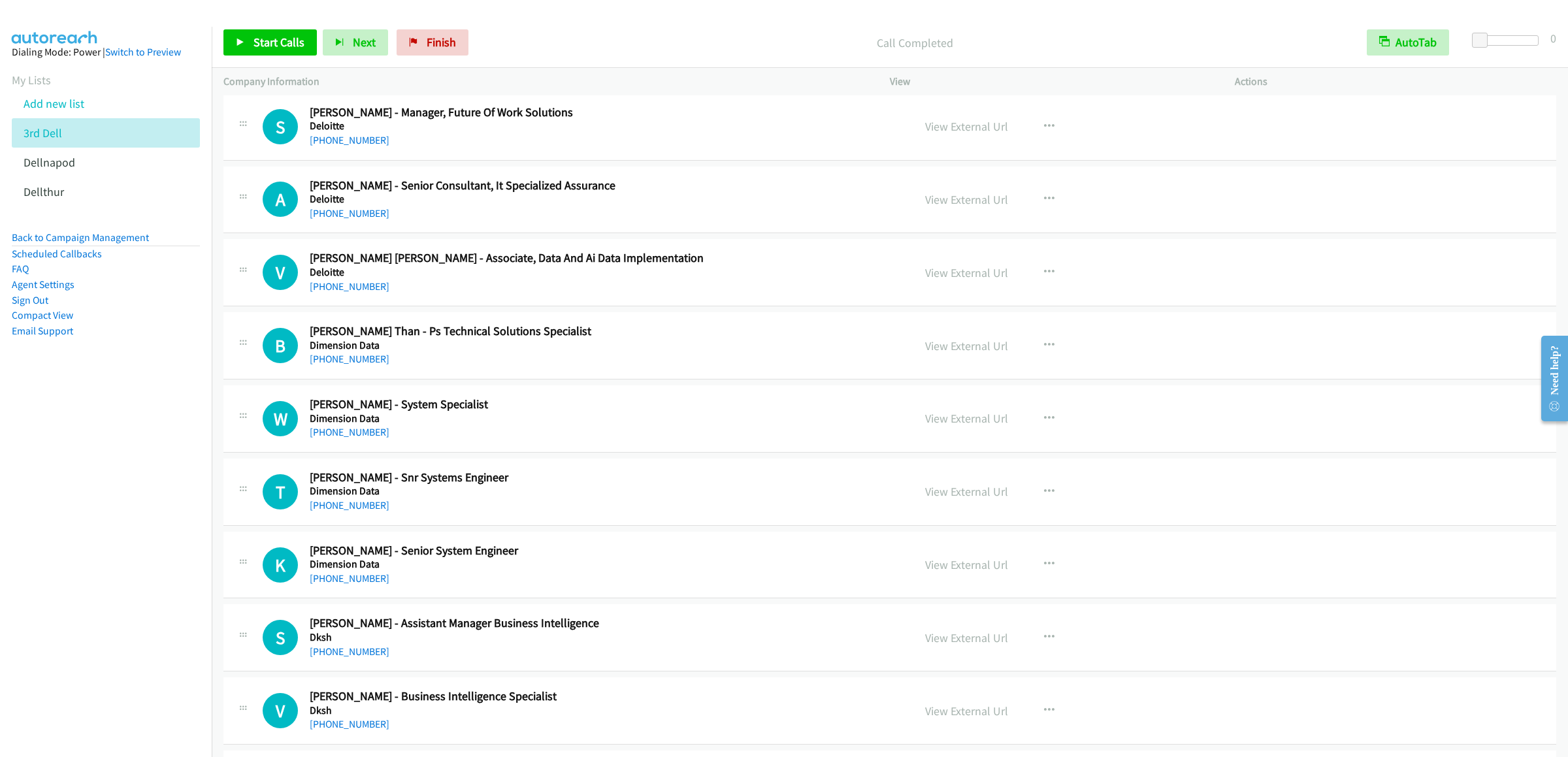
scroll to position [6009, 0]
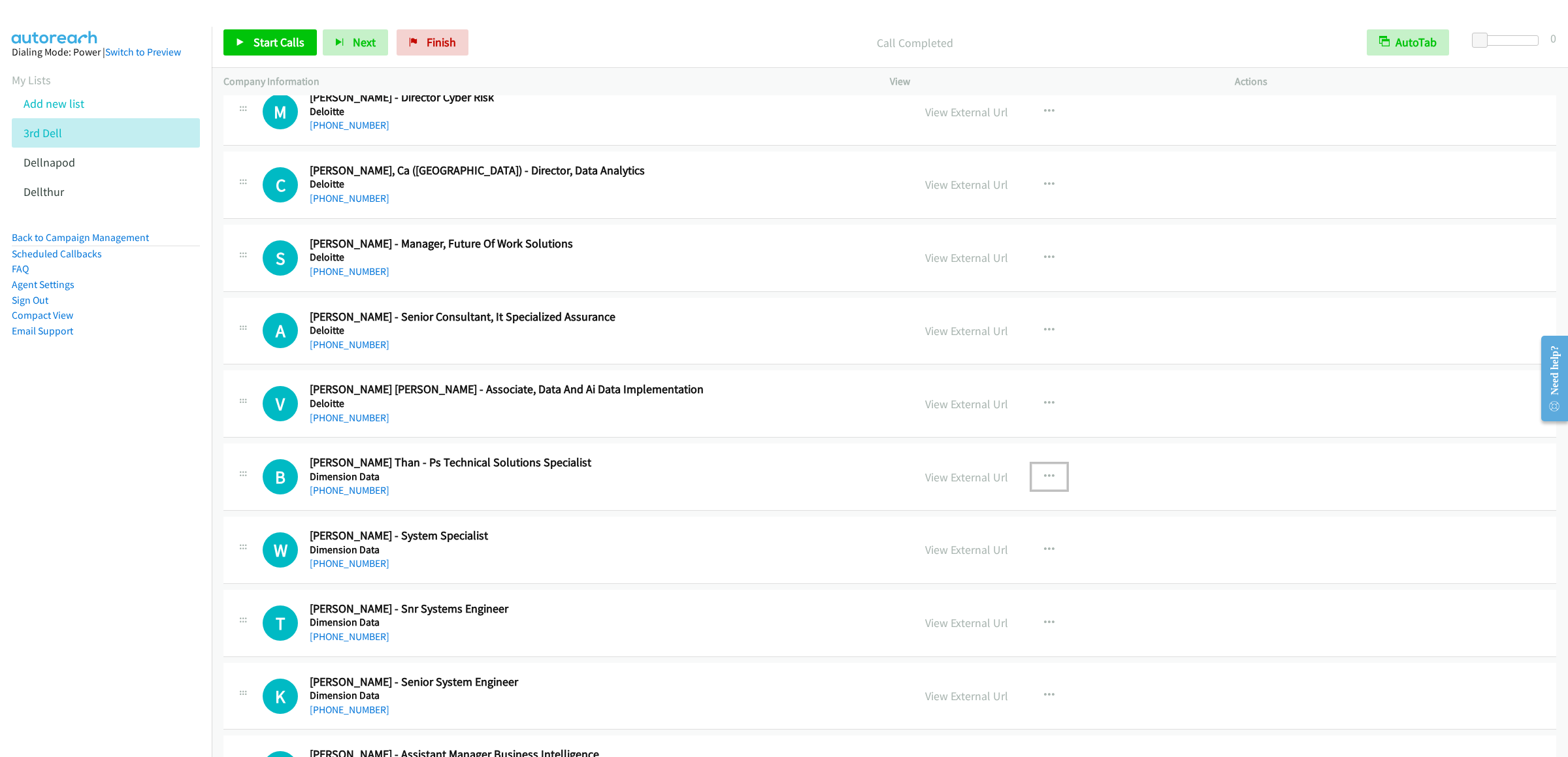
click at [1044, 482] on icon "button" at bounding box center [1049, 477] width 10 height 10
click at [967, 576] on link "Start Calls Here" at bounding box center [979, 563] width 174 height 26
click at [302, 54] on link "Start Calls" at bounding box center [270, 43] width 93 height 26
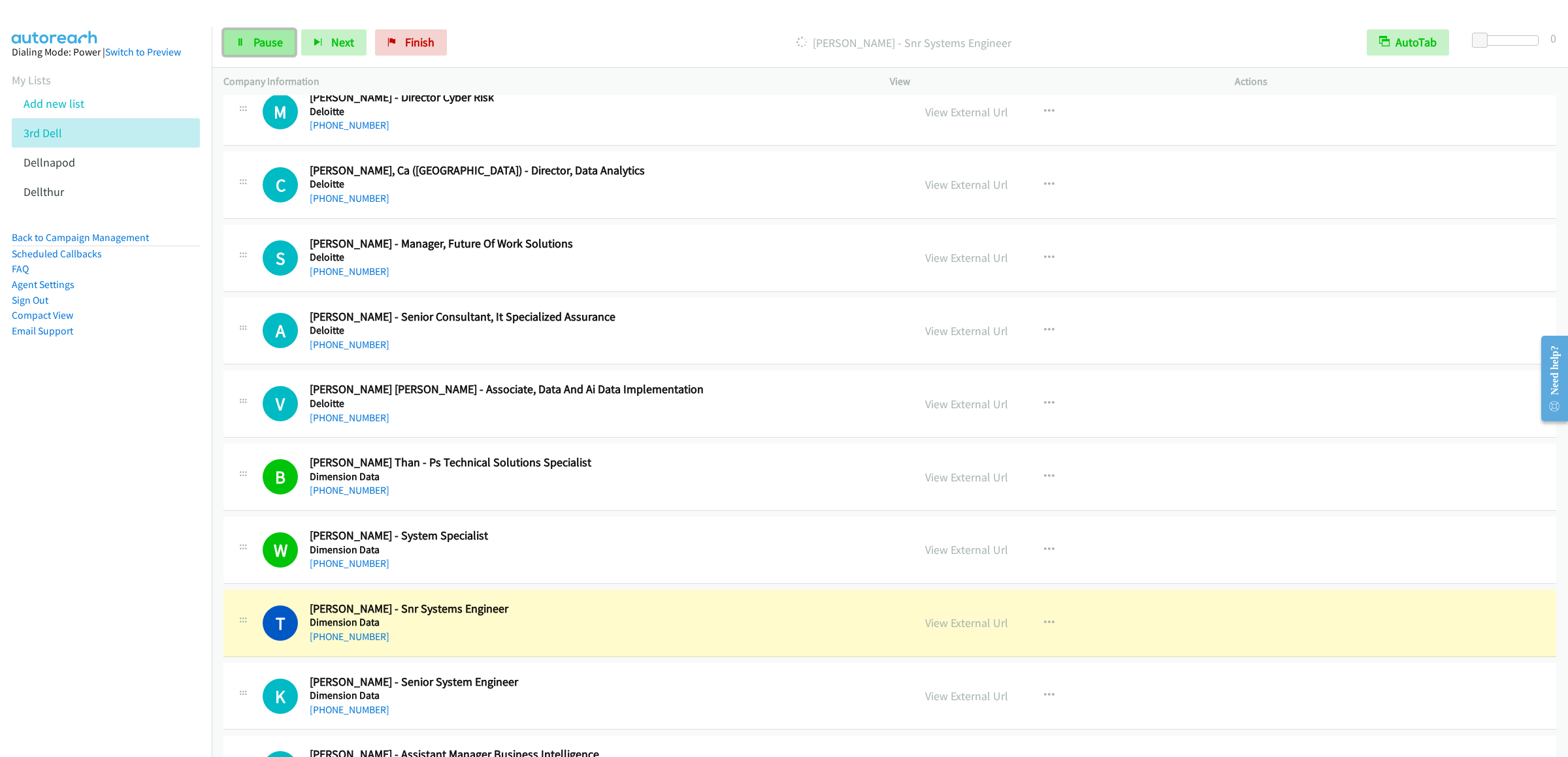
click at [226, 41] on link "Pause" at bounding box center [259, 43] width 72 height 26
click at [247, 45] on link "Start Calls" at bounding box center [270, 43] width 93 height 26
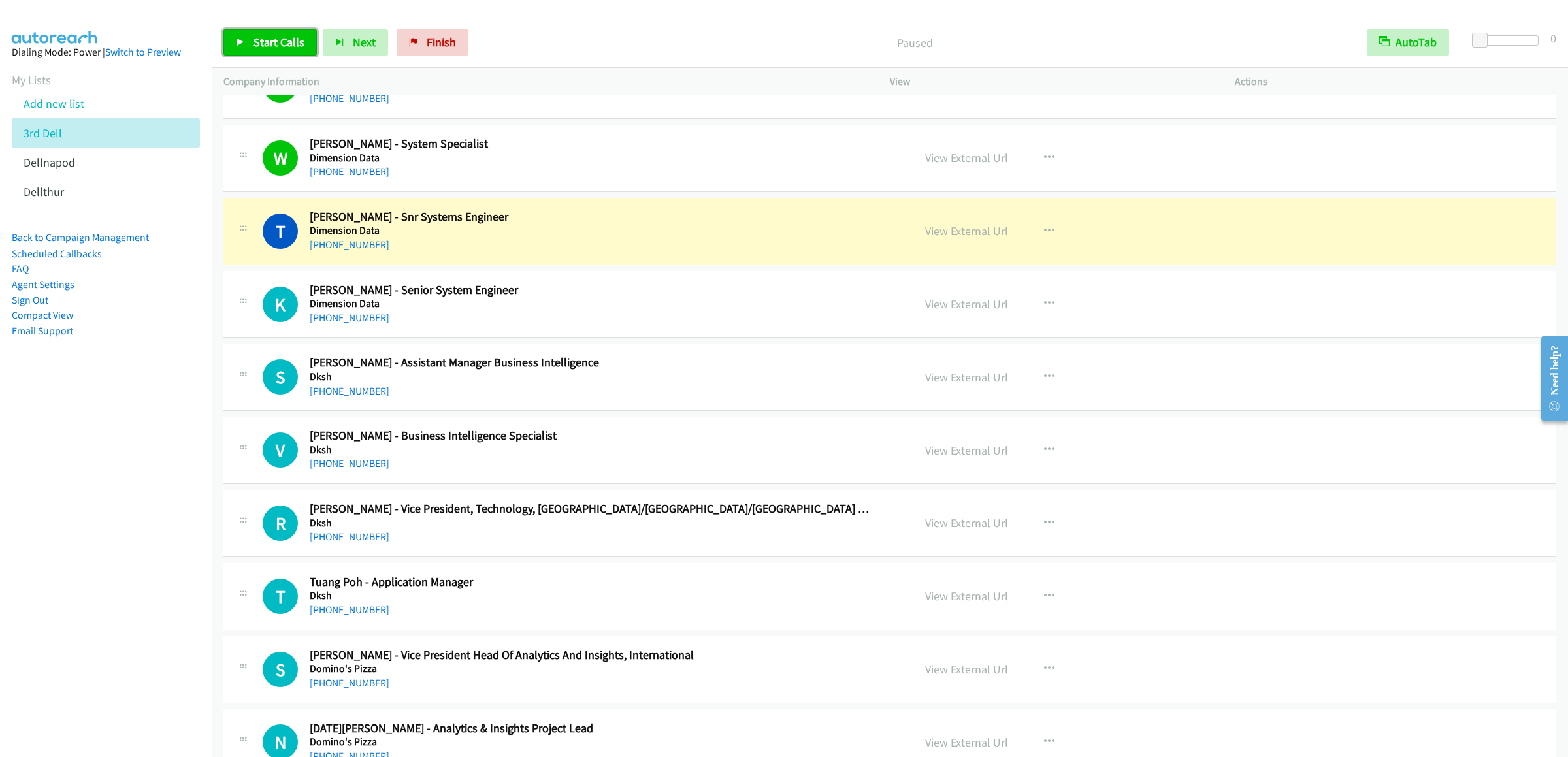
scroll to position [6533, 0]
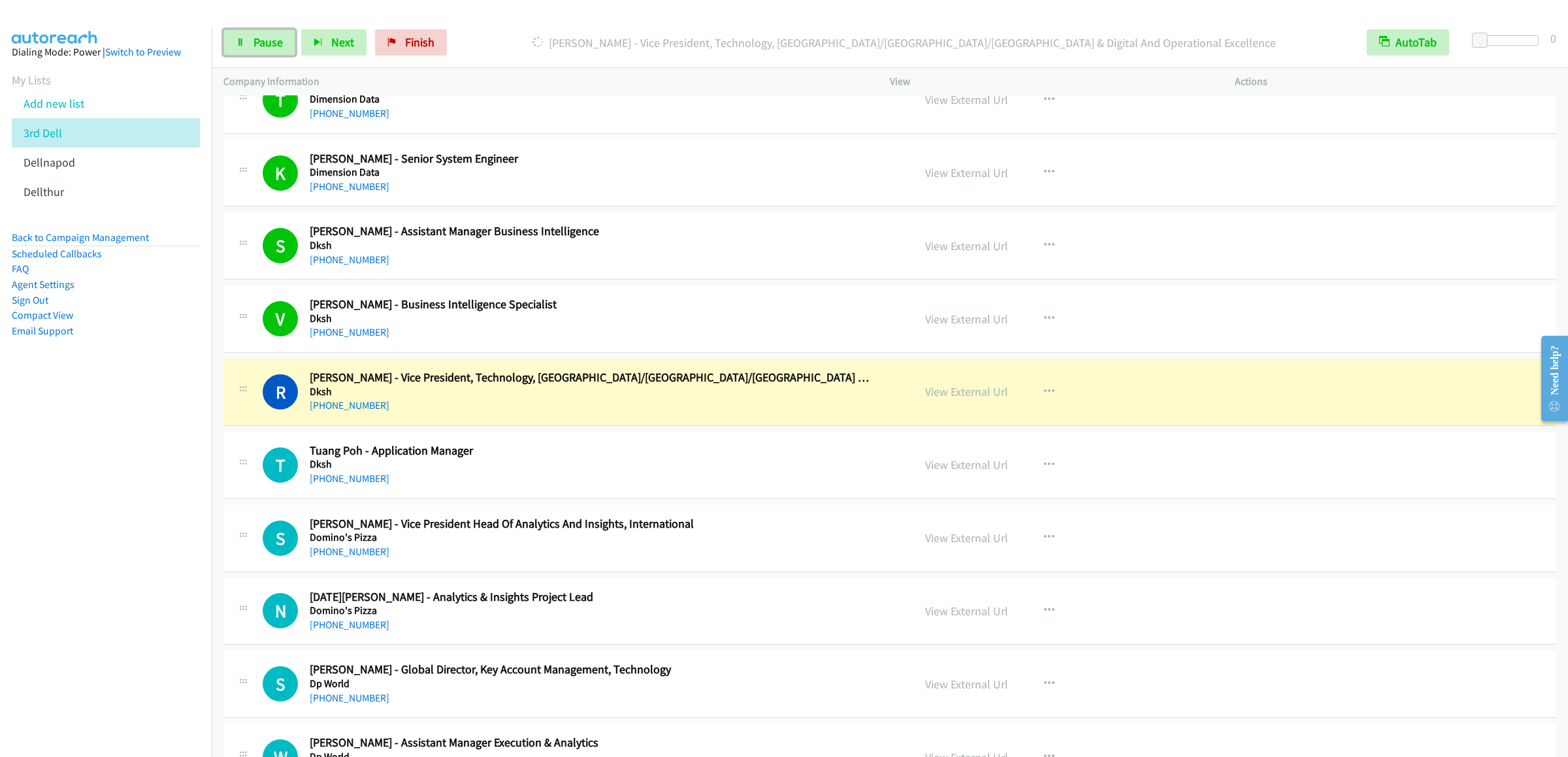
drag, startPoint x: 269, startPoint y: 34, endPoint x: 738, endPoint y: 104, distance: 474.2
click at [269, 34] on link "Pause" at bounding box center [259, 43] width 72 height 26
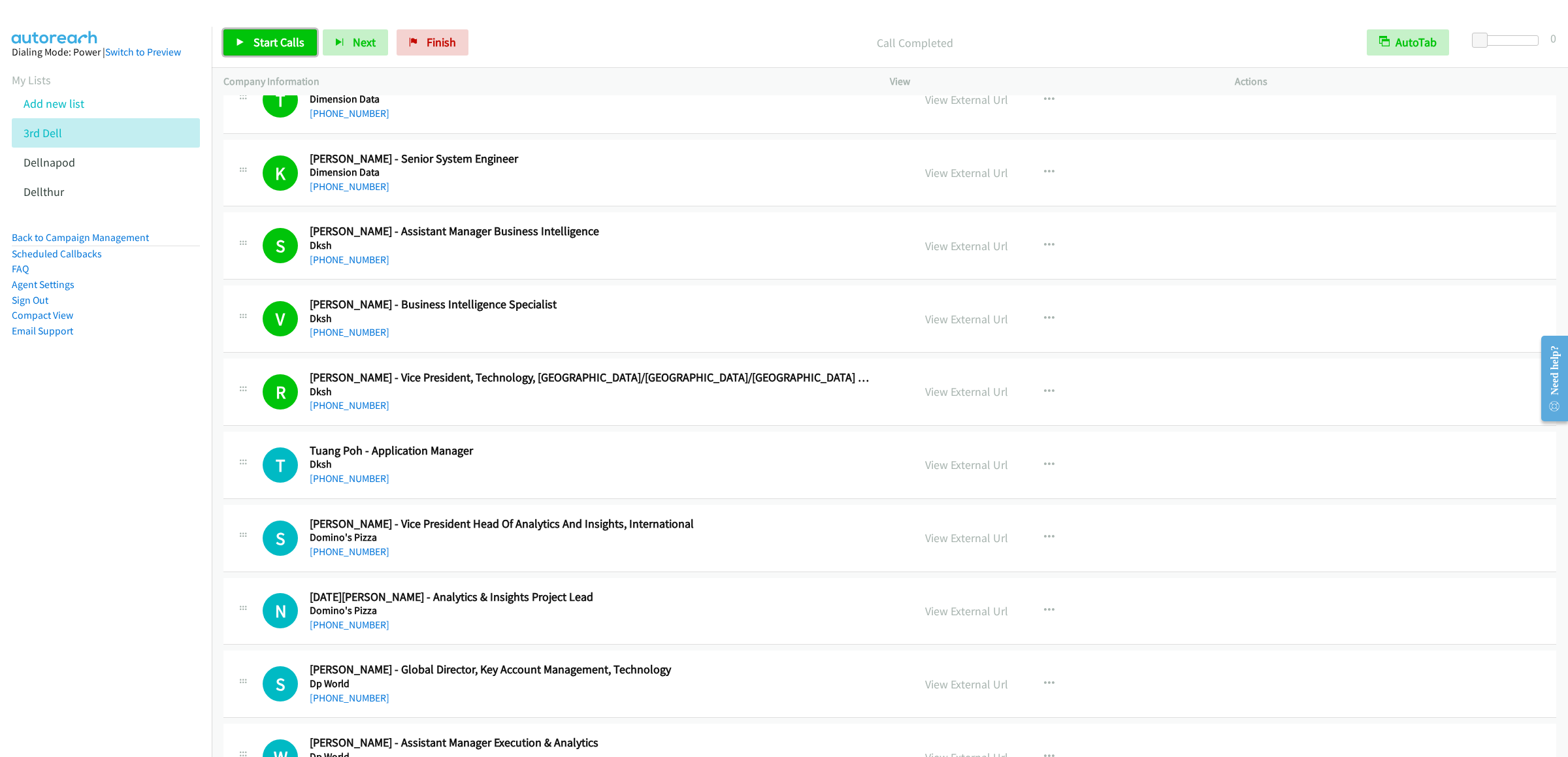
click at [291, 43] on span "Start Calls" at bounding box center [279, 42] width 51 height 15
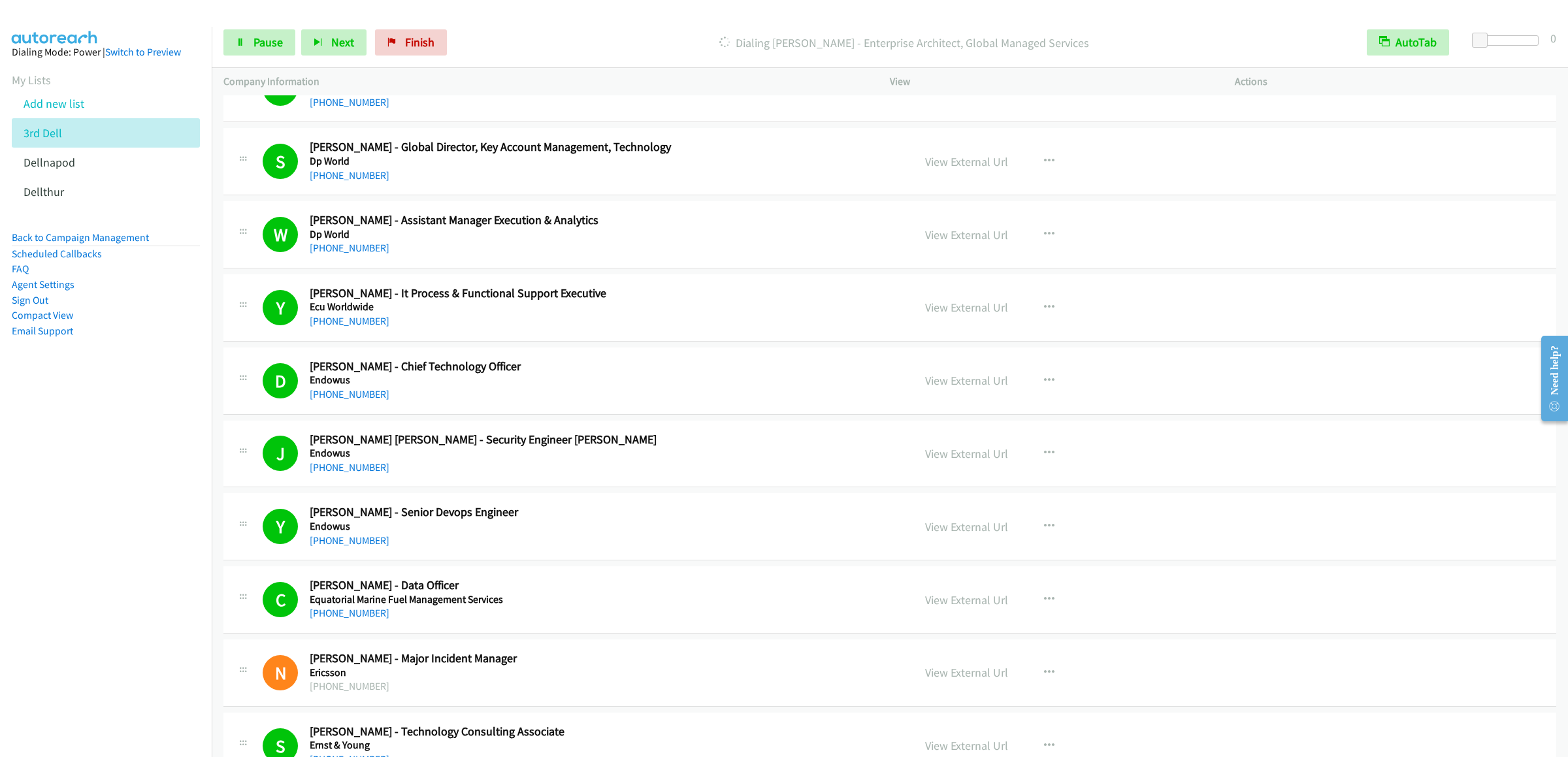
scroll to position [7448, 0]
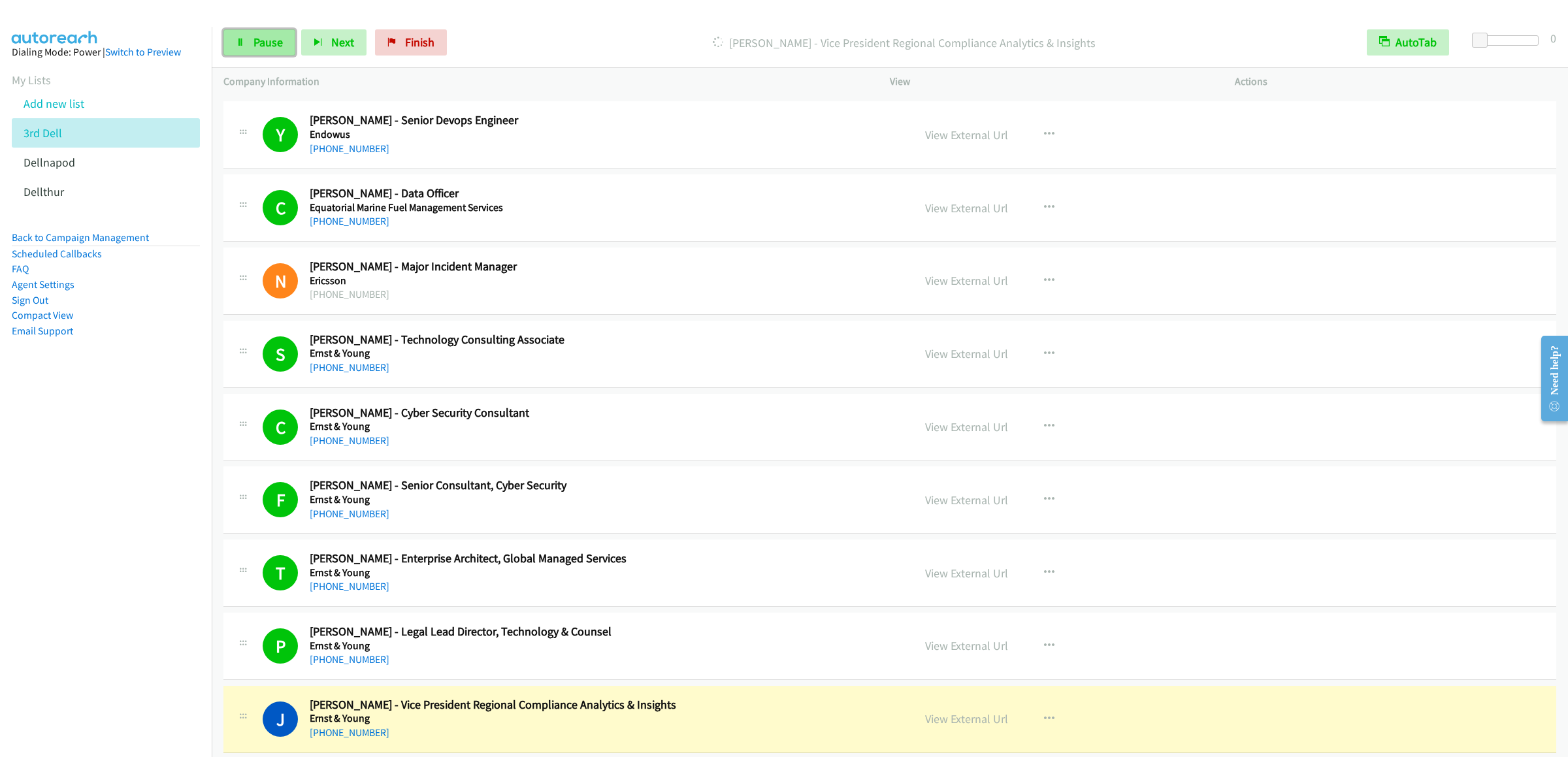
click at [261, 51] on link "Pause" at bounding box center [259, 43] width 72 height 26
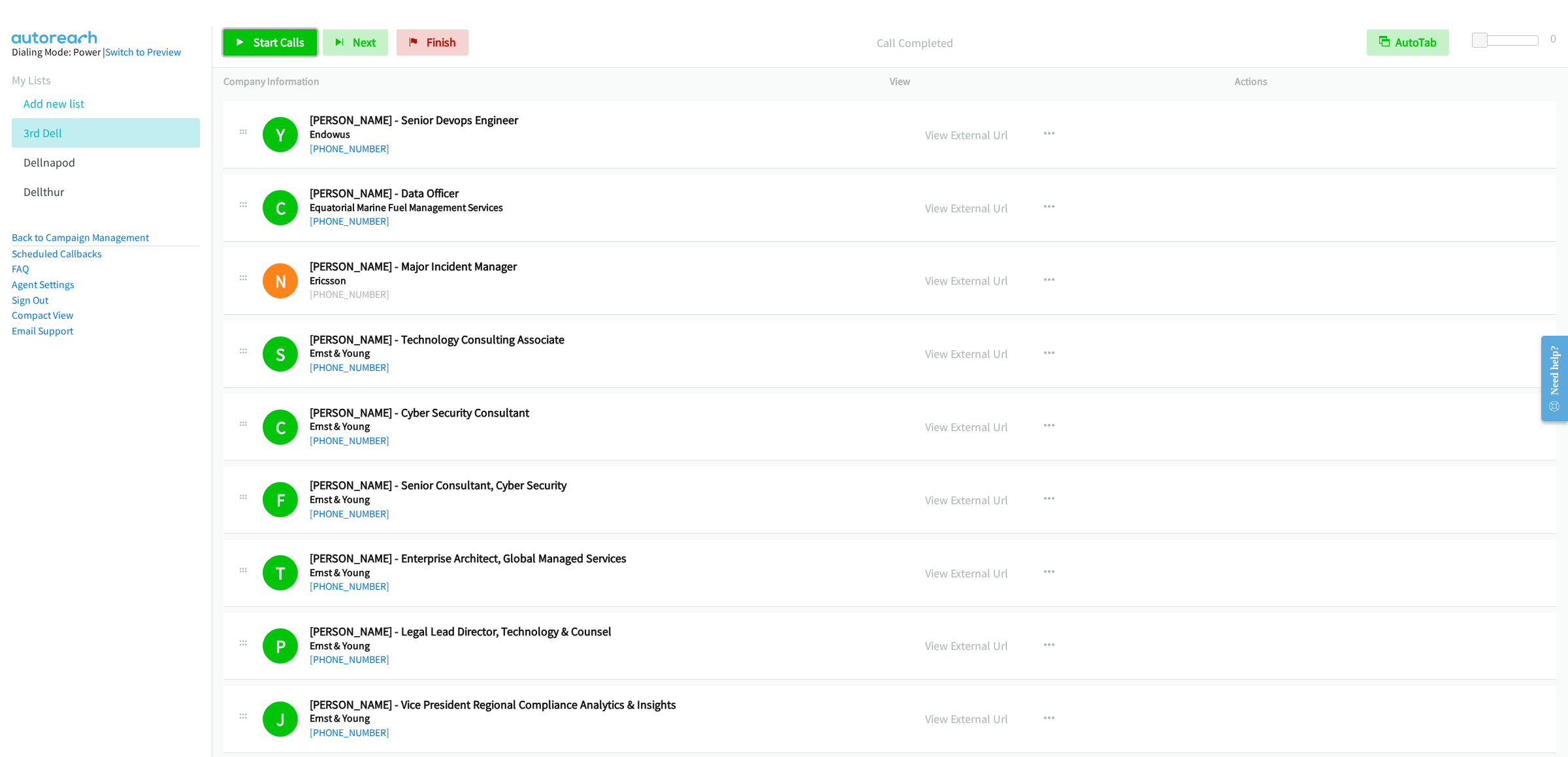
click at [273, 30] on link "Start Calls" at bounding box center [270, 43] width 93 height 26
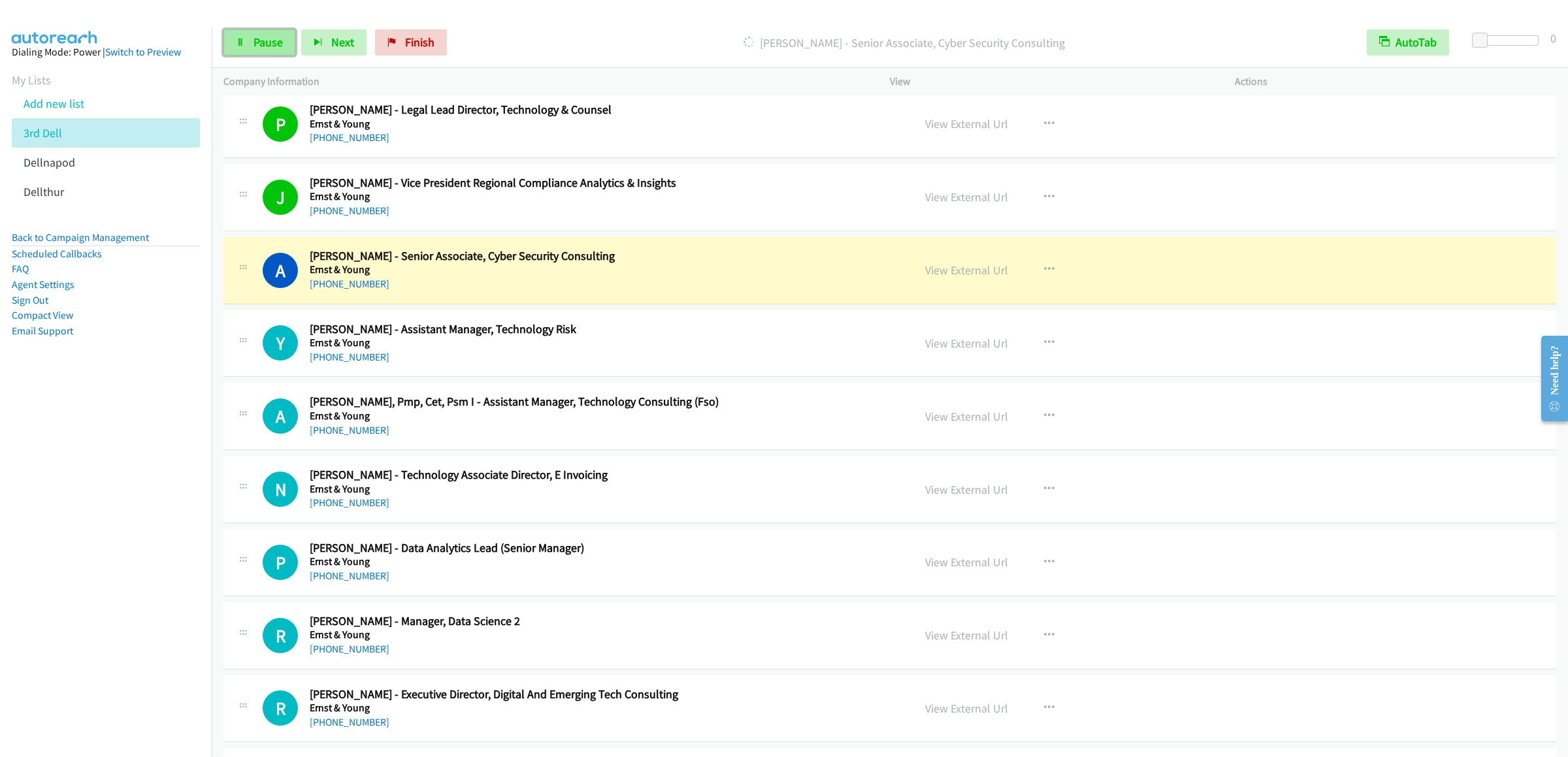
click at [263, 34] on link "Pause" at bounding box center [259, 43] width 72 height 26
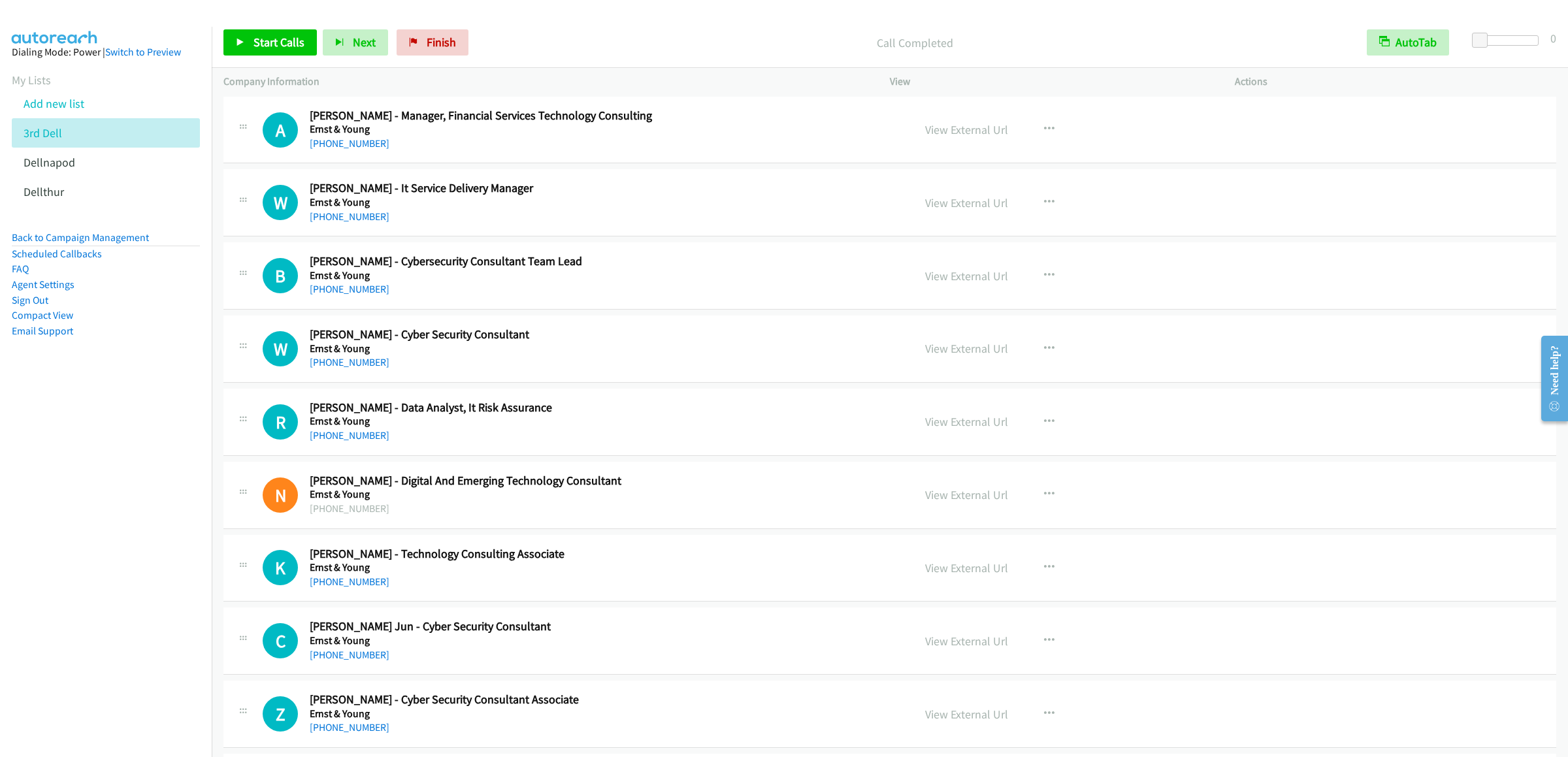
scroll to position [14033, 0]
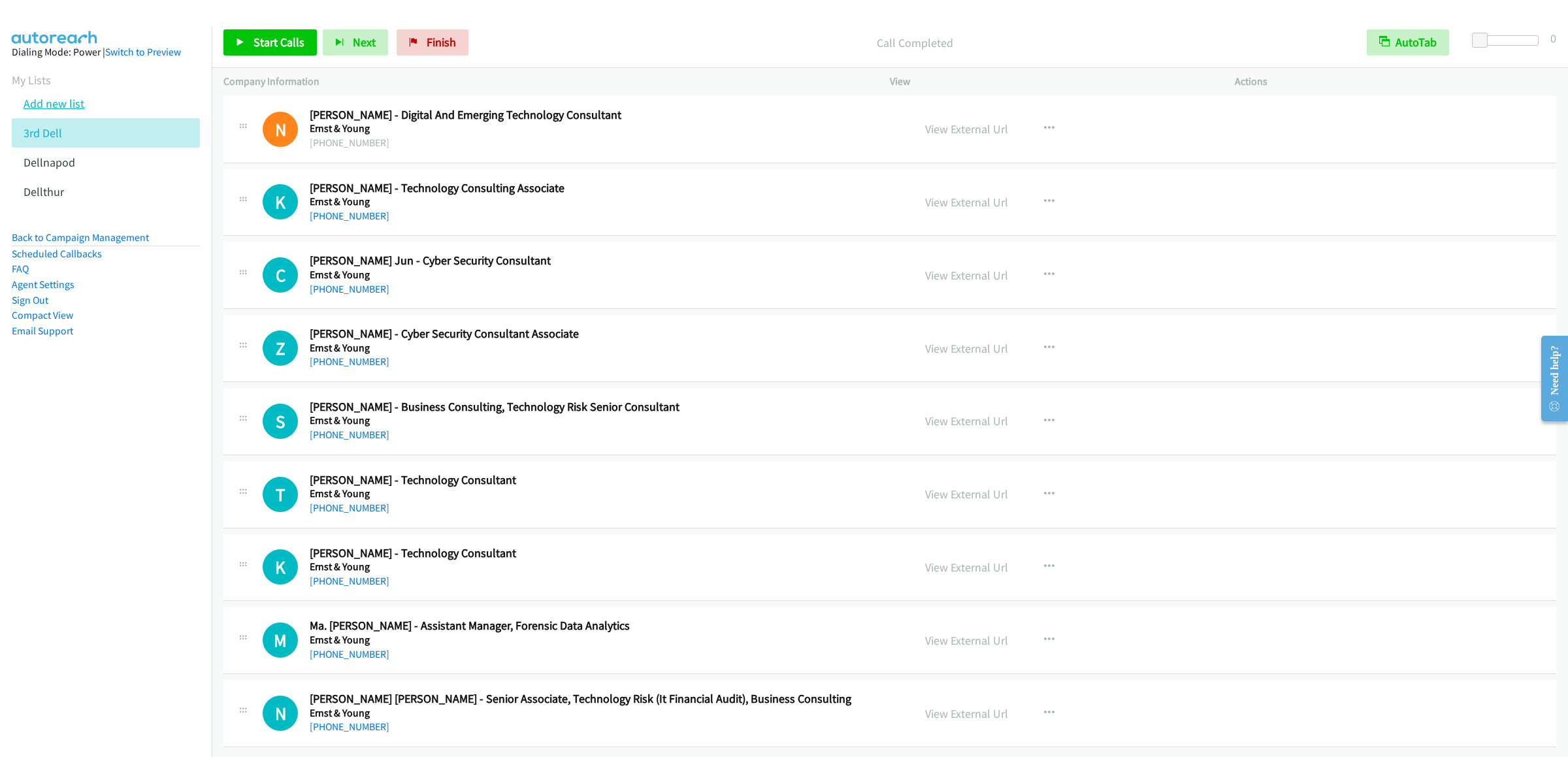
click at [69, 111] on link "Add new list" at bounding box center [54, 104] width 60 height 15
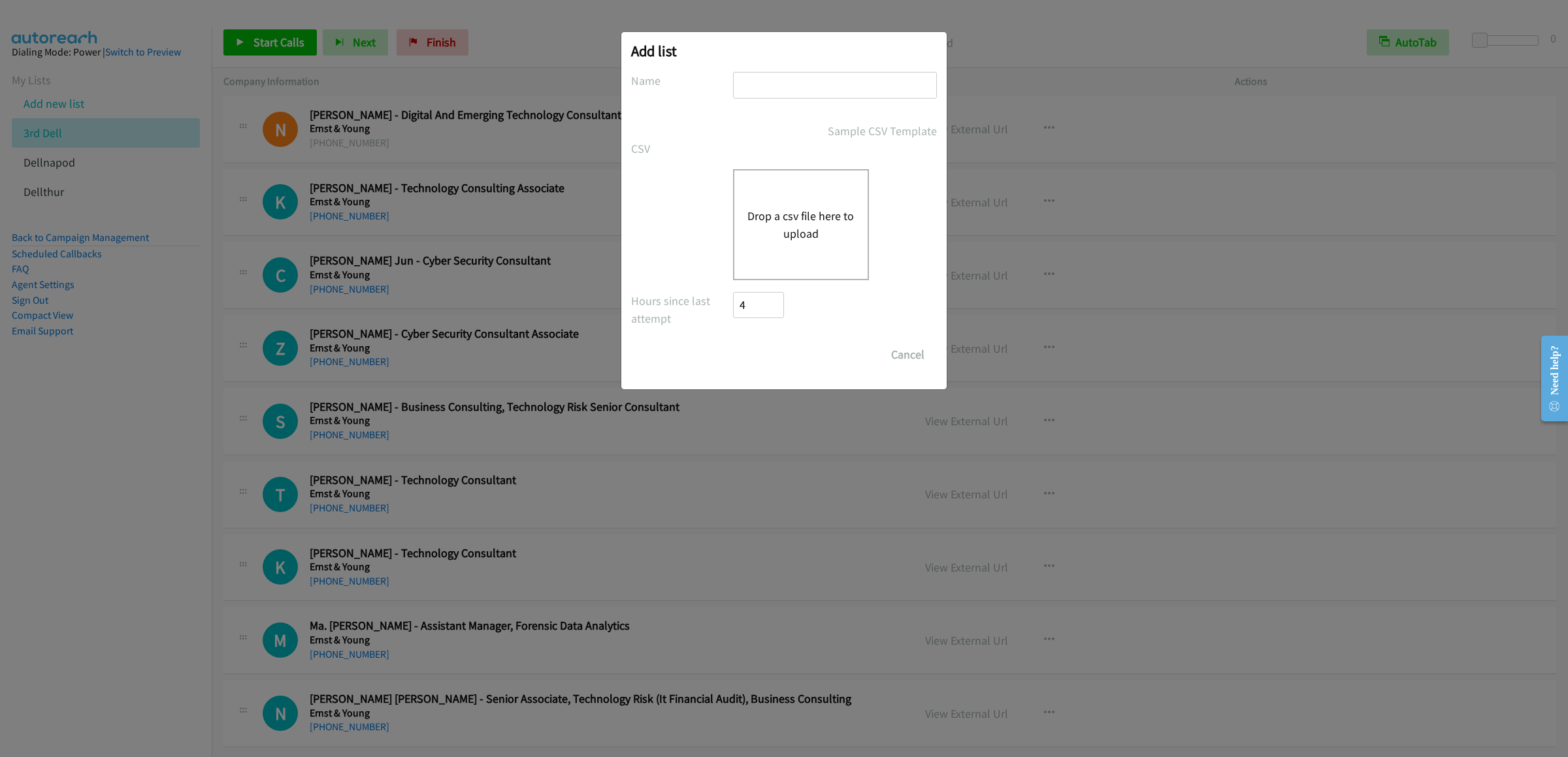
click at [855, 84] on input "text" at bounding box center [835, 85] width 204 height 27
type input "4th"
click at [768, 191] on div "Drop a csv file here to upload" at bounding box center [801, 225] width 136 height 111
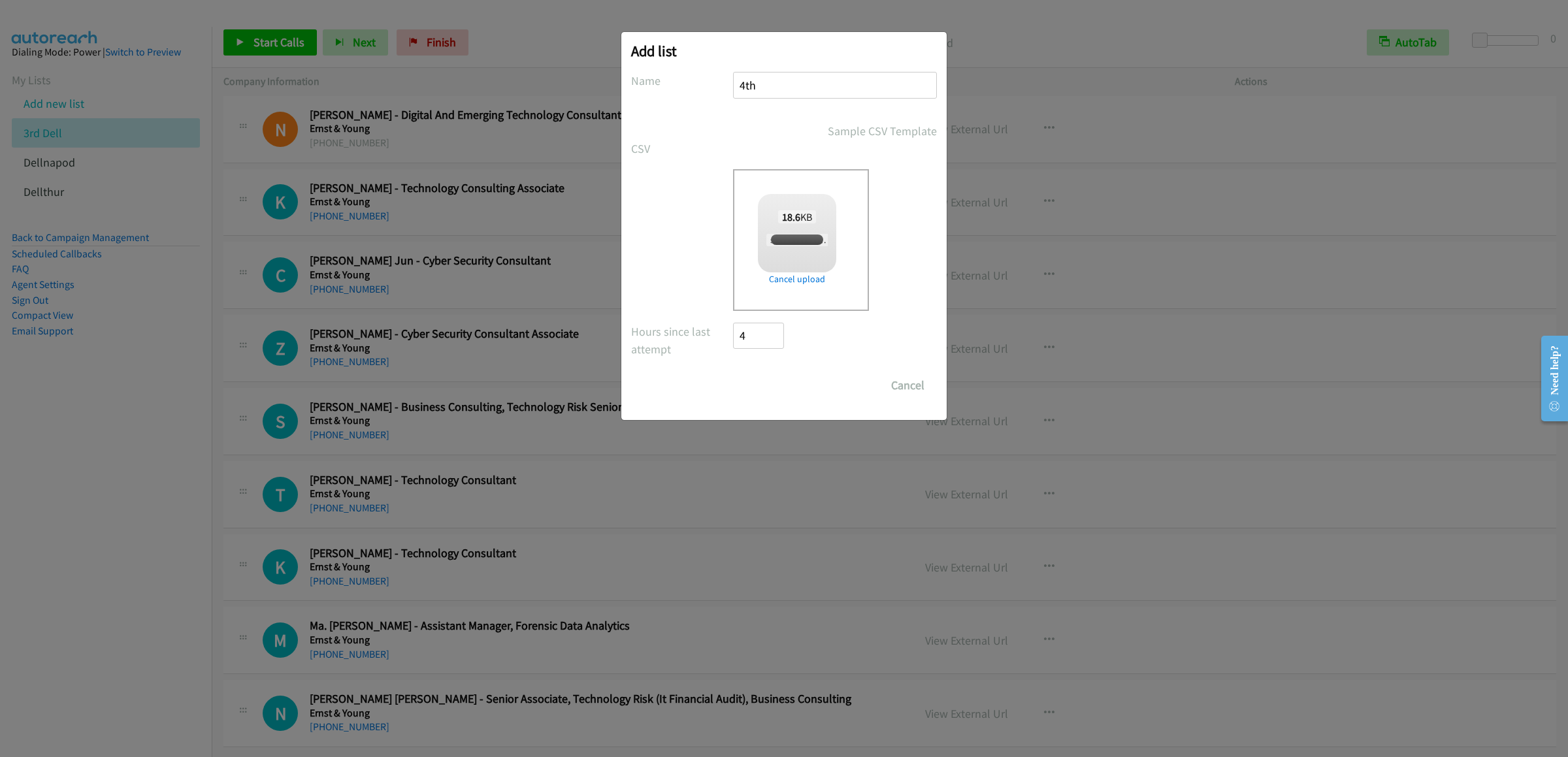
checkbox input "true"
drag, startPoint x: 753, startPoint y: 382, endPoint x: 729, endPoint y: 352, distance: 38.4
click at [753, 382] on input "Save List" at bounding box center [768, 385] width 69 height 26
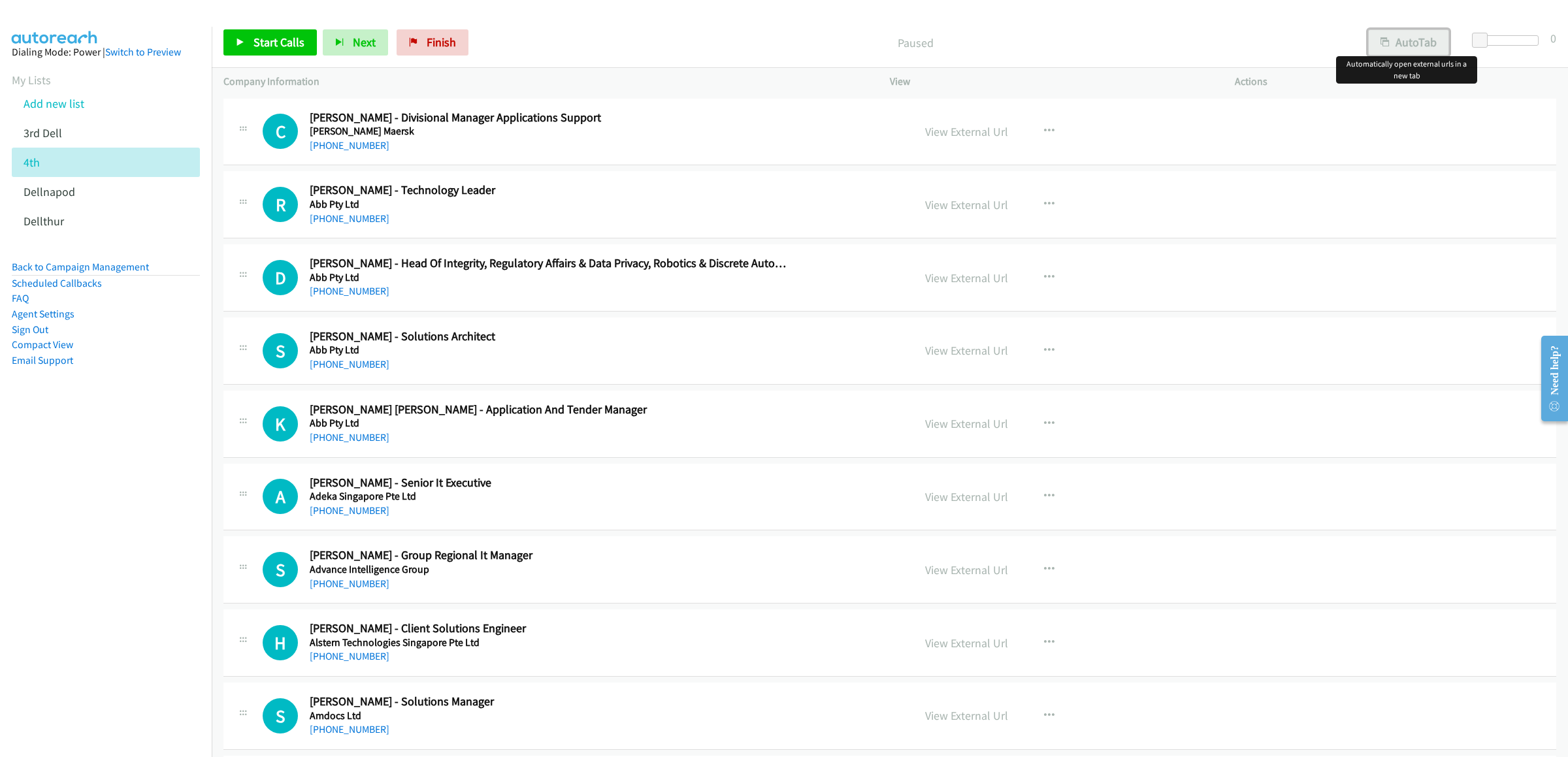
click at [1398, 46] on button "AutoTab" at bounding box center [1409, 43] width 81 height 26
click at [291, 44] on span "Start Calls" at bounding box center [279, 42] width 51 height 15
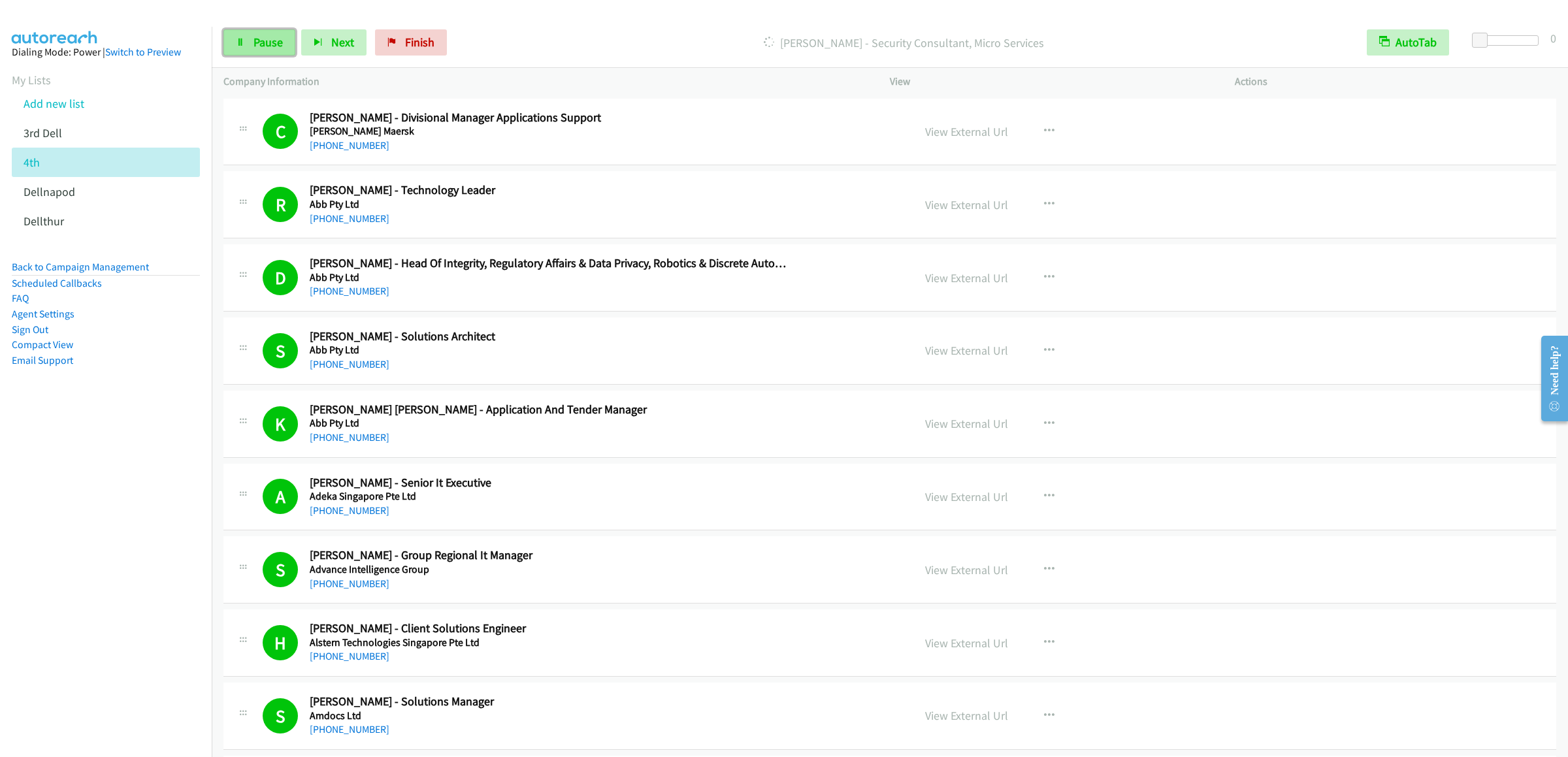
click at [262, 43] on span "Pause" at bounding box center [268, 42] width 30 height 15
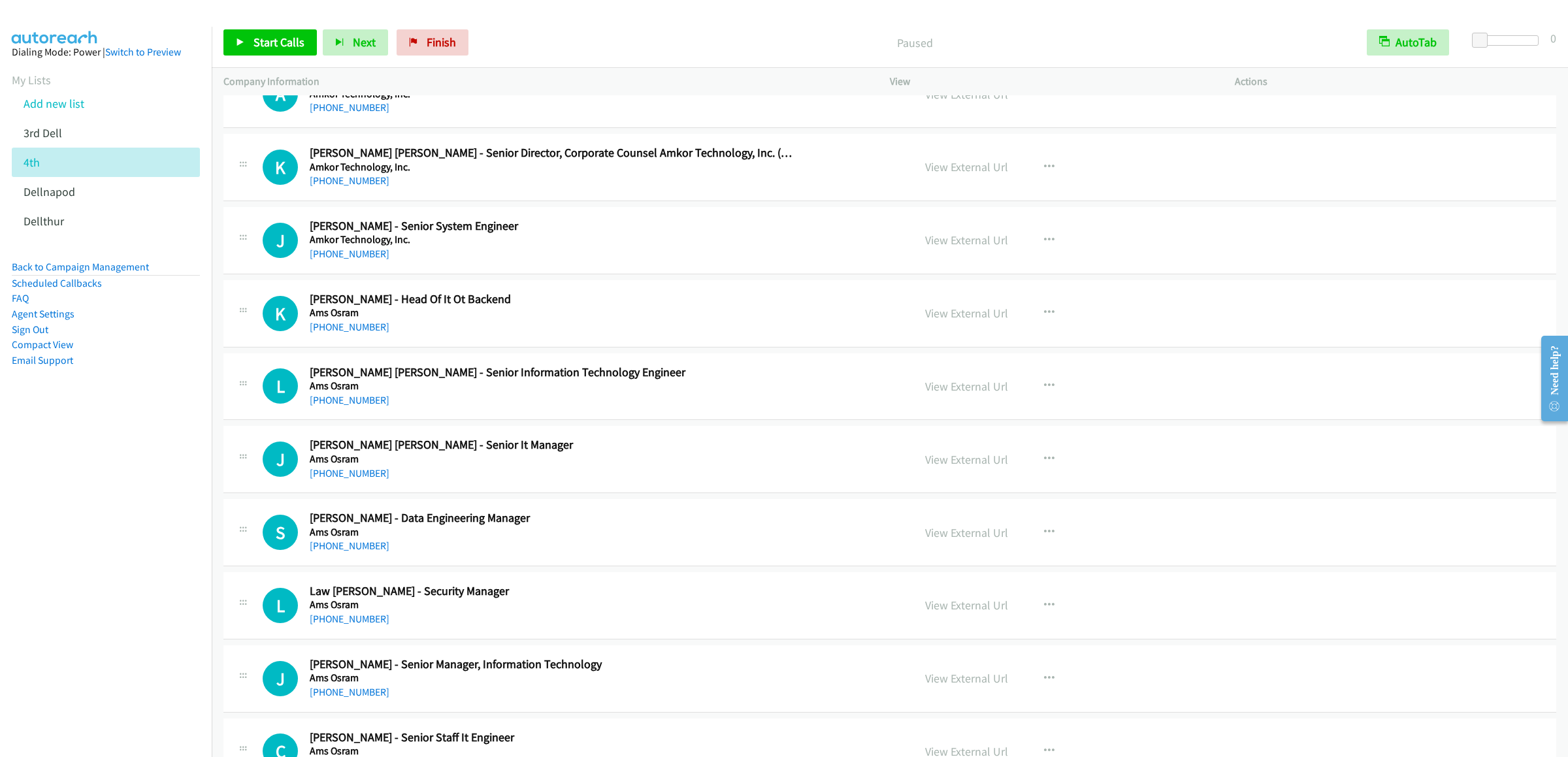
scroll to position [653, 0]
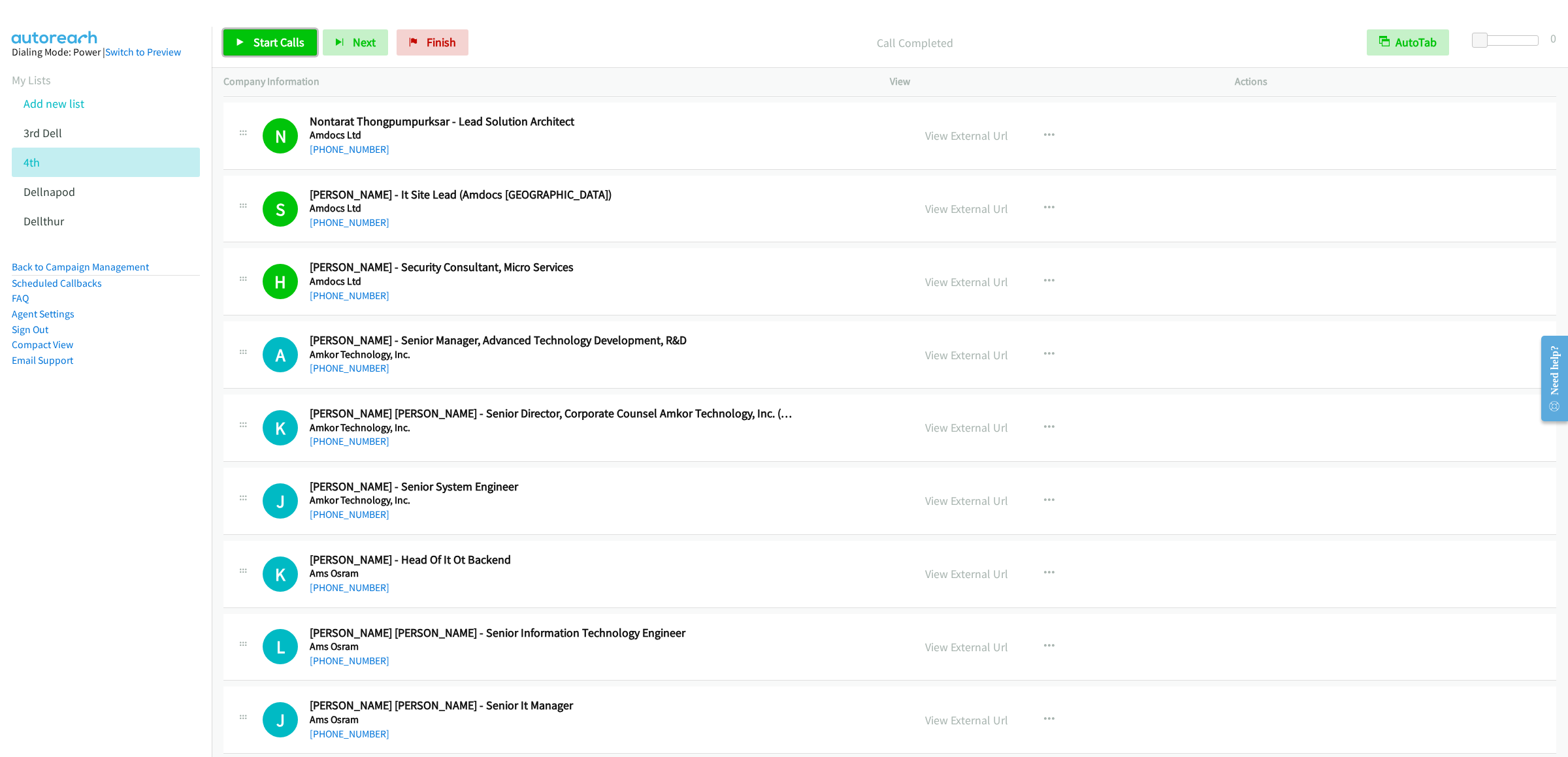
click at [269, 52] on link "Start Calls" at bounding box center [270, 43] width 93 height 26
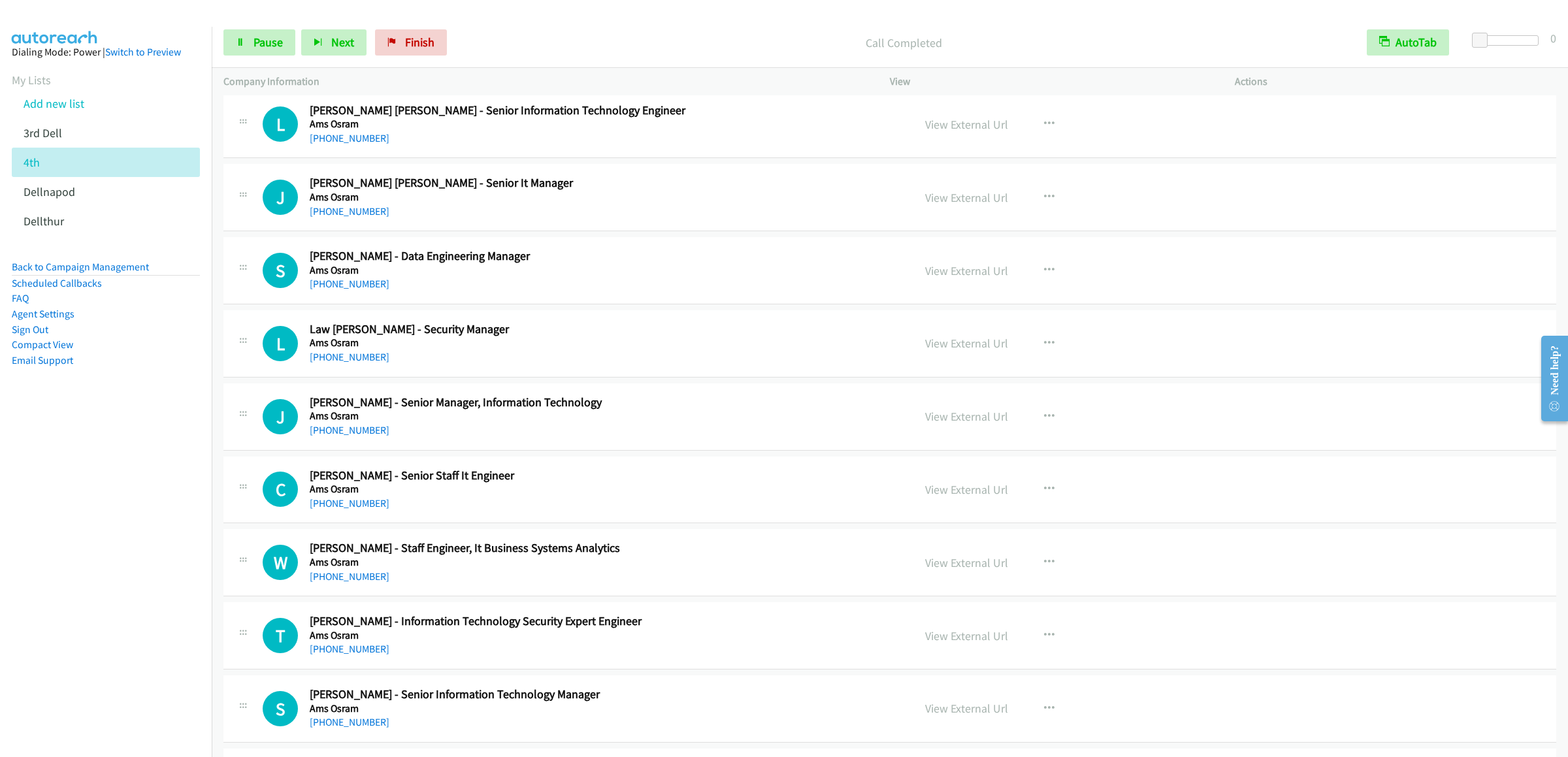
scroll to position [914, 0]
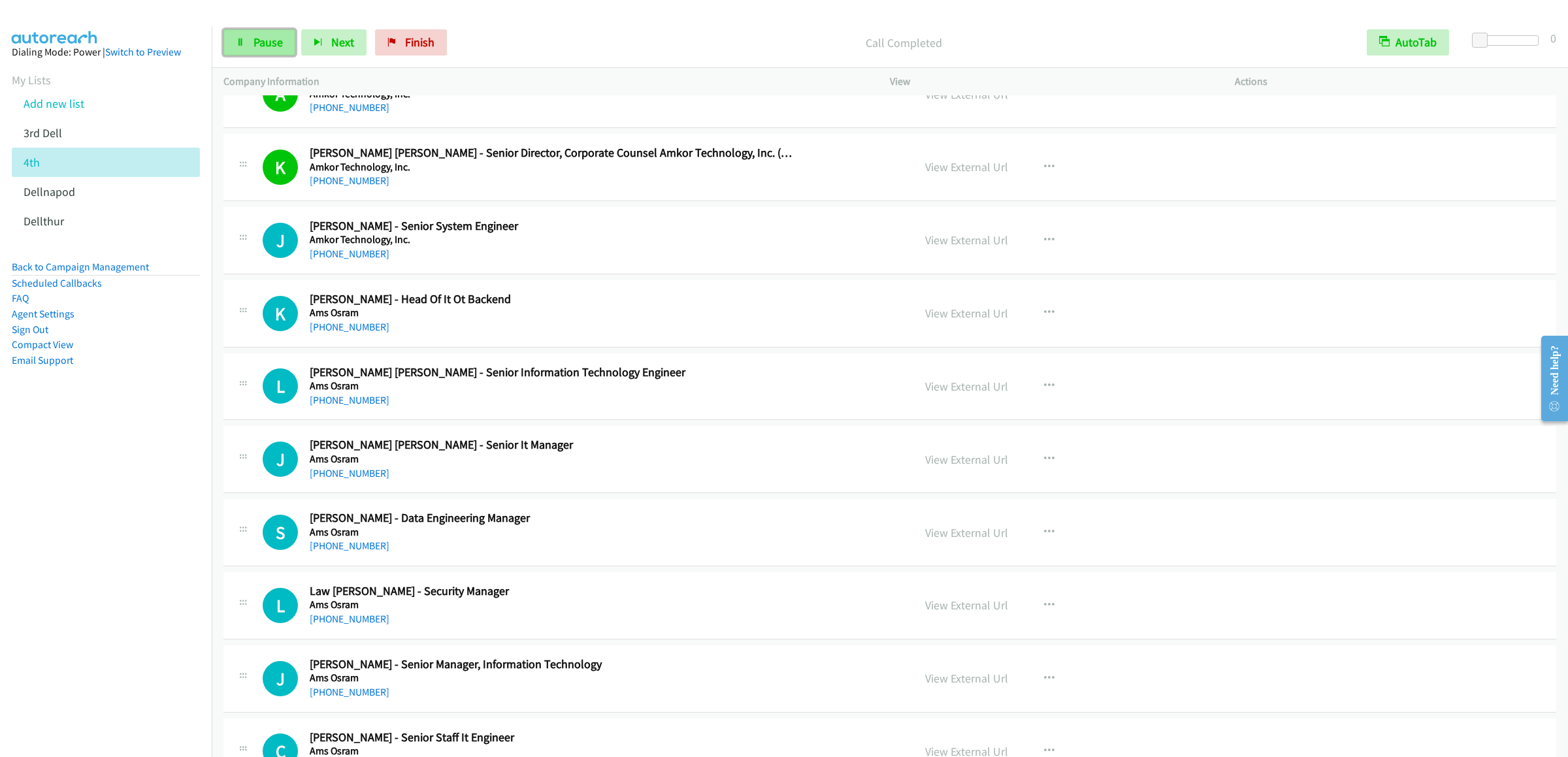
click at [256, 42] on span "Pause" at bounding box center [268, 42] width 30 height 15
click at [1045, 317] on icon "button" at bounding box center [1049, 313] width 10 height 10
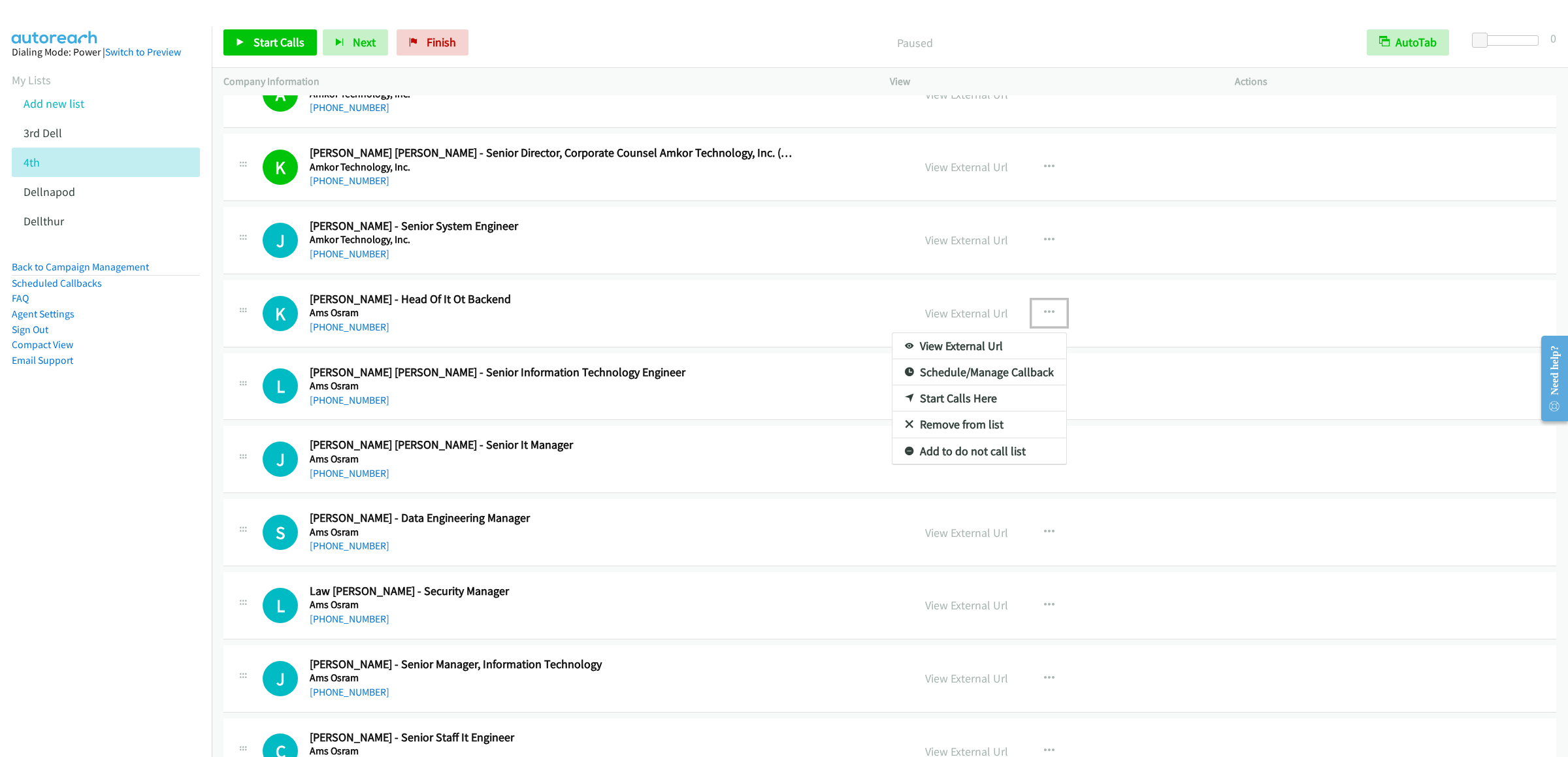
click at [981, 407] on link "Start Calls Here" at bounding box center [979, 398] width 174 height 26
click at [265, 38] on span "Start Calls" at bounding box center [279, 42] width 51 height 15
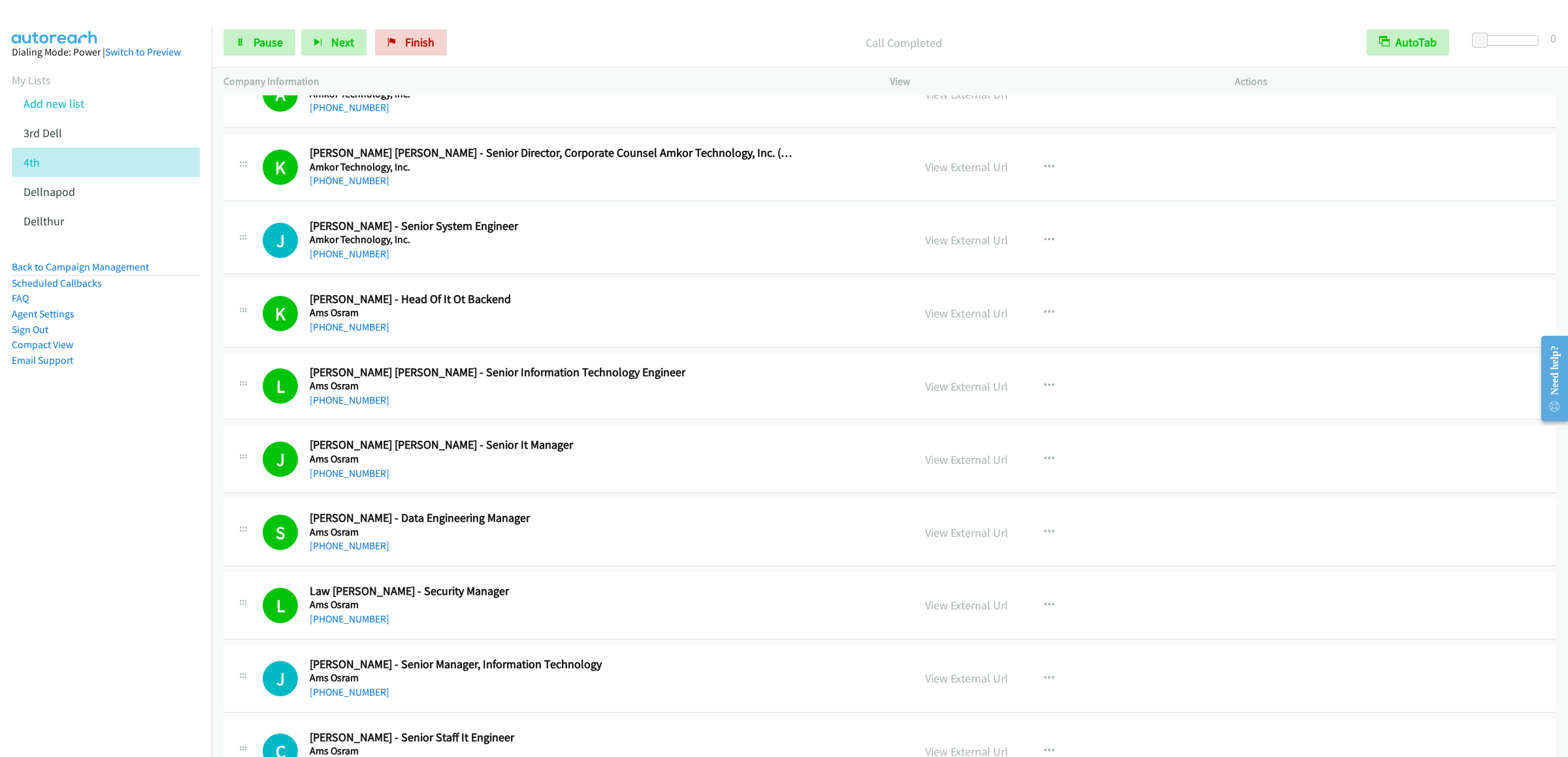
scroll to position [1306, 0]
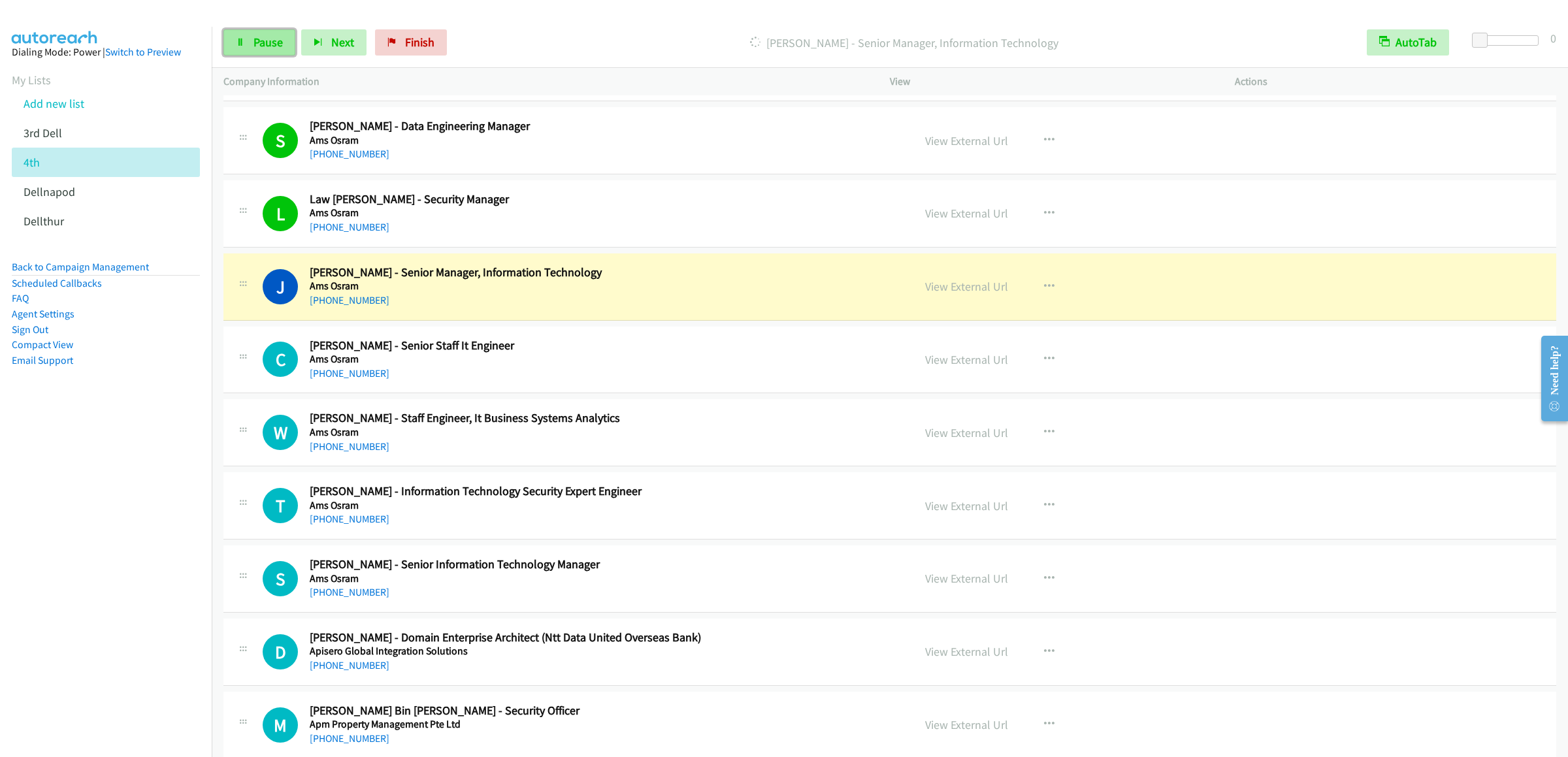
click at [269, 43] on span "Pause" at bounding box center [268, 42] width 30 height 15
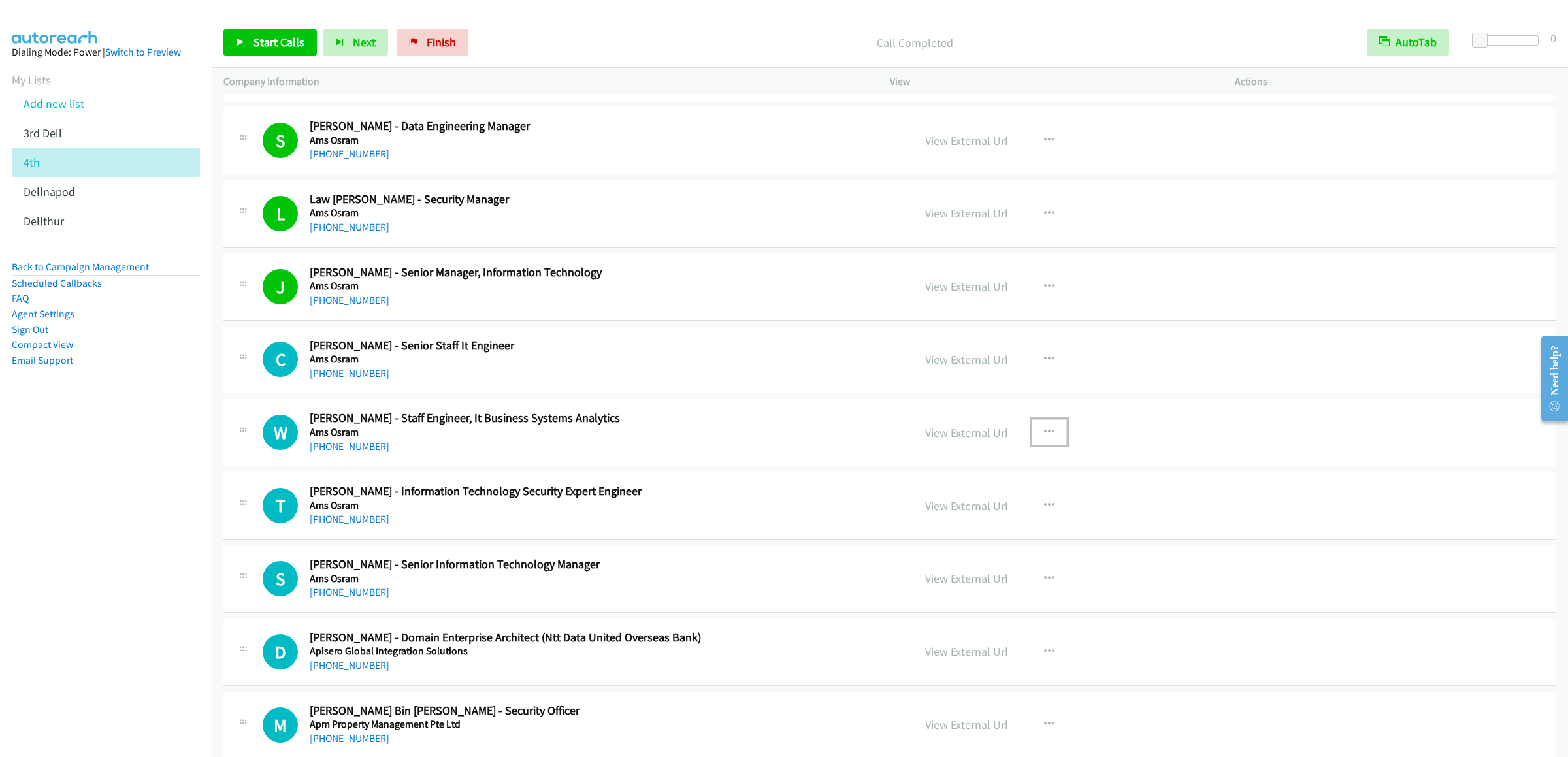
click at [1053, 431] on button "button" at bounding box center [1049, 433] width 35 height 26
click at [292, 37] on div at bounding box center [784, 378] width 1568 height 757
click at [269, 47] on span "Start Calls" at bounding box center [279, 42] width 51 height 15
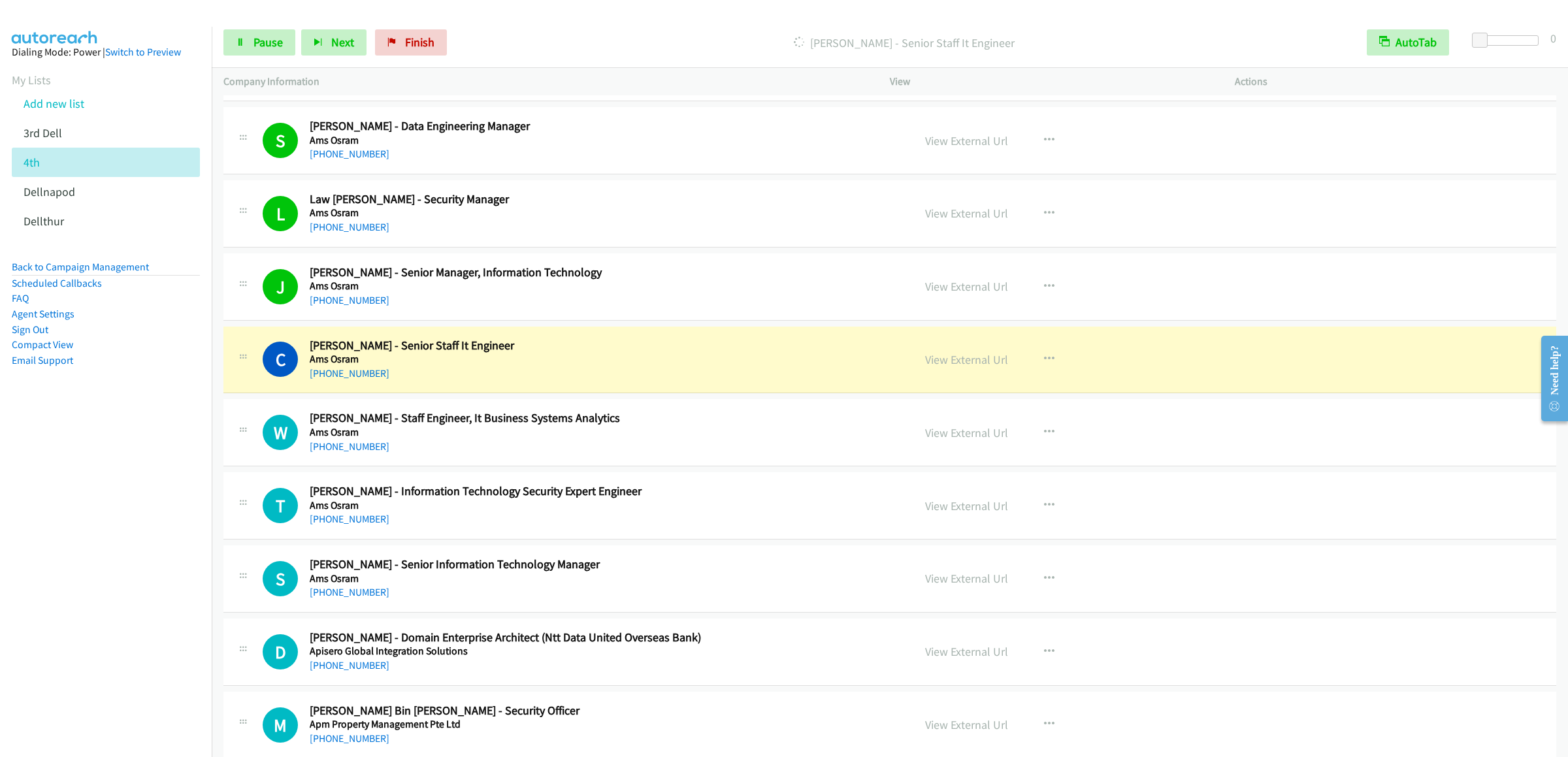
scroll to position [1568, 0]
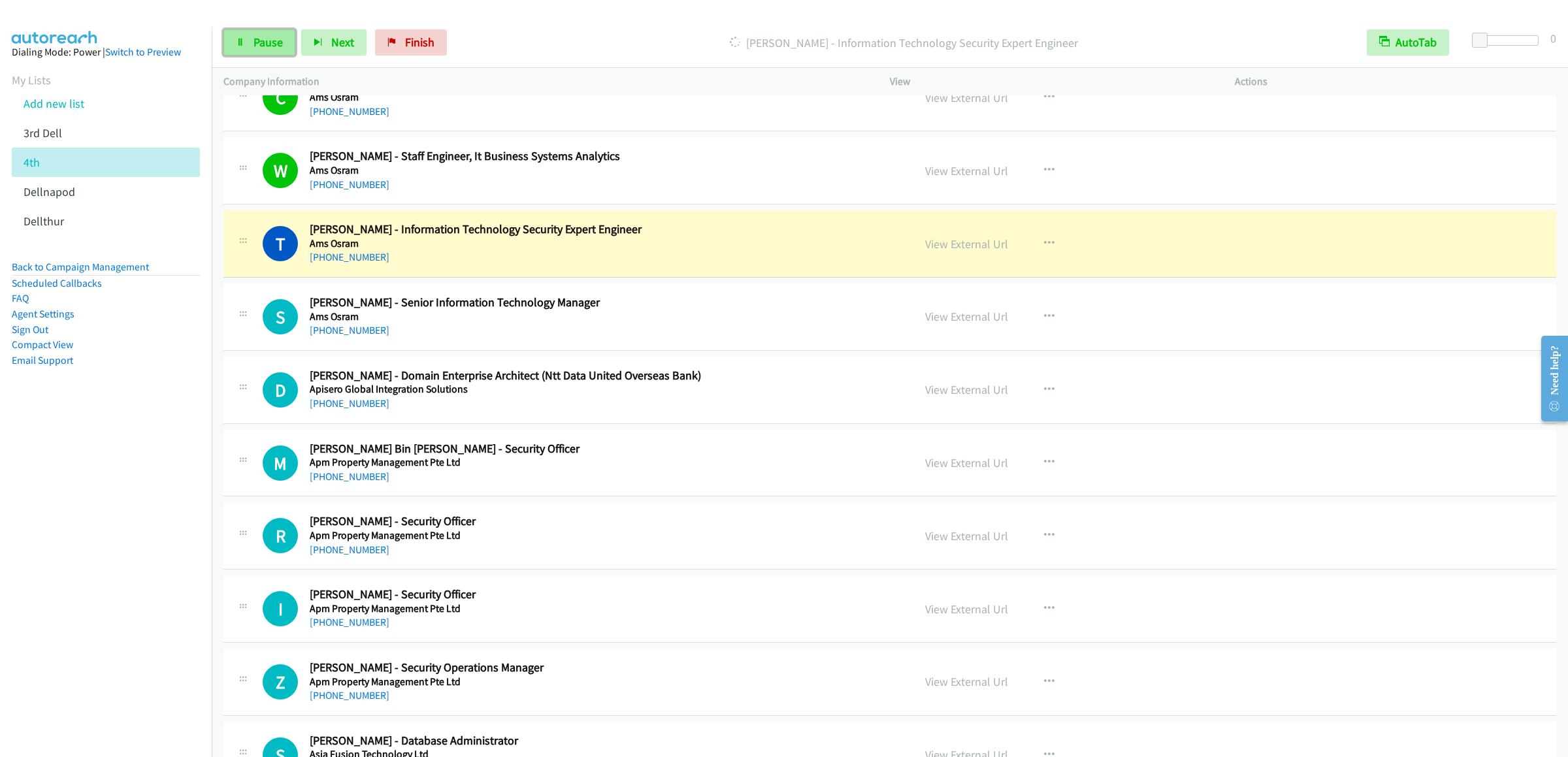
click at [269, 51] on link "Pause" at bounding box center [259, 43] width 72 height 26
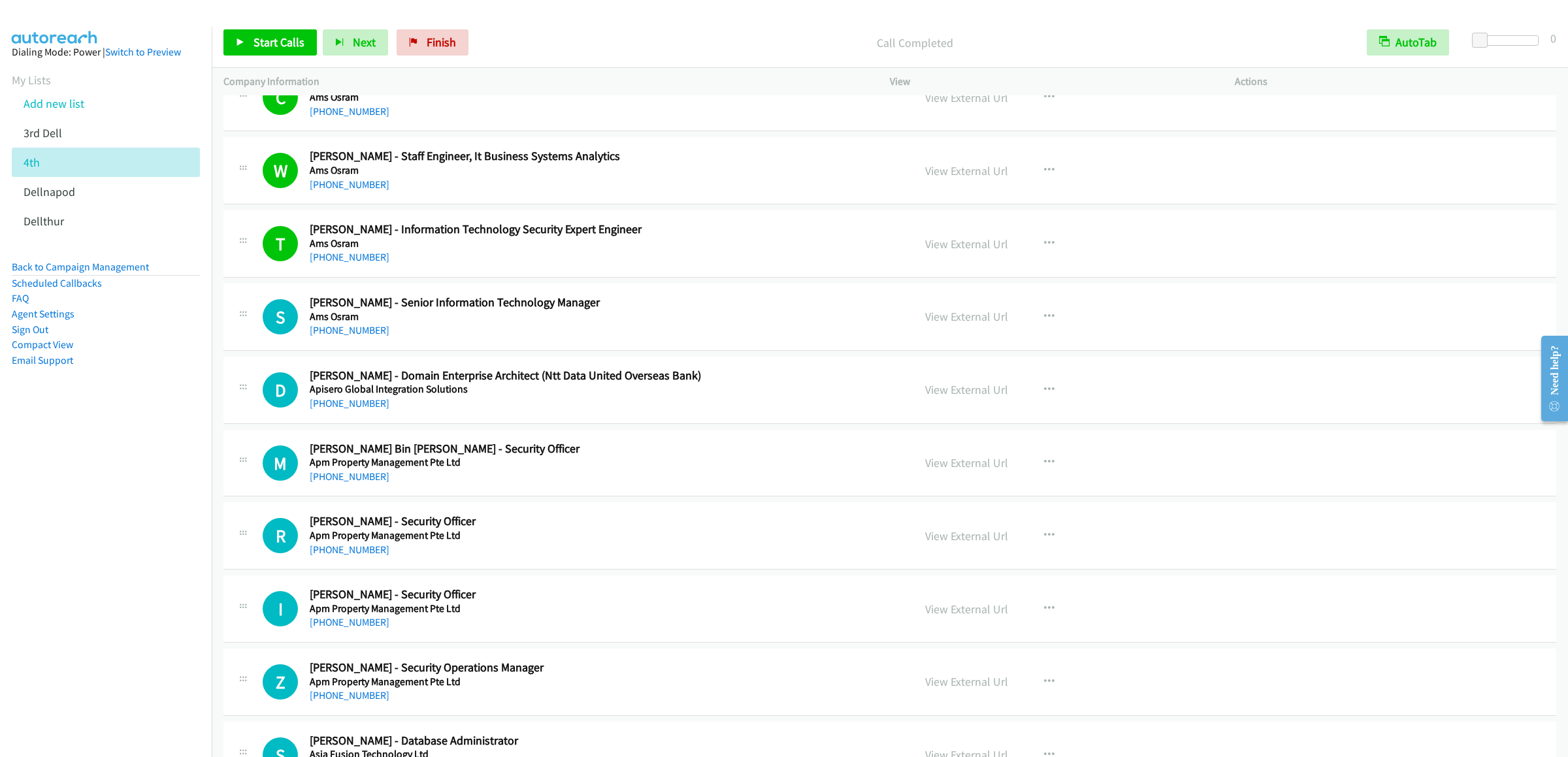
click at [284, 28] on div "Start Calls Pause Next Finish Call Completed AutoTab AutoTab 0" at bounding box center [890, 43] width 1356 height 50
click at [278, 41] on span "Start Calls" at bounding box center [279, 42] width 51 height 15
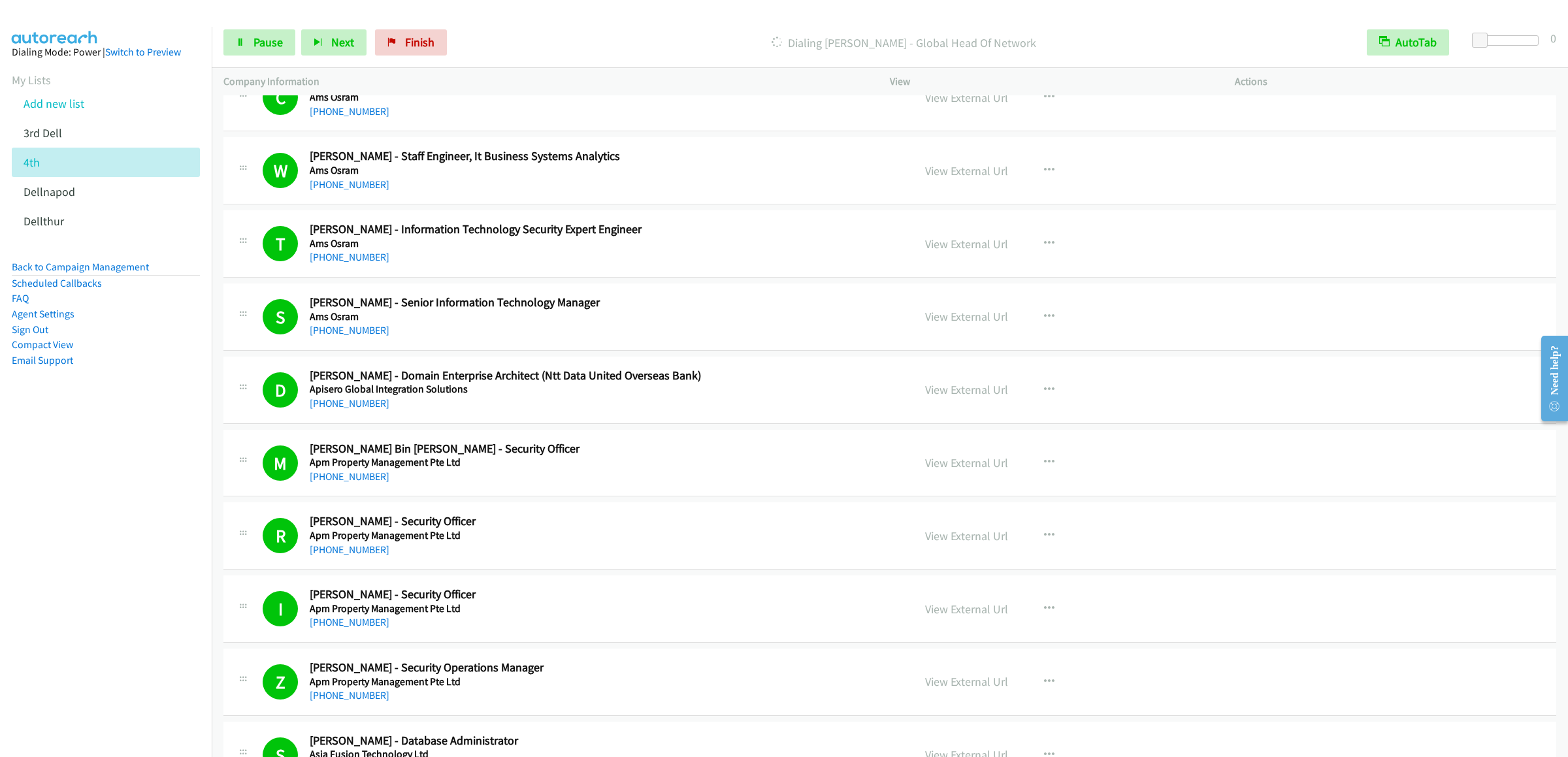
click at [261, 60] on div "Start Calls Pause Next Finish Dialing [PERSON_NAME] - Global Head Of Network Au…" at bounding box center [890, 43] width 1356 height 50
click at [259, 46] on span "Pause" at bounding box center [268, 42] width 30 height 15
click at [279, 42] on span "Start Calls" at bounding box center [279, 42] width 51 height 15
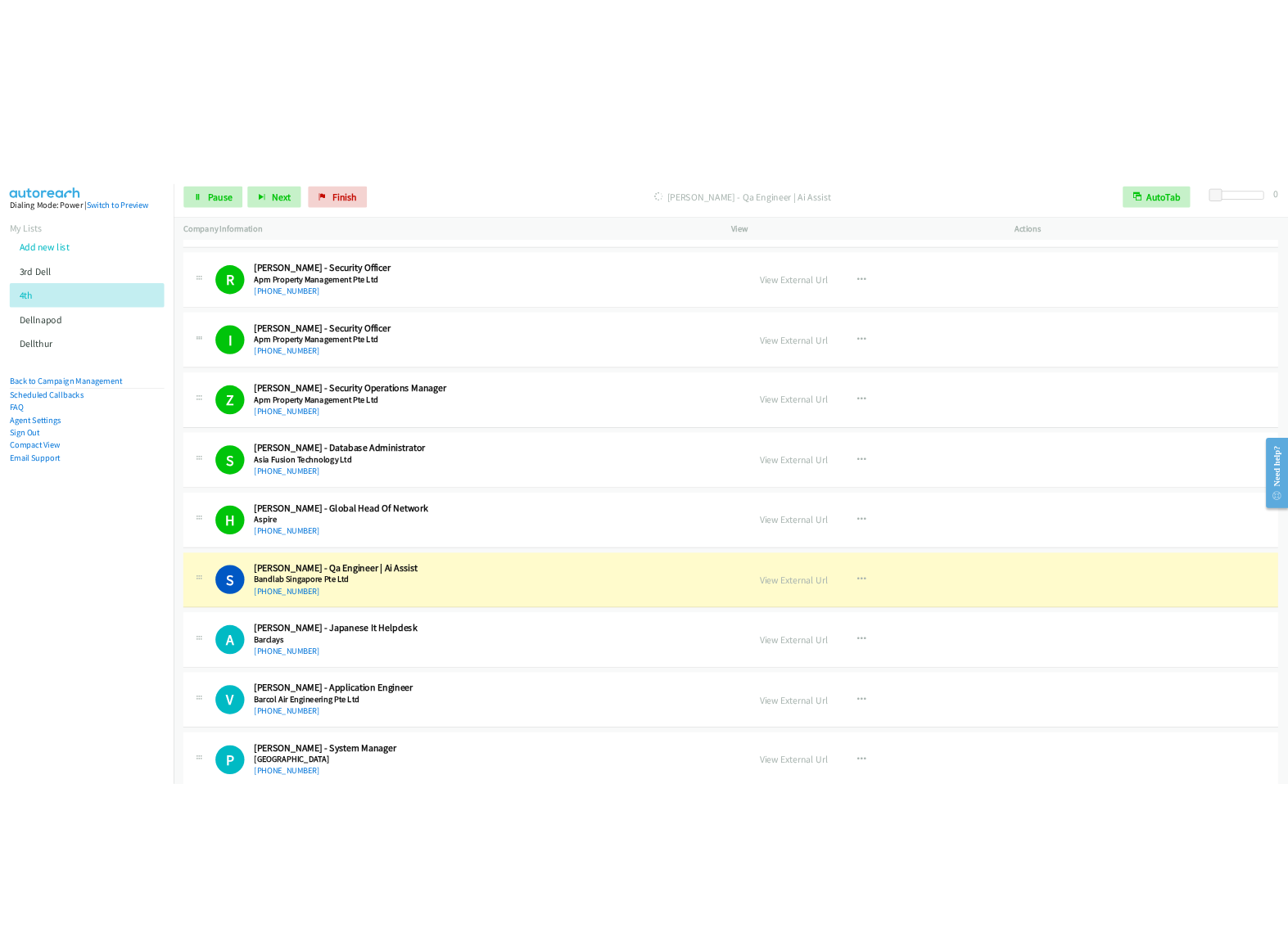
scroll to position [2783, 0]
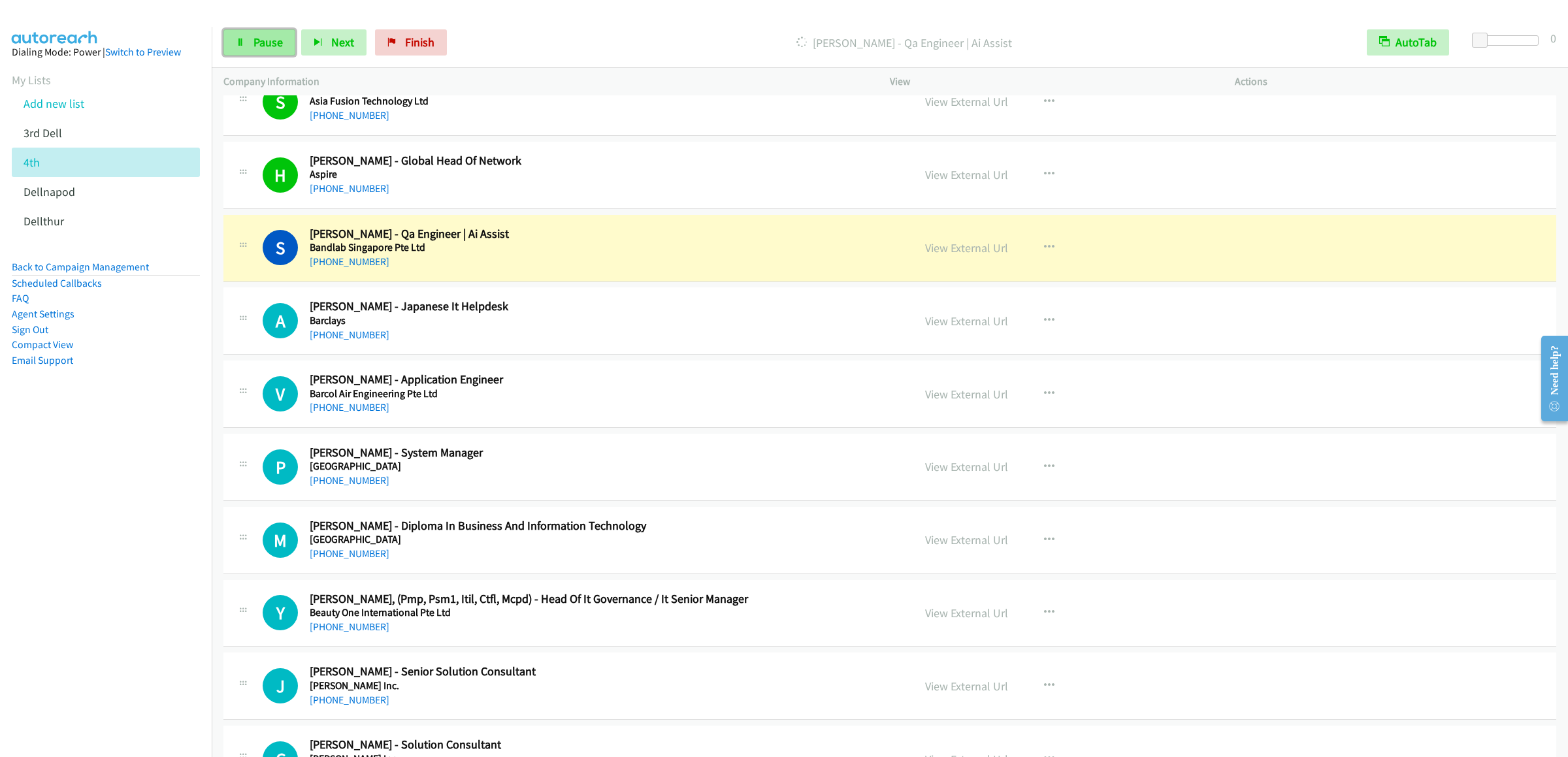
click at [245, 47] on link "Pause" at bounding box center [259, 43] width 72 height 26
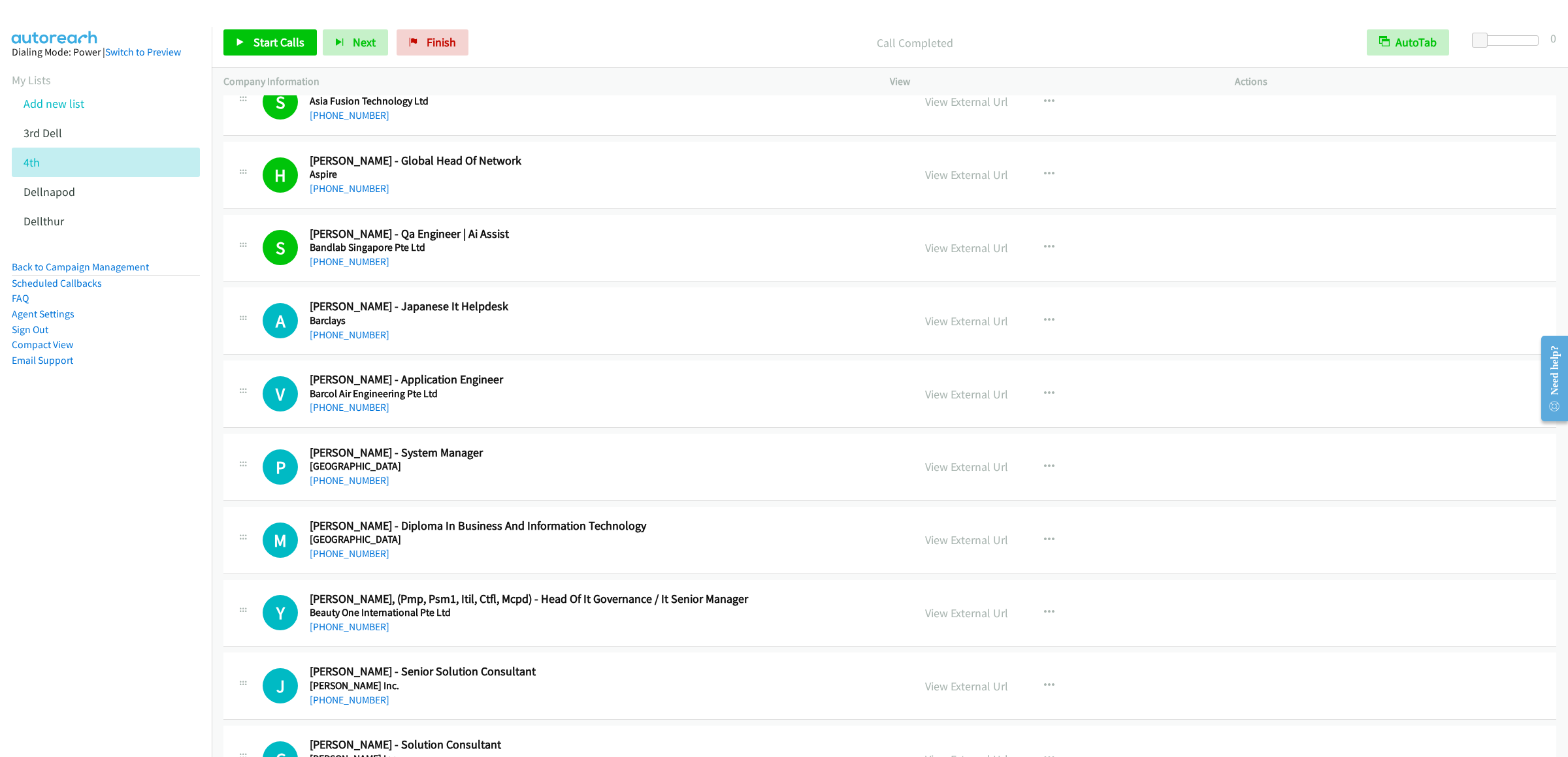
click at [260, 60] on div "Start Calls Pause Next Finish Call Completed AutoTab AutoTab 0" at bounding box center [890, 43] width 1356 height 50
click at [263, 53] on link "Start Calls" at bounding box center [270, 43] width 93 height 26
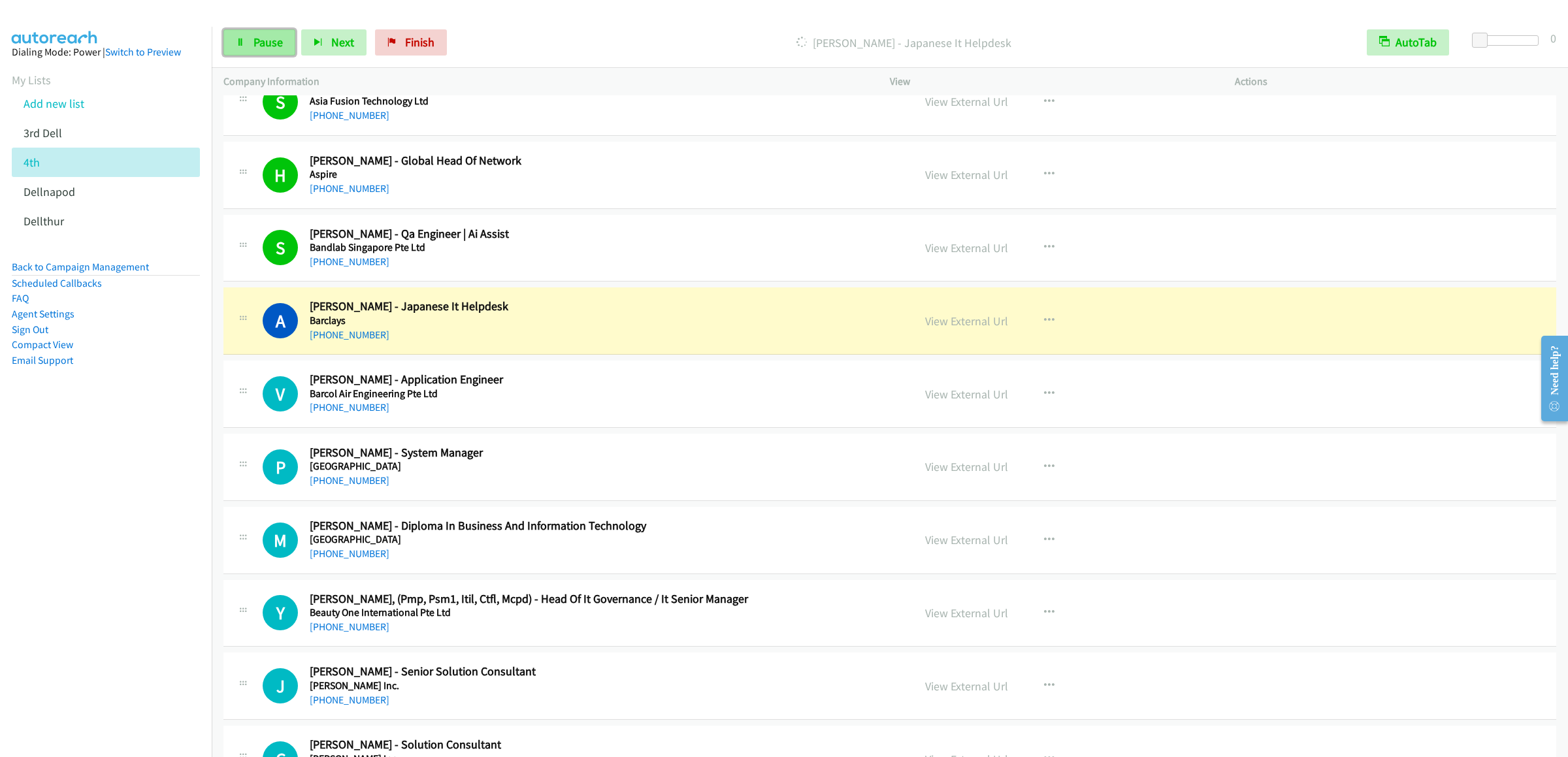
click at [275, 40] on span "Pause" at bounding box center [268, 42] width 30 height 15
